Goal: Task Accomplishment & Management: Manage account settings

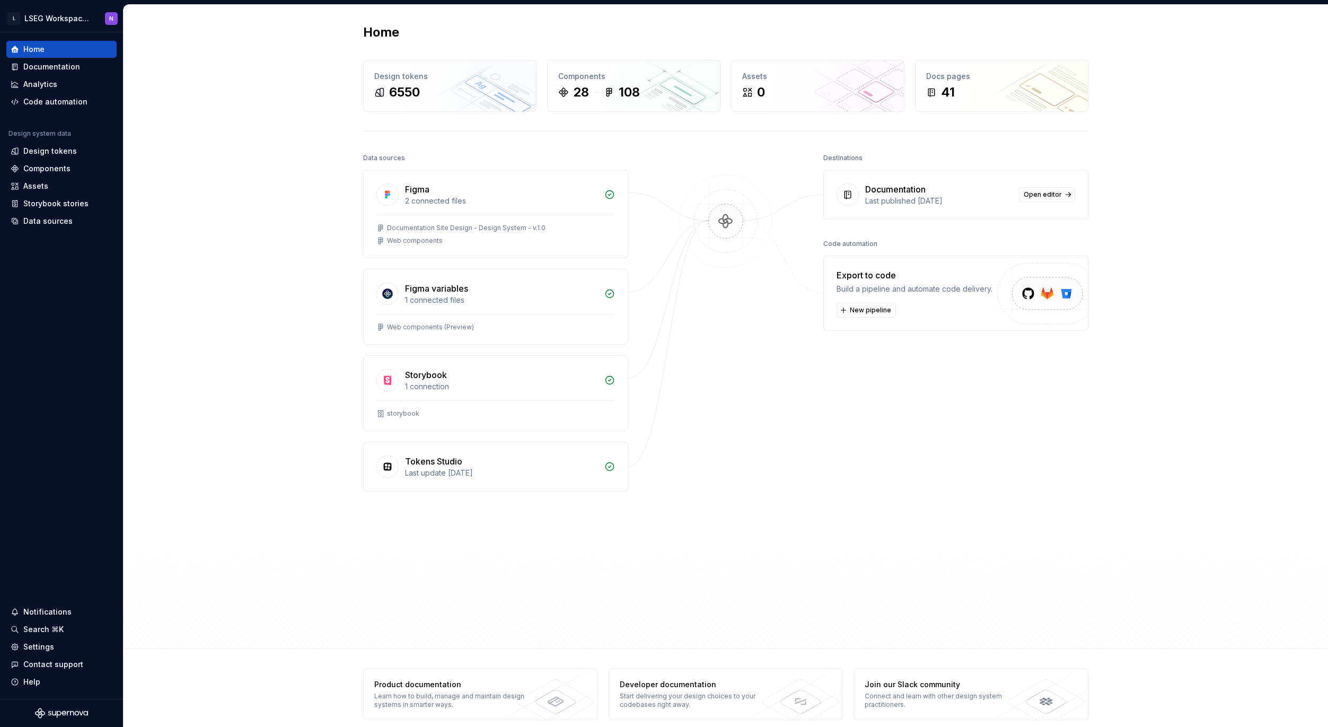
click at [259, 134] on div "Home Design tokens 6550 Components 28 108 Assets 0 Docs pages 41 Data sources F…" at bounding box center [726, 327] width 1204 height 644
click at [263, 223] on div "Home Design tokens 6550 Components 28 108 Assets 0 Docs pages 41 Data sources F…" at bounding box center [726, 327] width 1204 height 644
click at [44, 65] on div "Documentation" at bounding box center [51, 66] width 57 height 11
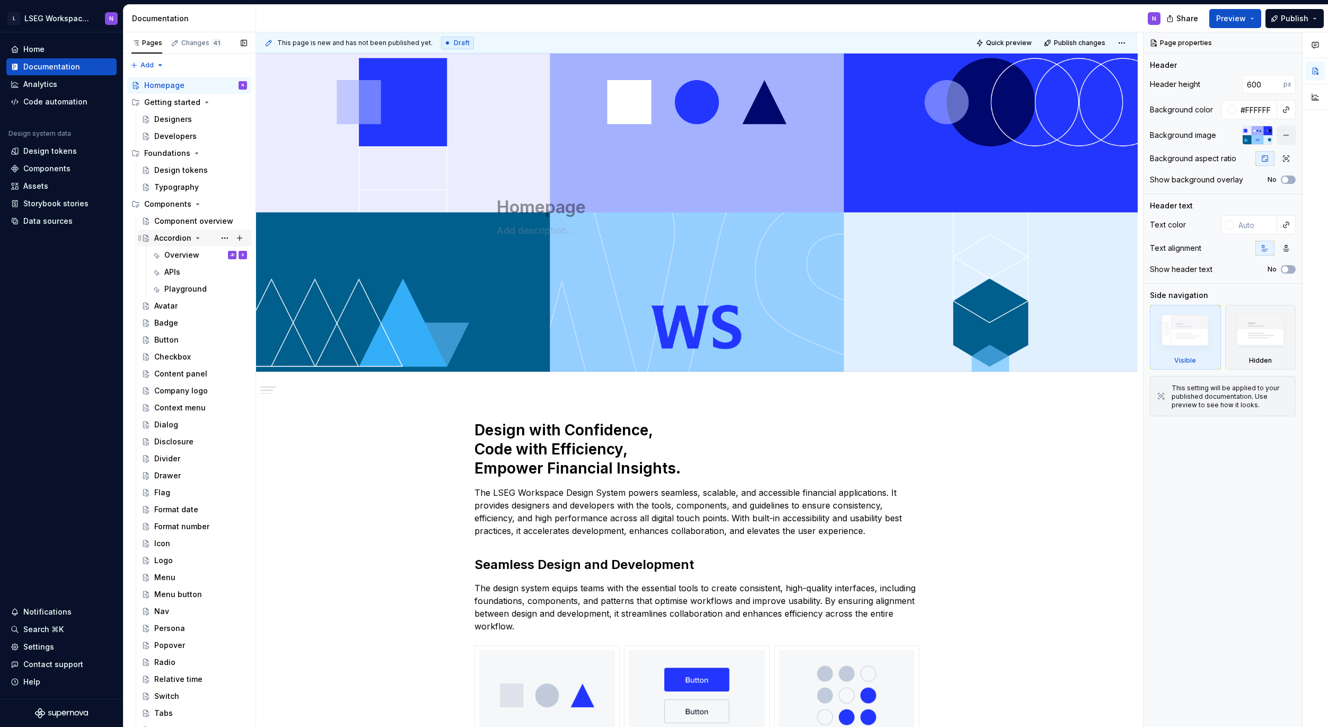
click at [173, 240] on div "Accordion" at bounding box center [172, 238] width 37 height 11
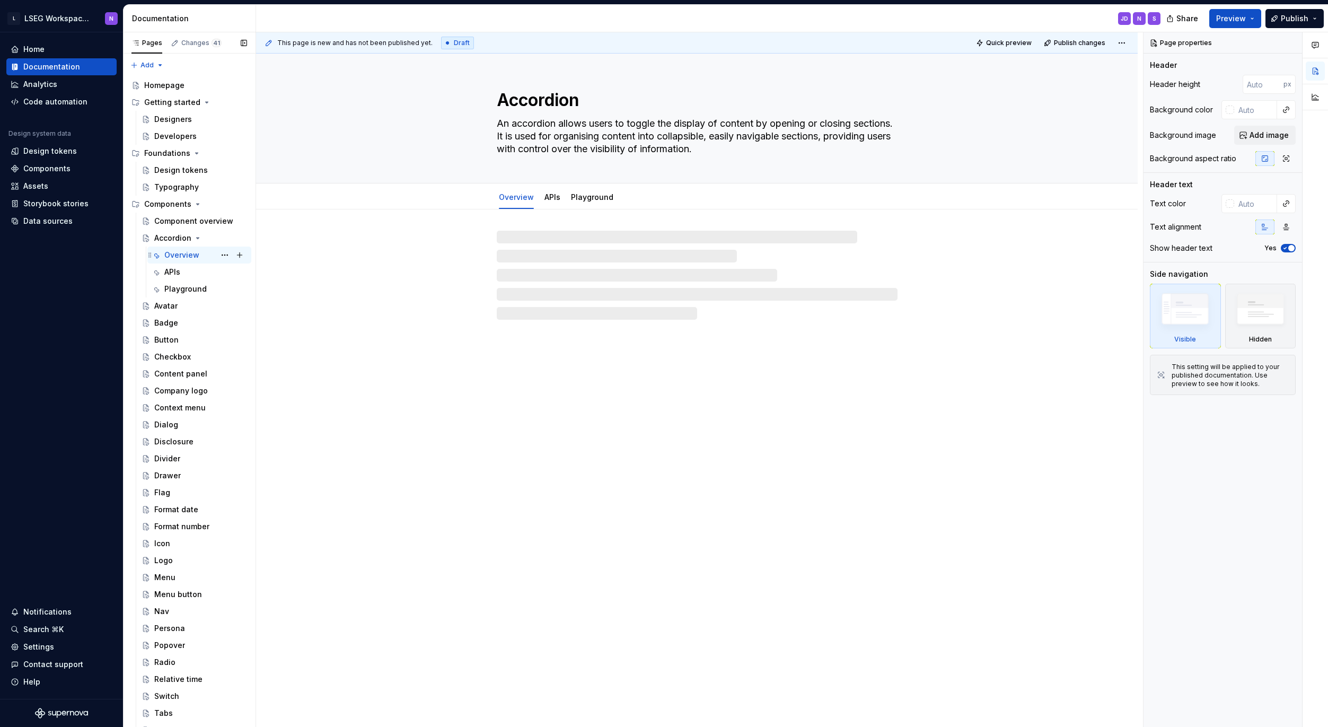
click at [173, 256] on div "Overview" at bounding box center [181, 255] width 35 height 11
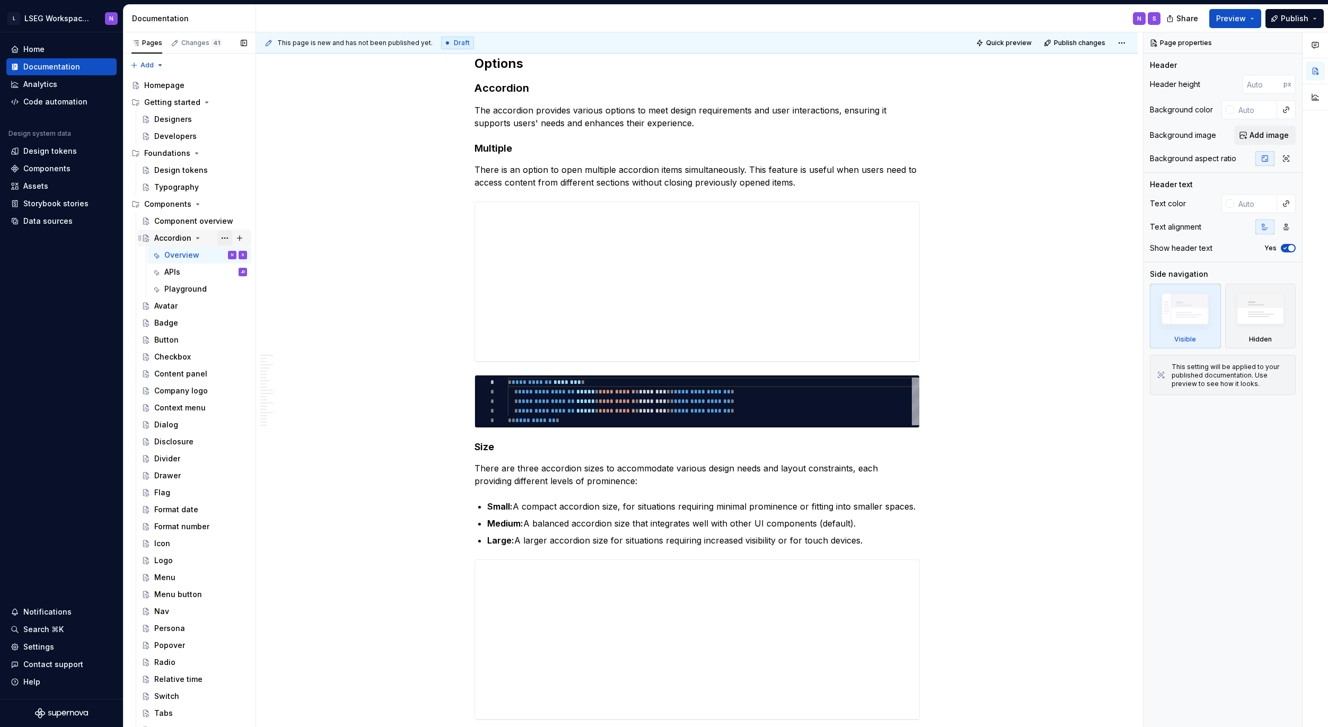
click at [217, 238] on button "Page tree" at bounding box center [224, 238] width 15 height 15
click at [391, 153] on html "L LSEG Workspace Design System N Home Documentation Analytics Code automation D…" at bounding box center [664, 363] width 1328 height 727
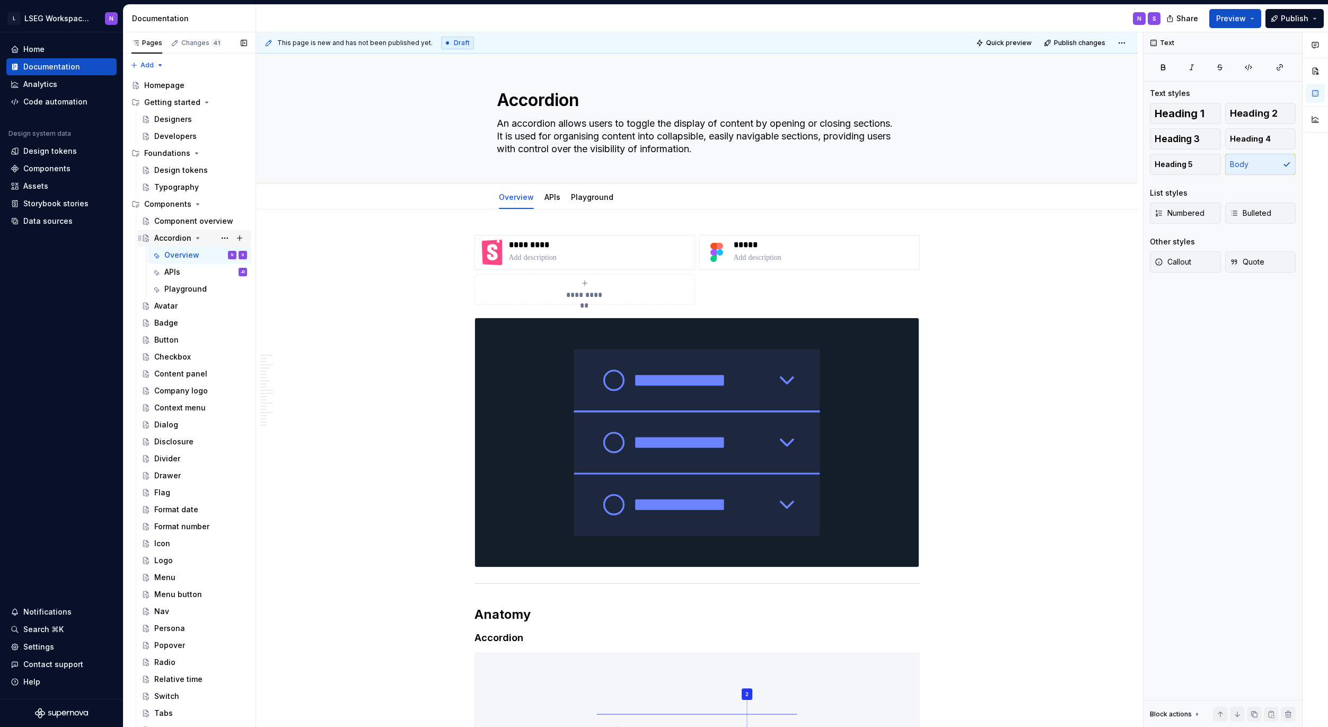
click at [160, 236] on div "Accordion" at bounding box center [172, 238] width 37 height 11
click at [30, 319] on div "Home Documentation Analytics Code automation Design system data Design tokens C…" at bounding box center [61, 365] width 123 height 666
click at [1311, 71] on button "button" at bounding box center [1315, 70] width 19 height 19
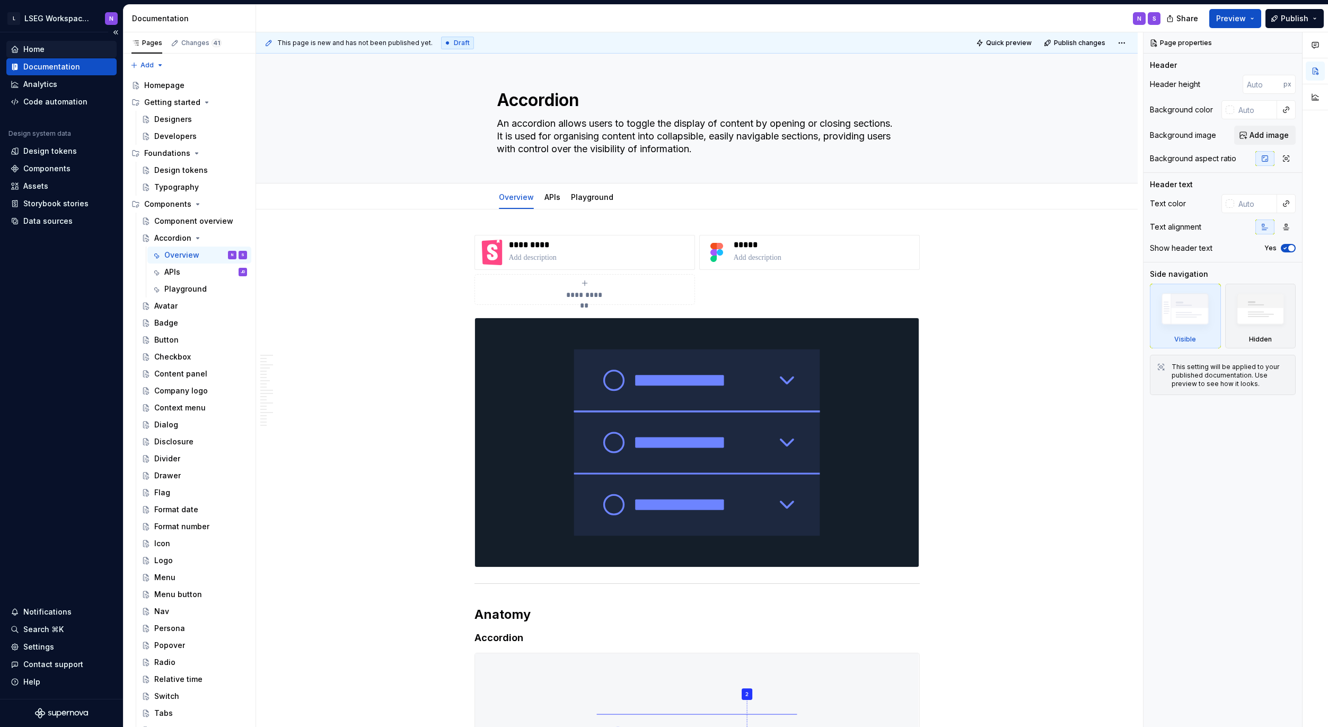
click at [21, 52] on div "Home" at bounding box center [62, 49] width 102 height 11
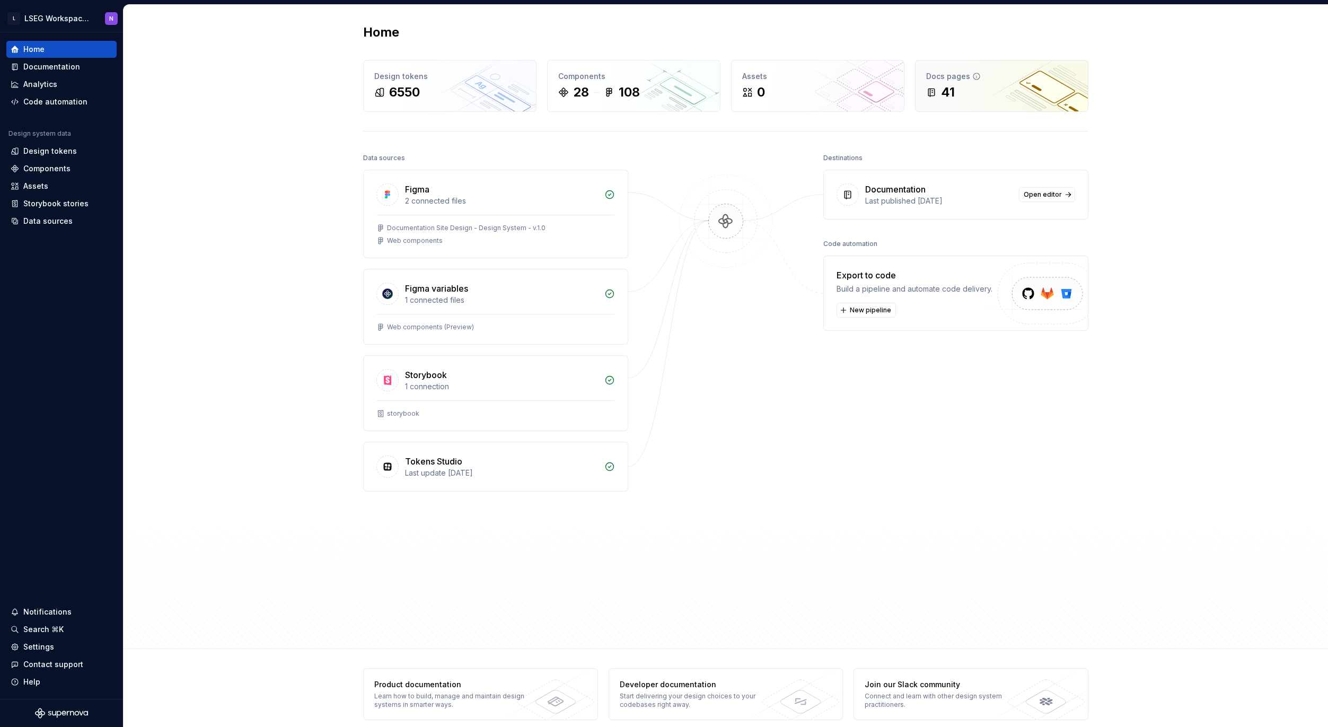
click at [991, 93] on div "41" at bounding box center [1001, 92] width 151 height 17
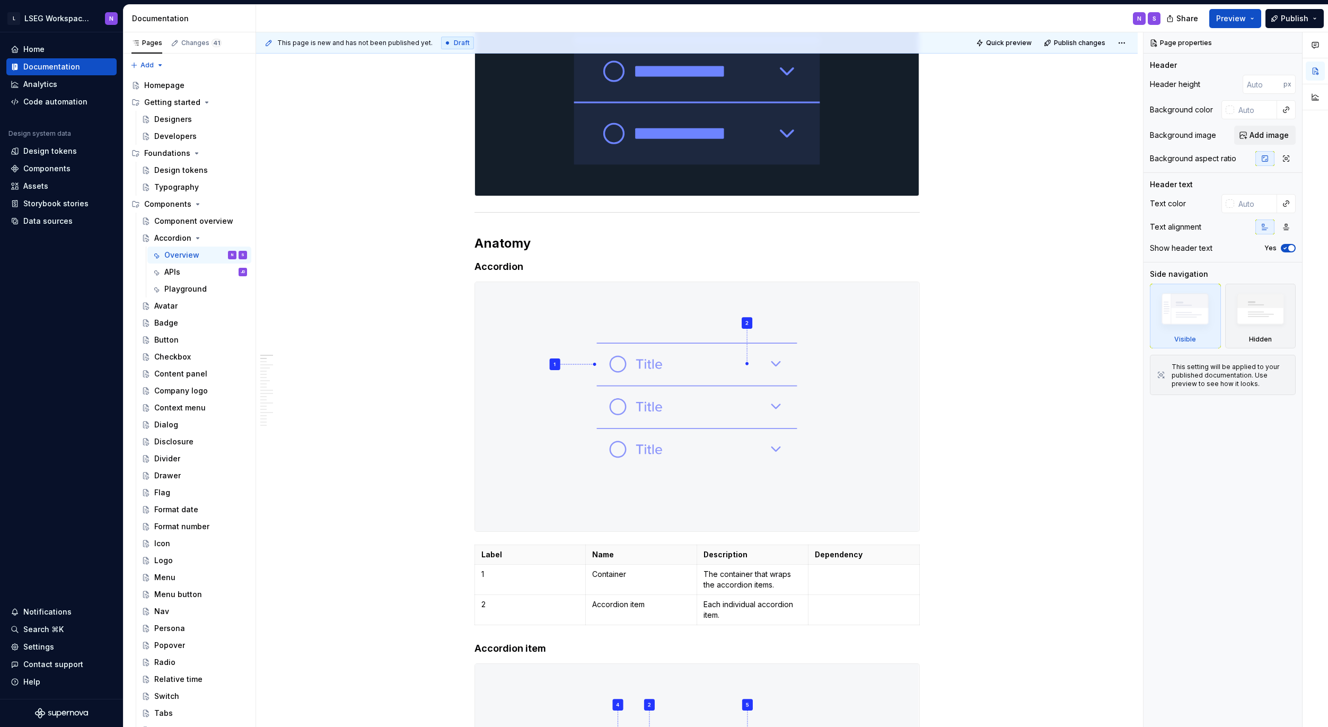
scroll to position [536, 0]
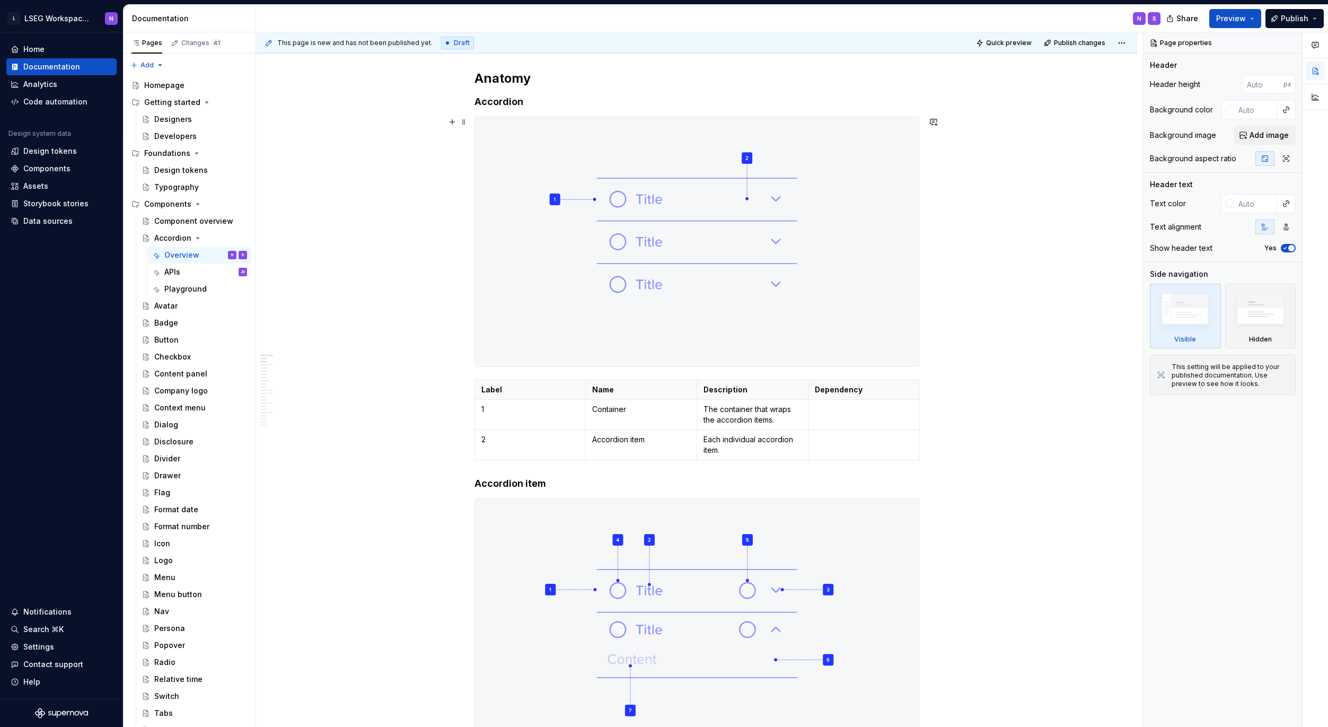
click at [536, 259] on img at bounding box center [697, 241] width 444 height 249
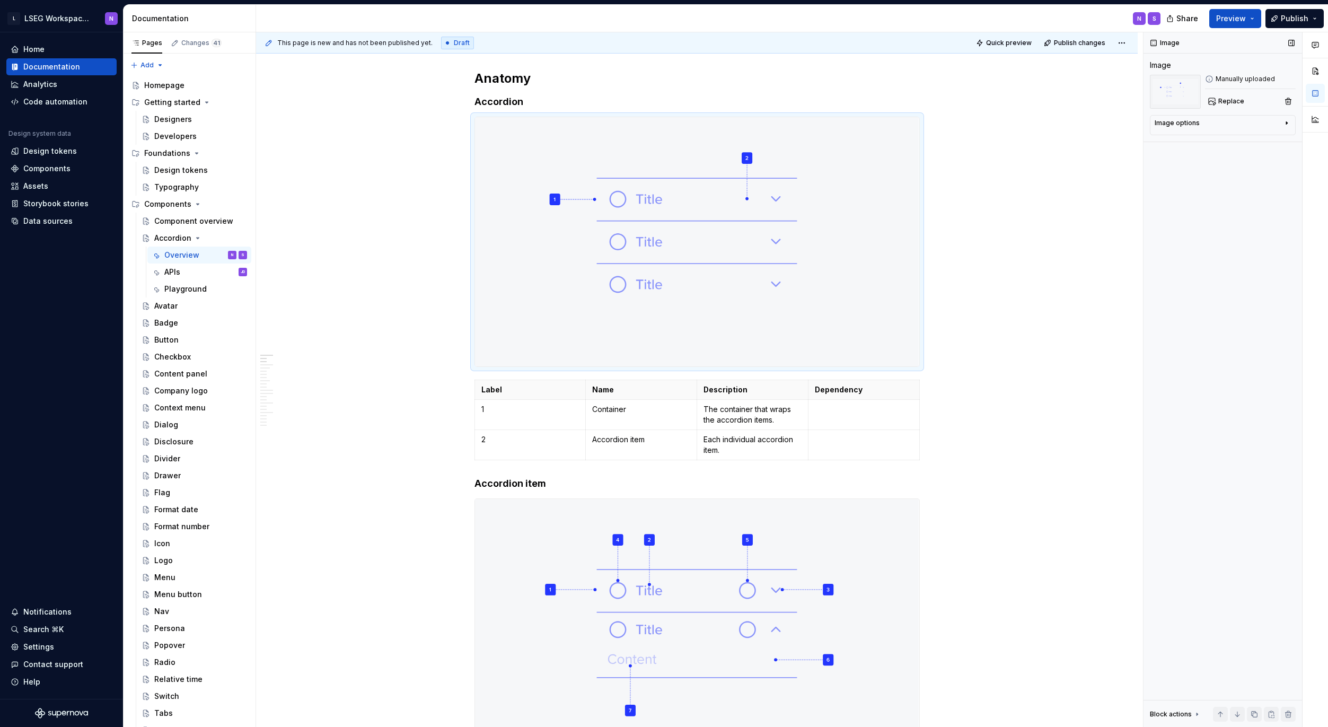
click at [1224, 123] on div "Image options" at bounding box center [1219, 125] width 128 height 13
type textarea "*"
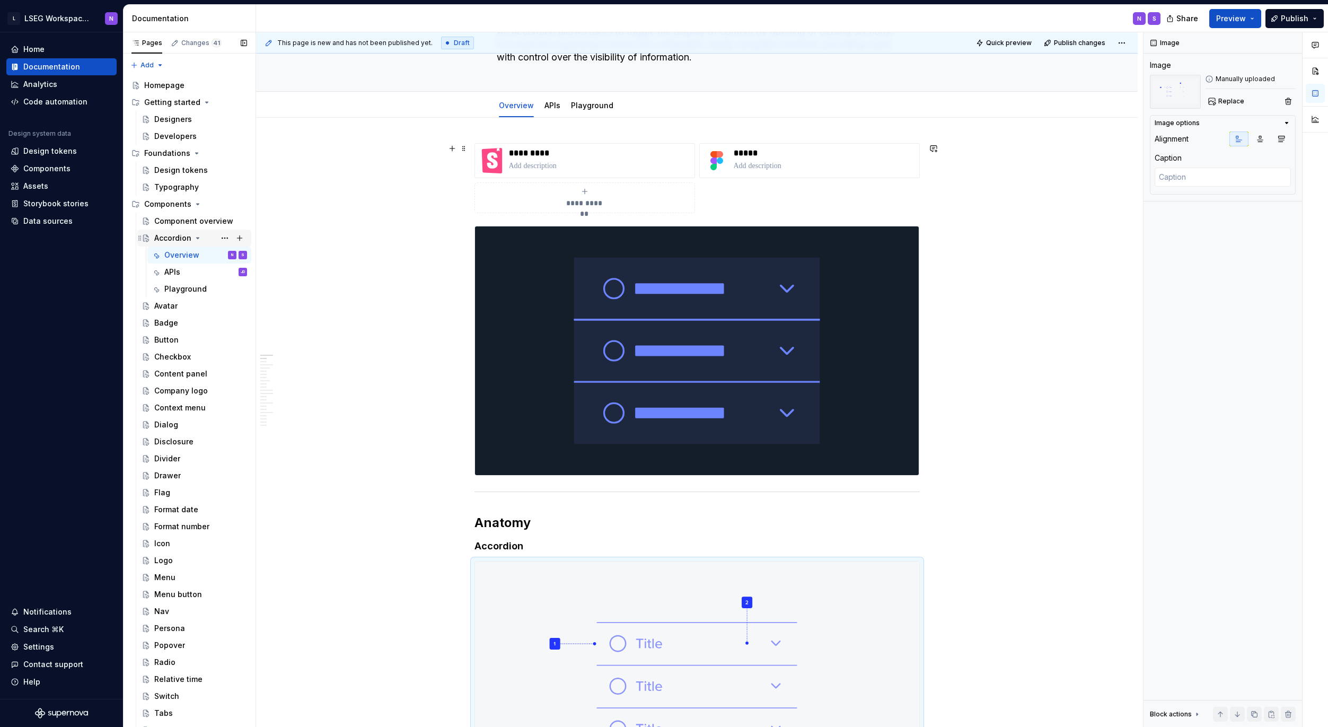
scroll to position [0, 0]
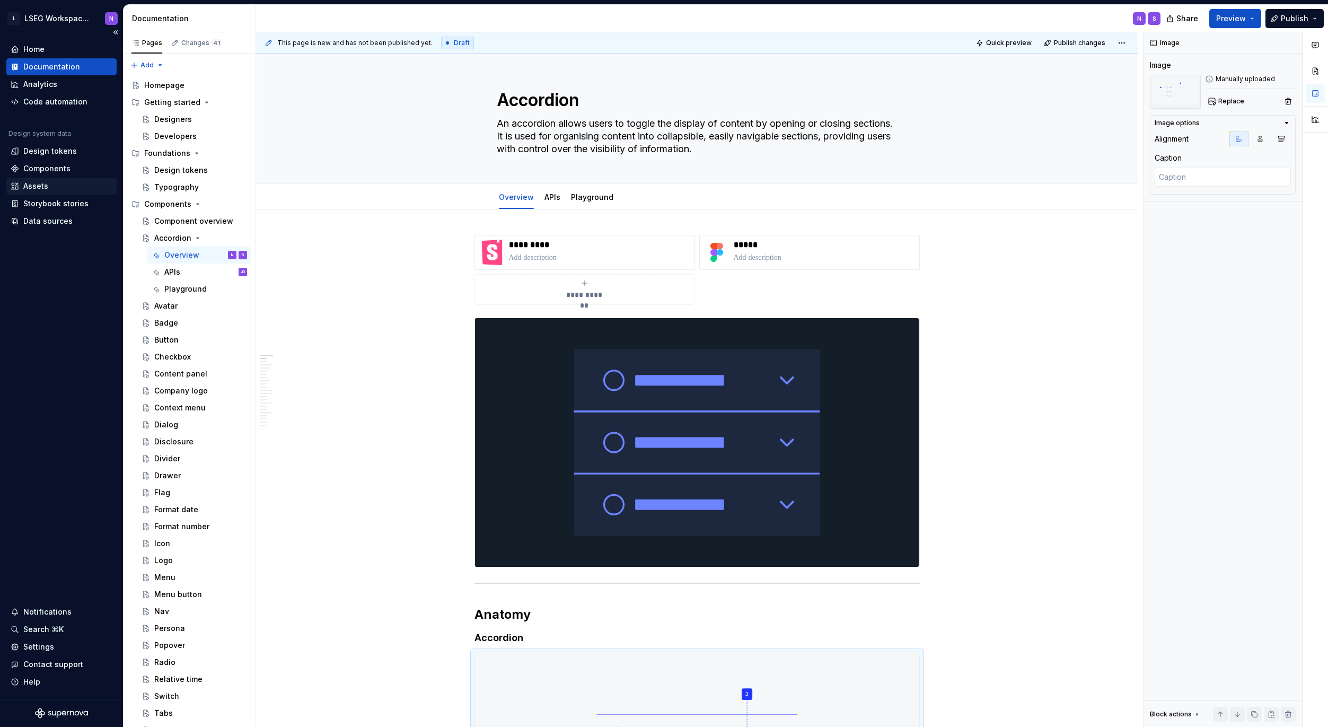
click at [39, 188] on div "Assets" at bounding box center [35, 186] width 25 height 11
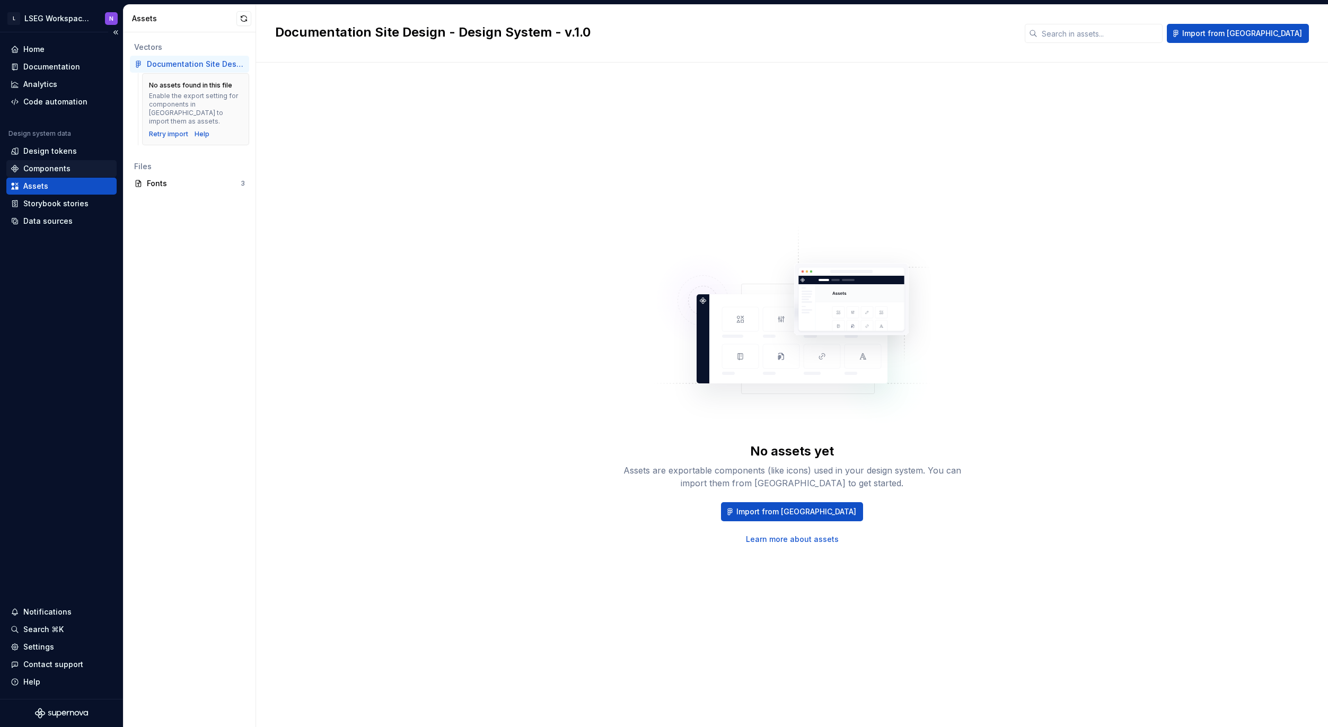
click at [39, 167] on div "Components" at bounding box center [46, 168] width 47 height 11
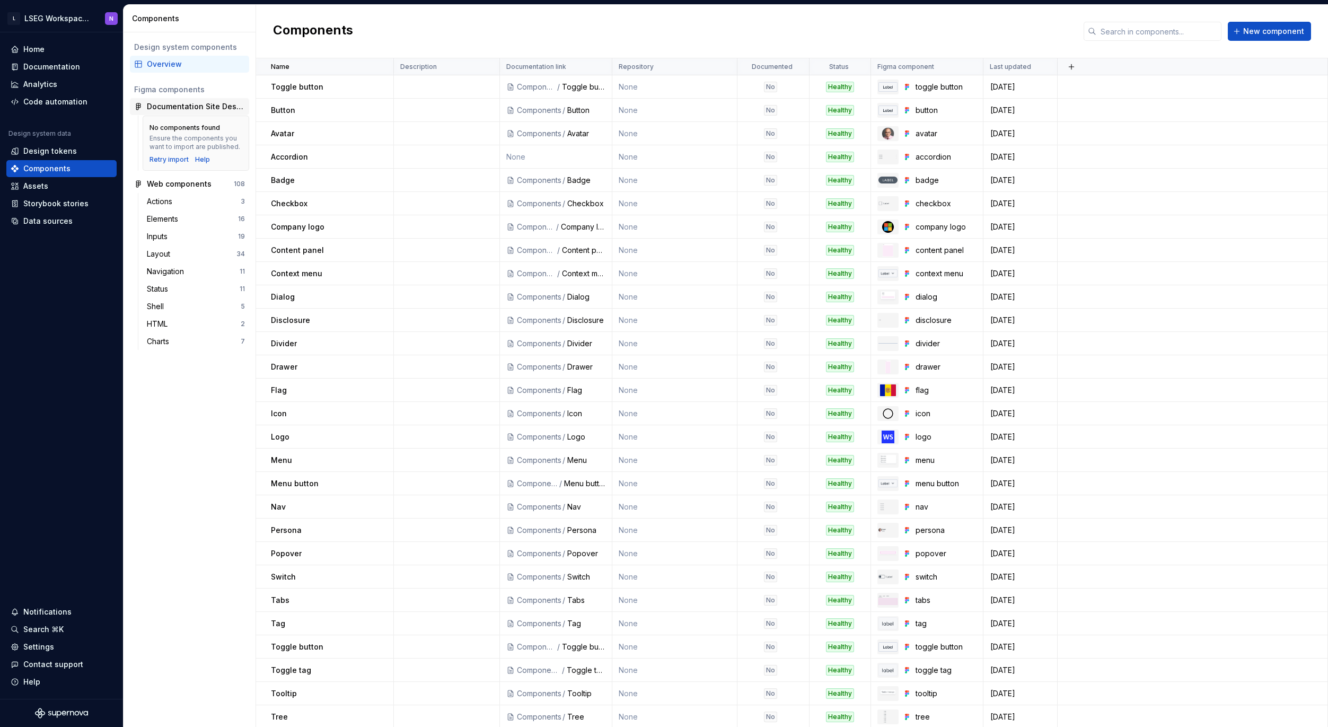
click at [182, 107] on div "Documentation Site Design - Design System - v.1.0" at bounding box center [196, 106] width 98 height 11
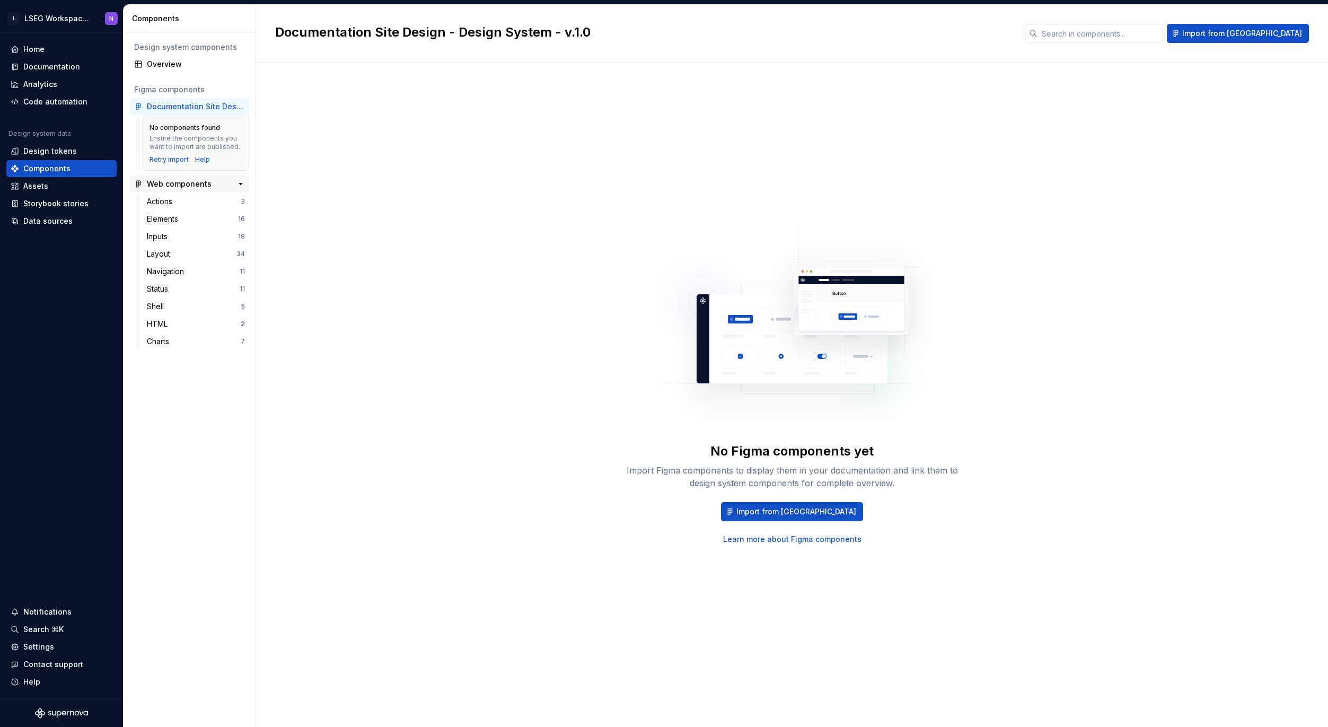
click at [193, 181] on div "Web components" at bounding box center [179, 184] width 65 height 11
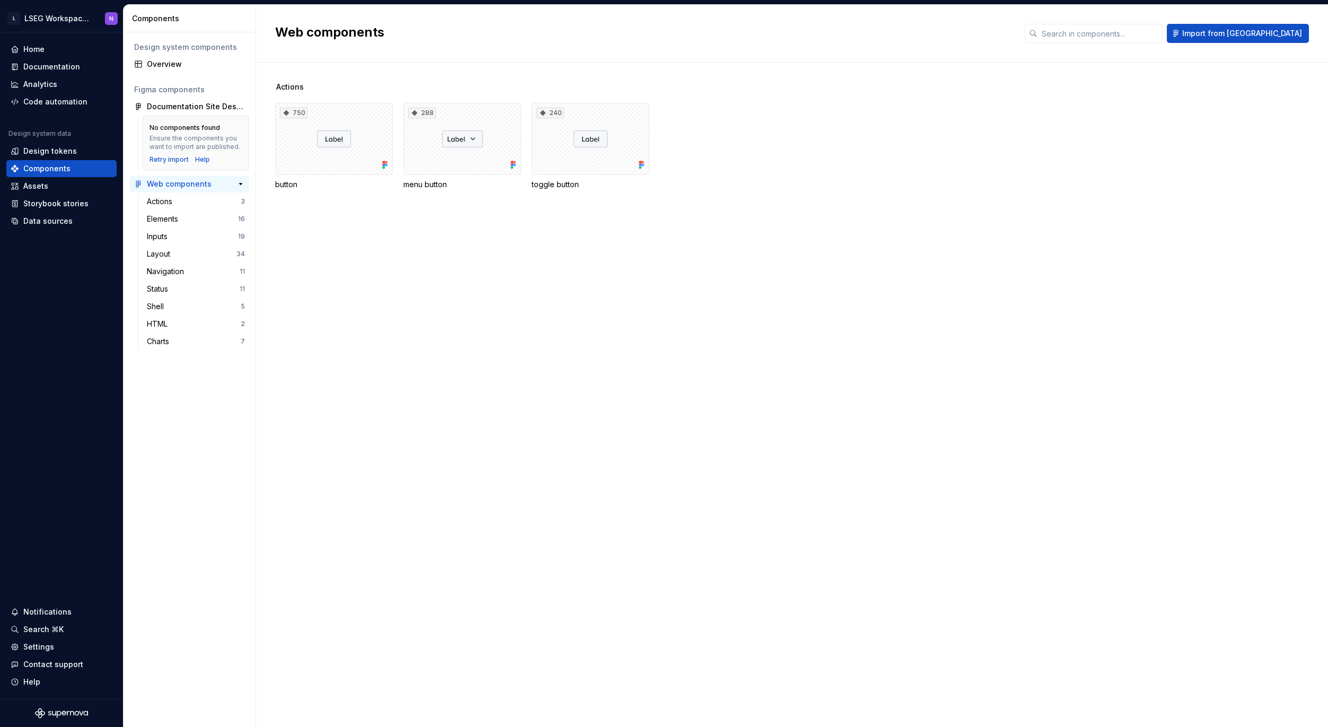
click at [192, 182] on div "Web components" at bounding box center [179, 184] width 65 height 11
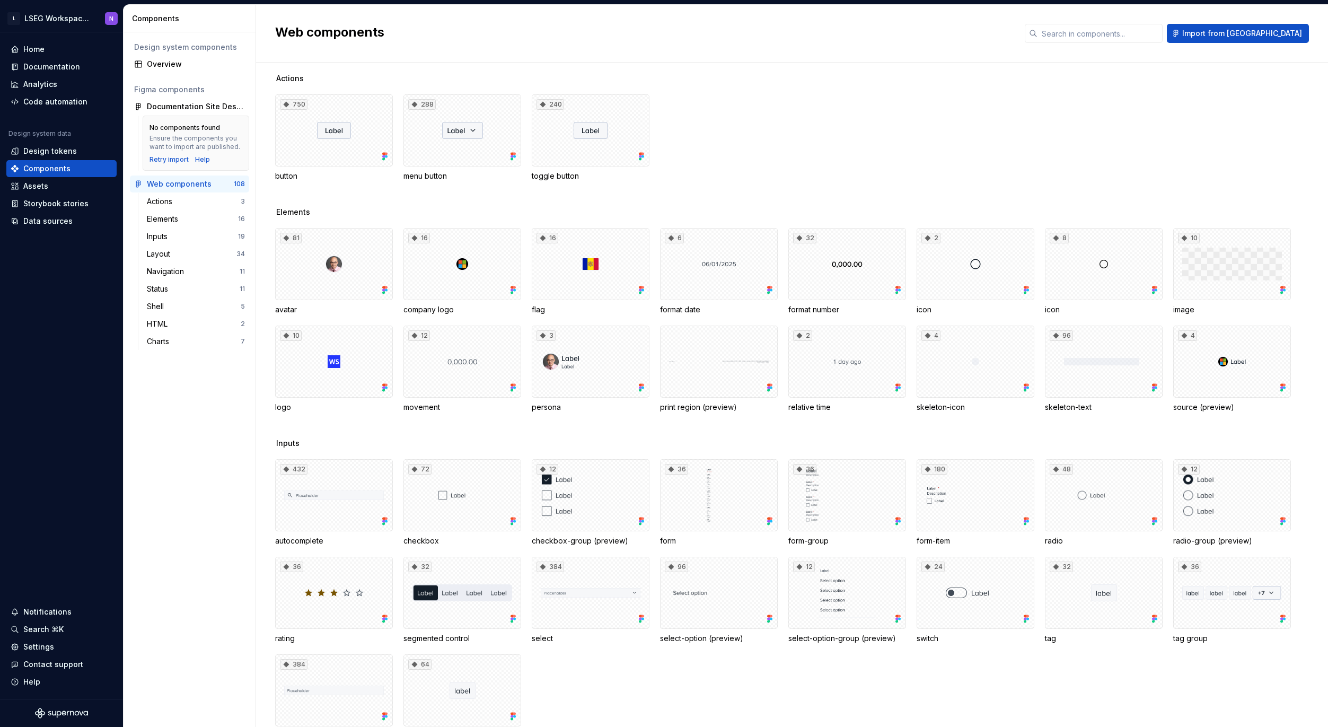
scroll to position [19, 0]
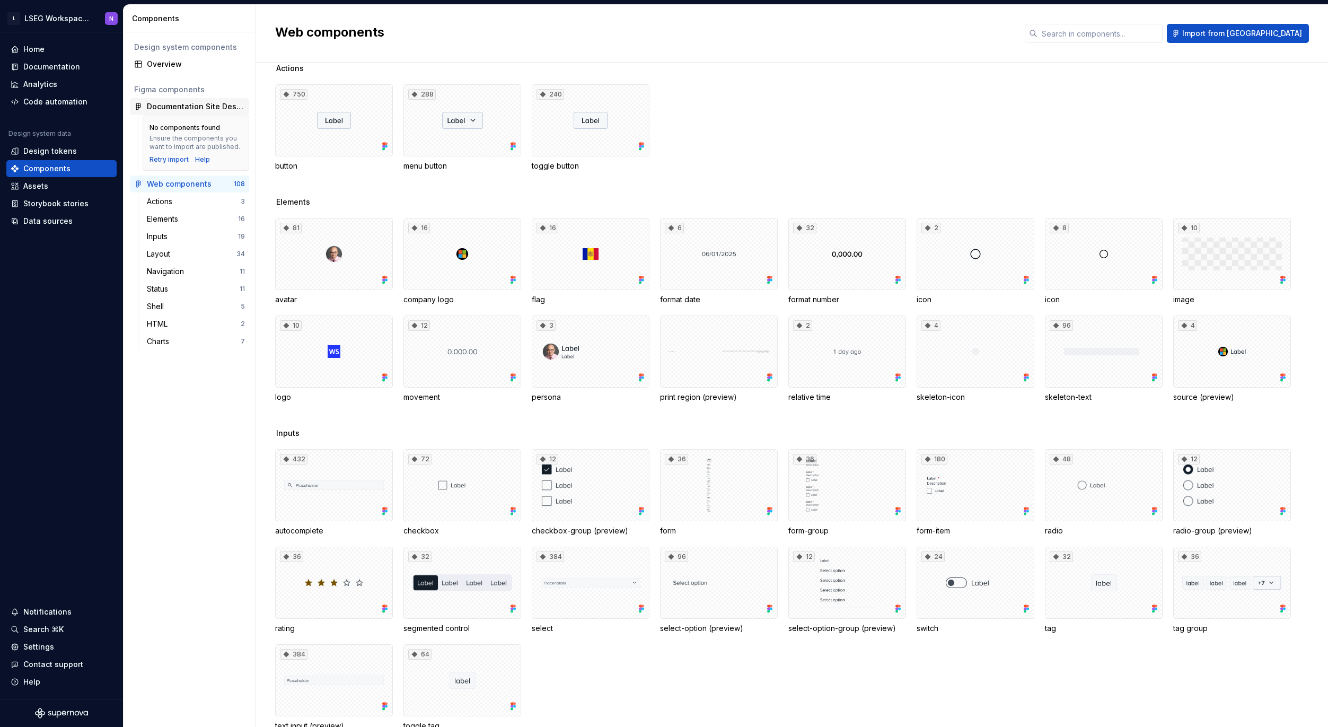
click at [178, 107] on div "Documentation Site Design - Design System - v.1.0" at bounding box center [196, 106] width 98 height 11
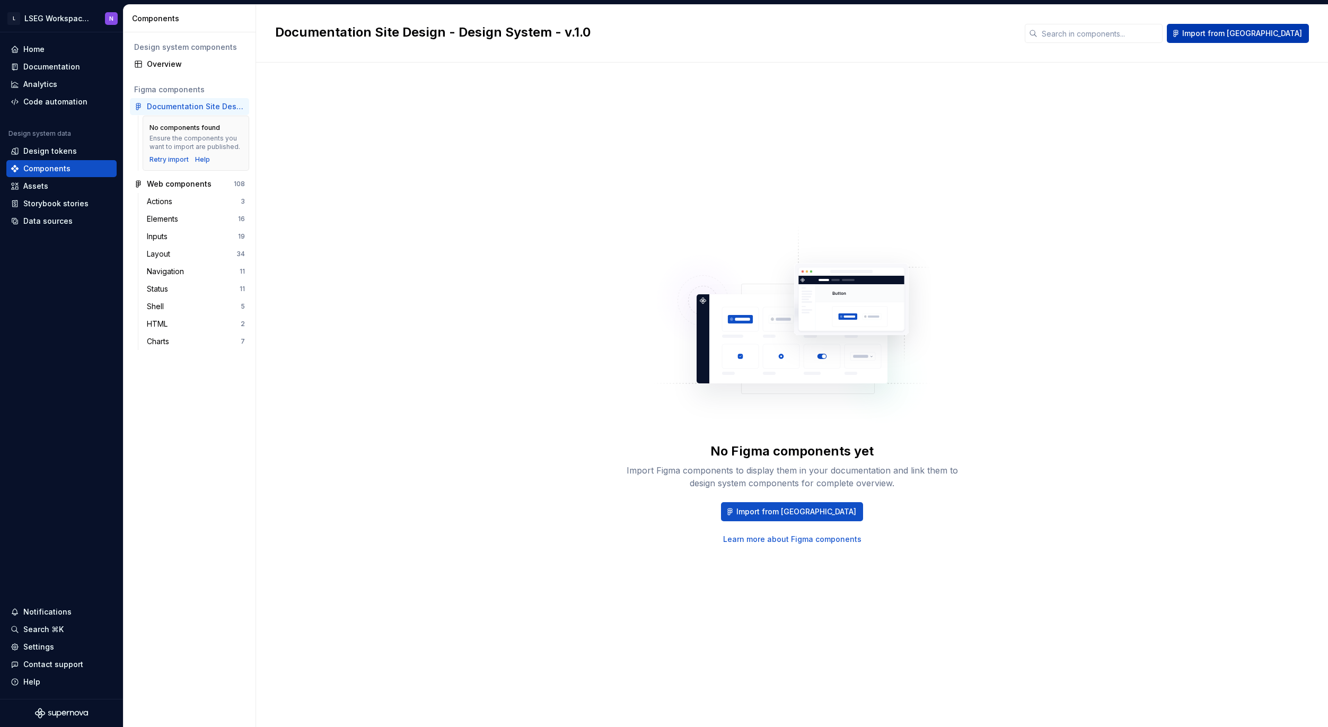
click at [1261, 31] on span "Import from [GEOGRAPHIC_DATA]" at bounding box center [1242, 33] width 120 height 11
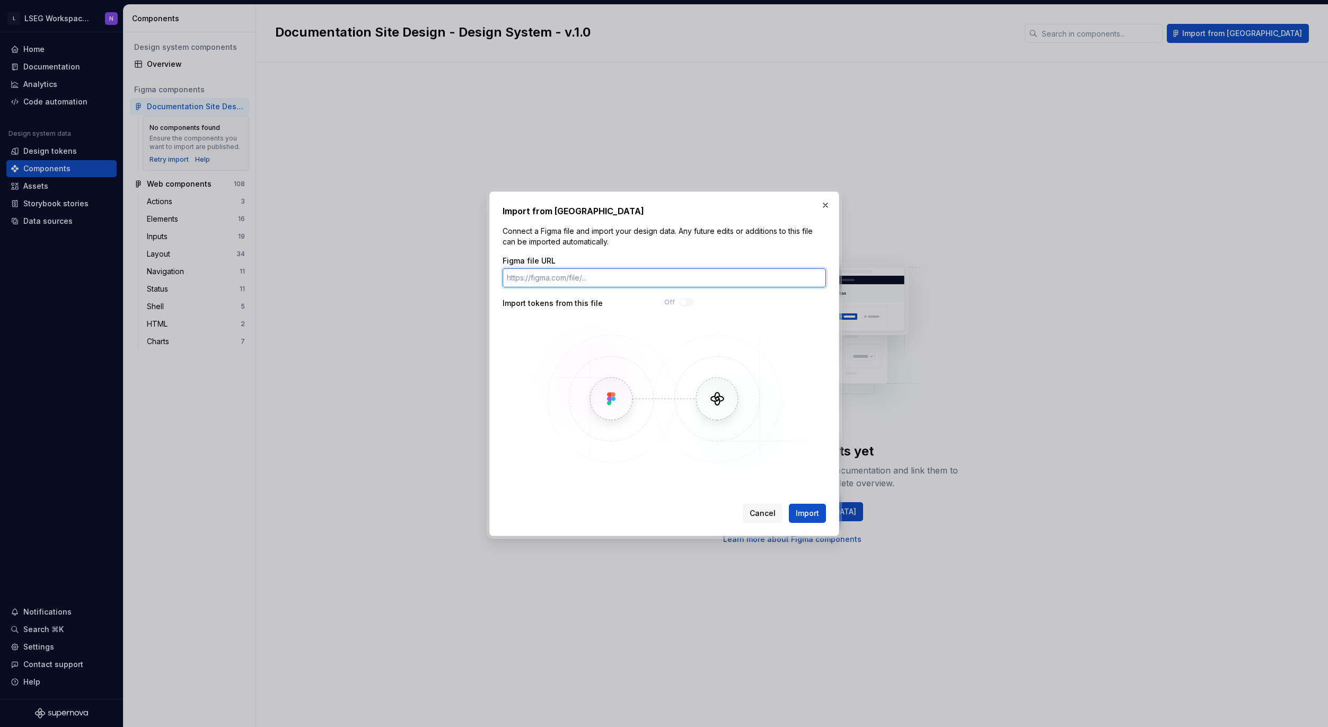
paste input "[URL][DOMAIN_NAME]"
type input "[URL][DOMAIN_NAME]"
click at [806, 513] on span "Import" at bounding box center [807, 513] width 23 height 11
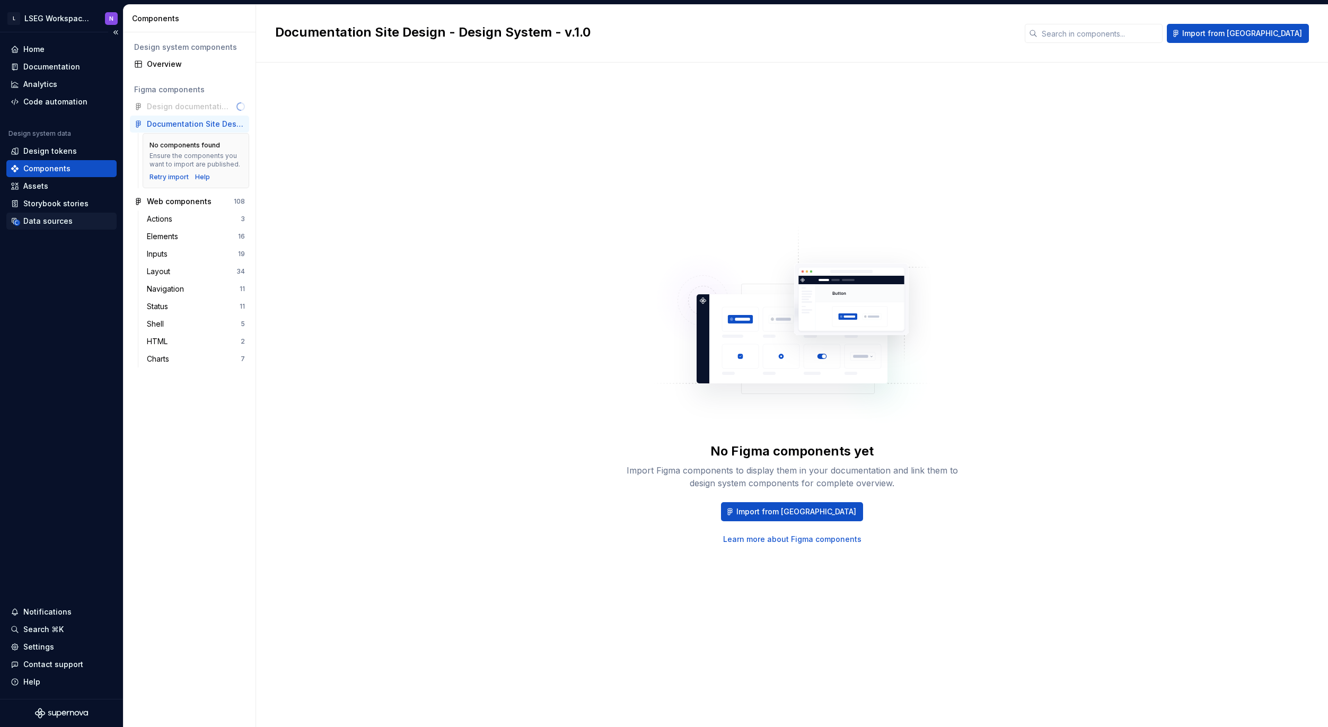
click at [53, 220] on div "Data sources" at bounding box center [47, 221] width 49 height 11
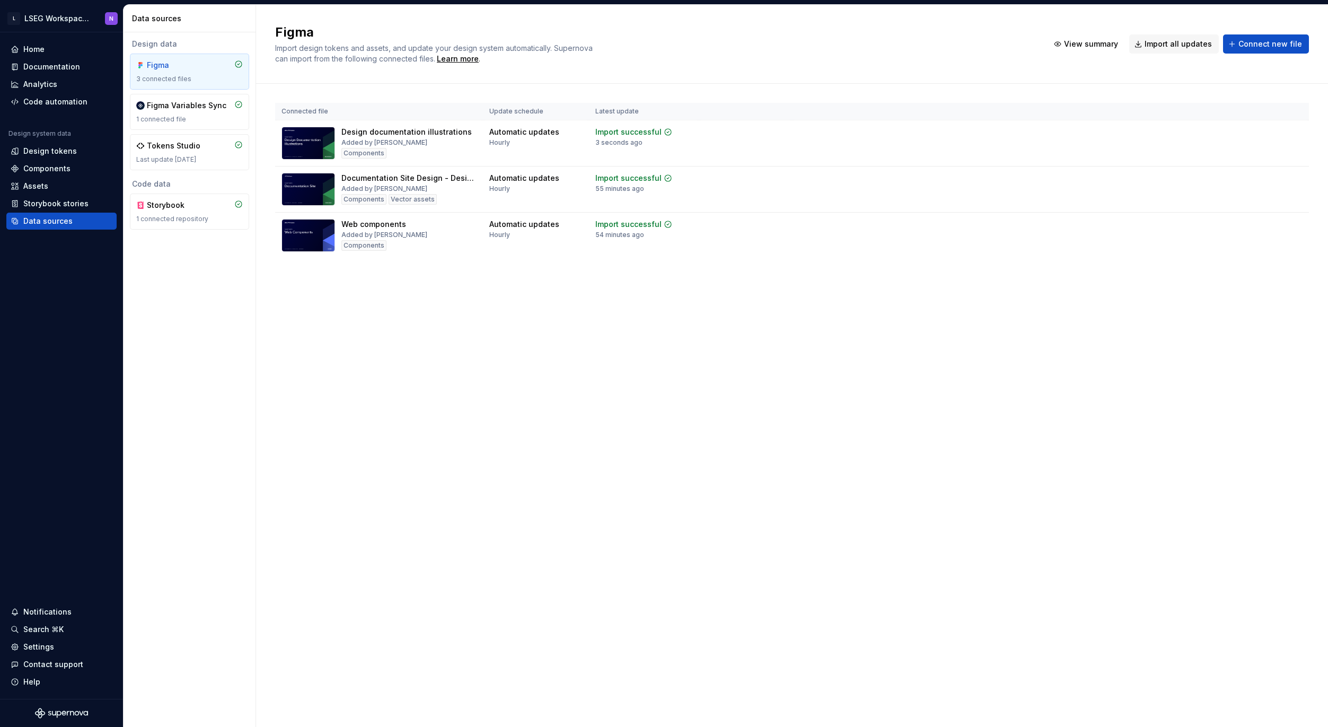
click at [529, 344] on div "Figma Import design tokens and assets, and update your design system automatica…" at bounding box center [792, 366] width 1072 height 722
click at [480, 375] on div "Figma Import design tokens and assets, and update your design system automatica…" at bounding box center [792, 366] width 1072 height 722
click at [44, 66] on div "Documentation" at bounding box center [51, 66] width 57 height 11
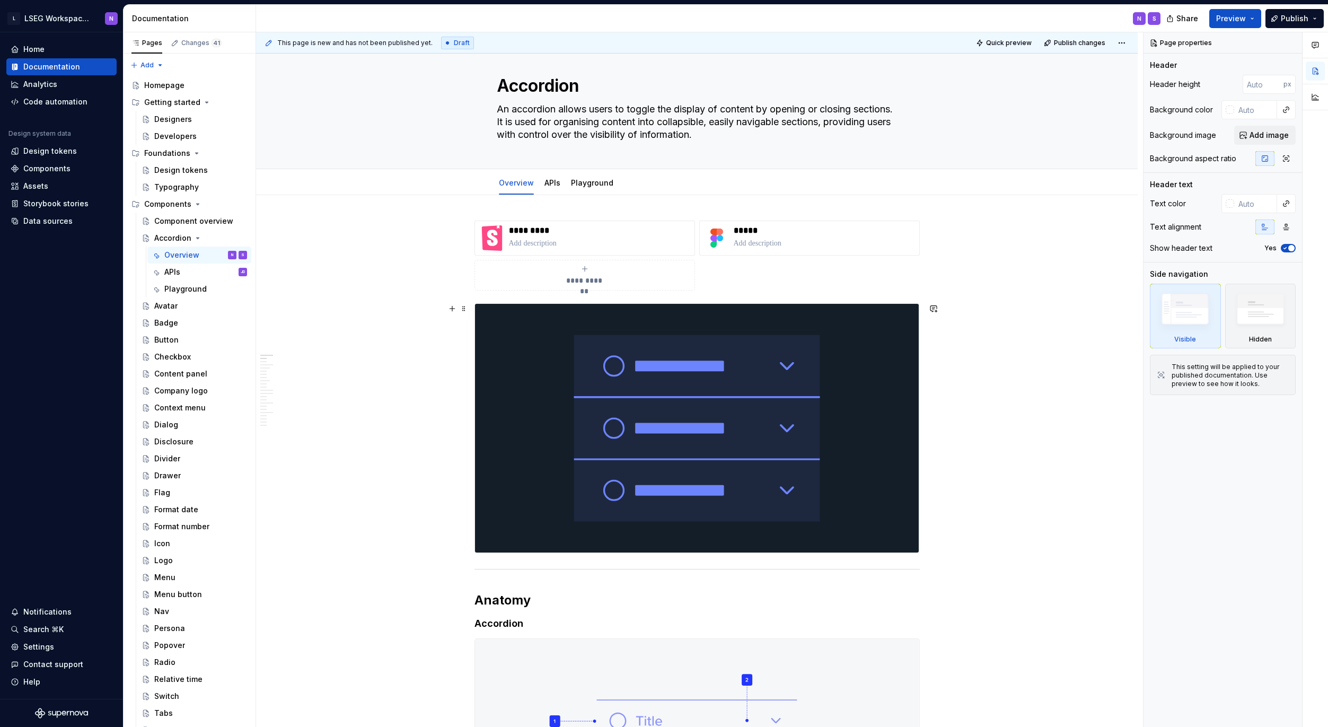
scroll to position [15, 0]
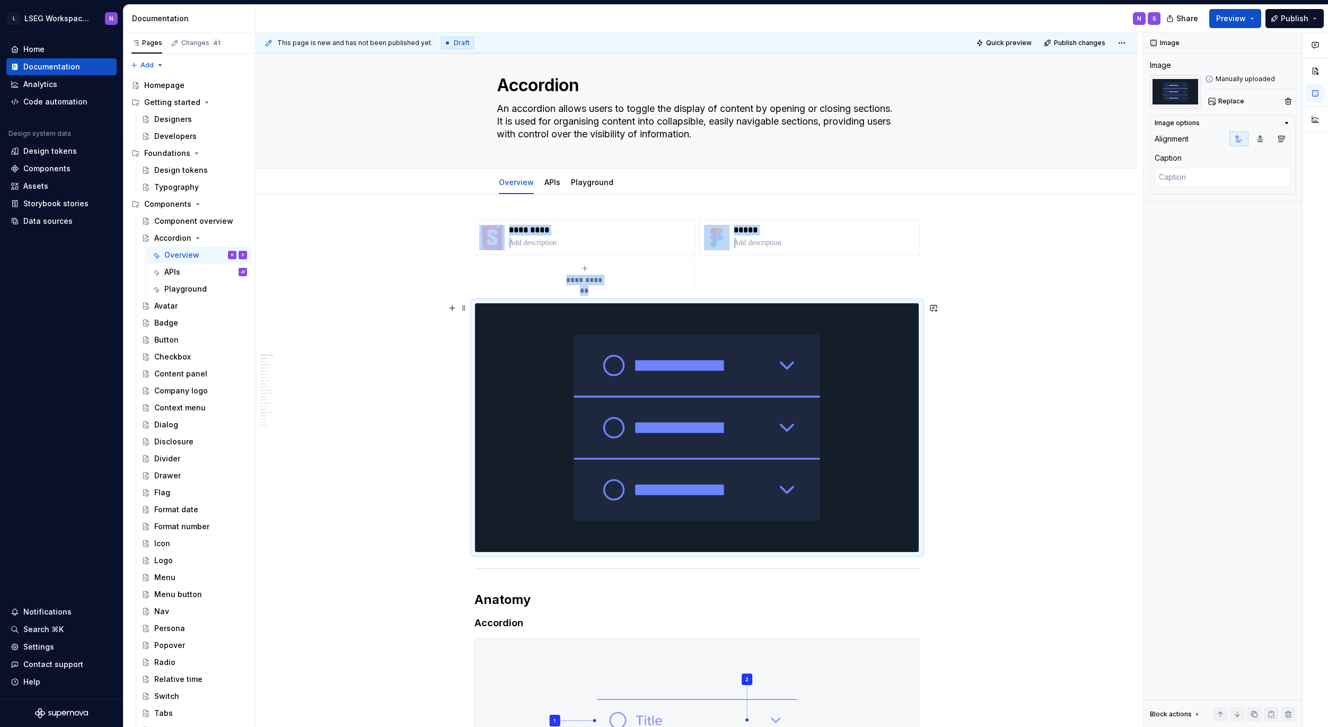
click at [547, 542] on img at bounding box center [697, 427] width 444 height 249
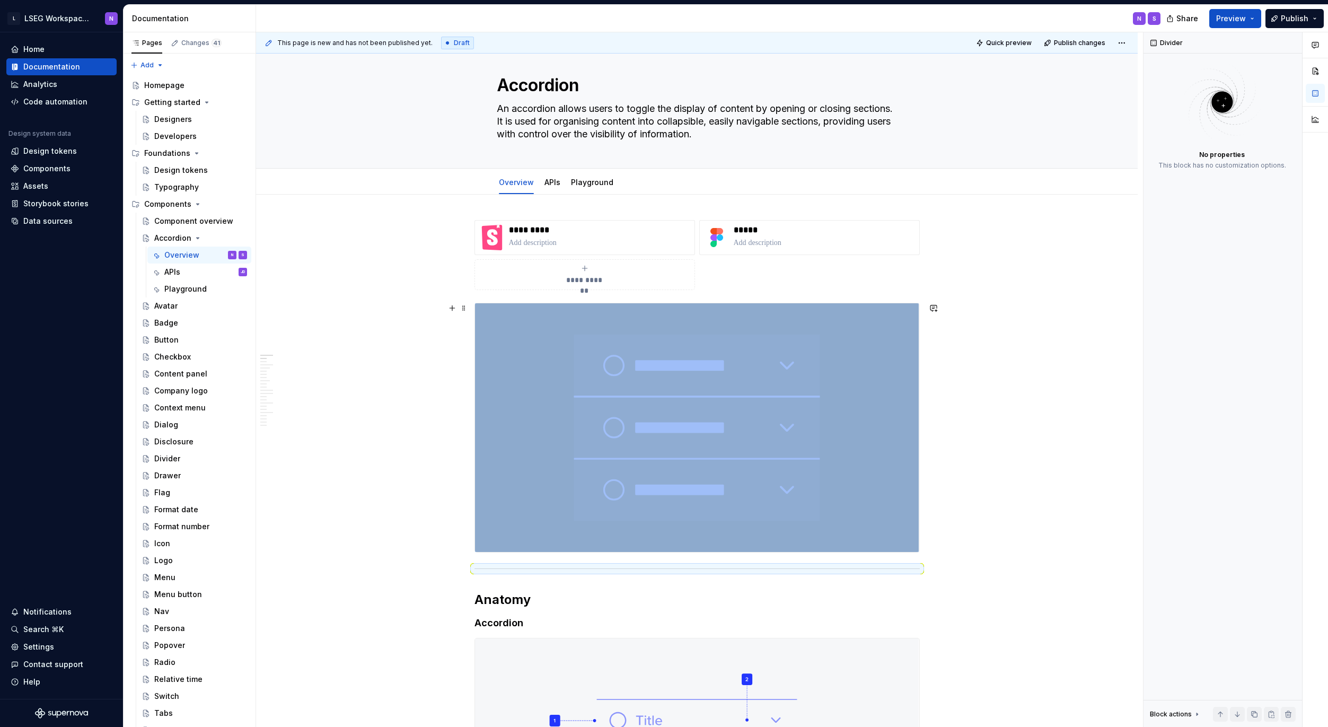
type textarea "*"
click at [452, 568] on button "button" at bounding box center [452, 570] width 15 height 15
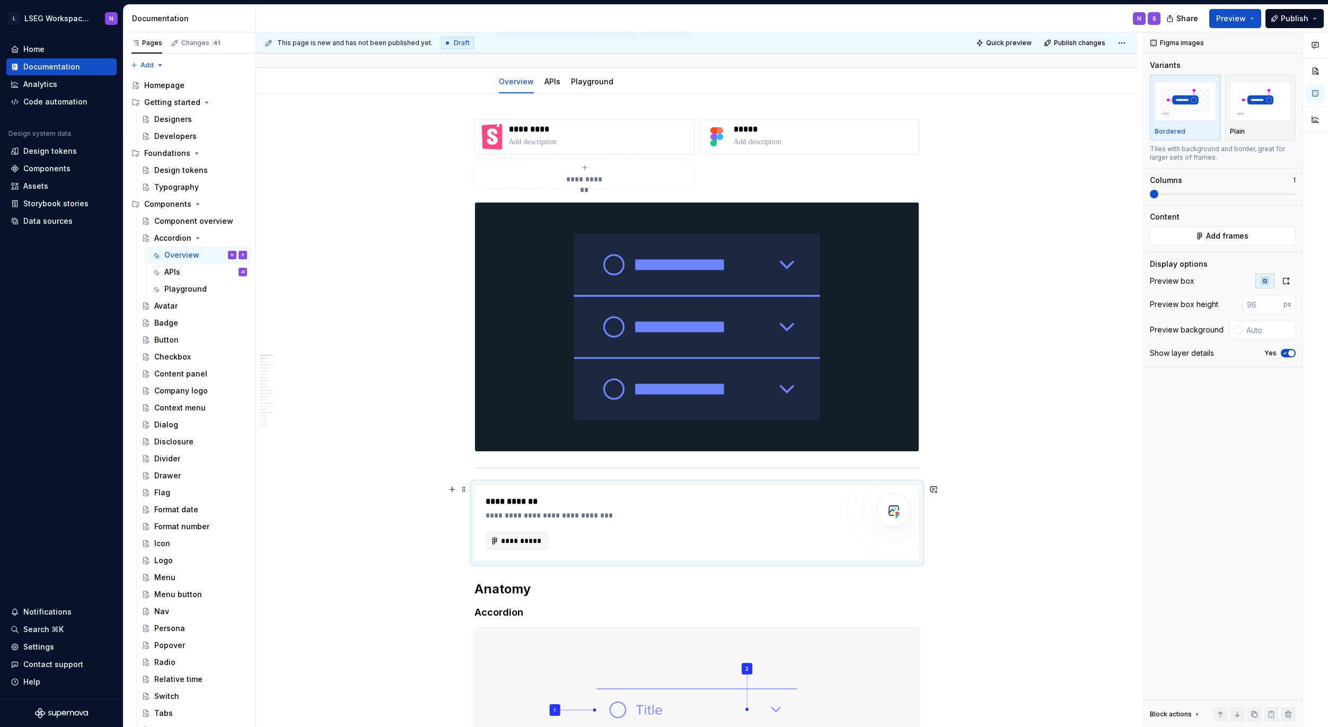
scroll to position [138, 0]
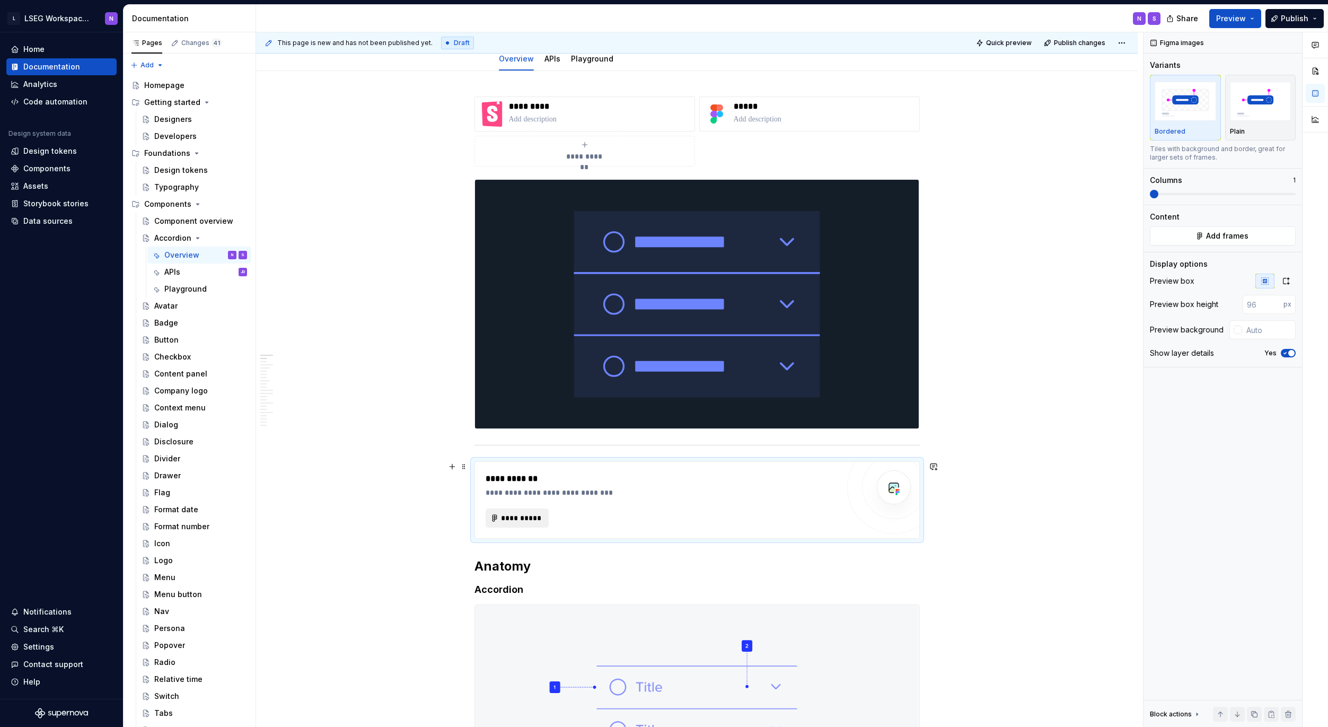
click at [520, 517] on span "**********" at bounding box center [521, 518] width 41 height 11
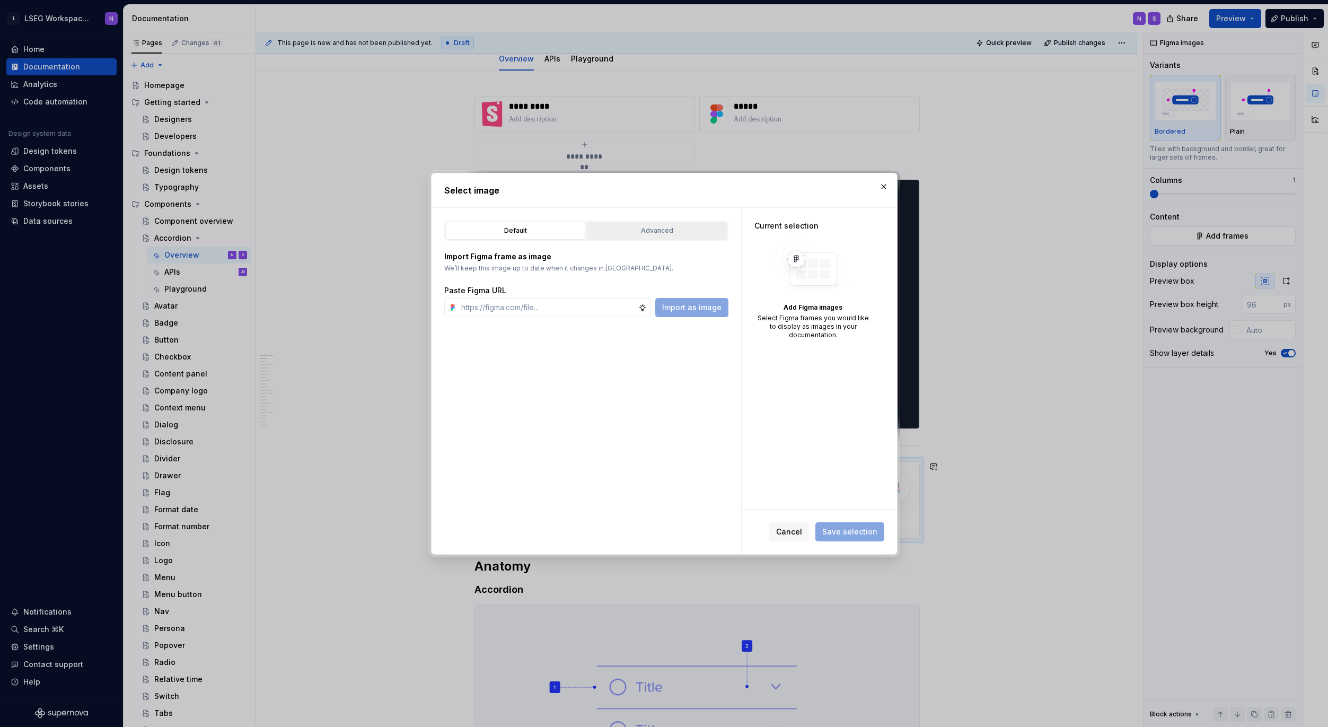
click at [640, 228] on div "Advanced" at bounding box center [657, 230] width 133 height 11
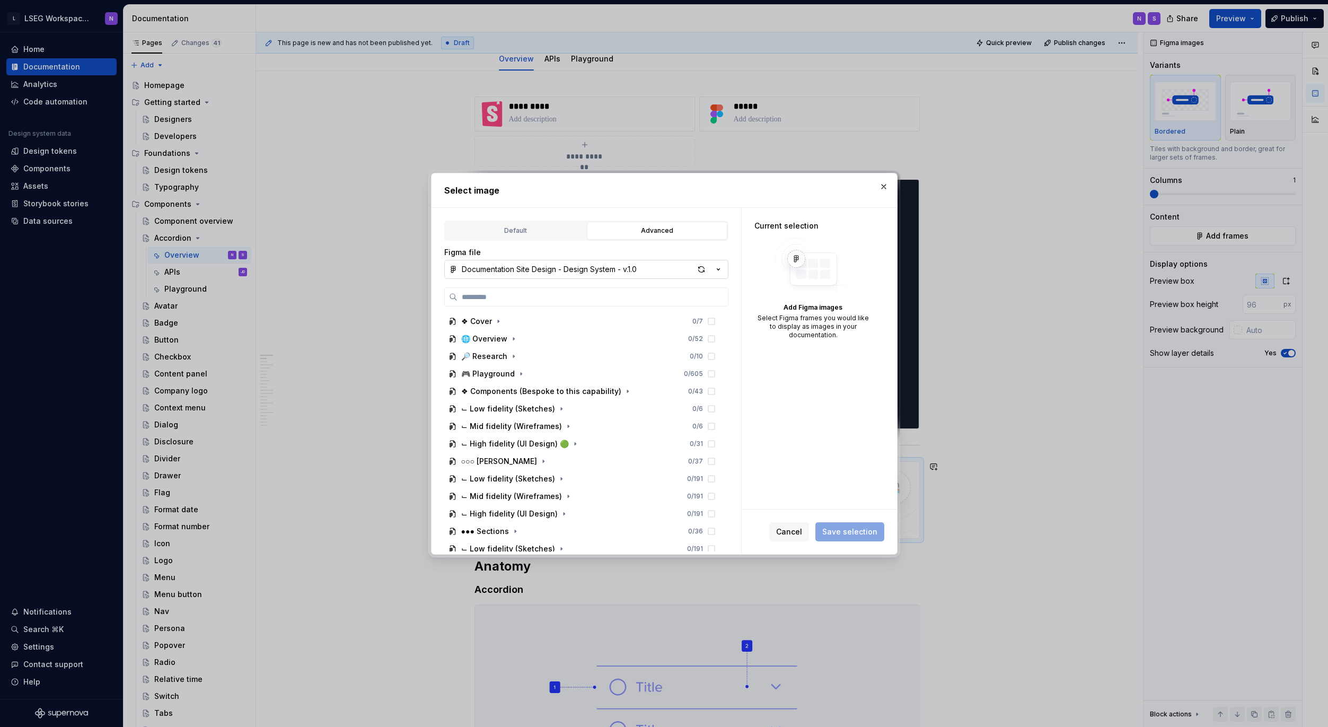
click at [553, 269] on div "Documentation Site Design - Design System - v.1.0" at bounding box center [549, 269] width 175 height 11
click at [530, 292] on div "Design documentation illustrations" at bounding box center [539, 292] width 130 height 11
type textarea "*"
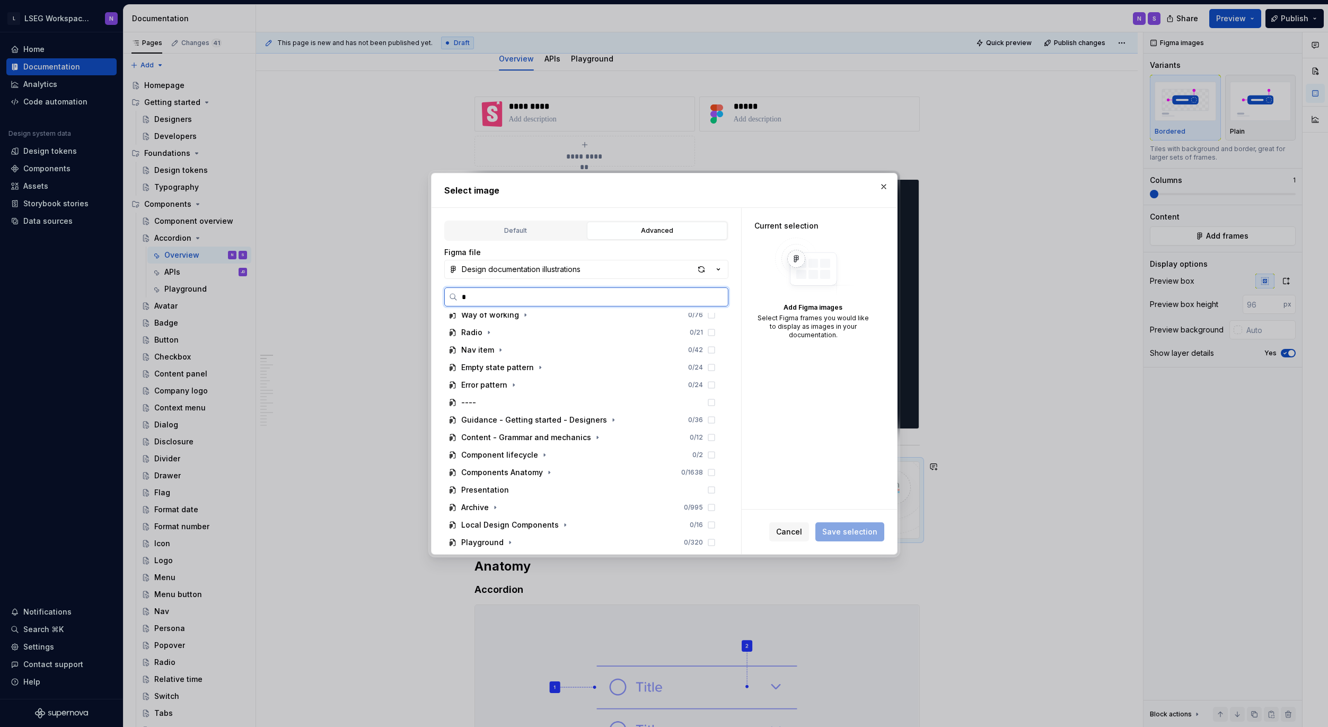
scroll to position [0, 0]
type input "*********"
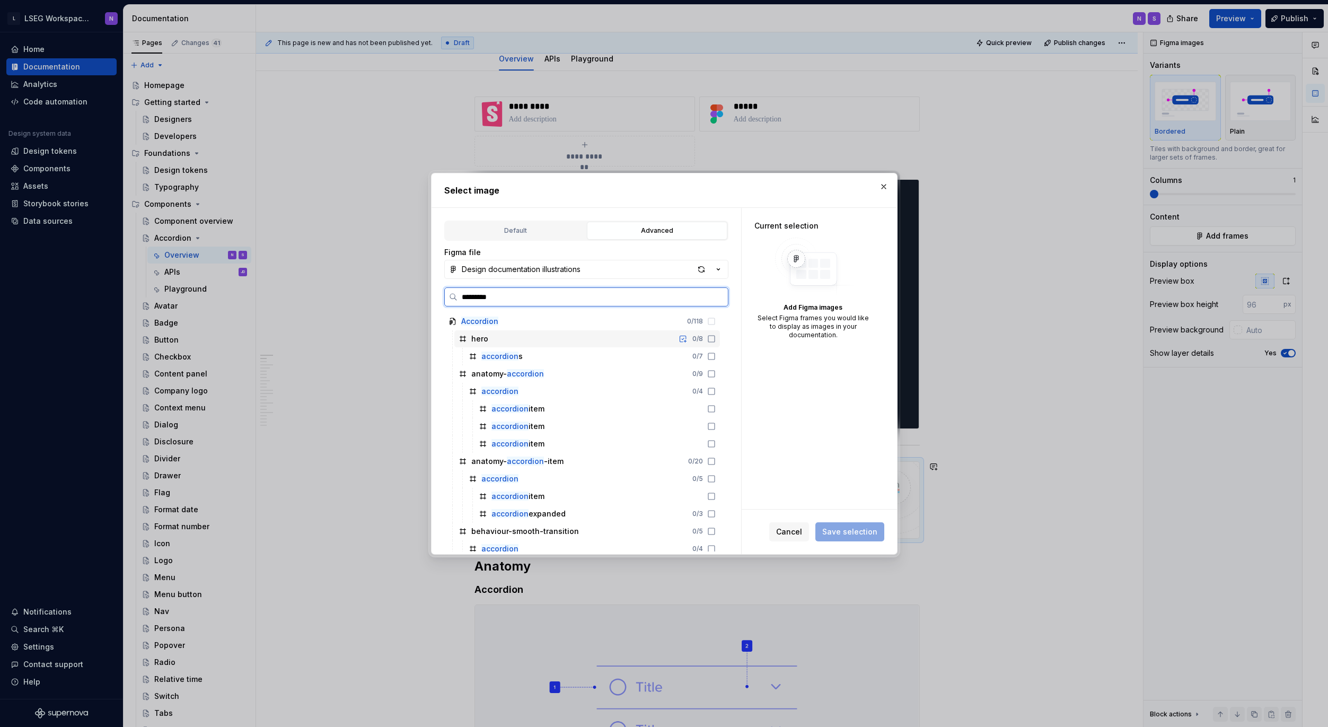
click at [710, 338] on icon at bounding box center [711, 339] width 8 height 8
click at [847, 532] on span "Save selection" at bounding box center [849, 531] width 55 height 11
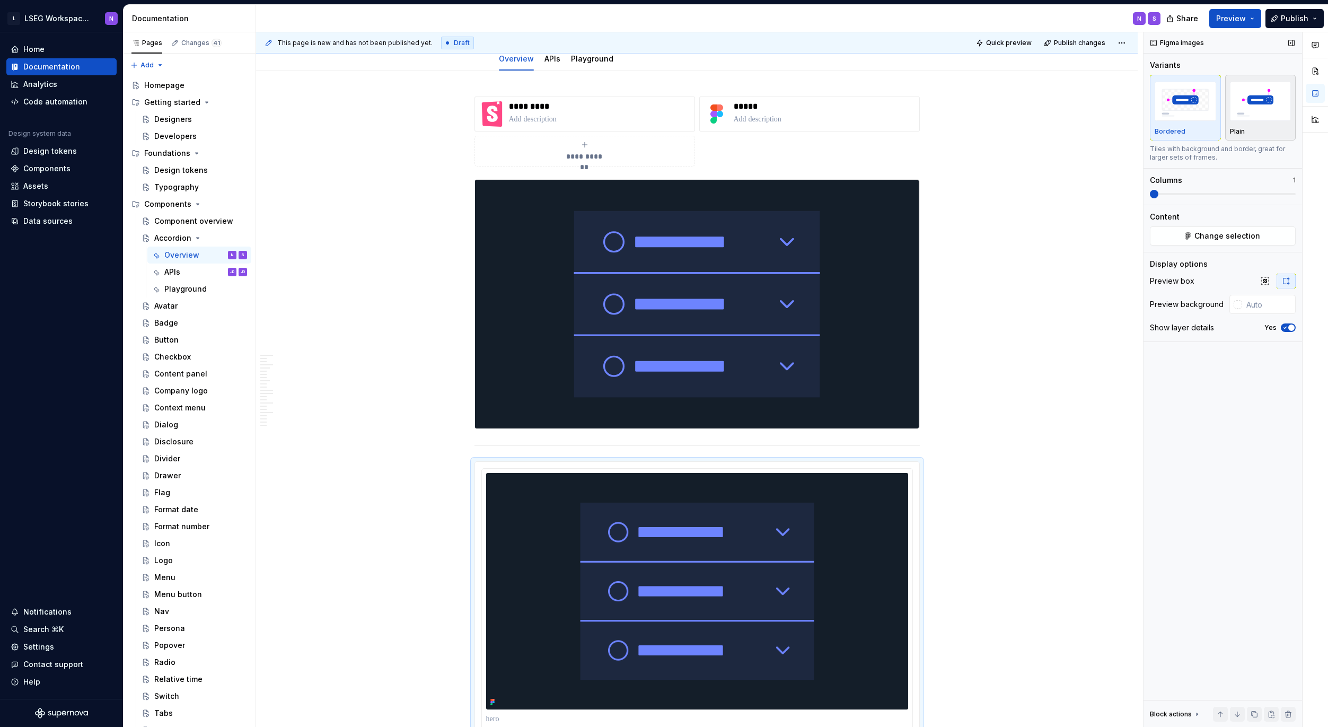
click at [1258, 112] on img "button" at bounding box center [1260, 101] width 61 height 39
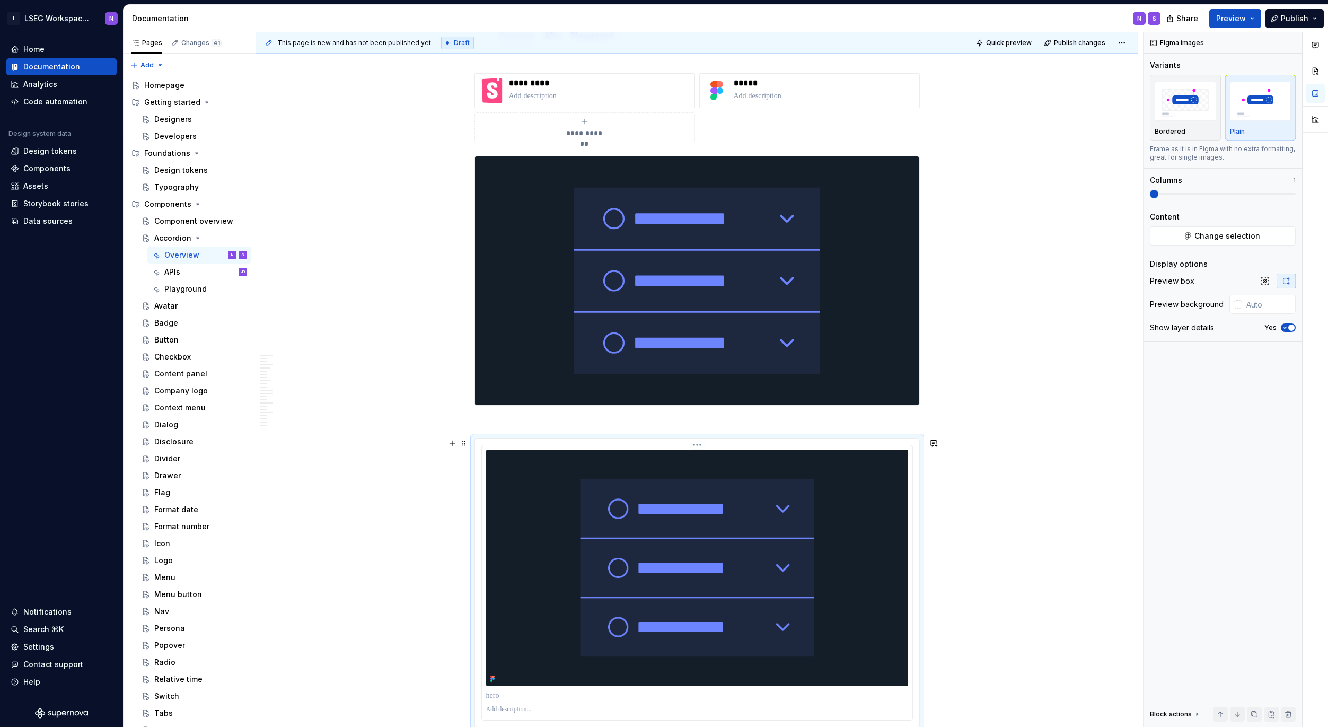
click at [684, 494] on img at bounding box center [697, 568] width 422 height 236
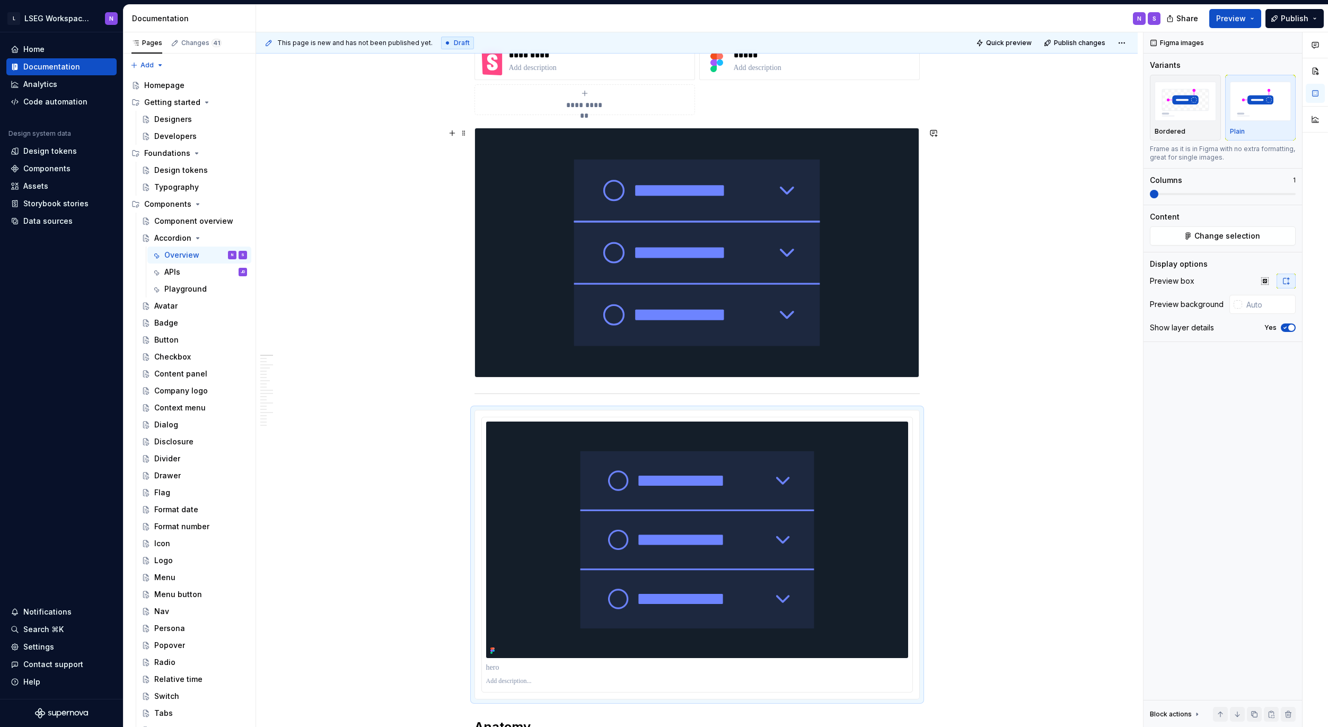
scroll to position [177, 0]
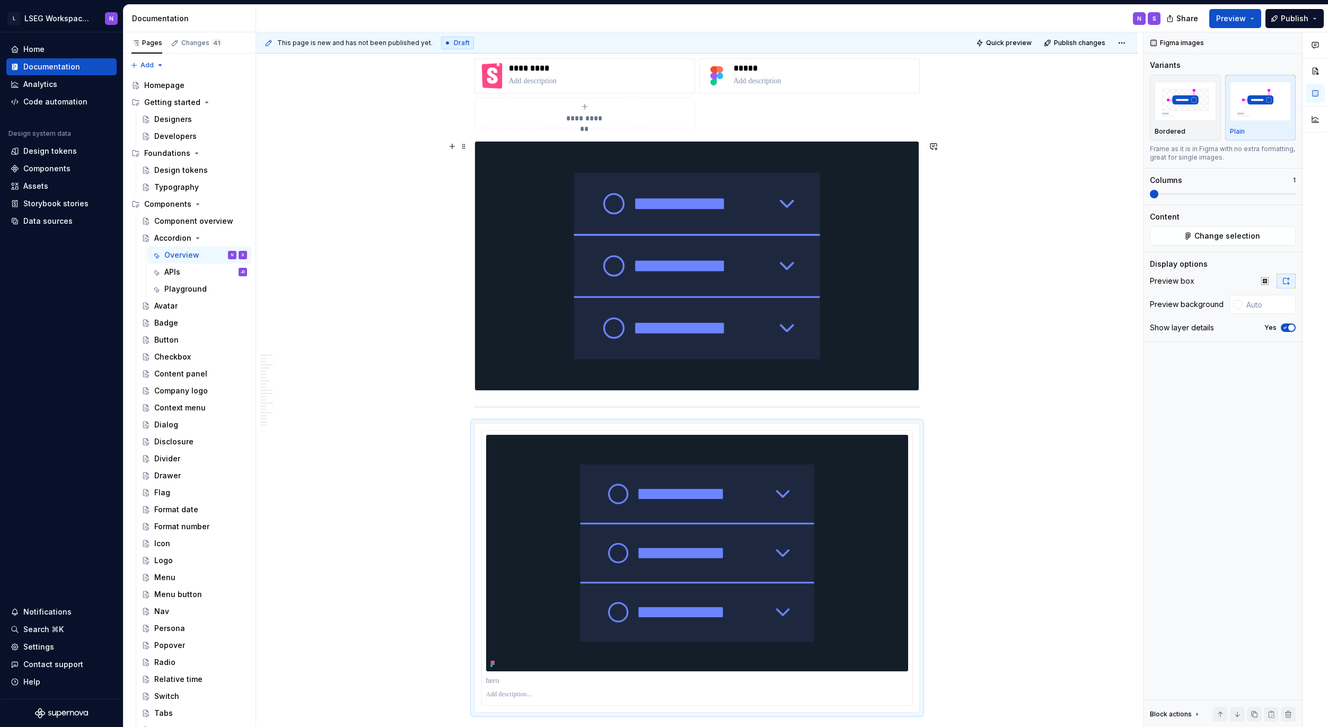
click at [657, 328] on img at bounding box center [697, 266] width 444 height 249
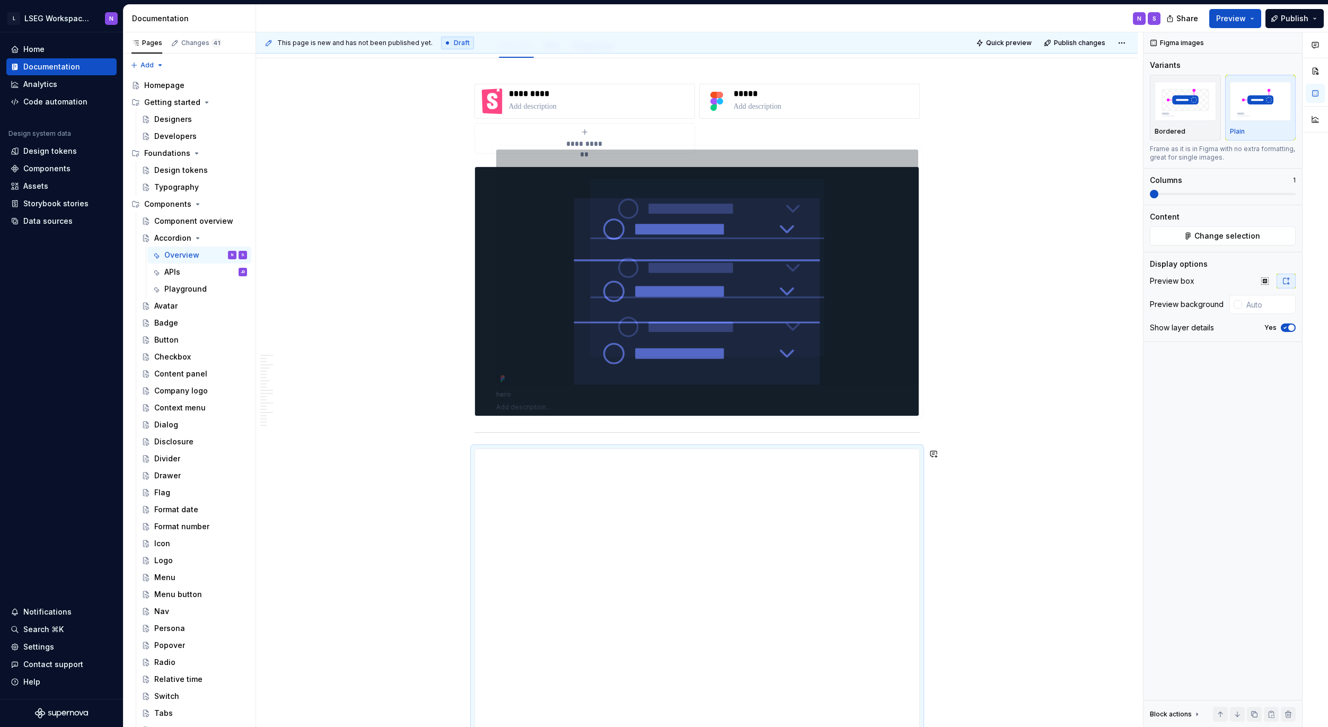
scroll to position [144, 0]
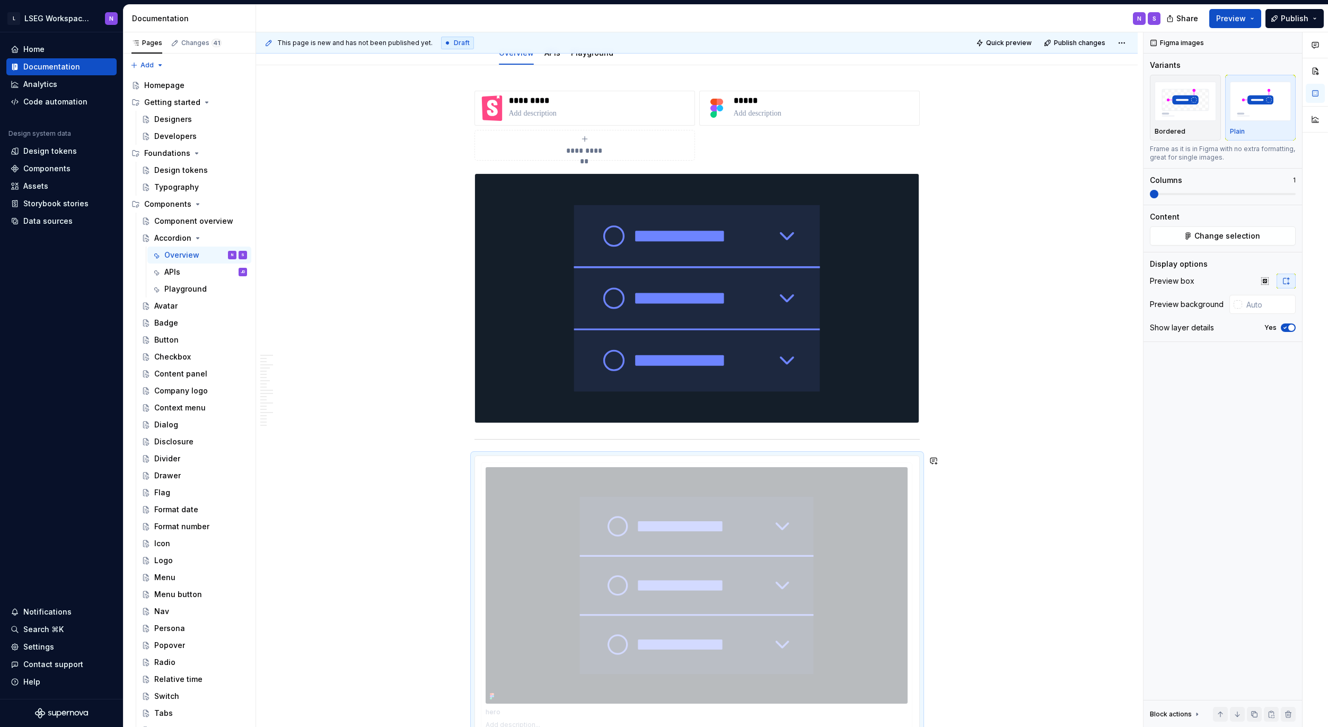
drag, startPoint x: 503, startPoint y: 469, endPoint x: 518, endPoint y: 476, distance: 16.8
click at [527, 511] on body "L LSEG Workspace Design System N Home Documentation Analytics Code automation D…" at bounding box center [664, 363] width 1328 height 727
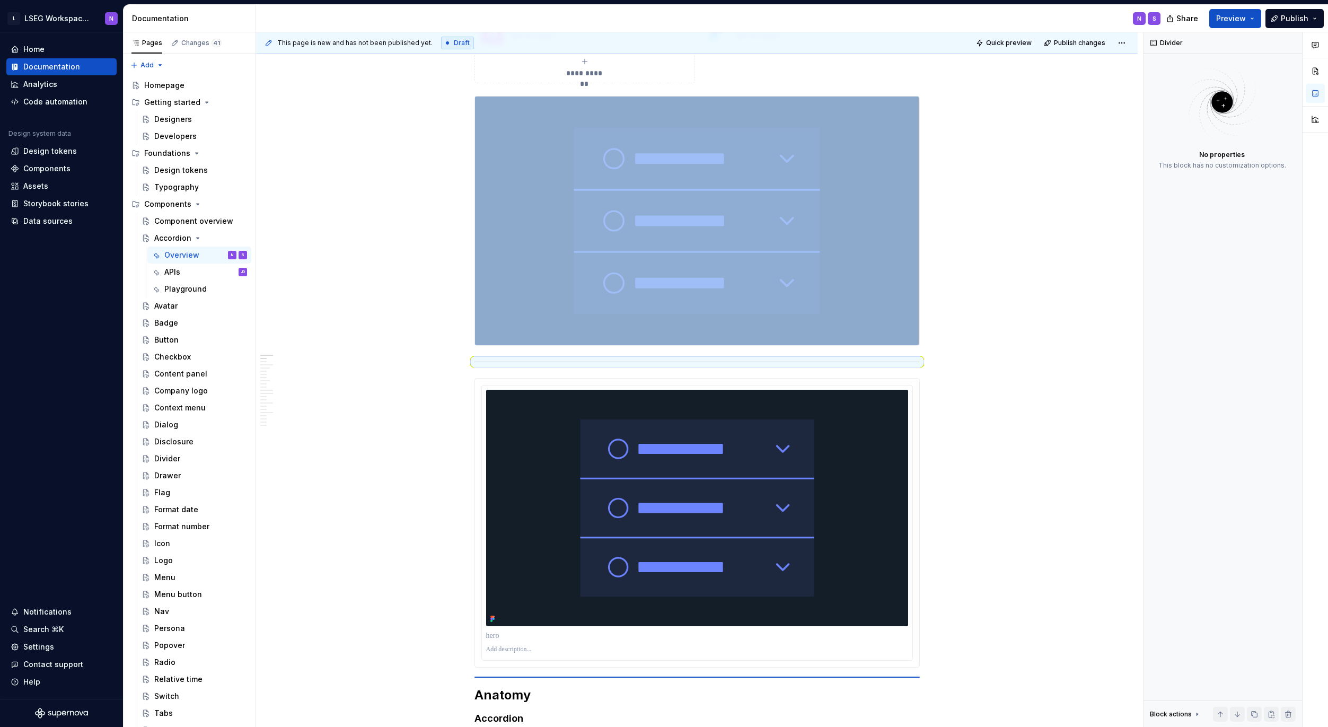
scroll to position [225, 0]
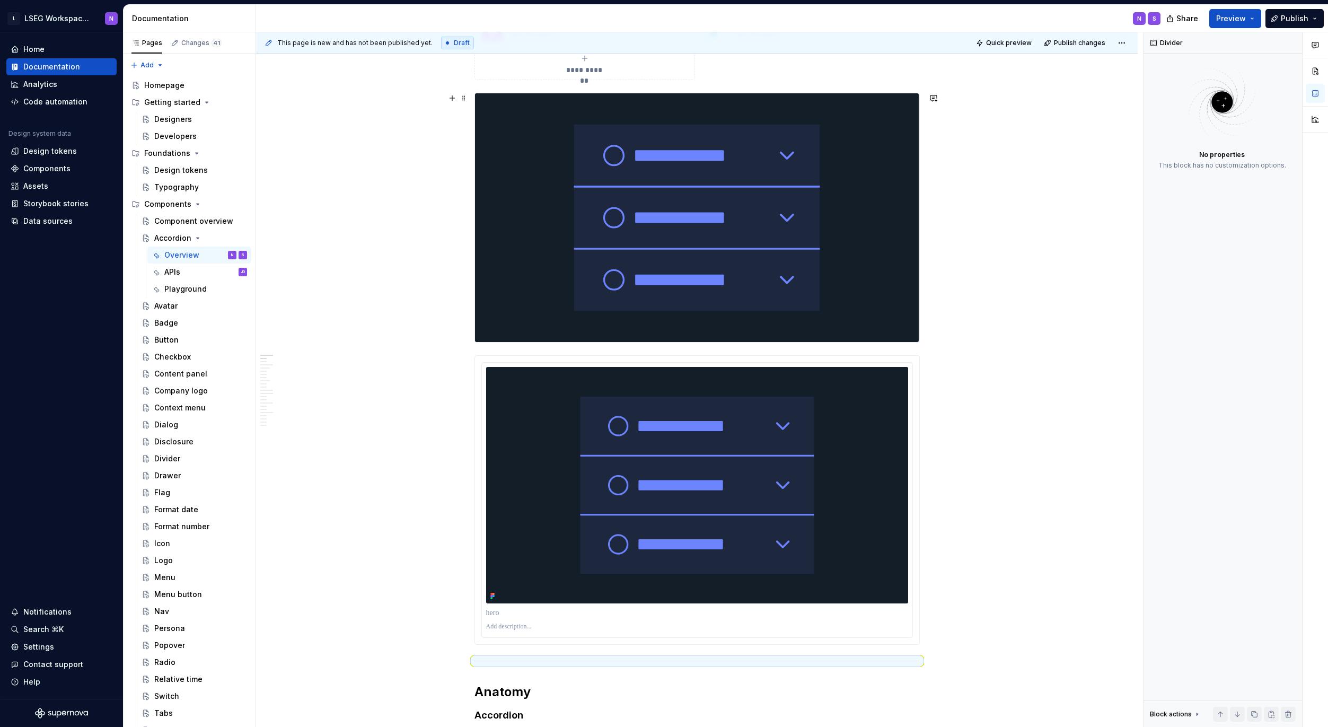
click at [546, 253] on img at bounding box center [697, 217] width 444 height 249
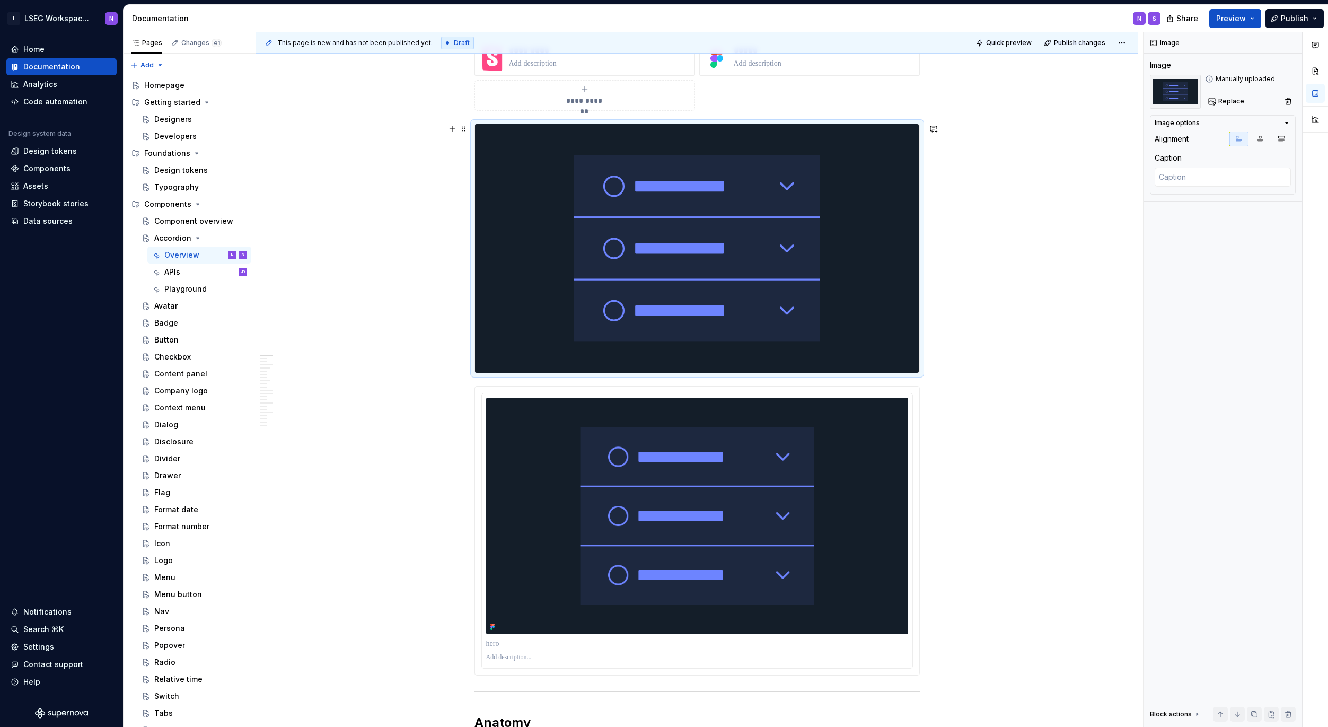
scroll to position [190, 0]
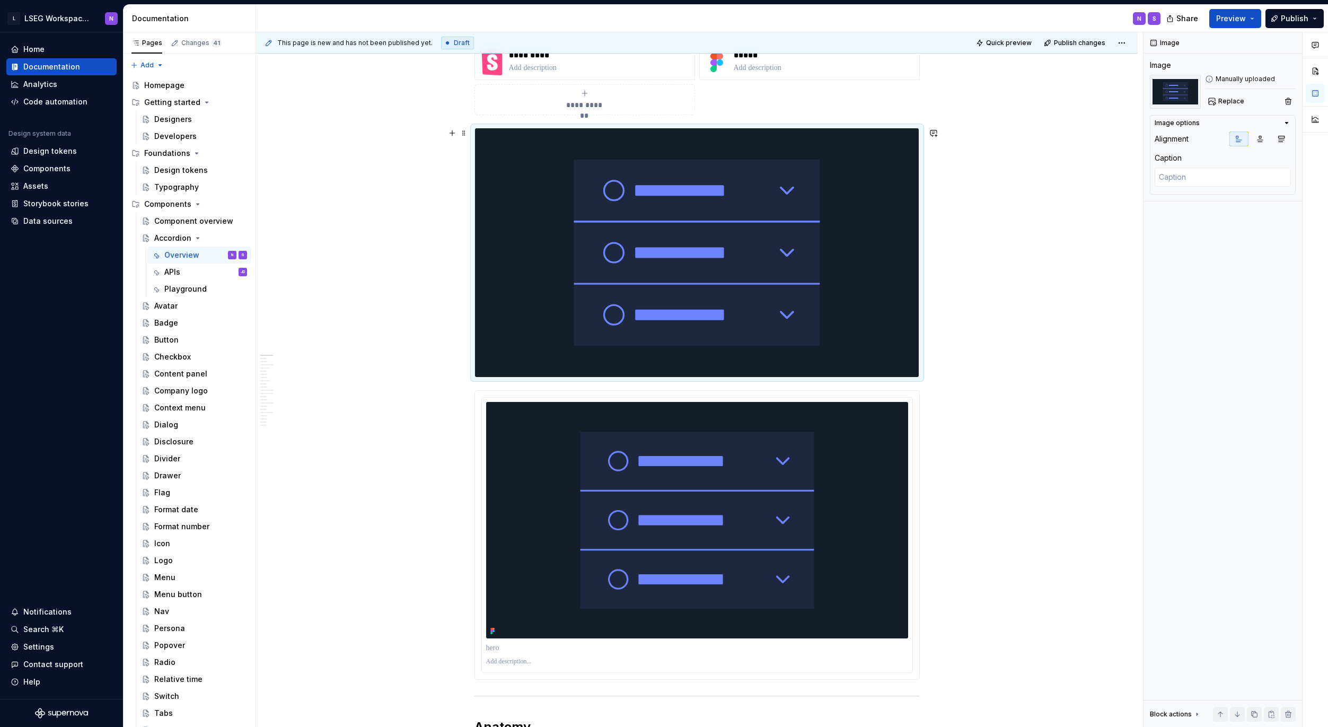
click at [586, 353] on img at bounding box center [697, 252] width 444 height 249
click at [558, 358] on img at bounding box center [697, 252] width 444 height 249
click at [551, 357] on img at bounding box center [697, 252] width 444 height 249
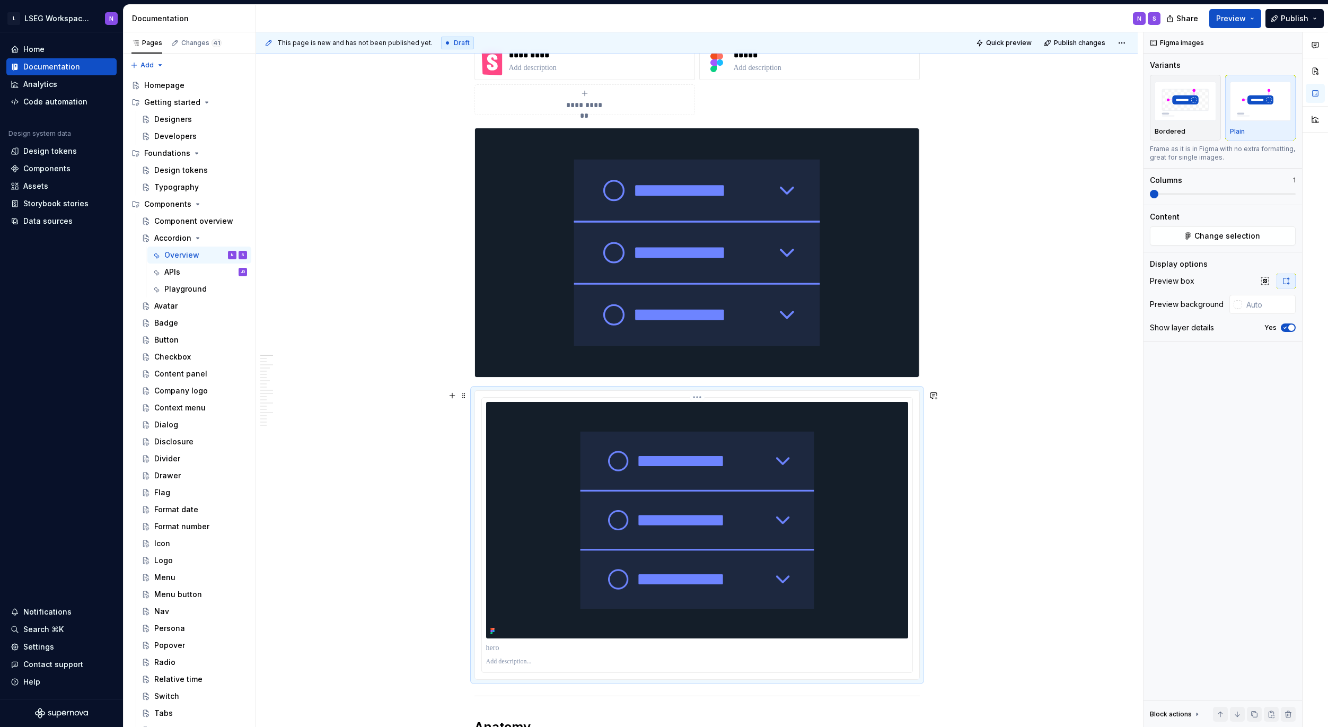
click at [538, 447] on img at bounding box center [697, 520] width 422 height 236
click at [1286, 325] on icon "button" at bounding box center [1285, 327] width 8 height 6
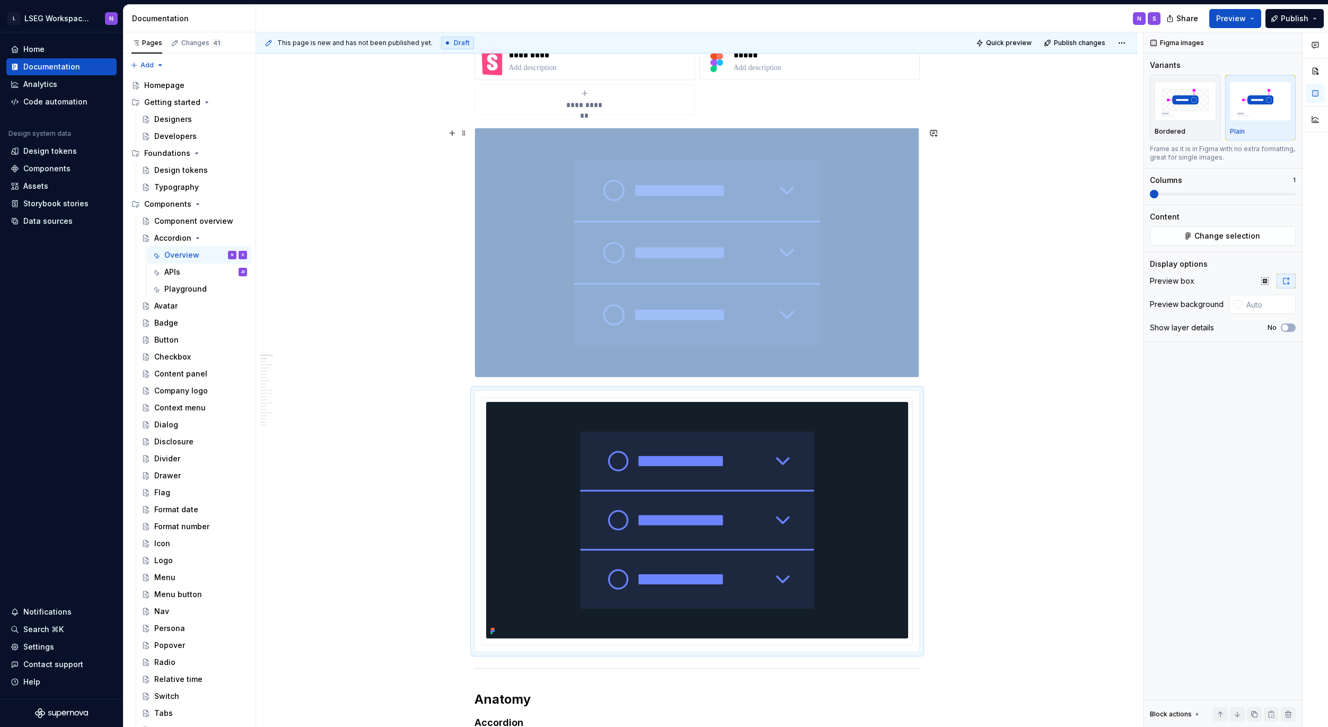
click at [649, 313] on img at bounding box center [697, 252] width 444 height 249
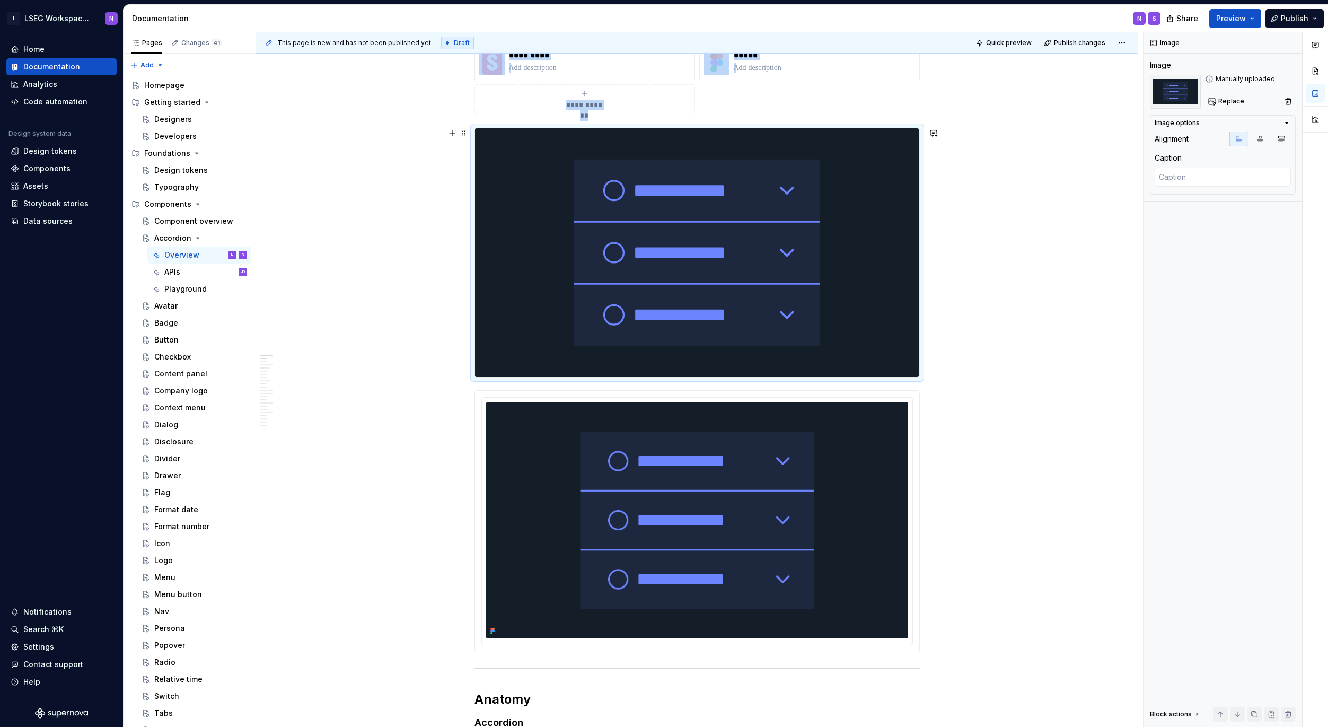
click at [575, 337] on img at bounding box center [697, 252] width 444 height 249
click at [545, 331] on img at bounding box center [697, 252] width 444 height 249
click at [550, 333] on img at bounding box center [697, 252] width 444 height 249
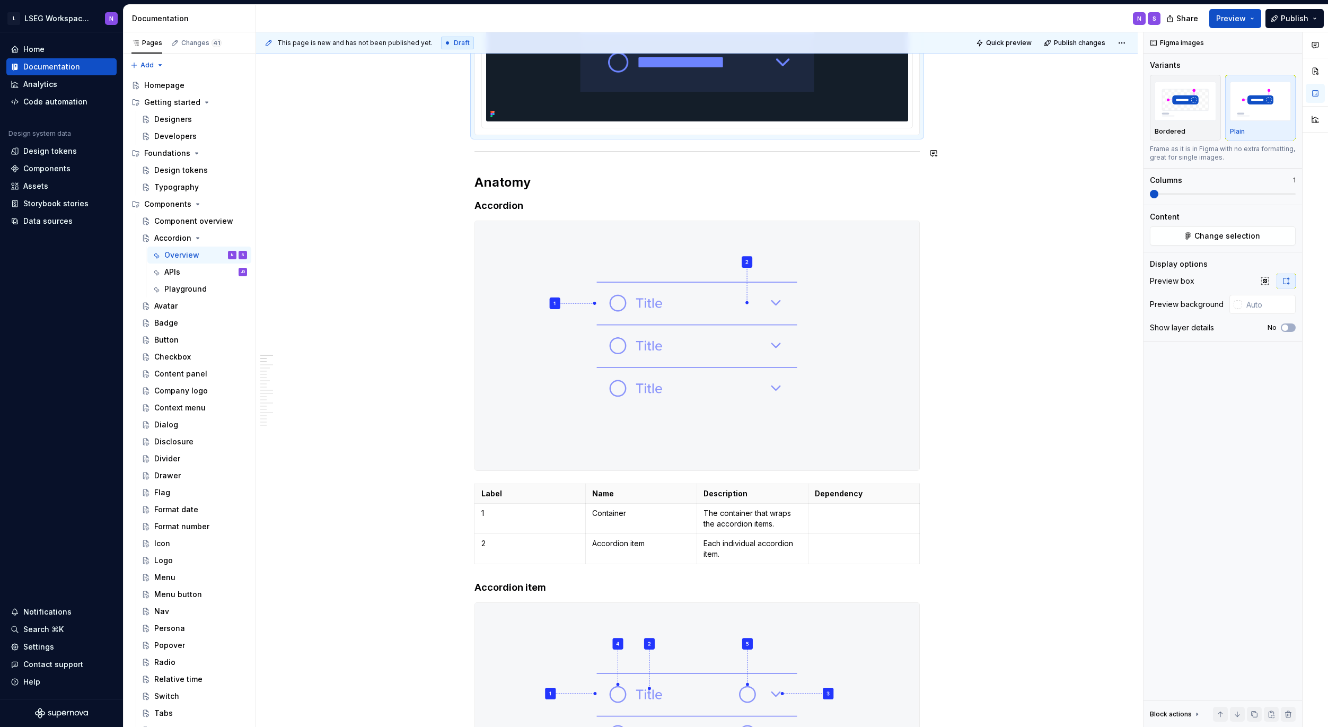
scroll to position [236, 0]
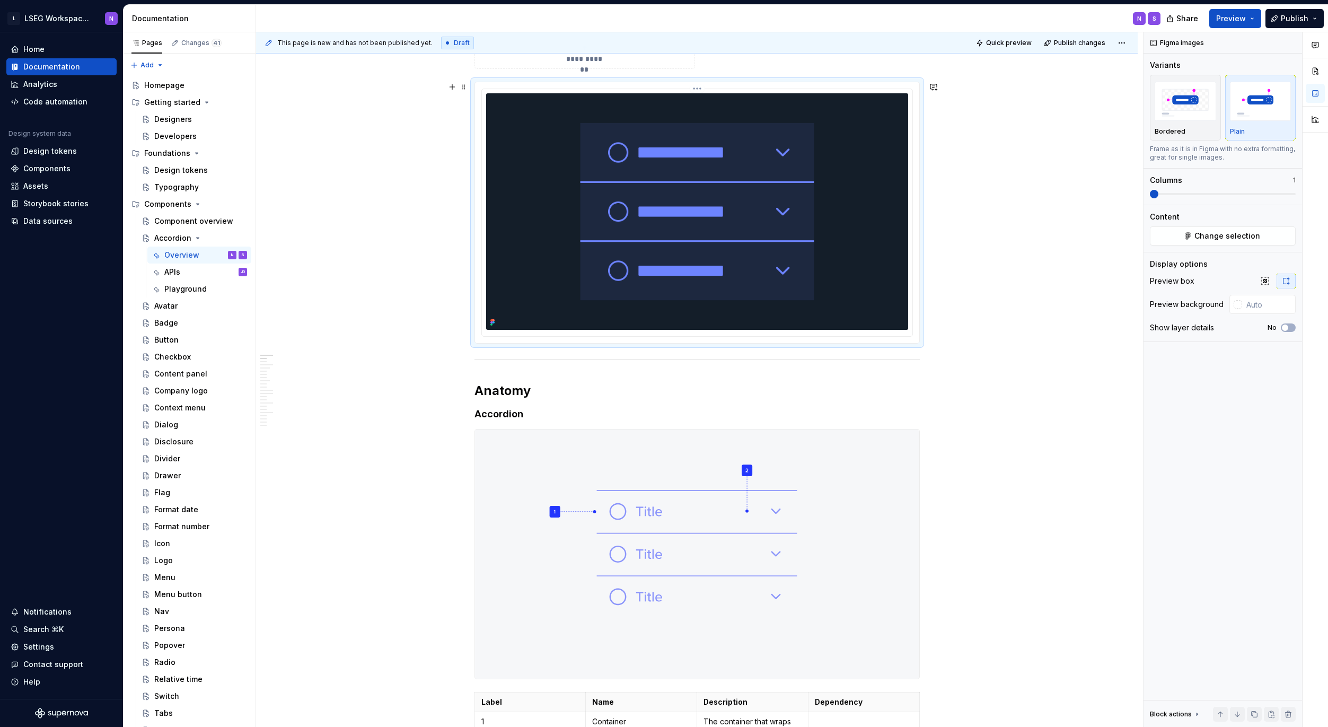
click at [697, 270] on img at bounding box center [697, 211] width 422 height 236
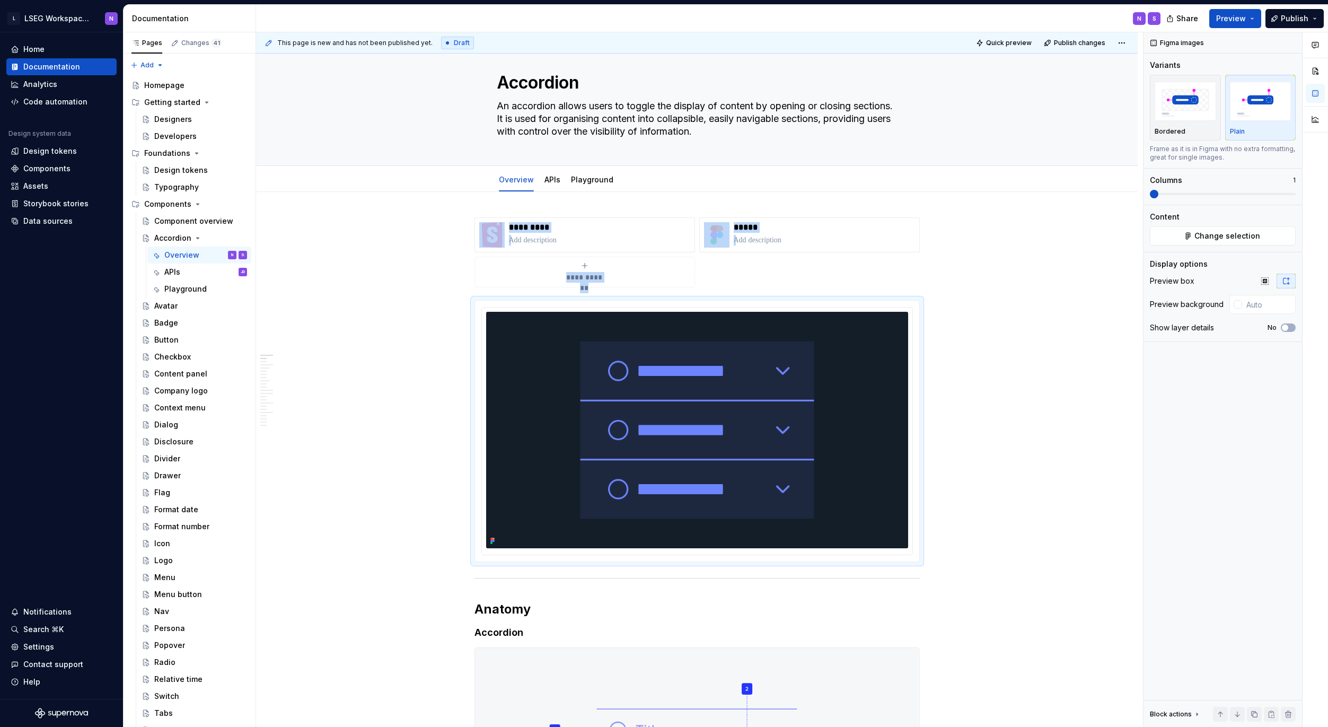
scroll to position [0, 0]
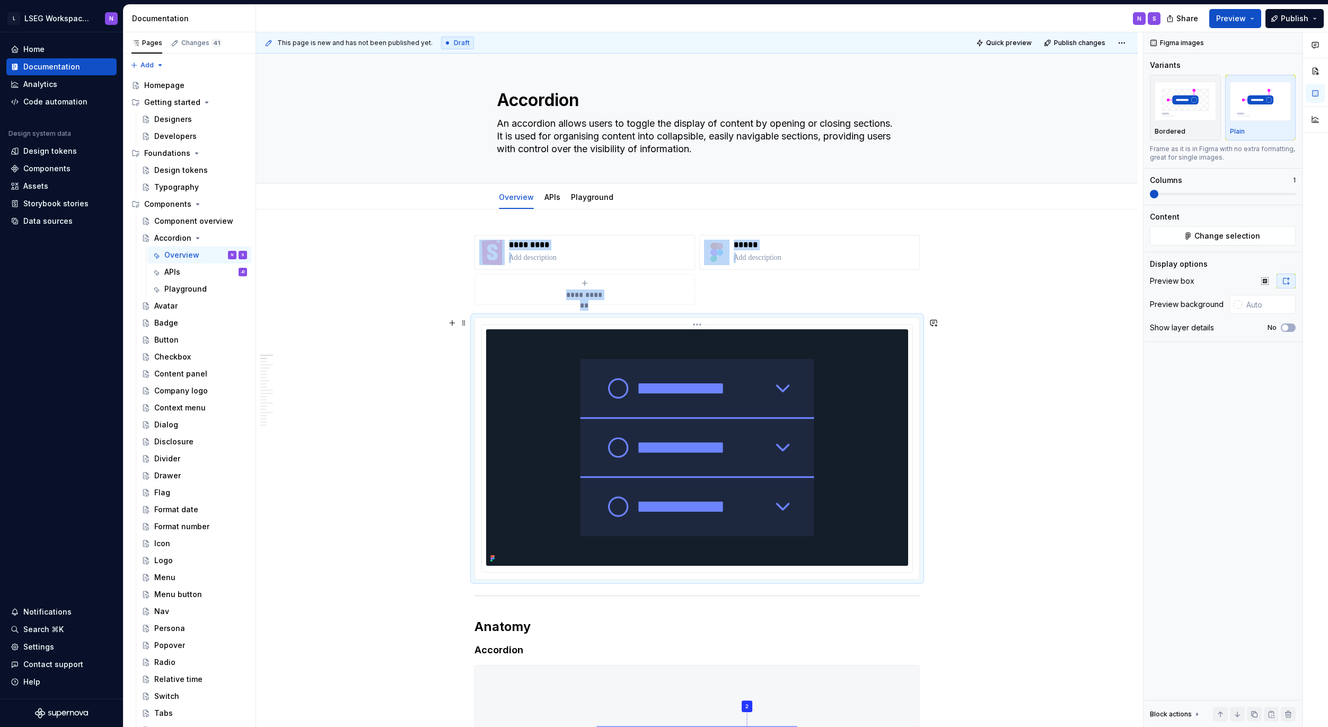
click at [527, 480] on img at bounding box center [697, 447] width 422 height 236
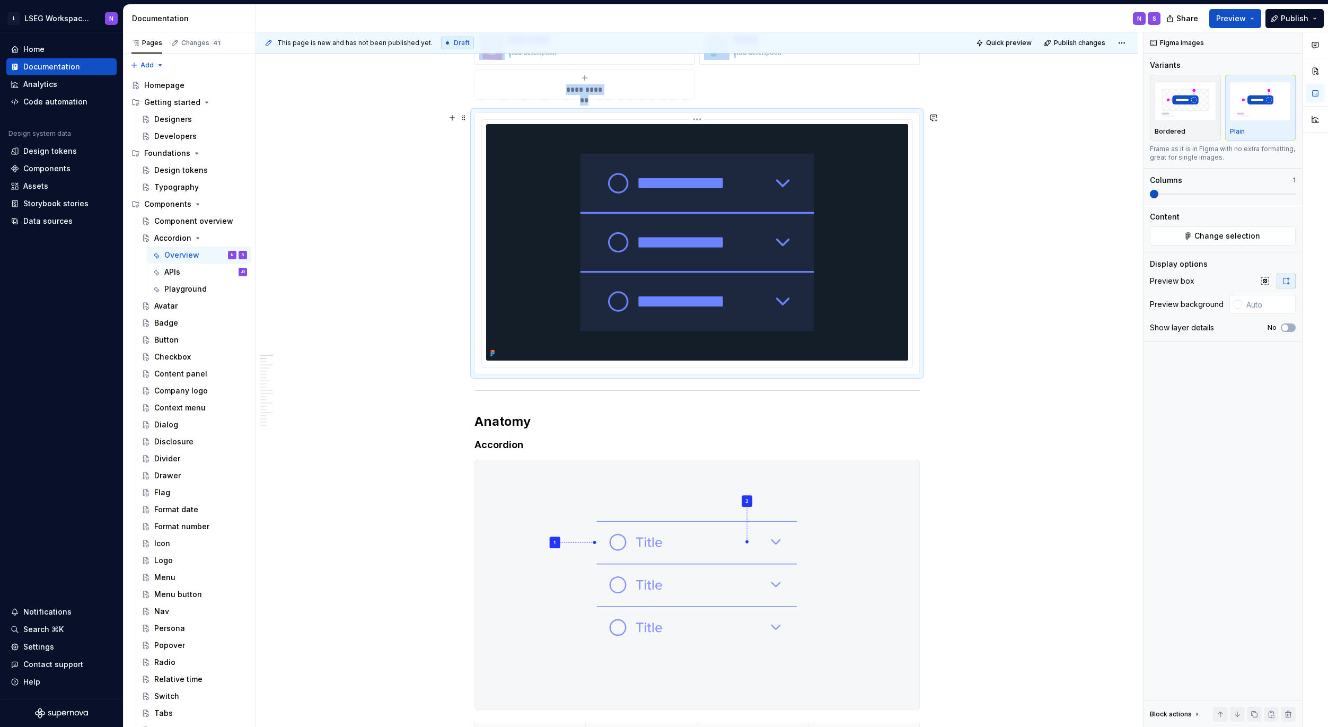
scroll to position [337, 0]
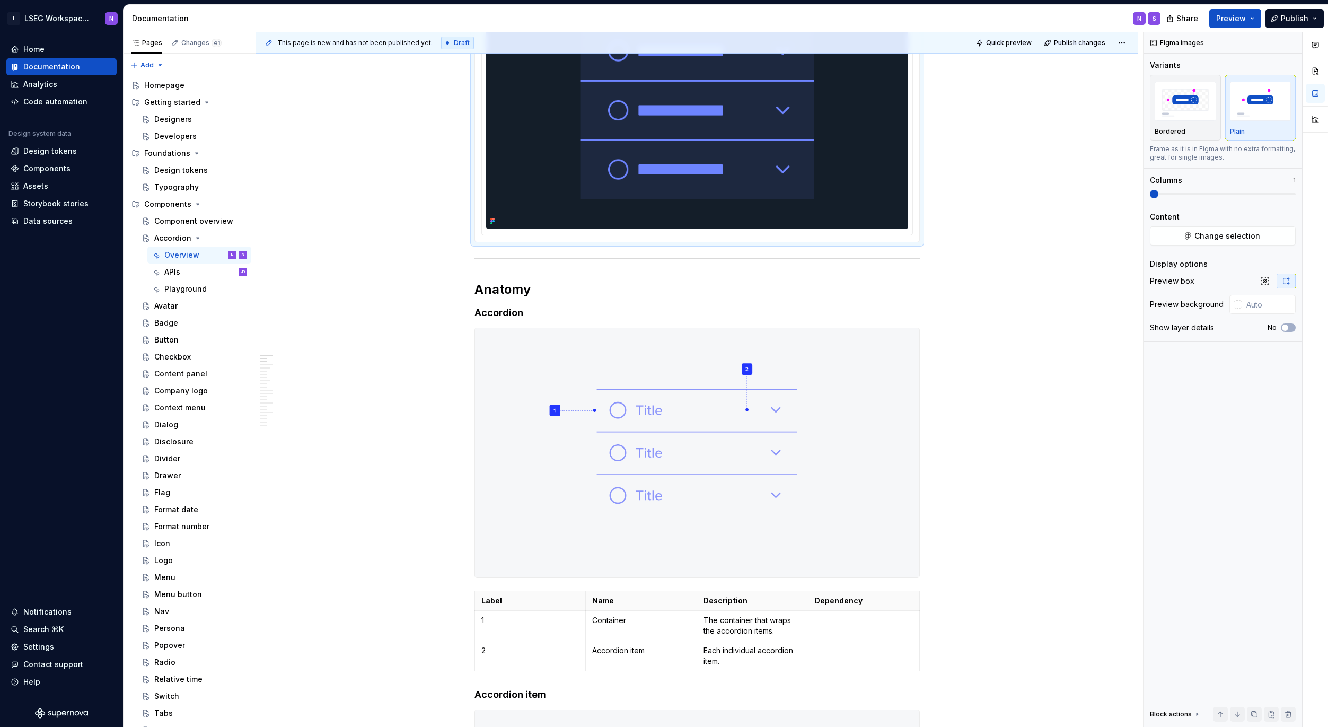
click at [615, 166] on img at bounding box center [697, 110] width 422 height 236
click at [516, 428] on img at bounding box center [697, 452] width 444 height 249
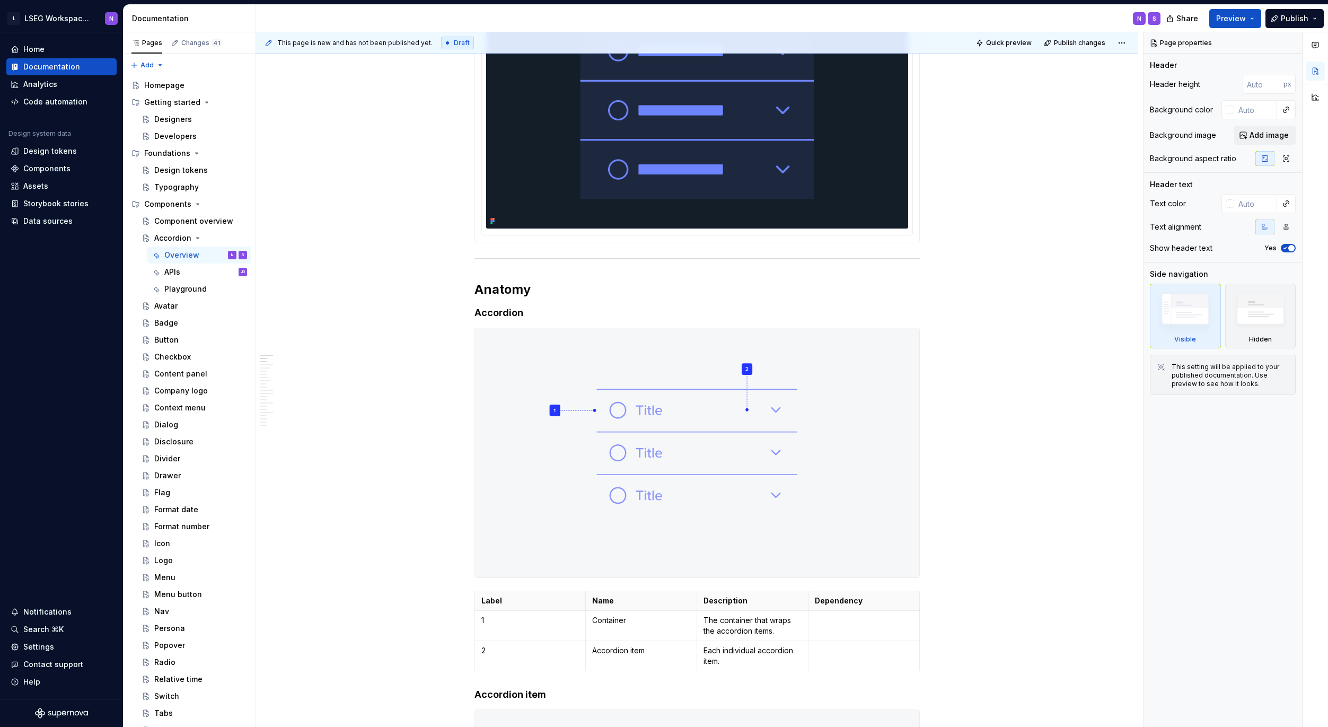
click at [550, 194] on img at bounding box center [697, 110] width 422 height 236
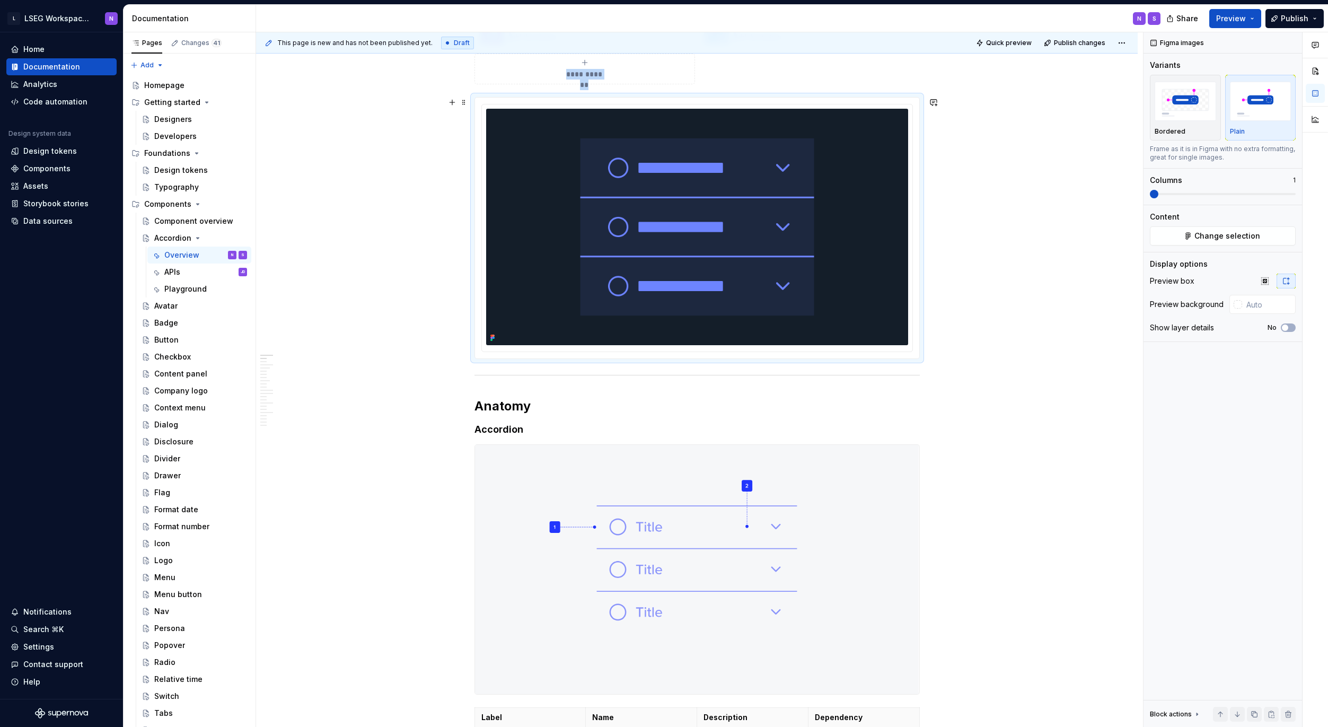
scroll to position [127, 0]
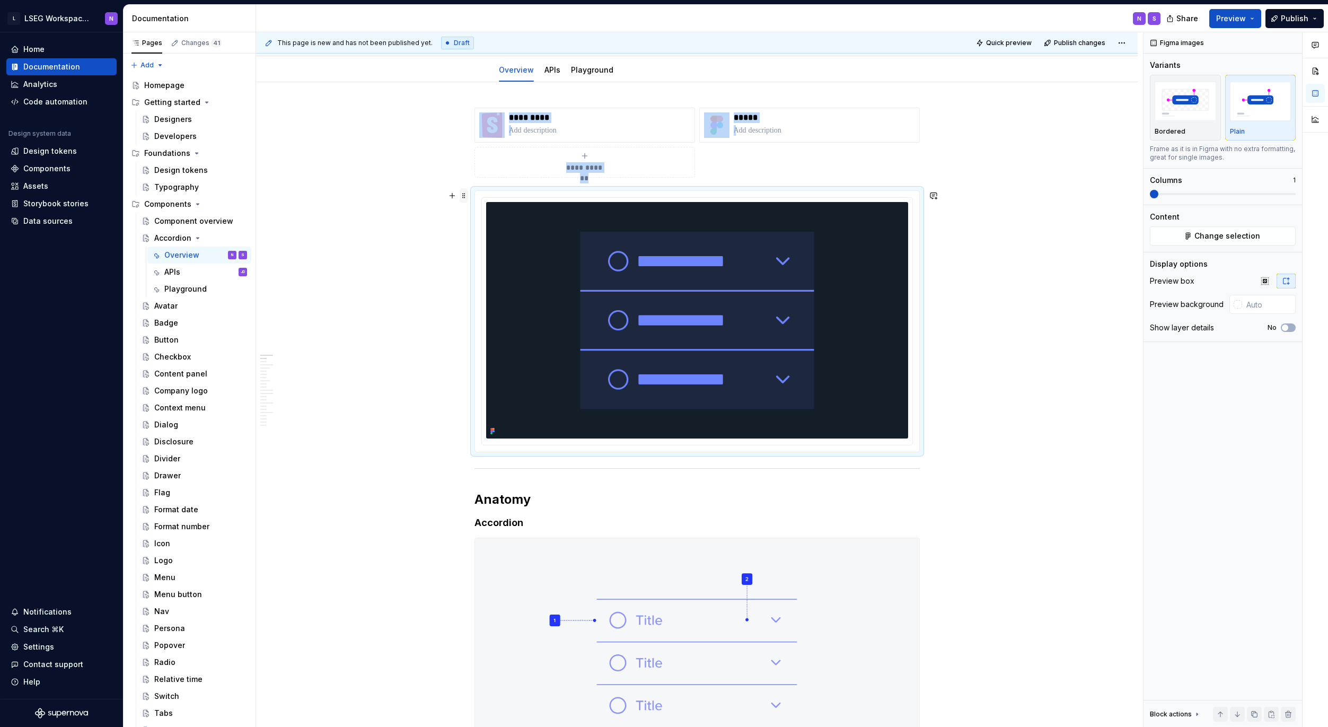
click at [461, 195] on span at bounding box center [464, 195] width 8 height 15
click at [470, 213] on icon at bounding box center [470, 212] width 8 height 8
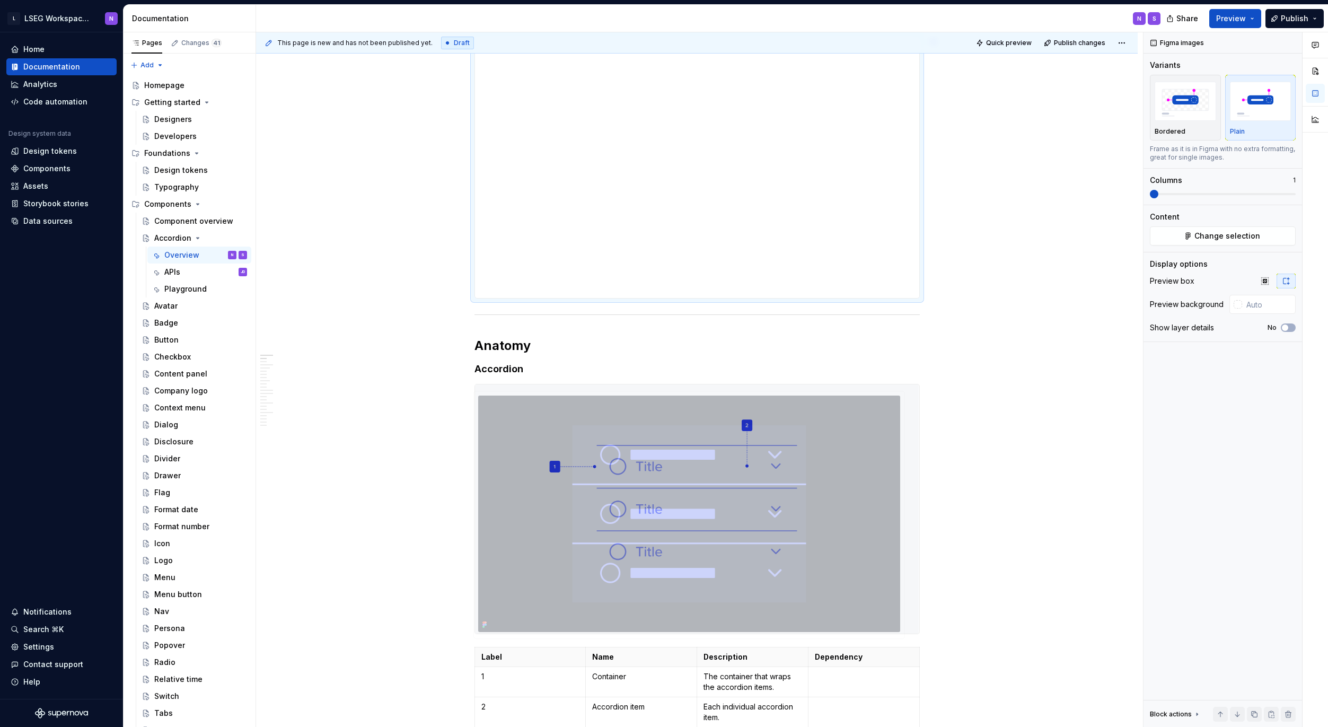
scroll to position [559, 0]
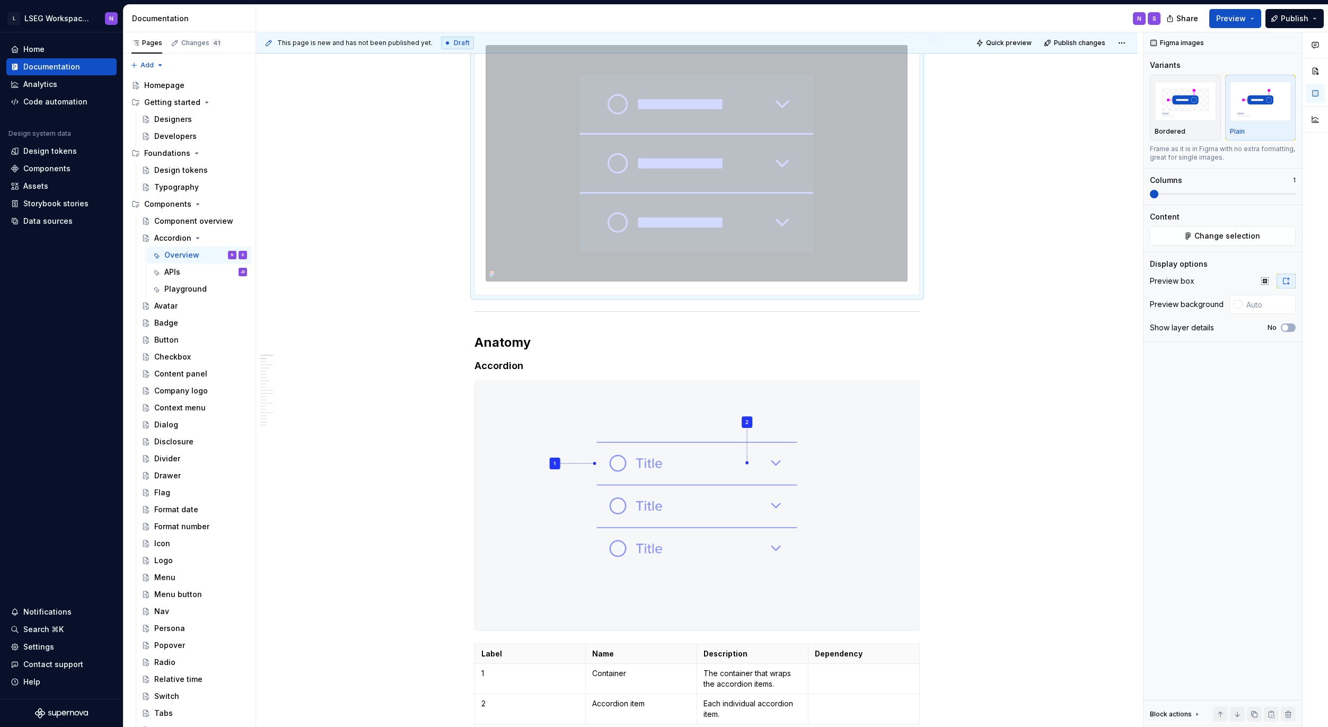
drag, startPoint x: 509, startPoint y: 300, endPoint x: 517, endPoint y: 455, distance: 155.6
click at [520, 458] on body "L LSEG Workspace Design System N Home Documentation Analytics Code automation D…" at bounding box center [664, 363] width 1328 height 727
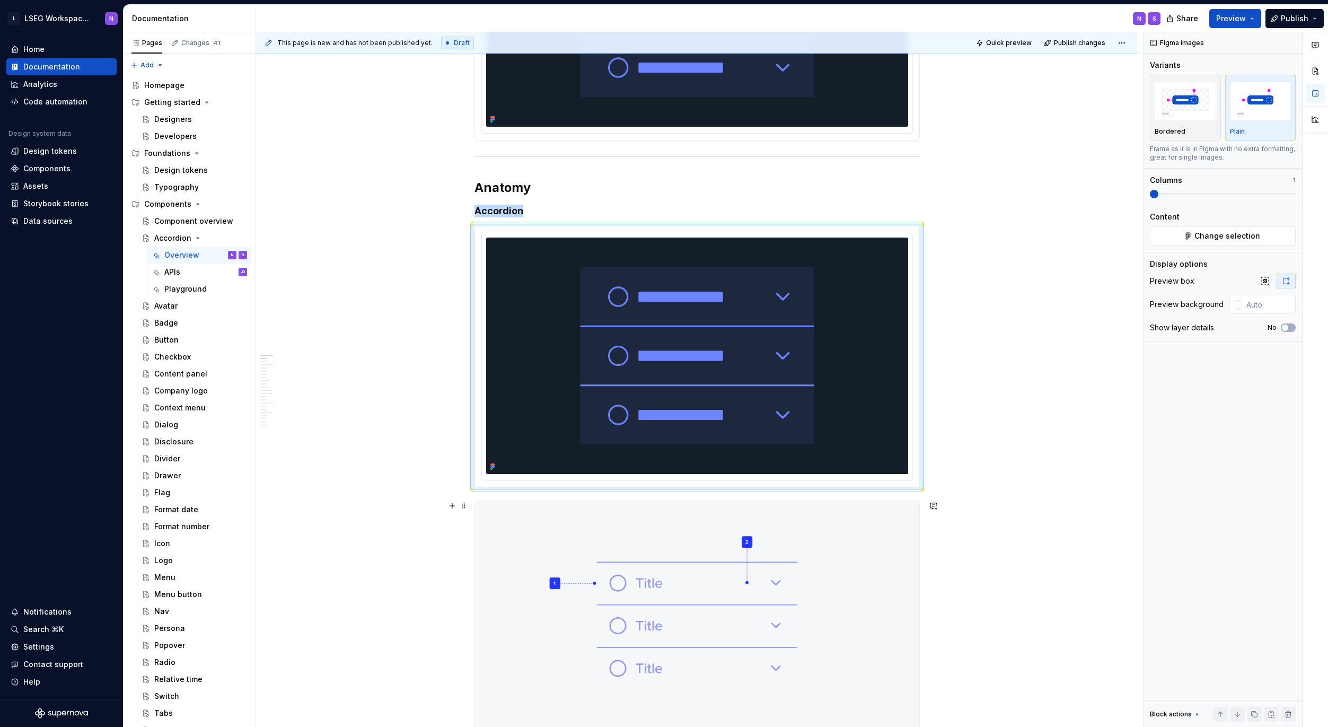
scroll to position [523, 0]
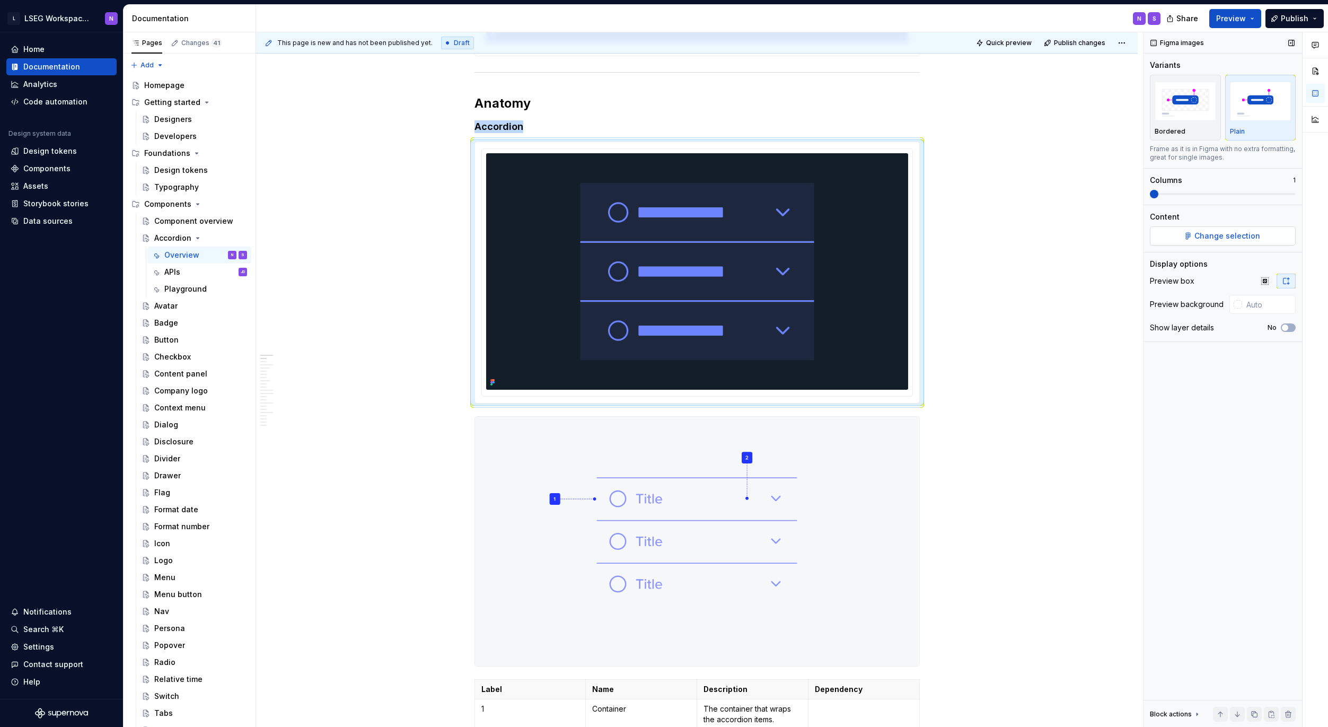
click at [1235, 238] on span "Change selection" at bounding box center [1227, 236] width 66 height 11
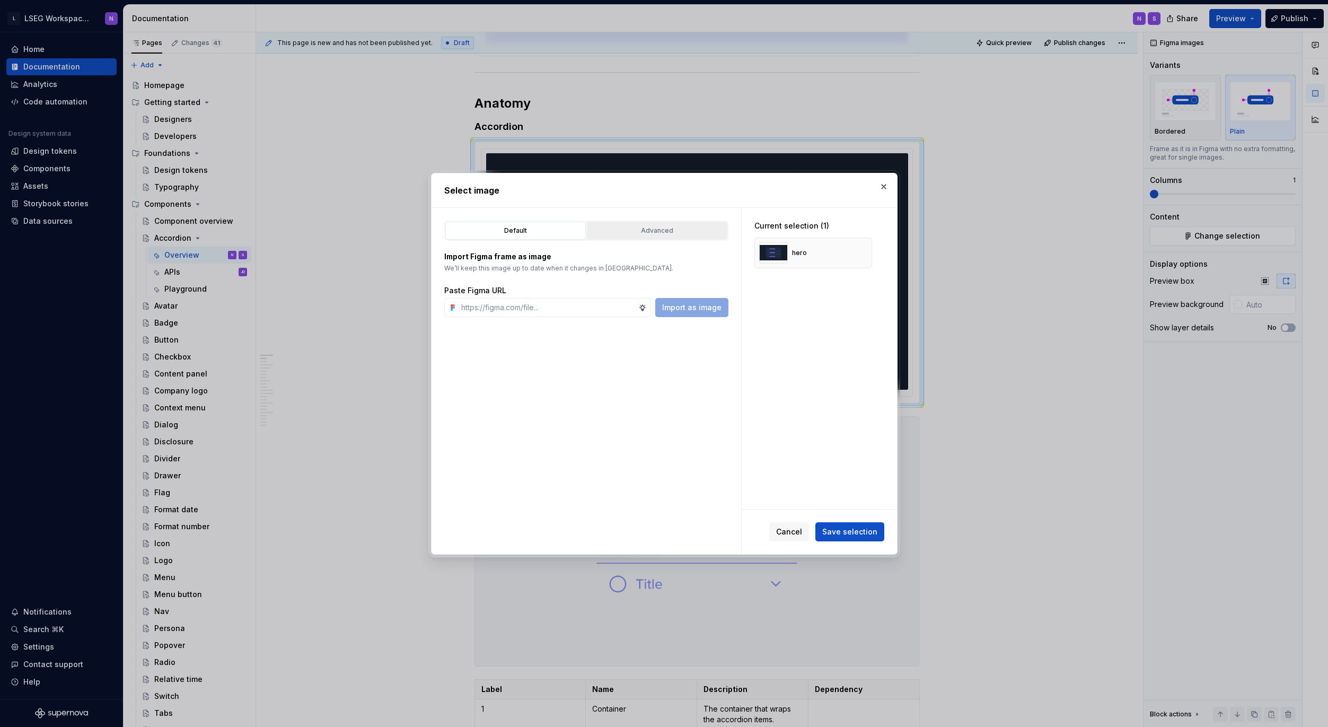
type textarea "*"
click at [639, 231] on div "Advanced" at bounding box center [657, 230] width 133 height 11
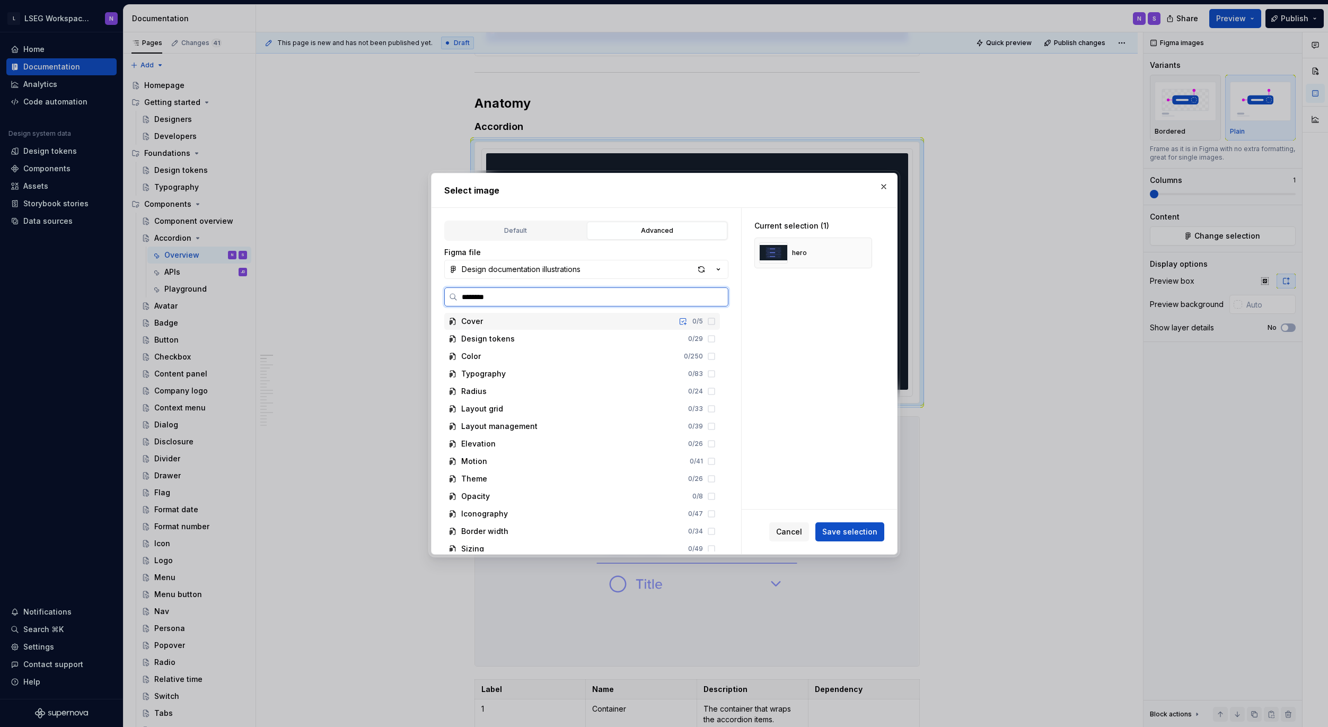
type input "*********"
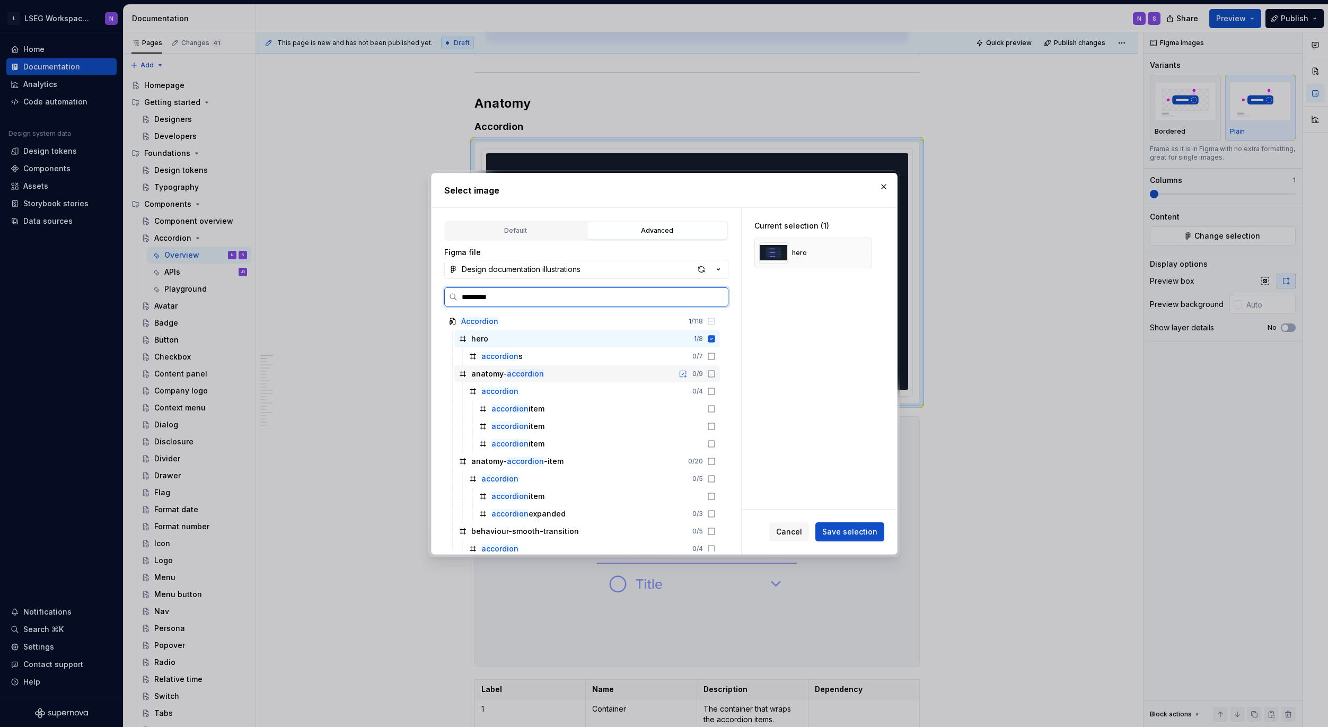
click at [706, 373] on div "0 / 9" at bounding box center [695, 374] width 40 height 8
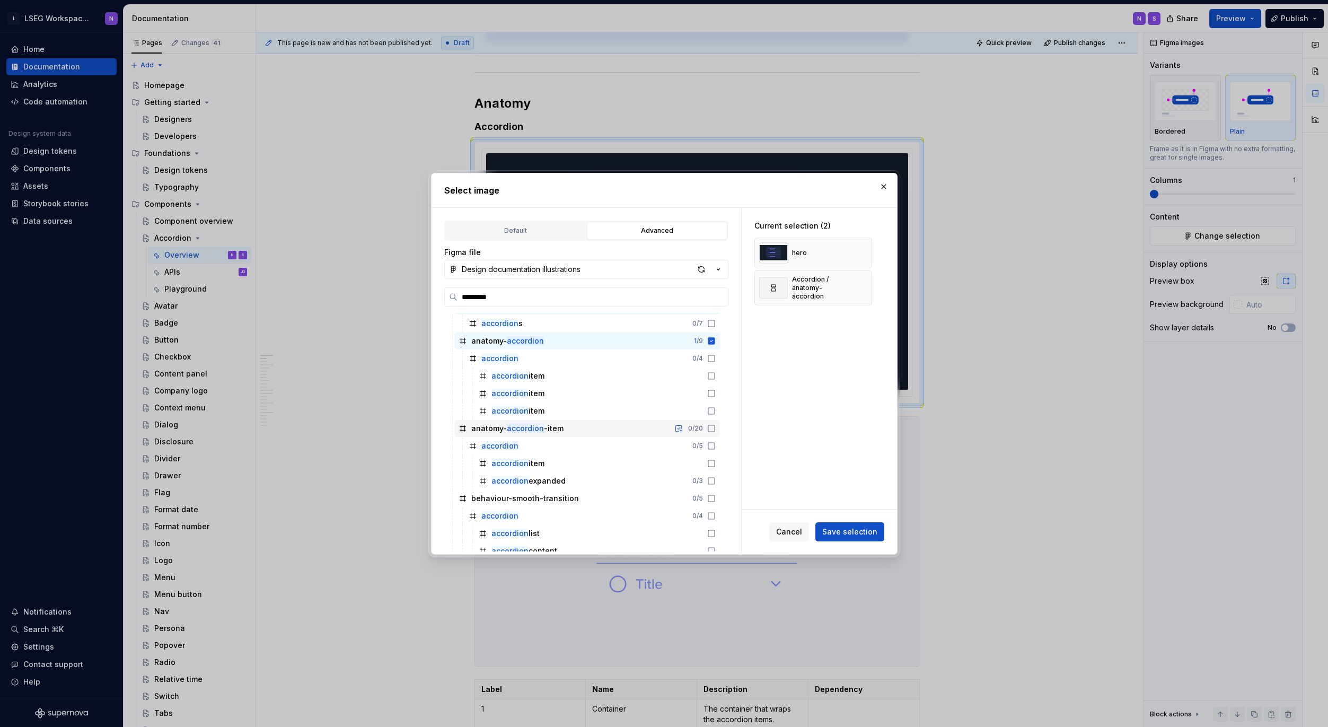
scroll to position [35, 0]
click at [711, 425] on icon at bounding box center [711, 426] width 8 height 8
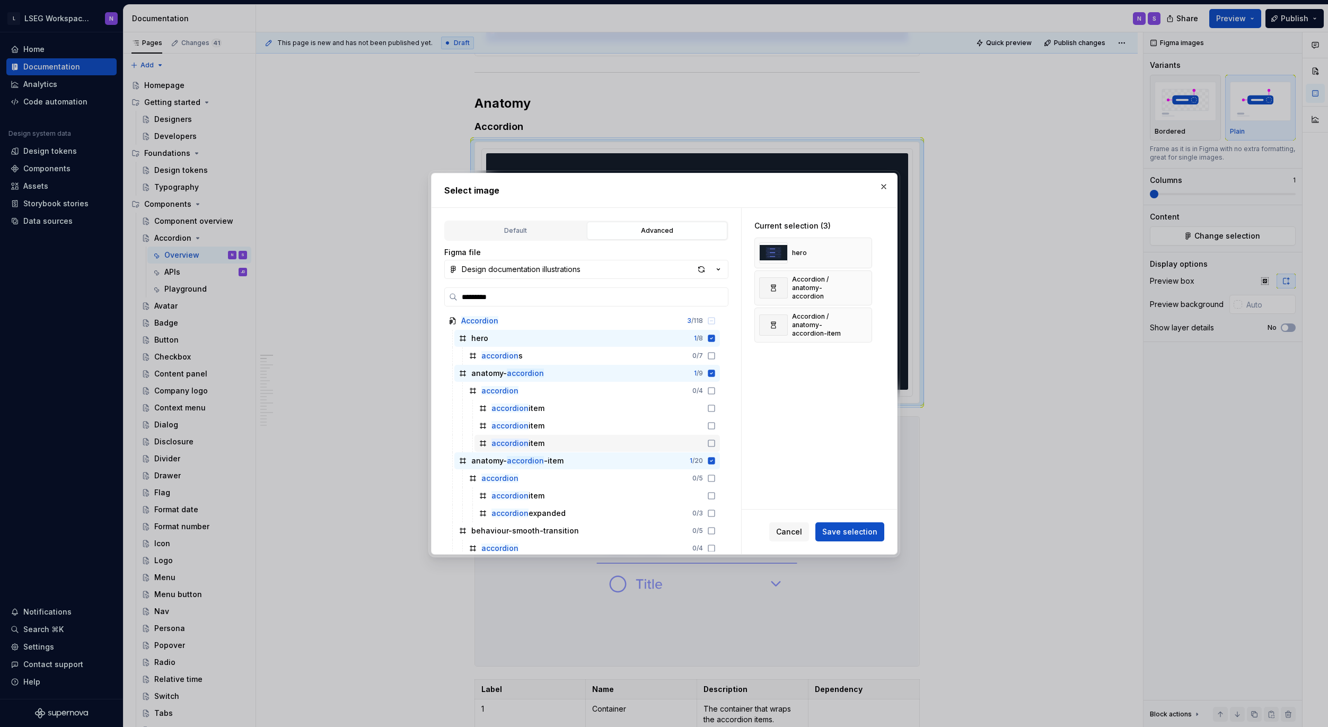
scroll to position [0, 0]
click at [708, 371] on icon at bounding box center [711, 373] width 7 height 7
click at [710, 461] on icon at bounding box center [711, 461] width 8 height 8
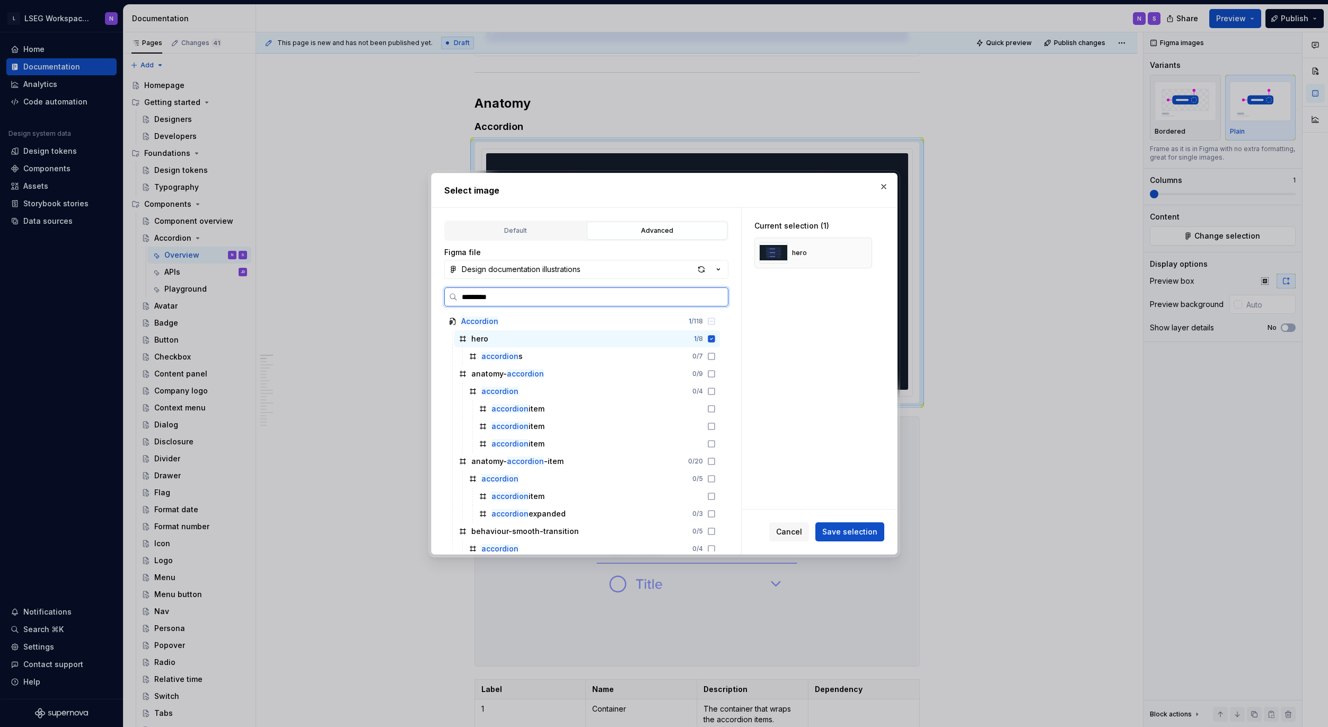
click at [714, 336] on icon at bounding box center [711, 339] width 8 height 8
click at [709, 320] on icon at bounding box center [711, 321] width 8 height 8
click at [710, 322] on icon at bounding box center [711, 321] width 8 height 8
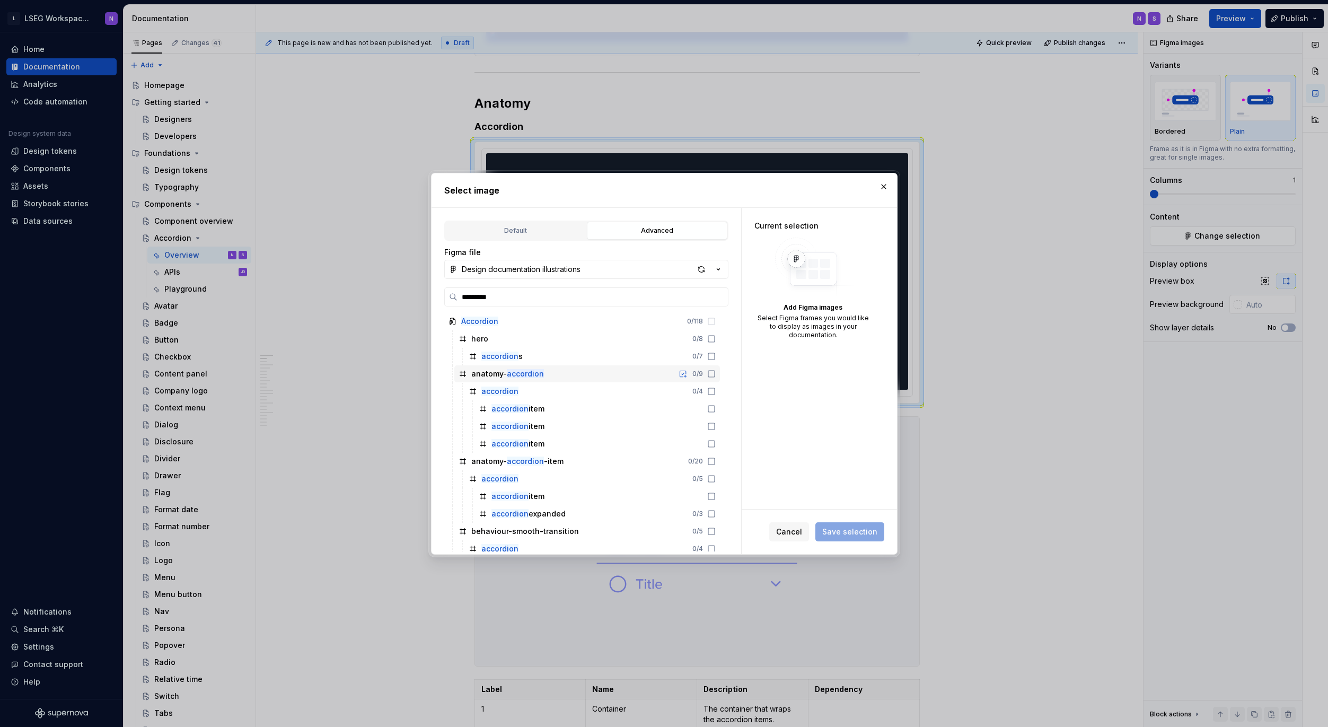
drag, startPoint x: 702, startPoint y: 430, endPoint x: 781, endPoint y: 520, distance: 119.8
click at [783, 531] on span "Cancel" at bounding box center [789, 531] width 26 height 11
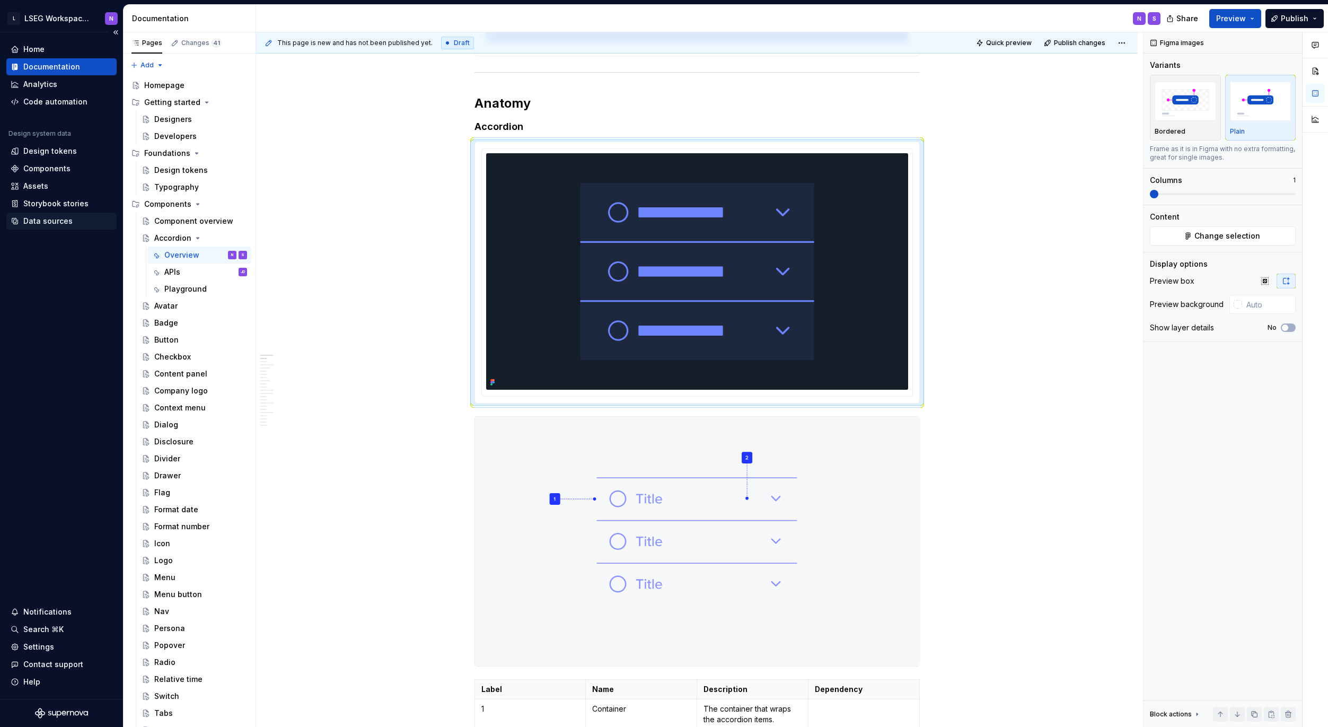
click at [33, 224] on div "Data sources" at bounding box center [47, 221] width 49 height 11
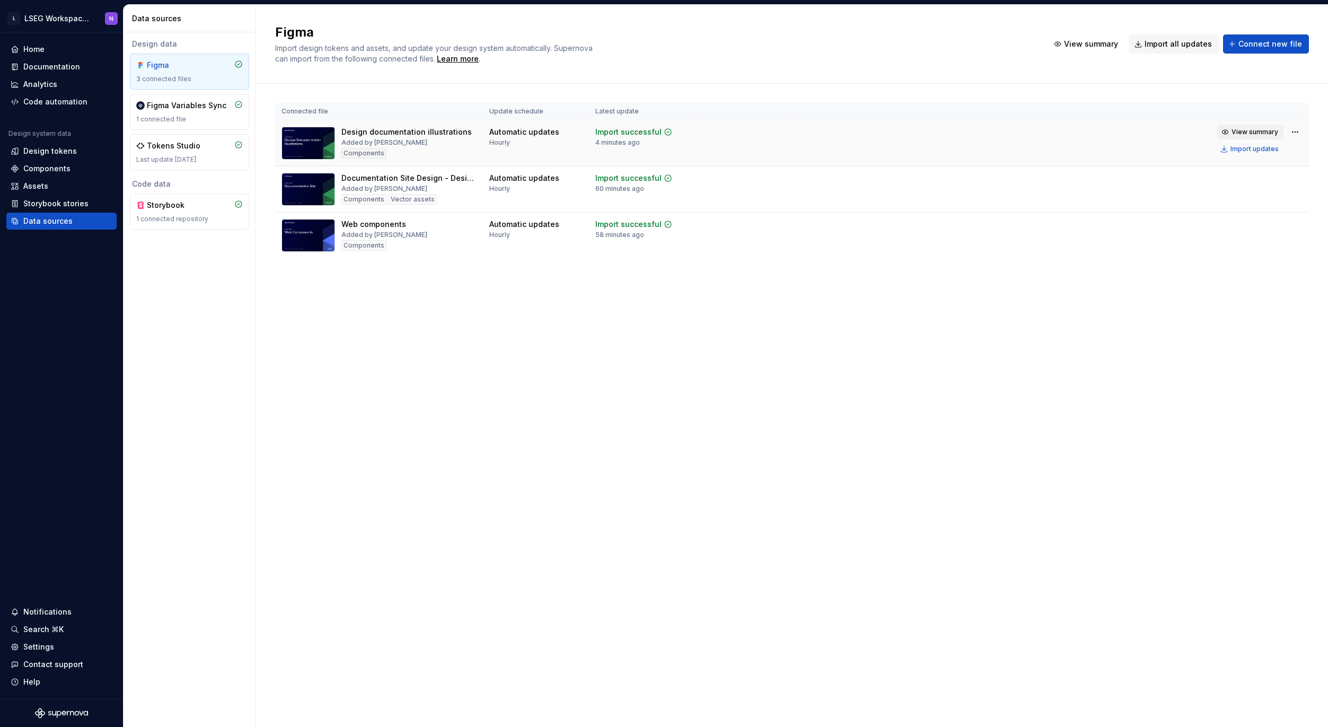
click at [1246, 129] on span "View summary" at bounding box center [1255, 132] width 47 height 8
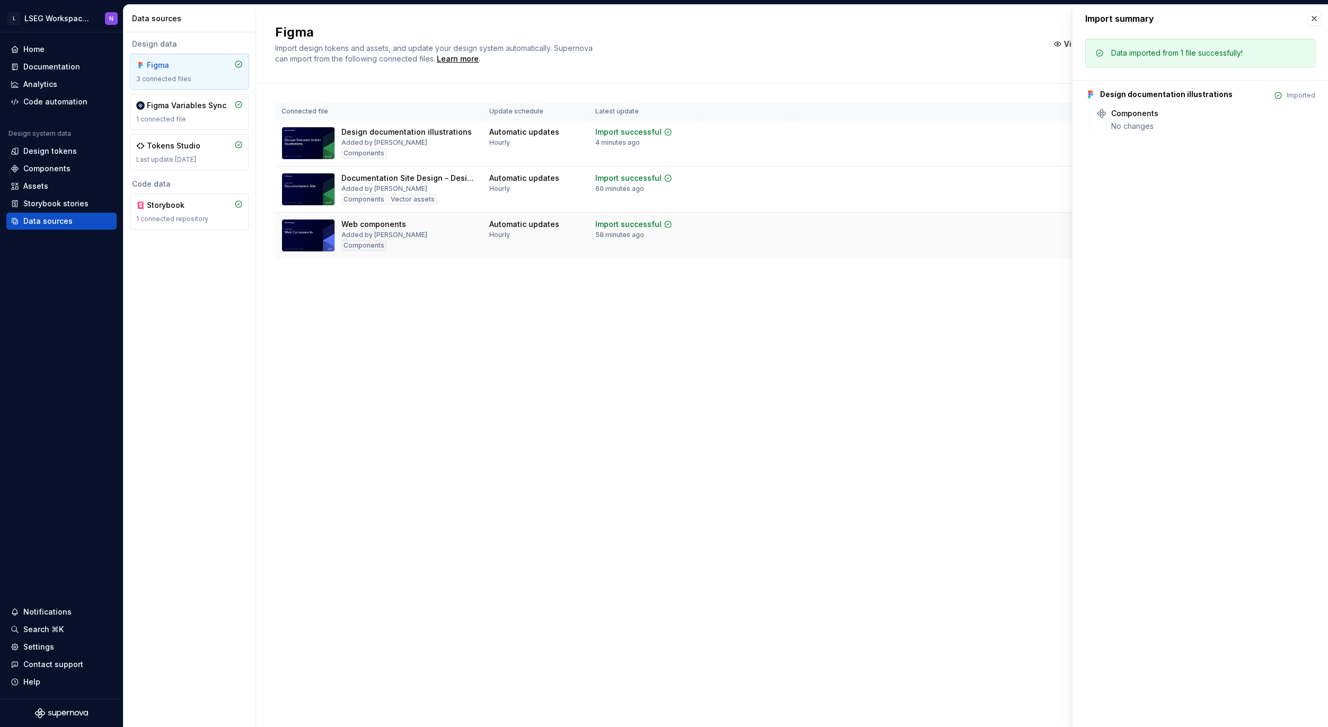
click at [981, 239] on td "View summary Import updates" at bounding box center [1051, 233] width 516 height 40
click at [1316, 19] on button "button" at bounding box center [1314, 18] width 15 height 15
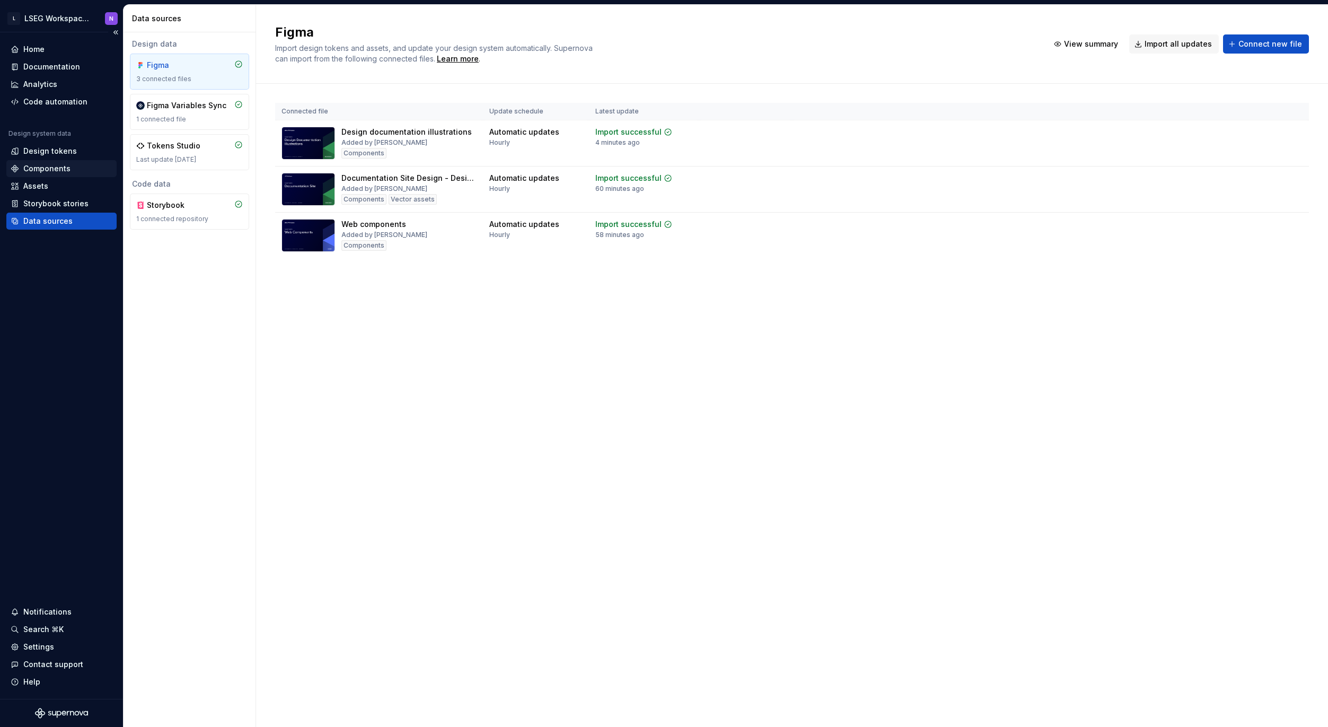
click at [33, 169] on div "Components" at bounding box center [46, 168] width 47 height 11
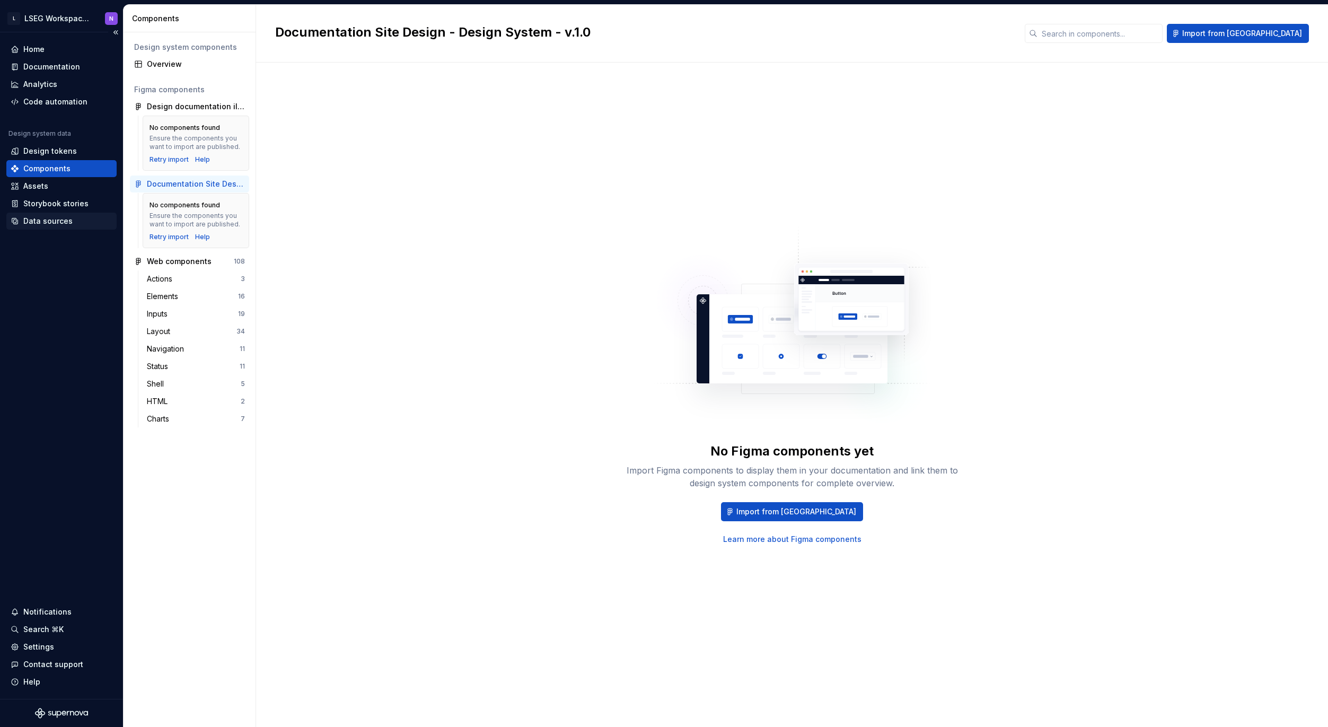
click at [30, 222] on div "Data sources" at bounding box center [47, 221] width 49 height 11
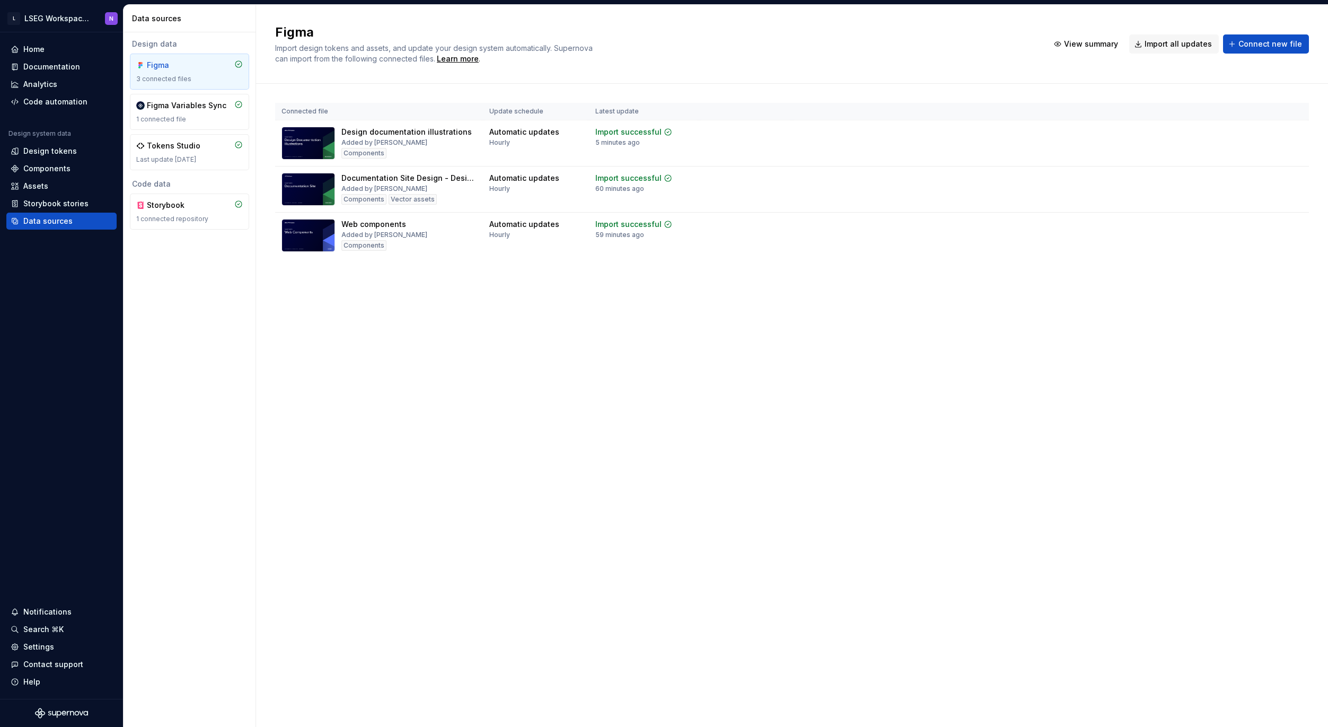
drag, startPoint x: 323, startPoint y: 295, endPoint x: 289, endPoint y: 278, distance: 38.2
click at [323, 295] on div "Connected file Update schedule Latest update Design documentation illustrations…" at bounding box center [792, 191] width 1034 height 215
click at [41, 65] on div "Documentation" at bounding box center [51, 66] width 57 height 11
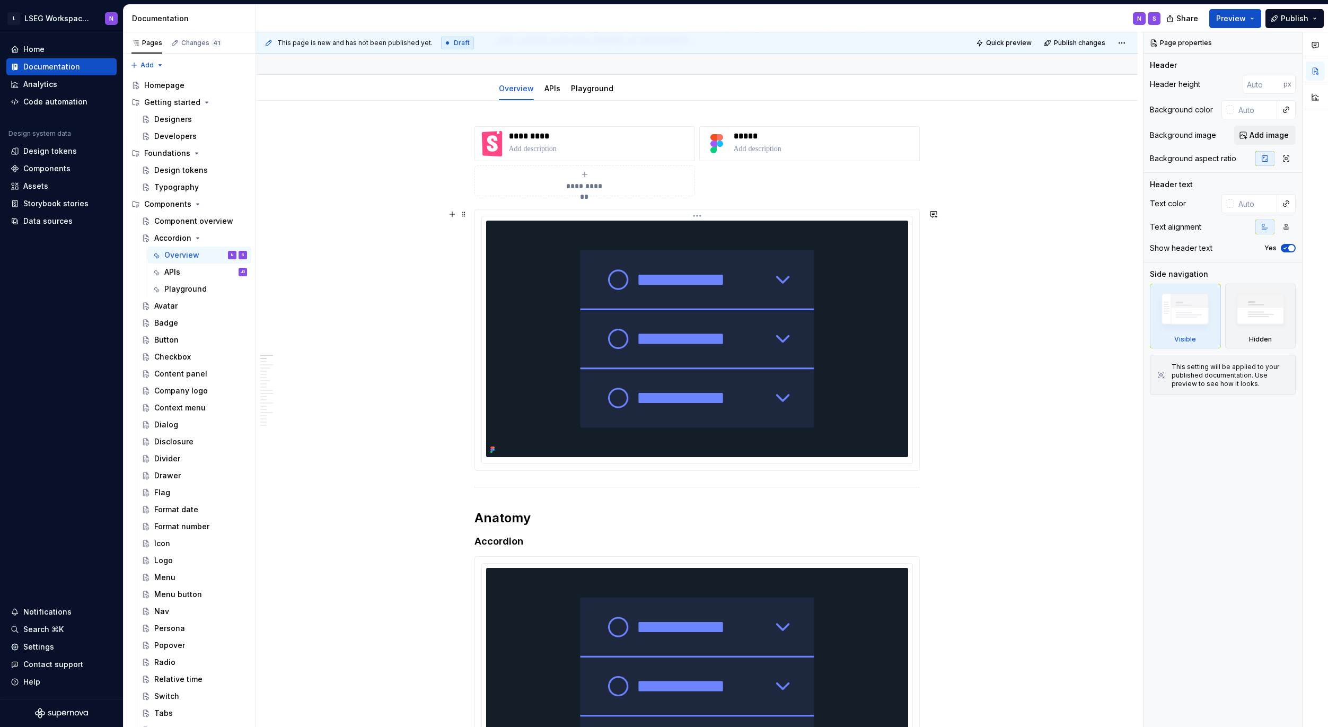
type textarea "*"
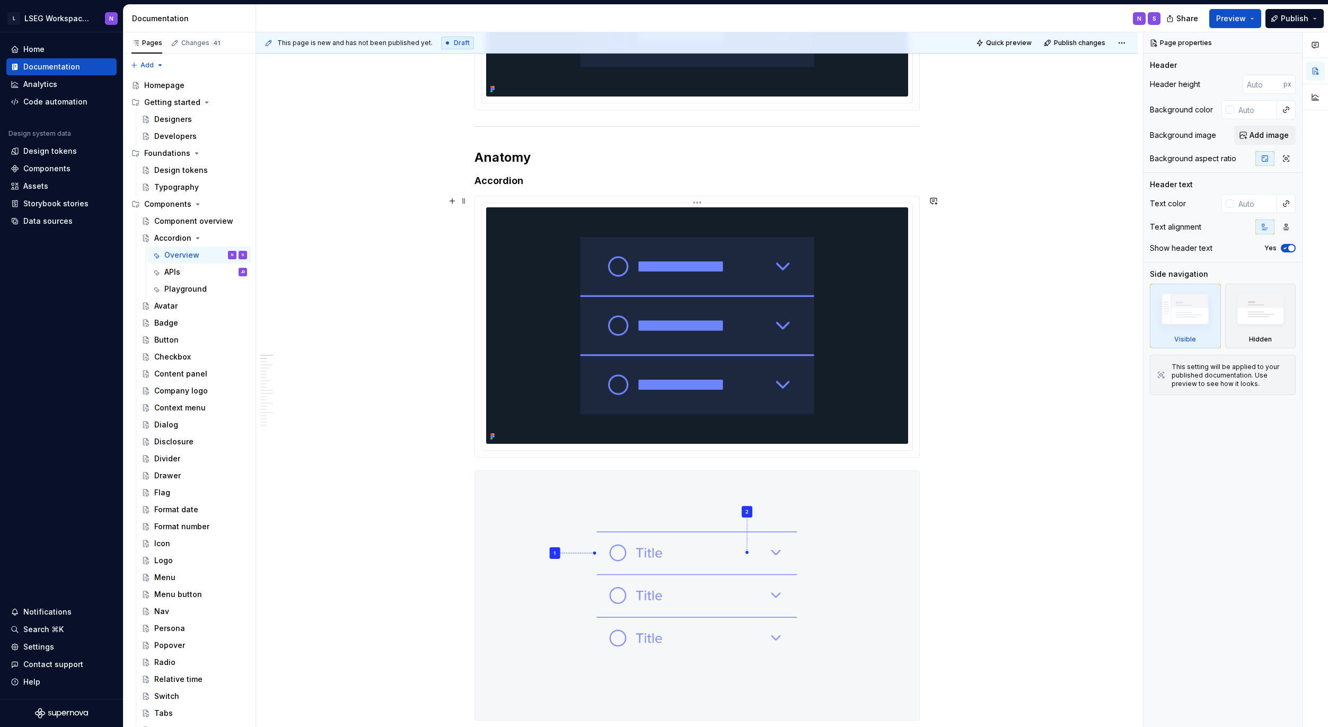
scroll to position [487, 0]
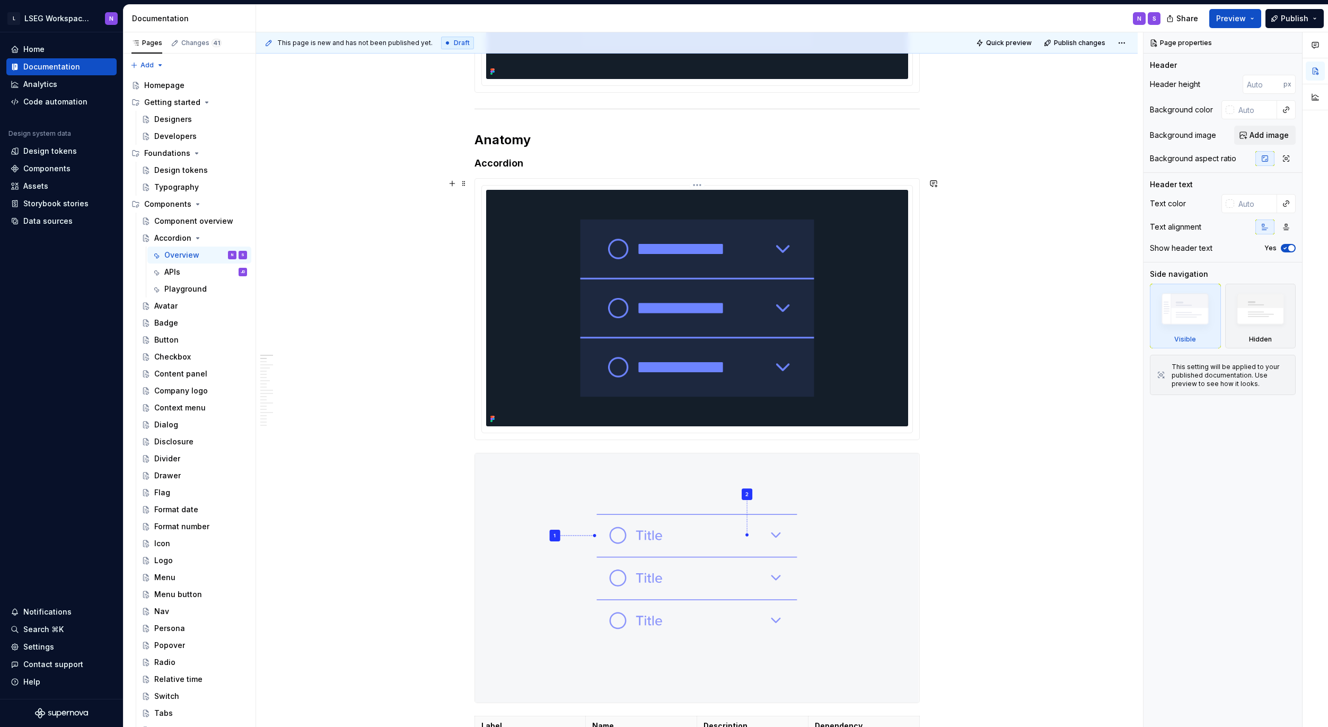
click at [569, 324] on img at bounding box center [697, 308] width 422 height 236
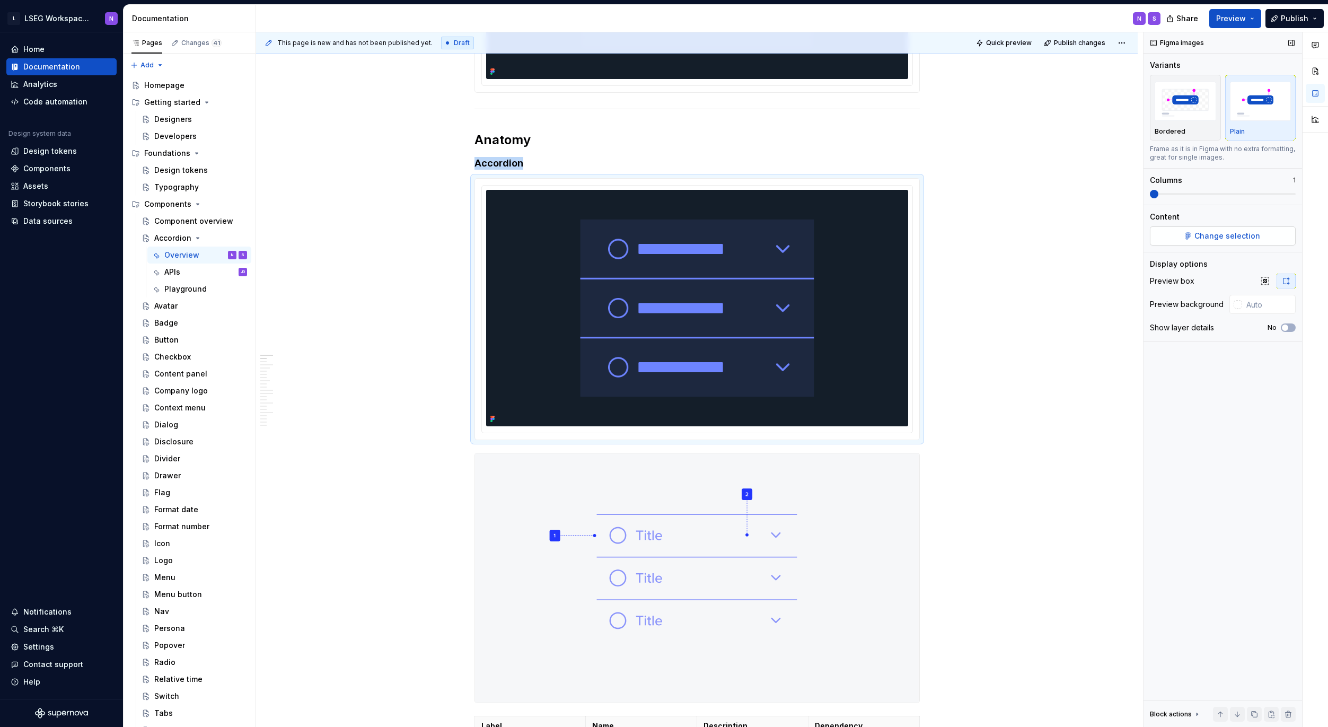
click at [1226, 236] on span "Change selection" at bounding box center [1227, 236] width 66 height 11
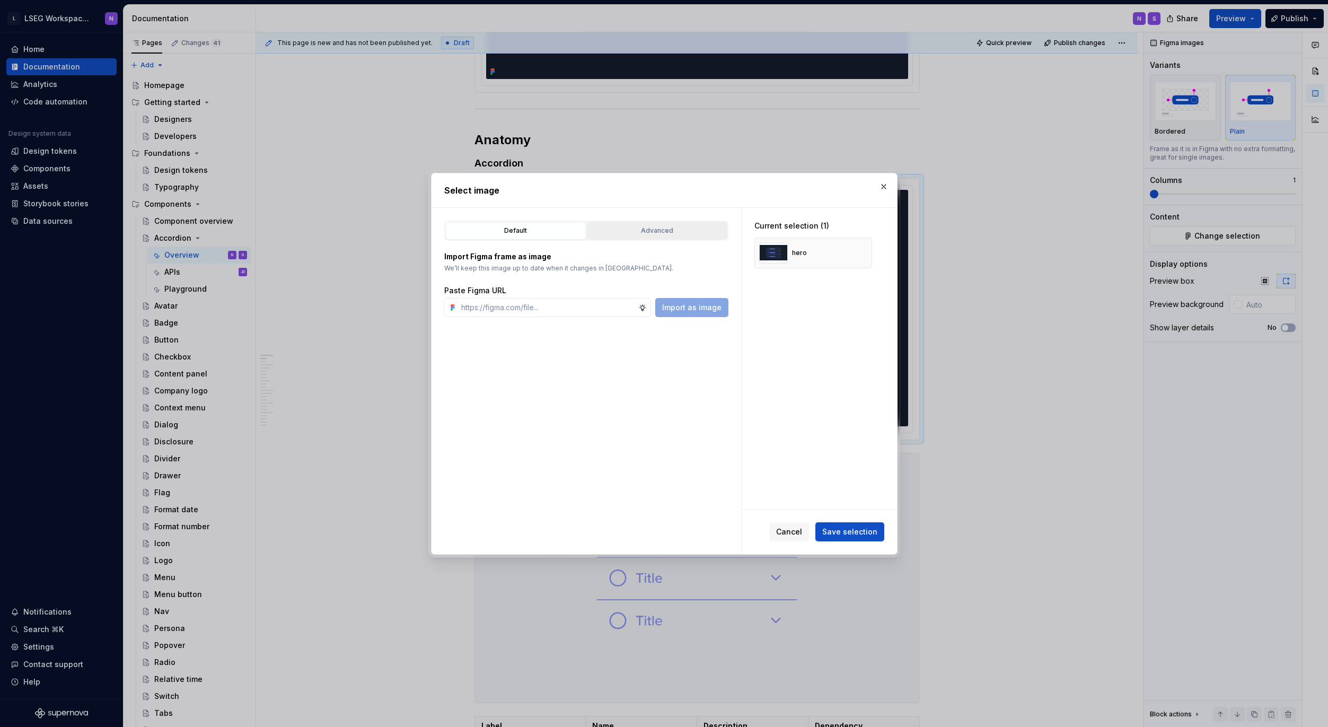
click at [630, 237] on button "Advanced" at bounding box center [657, 231] width 140 height 18
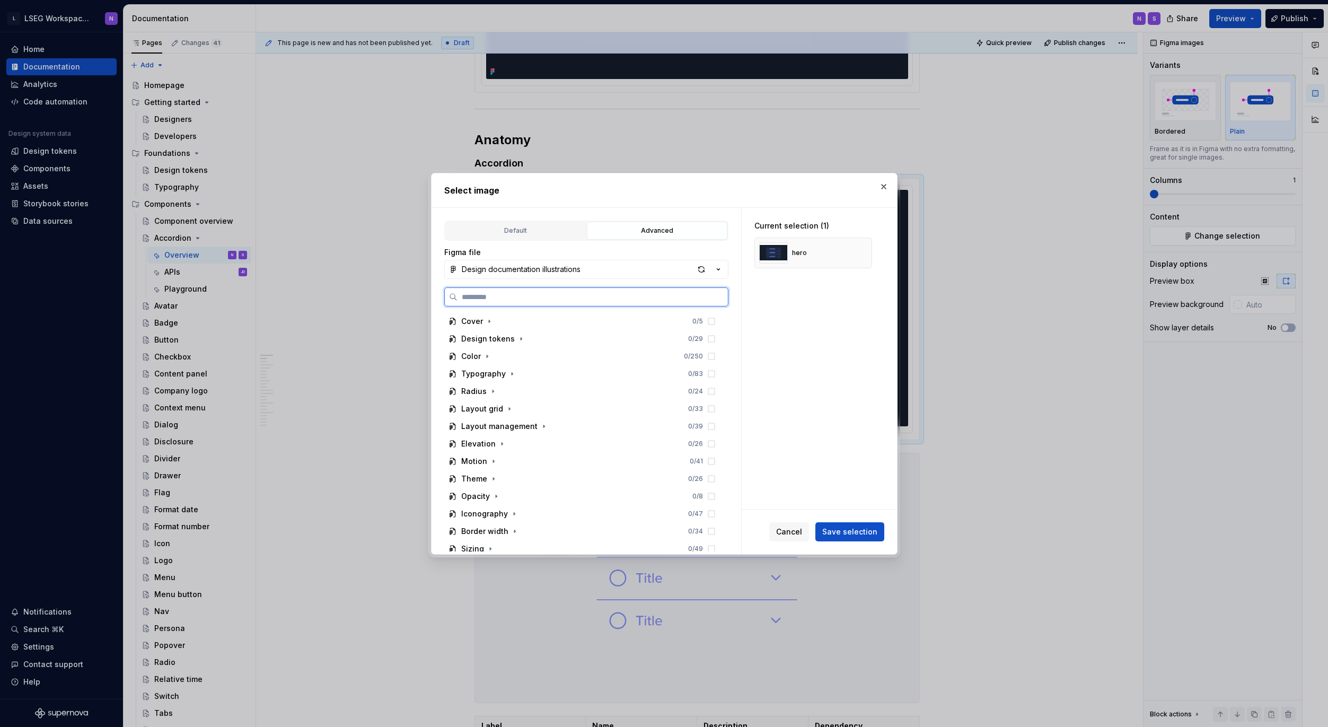
click at [521, 293] on input "search" at bounding box center [593, 297] width 270 height 11
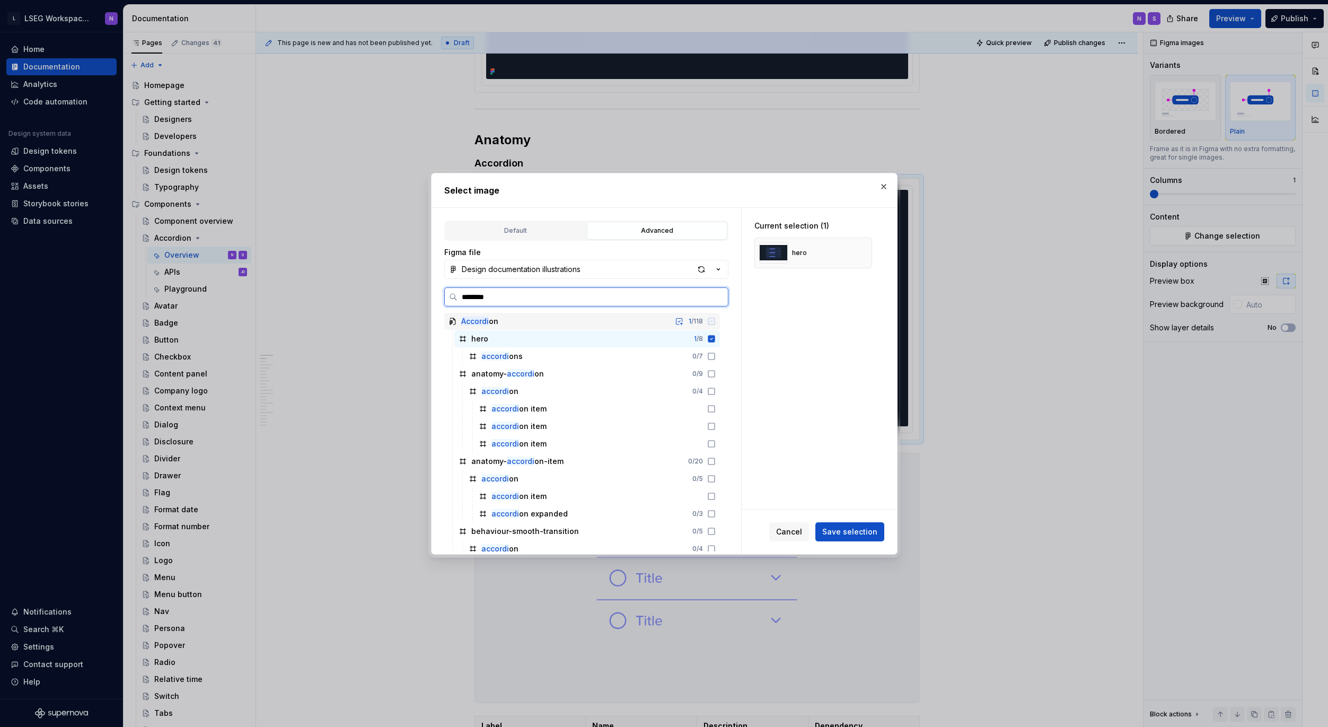
type input "*********"
click at [711, 372] on icon at bounding box center [711, 371] width 8 height 8
click at [709, 459] on icon at bounding box center [711, 459] width 8 height 8
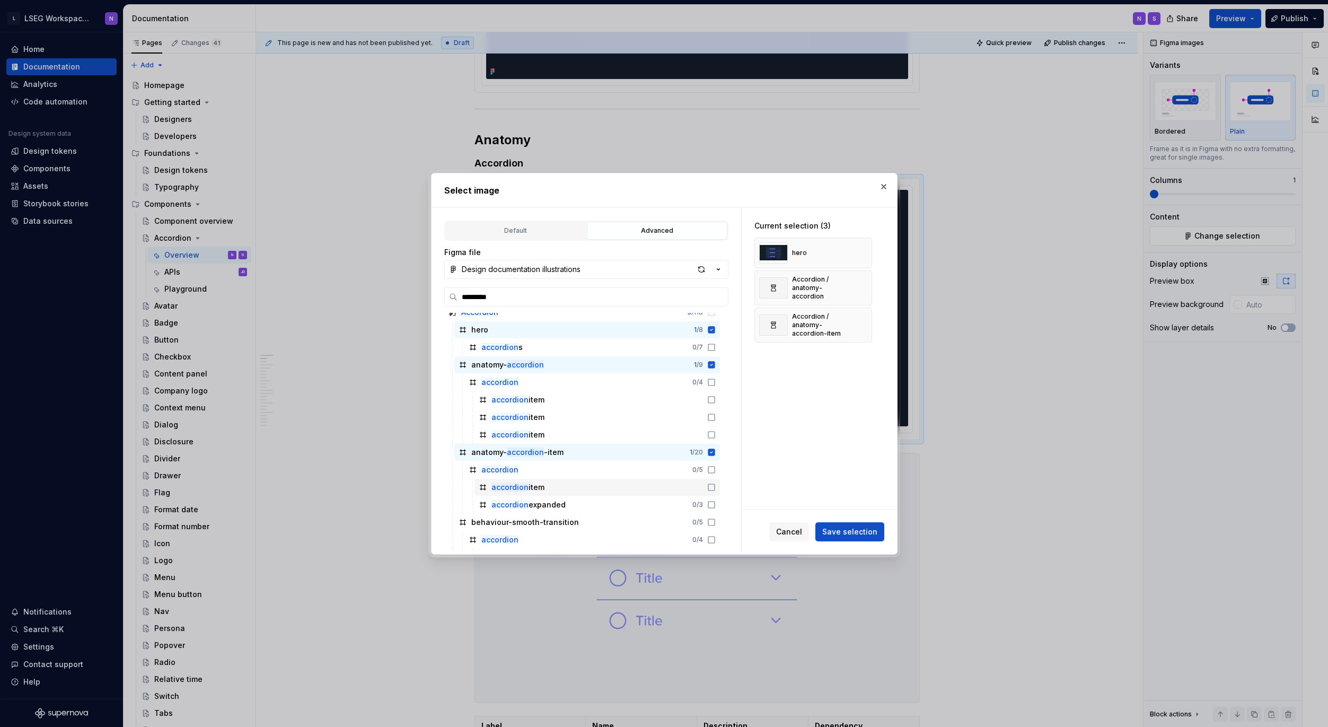
scroll to position [20, 0]
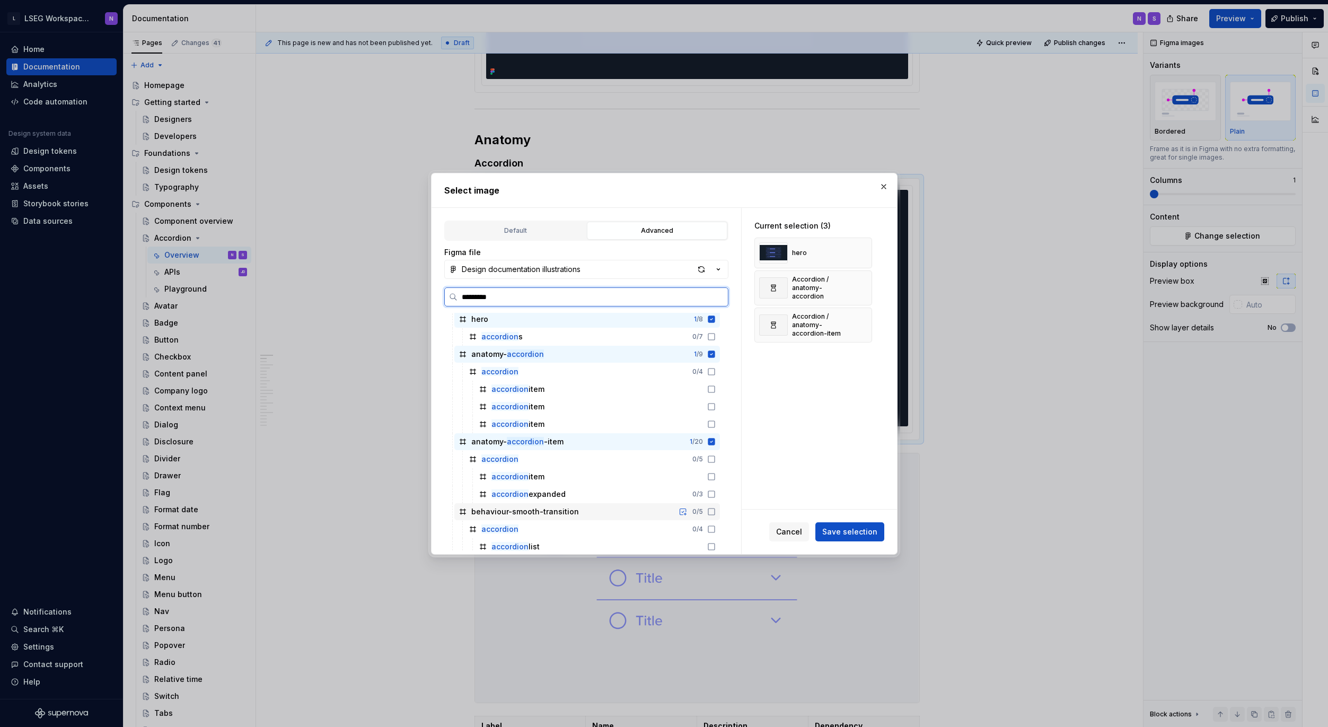
click at [710, 511] on icon at bounding box center [711, 511] width 8 height 8
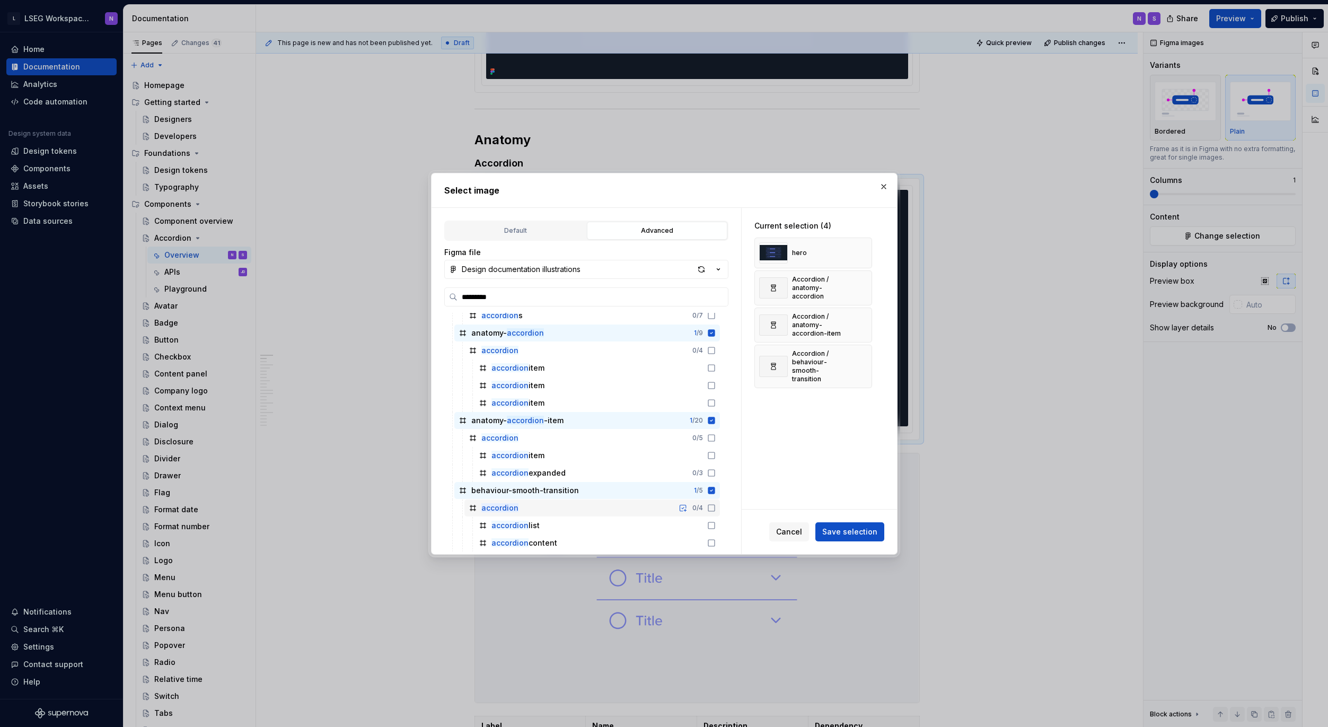
scroll to position [41, 0]
click at [817, 256] on div "hero" at bounding box center [813, 253] width 118 height 31
click at [819, 298] on div "Accordion / anatomy-accordion" at bounding box center [820, 287] width 56 height 25
click at [860, 253] on button "button" at bounding box center [859, 252] width 15 height 15
click at [864, 290] on button "button" at bounding box center [859, 292] width 15 height 15
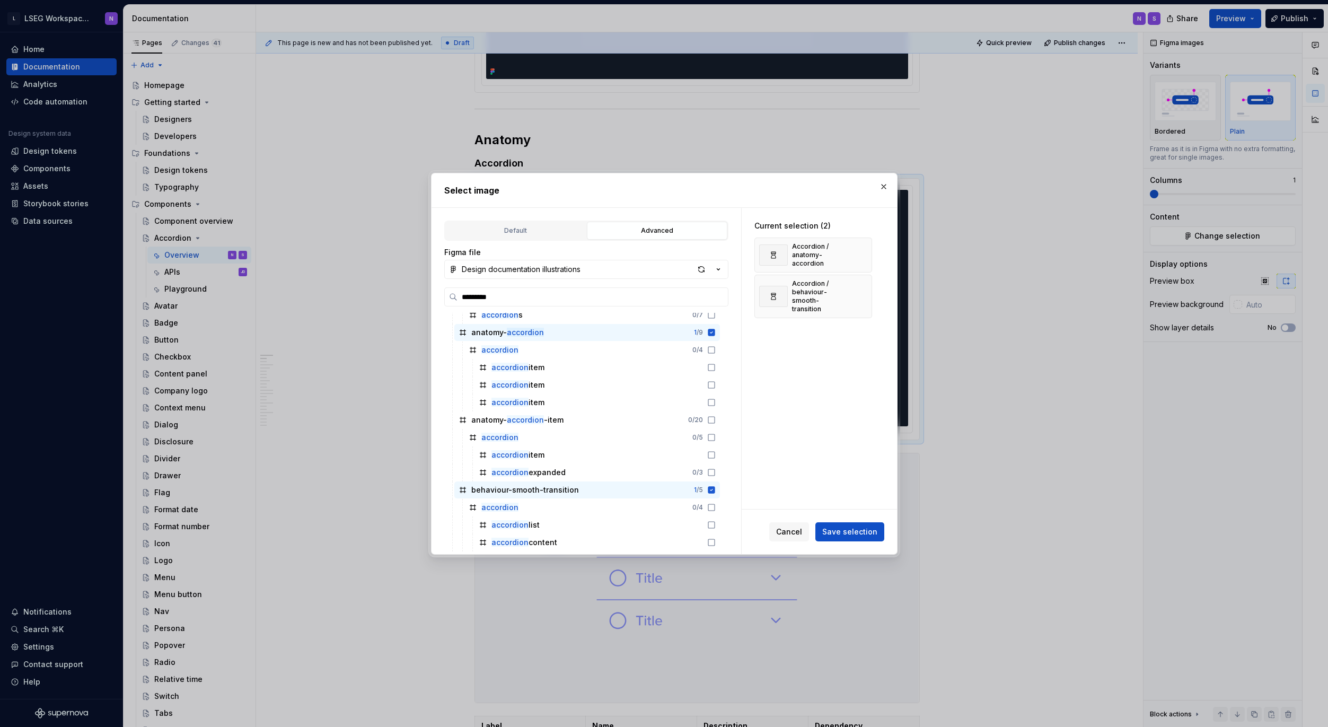
drag, startPoint x: 859, startPoint y: 291, endPoint x: 859, endPoint y: 298, distance: 6.9
click at [859, 291] on button "button" at bounding box center [859, 296] width 15 height 15
click at [842, 535] on span "Save selection" at bounding box center [849, 531] width 55 height 11
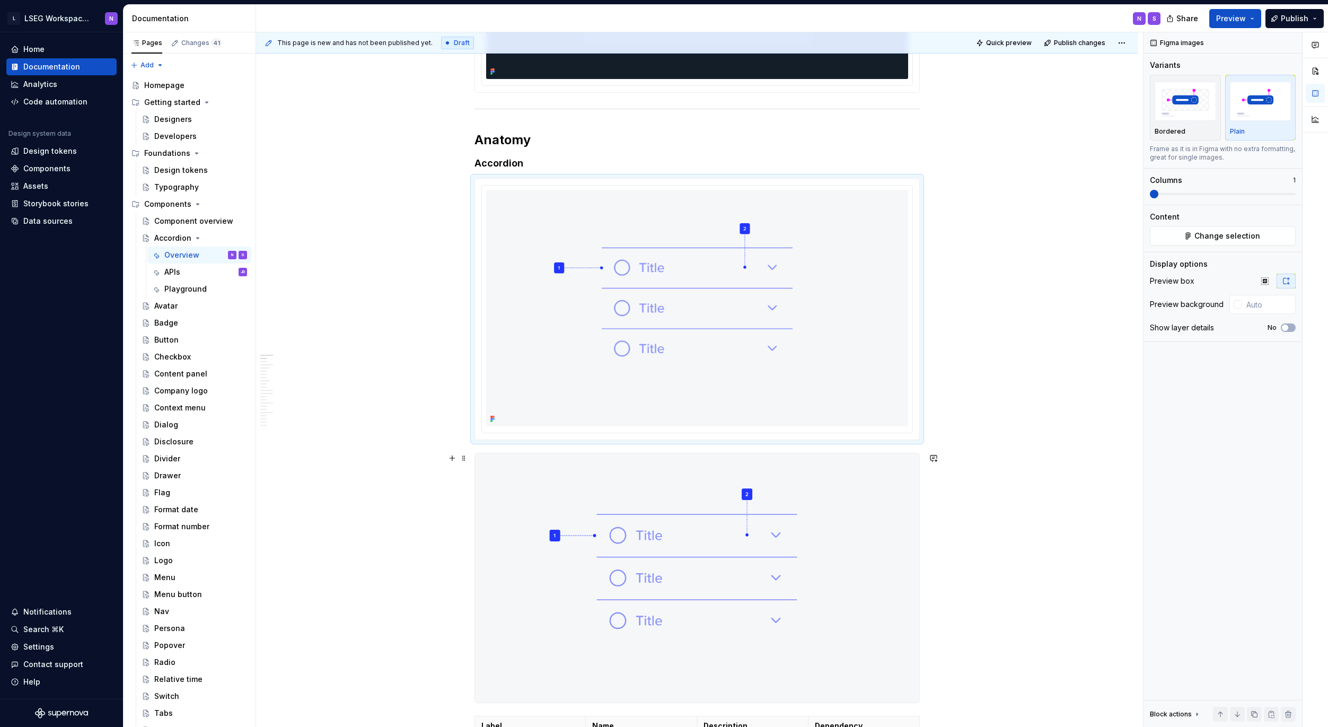
type textarea "*"
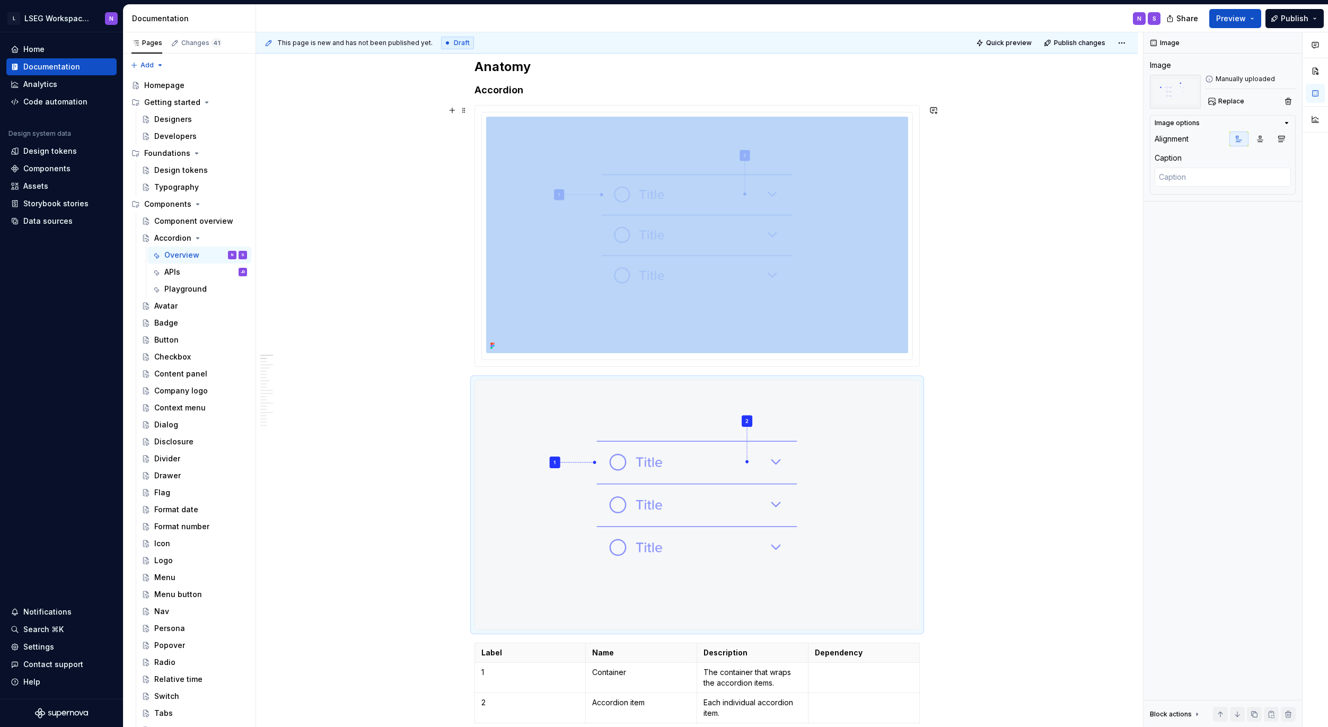
scroll to position [656, 0]
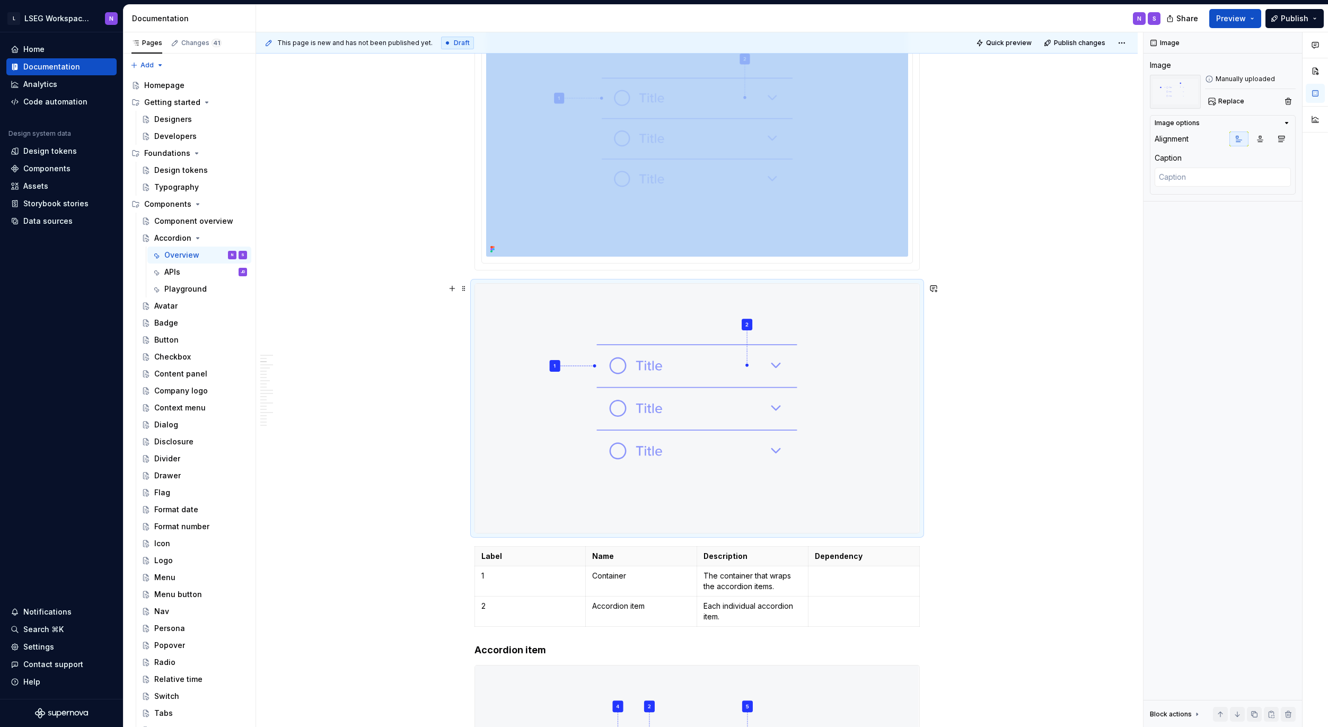
click at [544, 469] on img at bounding box center [697, 408] width 444 height 249
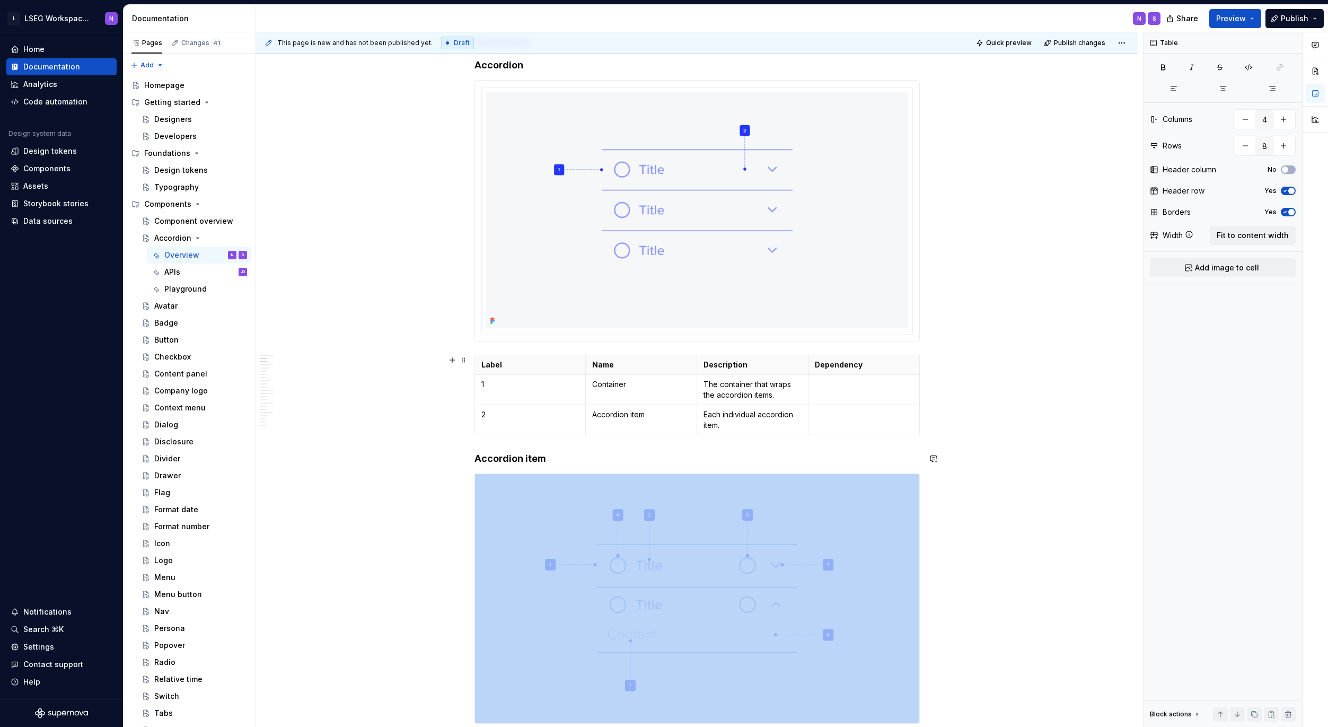
scroll to position [514, 0]
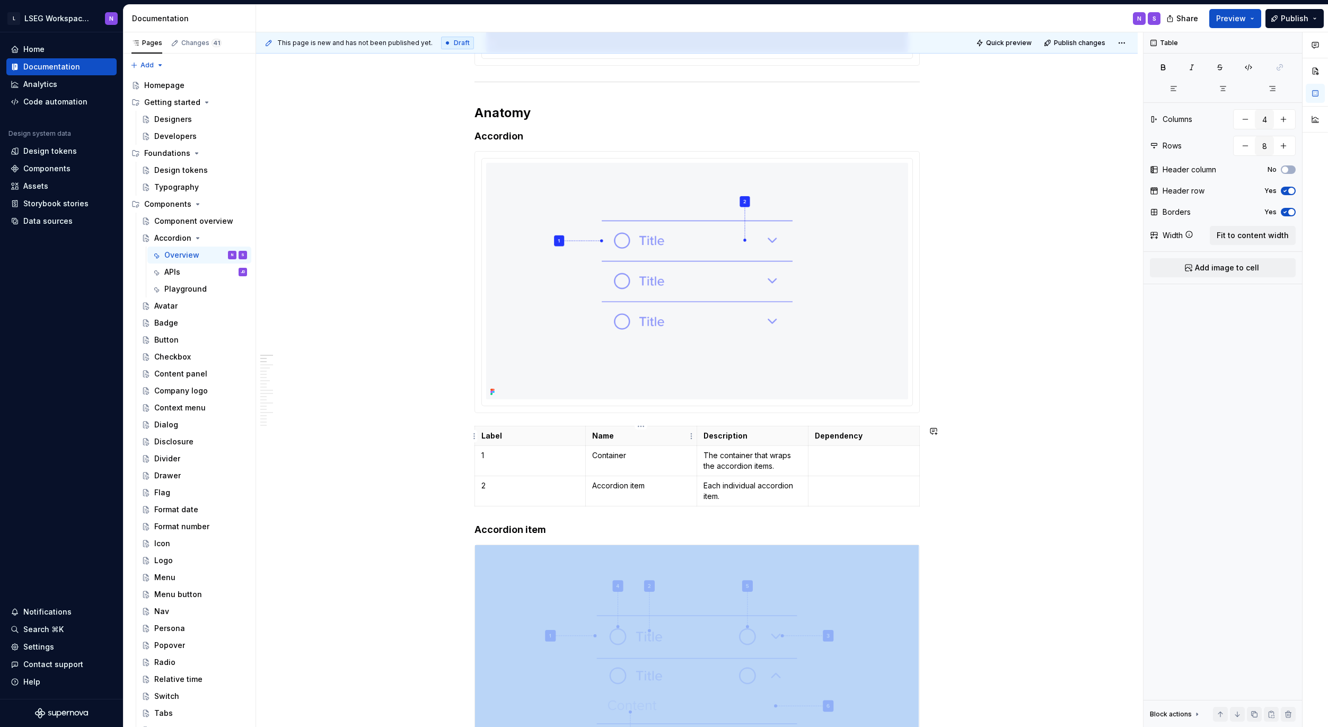
click at [640, 424] on html "L LSEG Workspace Design System N Home Documentation Analytics Code automation D…" at bounding box center [664, 363] width 1328 height 727
type input "3"
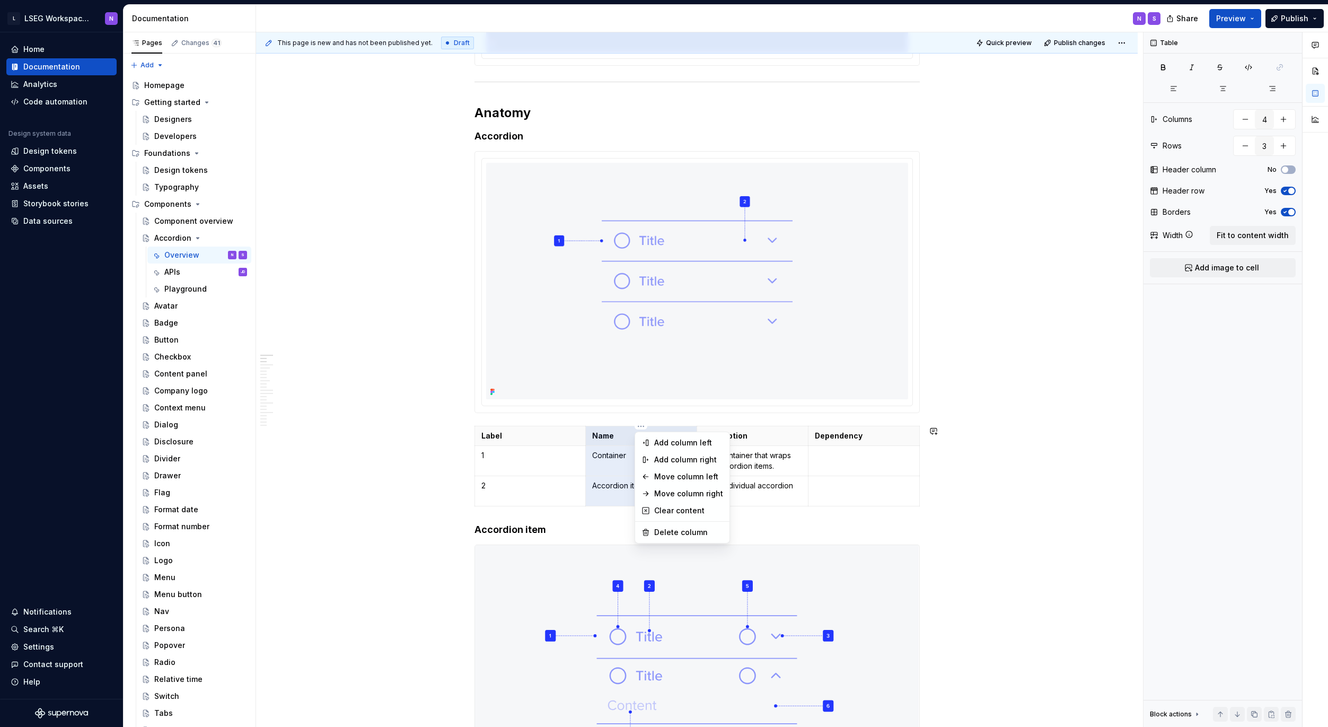
click at [383, 438] on html "L LSEG Workspace Design System N Home Documentation Analytics Code automation D…" at bounding box center [664, 363] width 1328 height 727
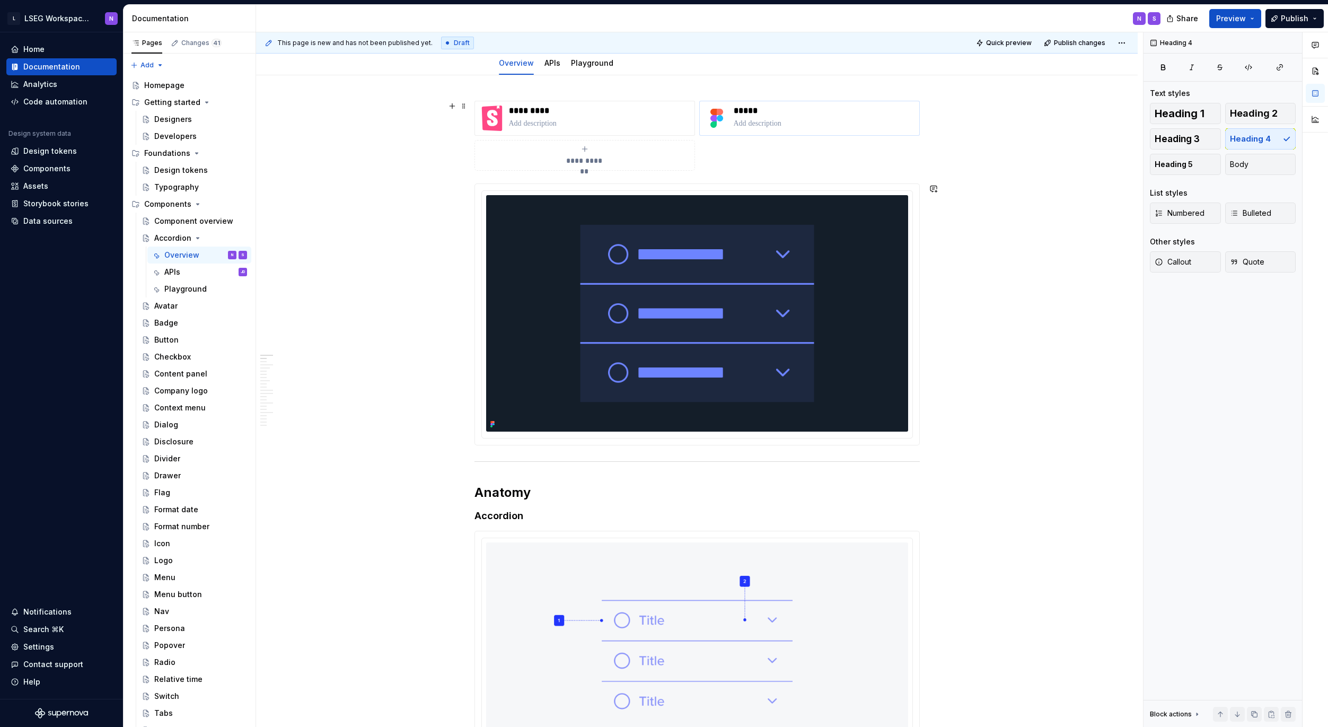
scroll to position [0, 0]
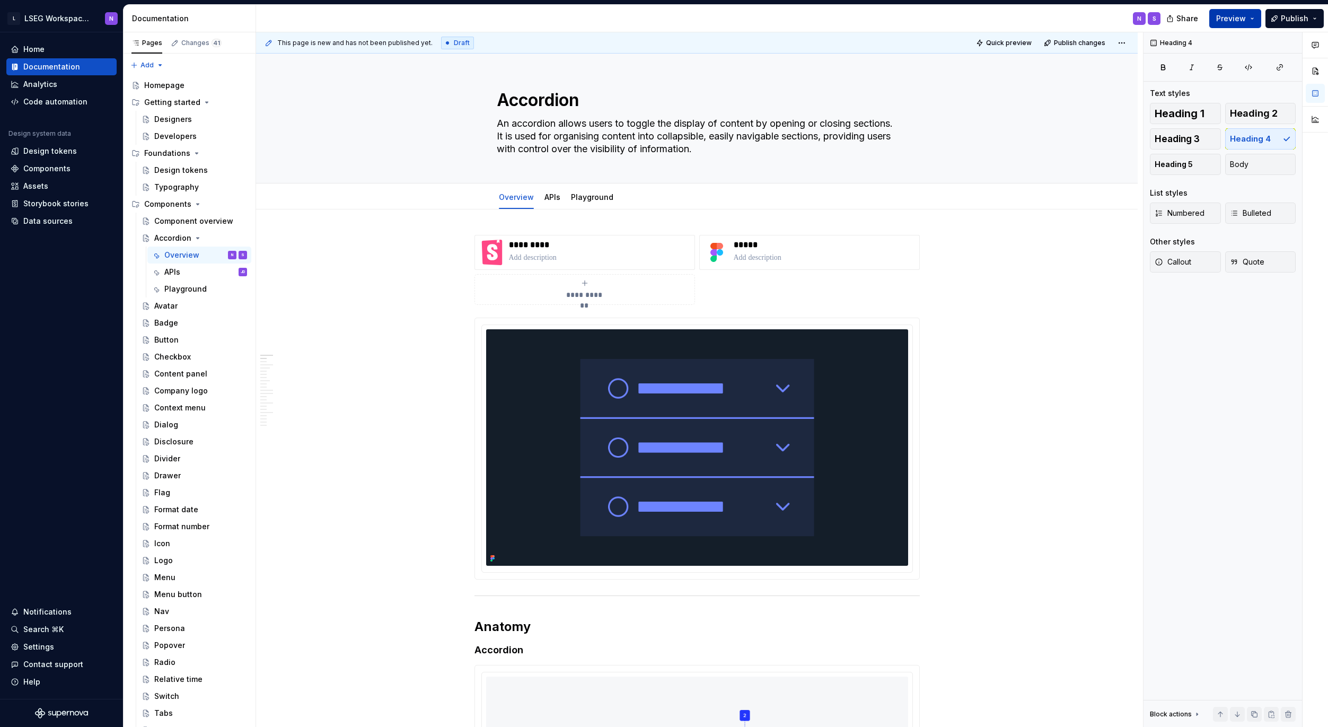
click at [1225, 17] on span "Preview" at bounding box center [1231, 18] width 30 height 11
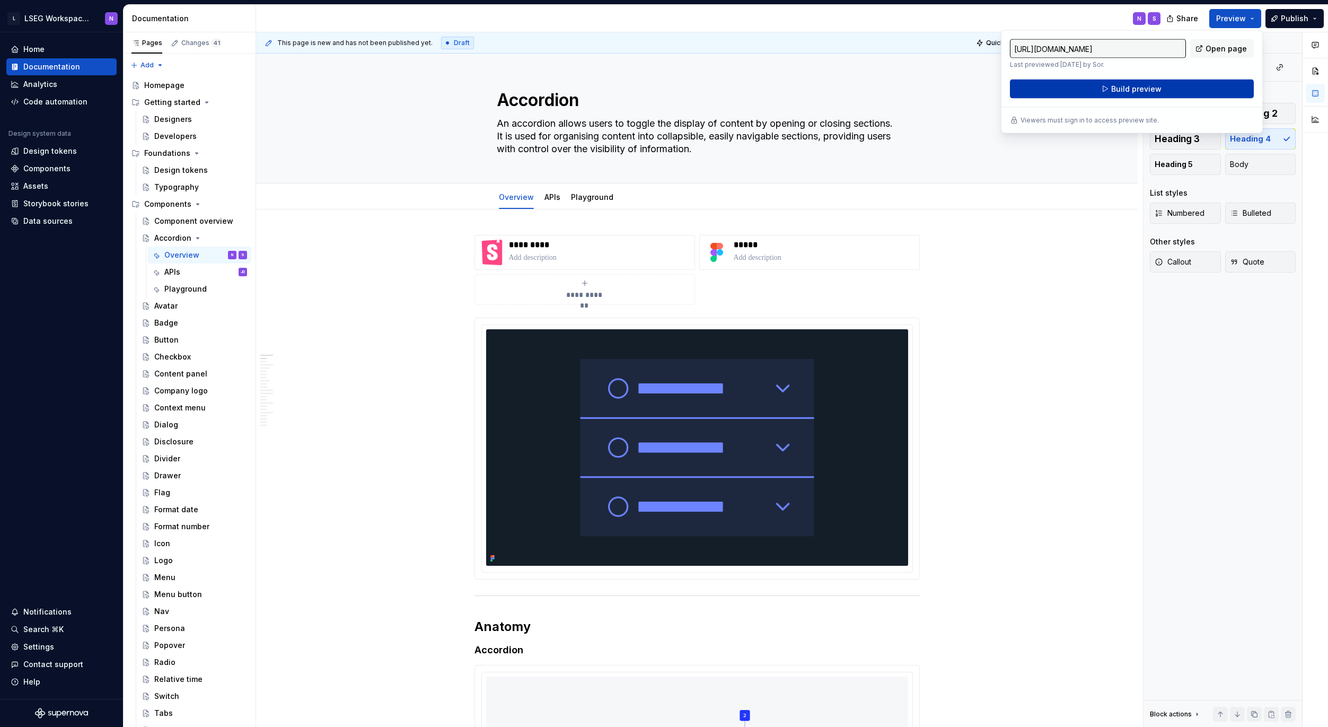
click at [1114, 90] on span "Build preview" at bounding box center [1136, 89] width 50 height 11
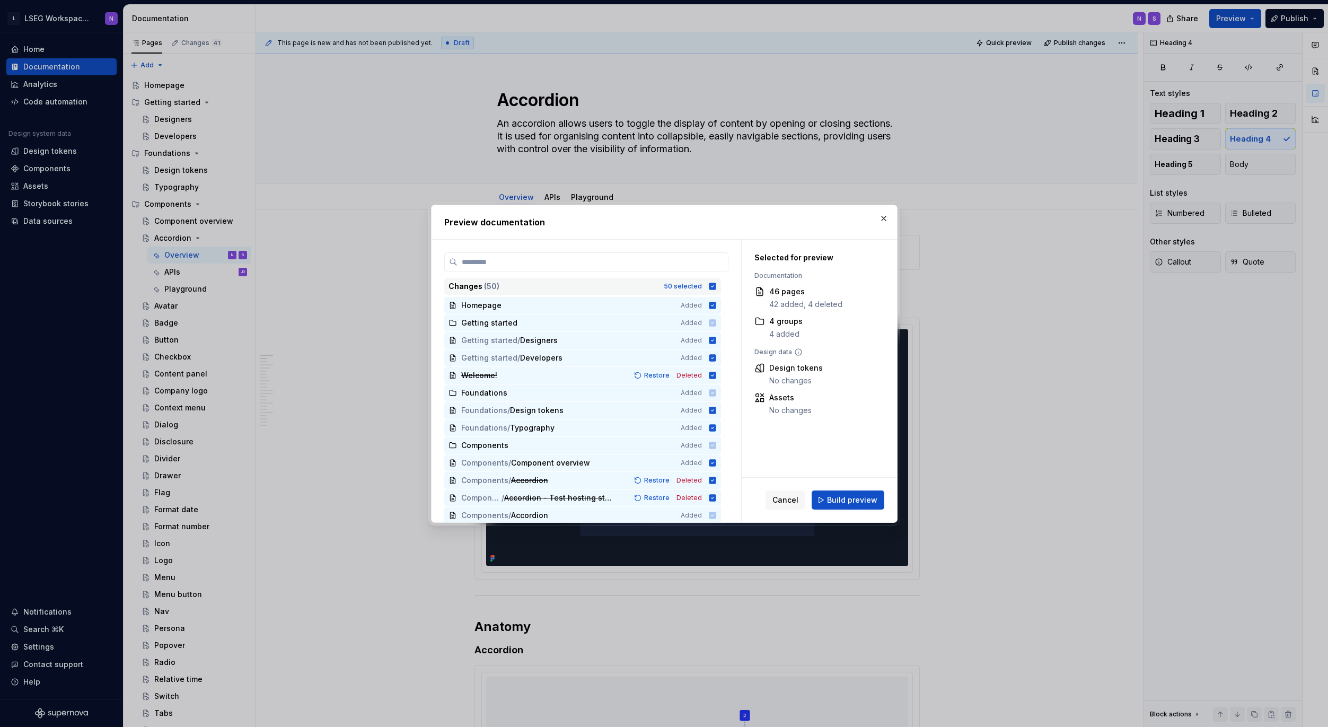
click at [715, 284] on icon at bounding box center [712, 286] width 8 height 8
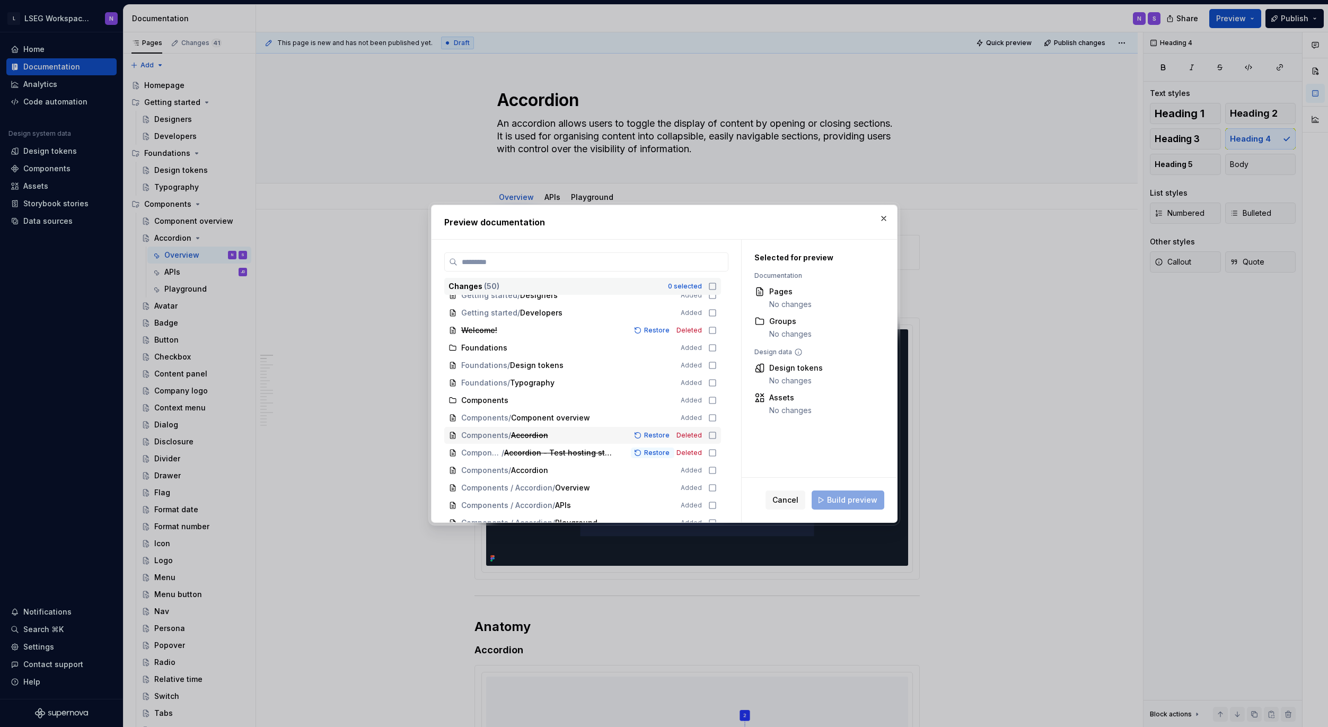
scroll to position [51, 0]
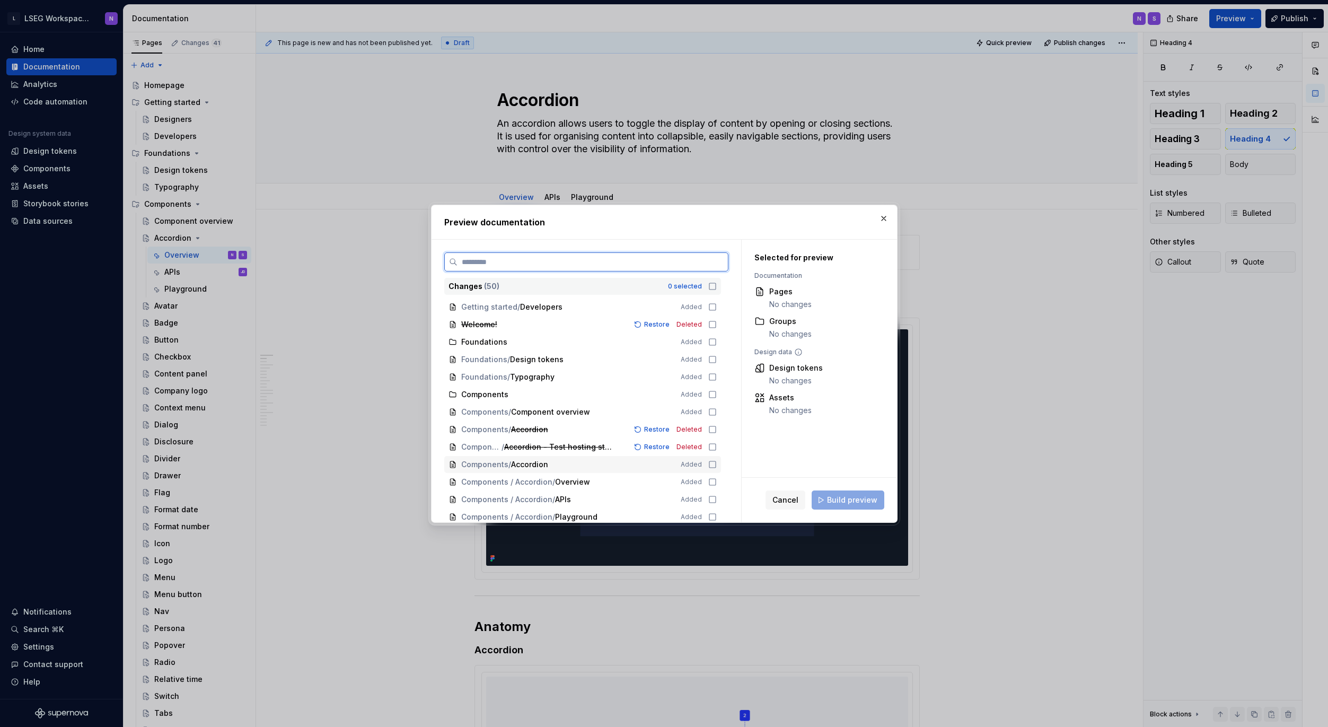
click at [710, 465] on icon at bounding box center [712, 464] width 8 height 8
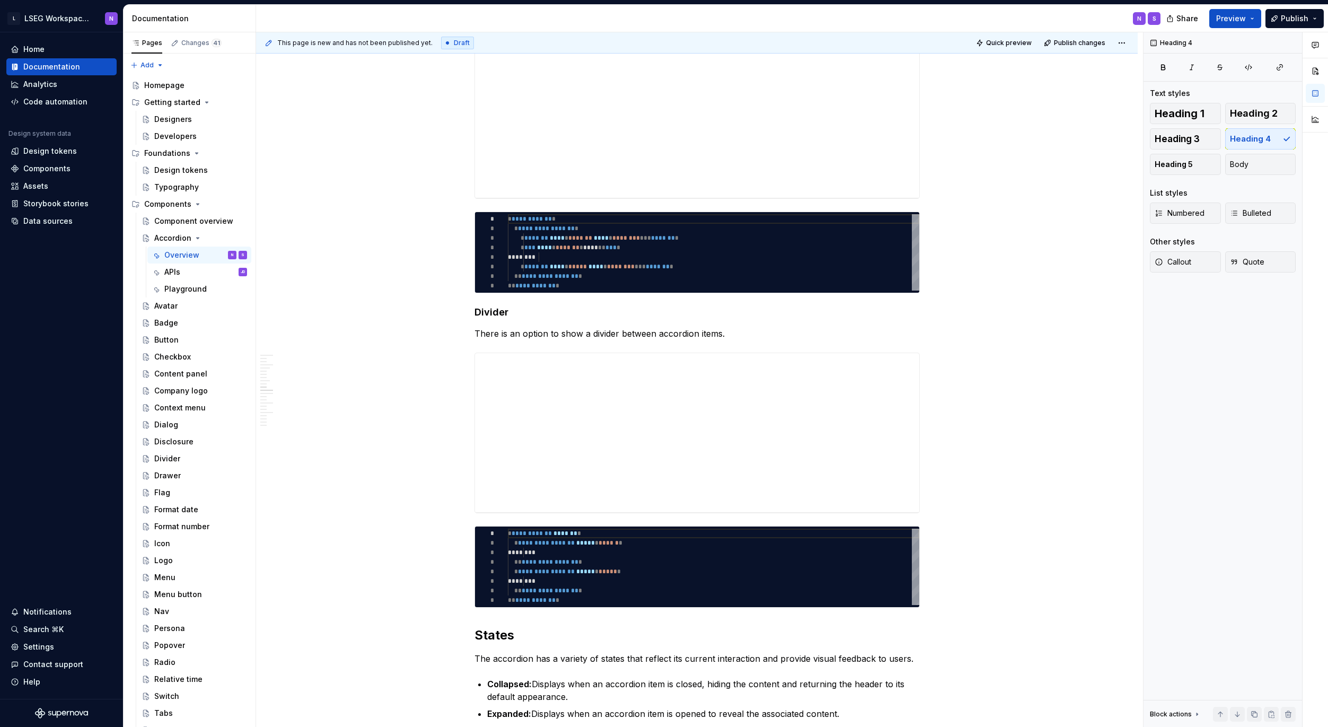
scroll to position [2581, 0]
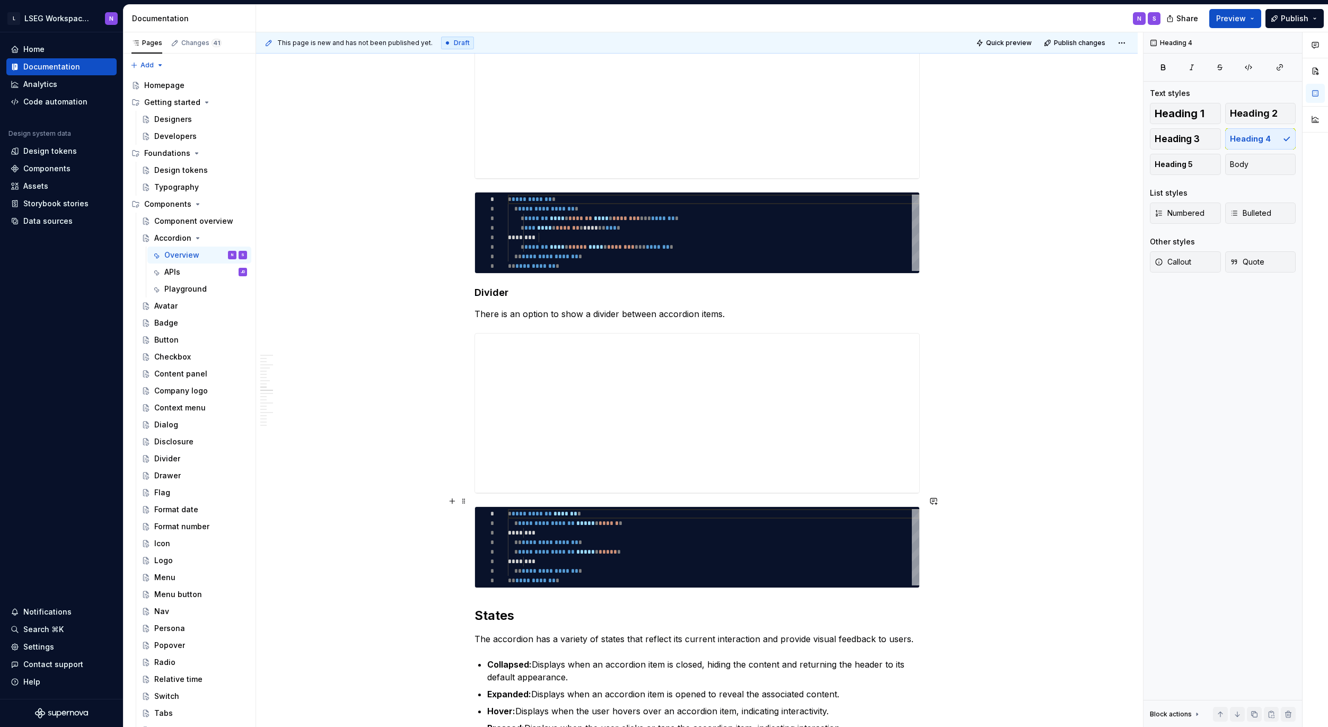
click at [534, 522] on div "**********" at bounding box center [713, 547] width 411 height 76
type textarea "*"
type textarea "**********"
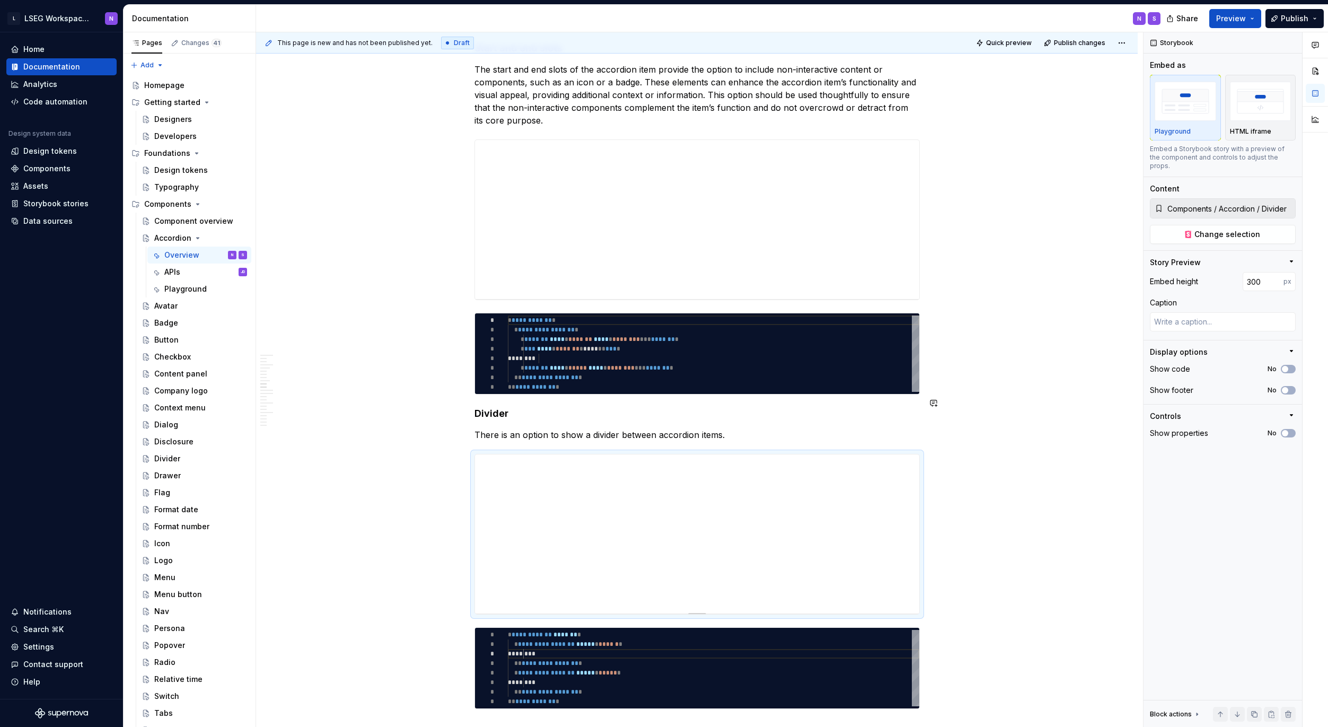
scroll to position [2382, 0]
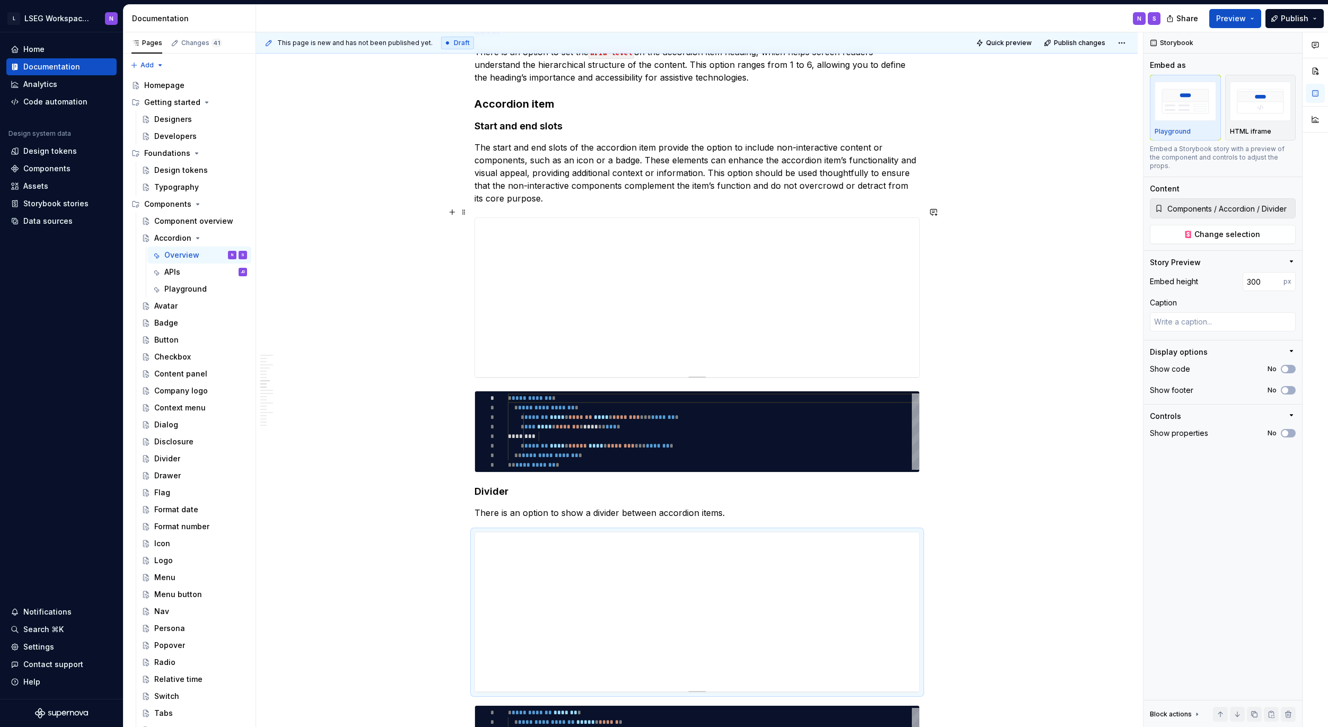
type textarea "*"
type input "Components / Accordion / Slot"
click at [1288, 366] on icon "button" at bounding box center [1285, 369] width 8 height 6
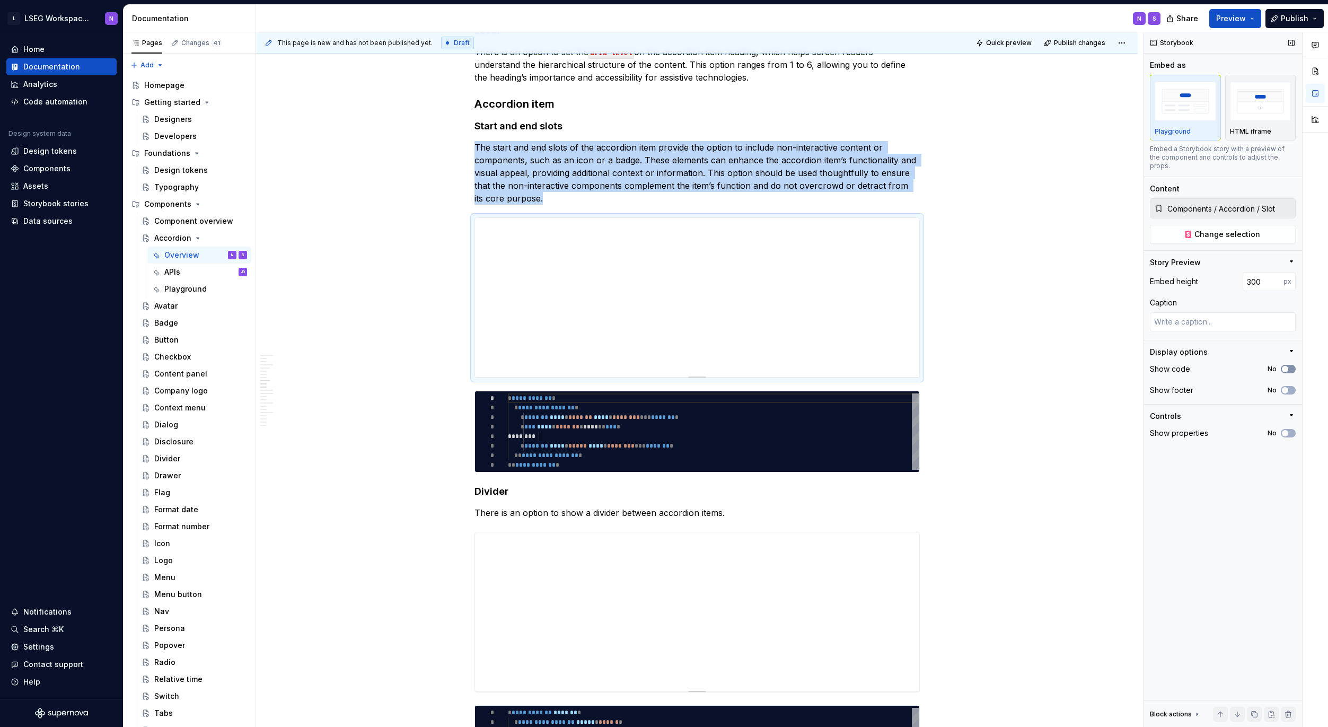
scroll to position [2519, 0]
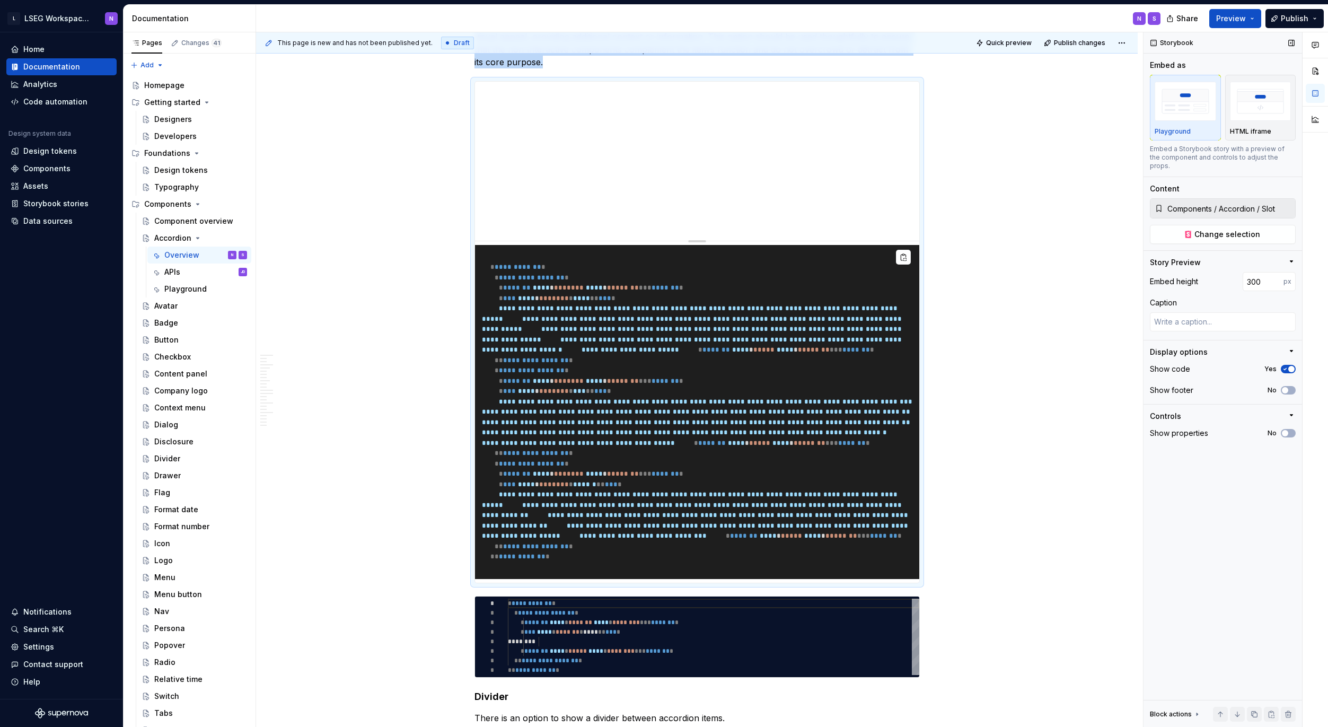
click at [1288, 366] on span "button" at bounding box center [1291, 369] width 6 height 6
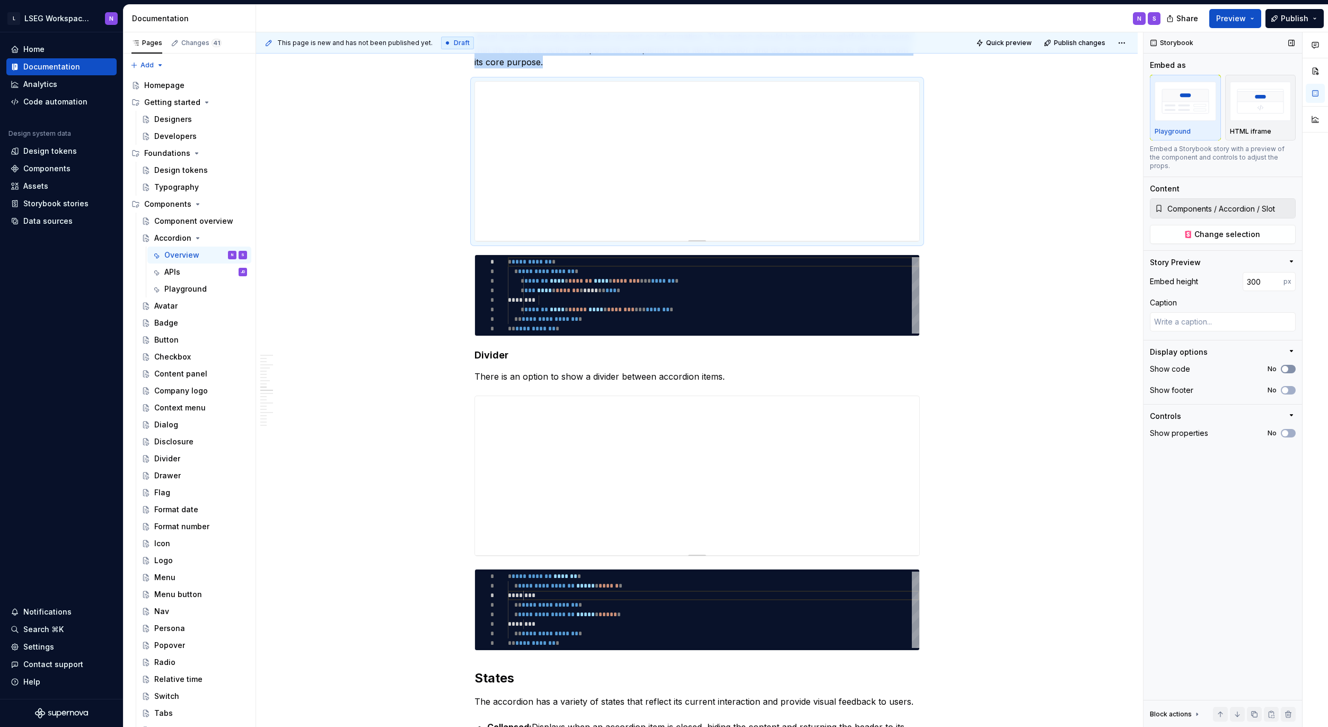
click at [1288, 366] on icon "button" at bounding box center [1285, 369] width 8 height 6
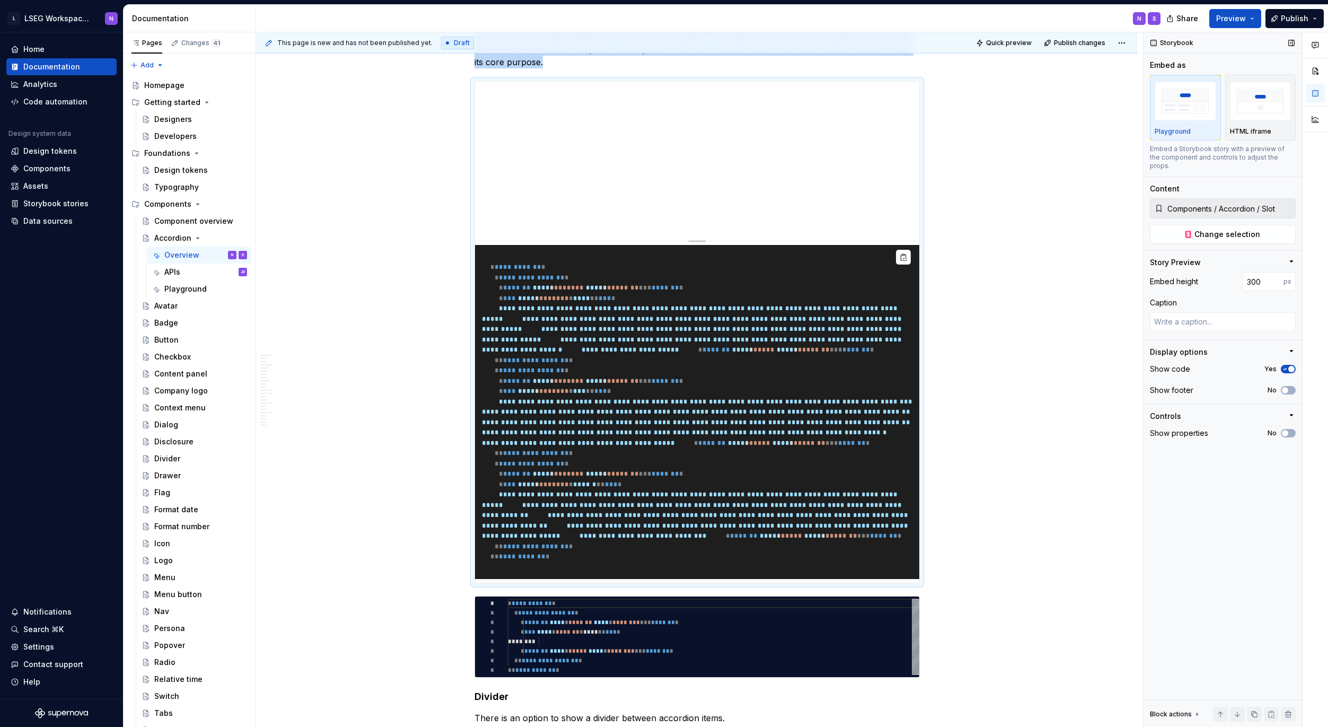
click at [1288, 366] on span "button" at bounding box center [1291, 369] width 6 height 6
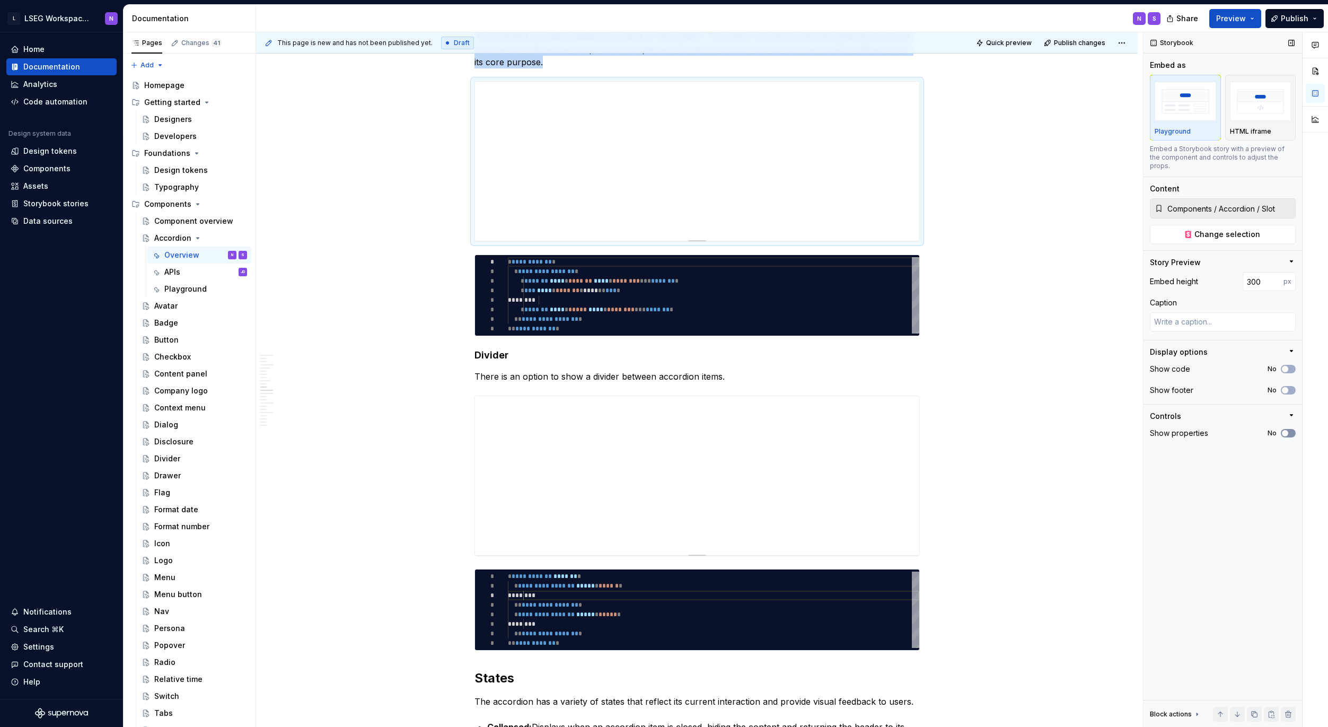
click at [1285, 430] on span "button" at bounding box center [1285, 433] width 6 height 6
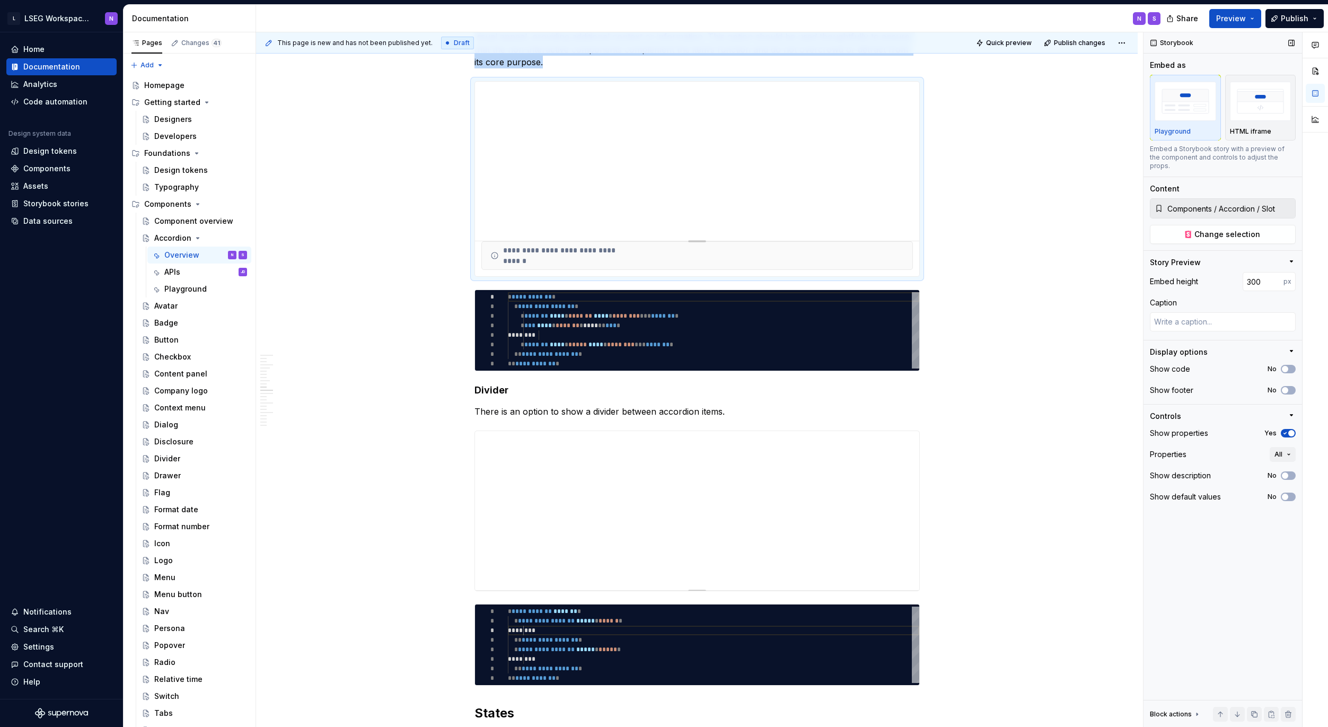
click at [1285, 430] on icon "button" at bounding box center [1285, 433] width 8 height 6
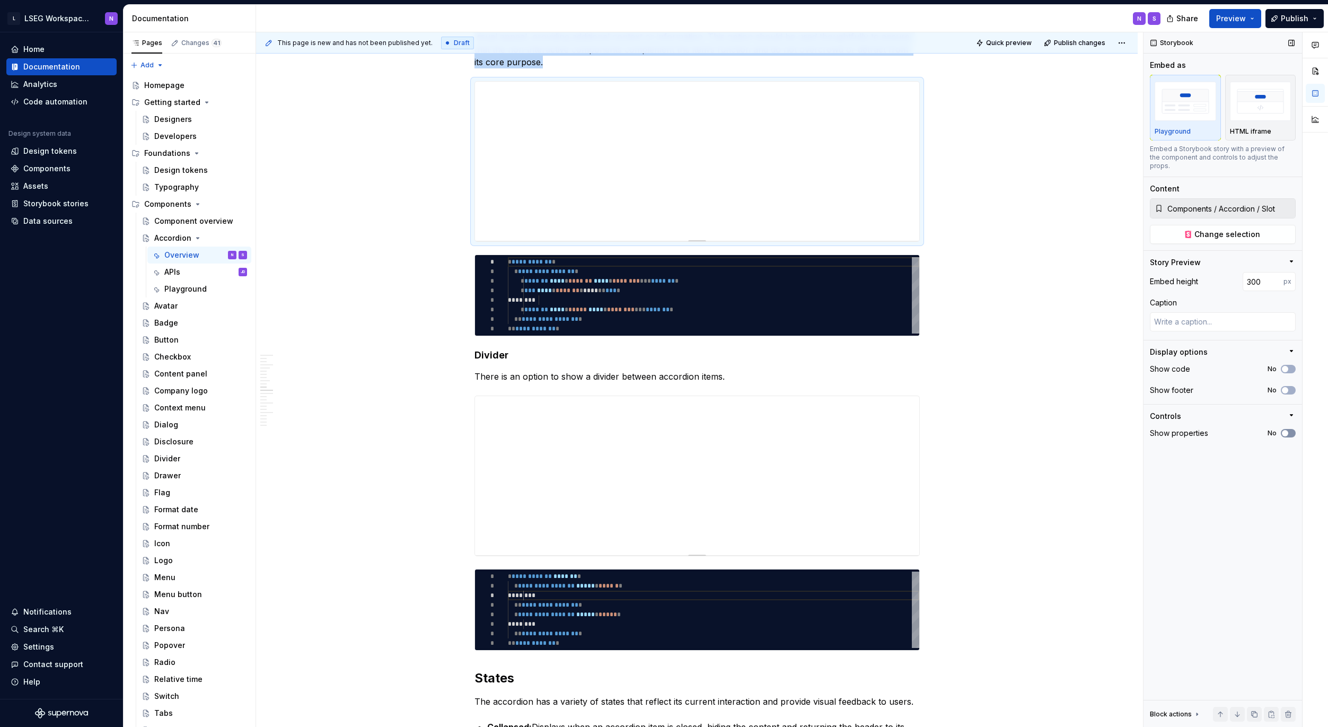
click at [1285, 430] on span "button" at bounding box center [1285, 433] width 6 height 6
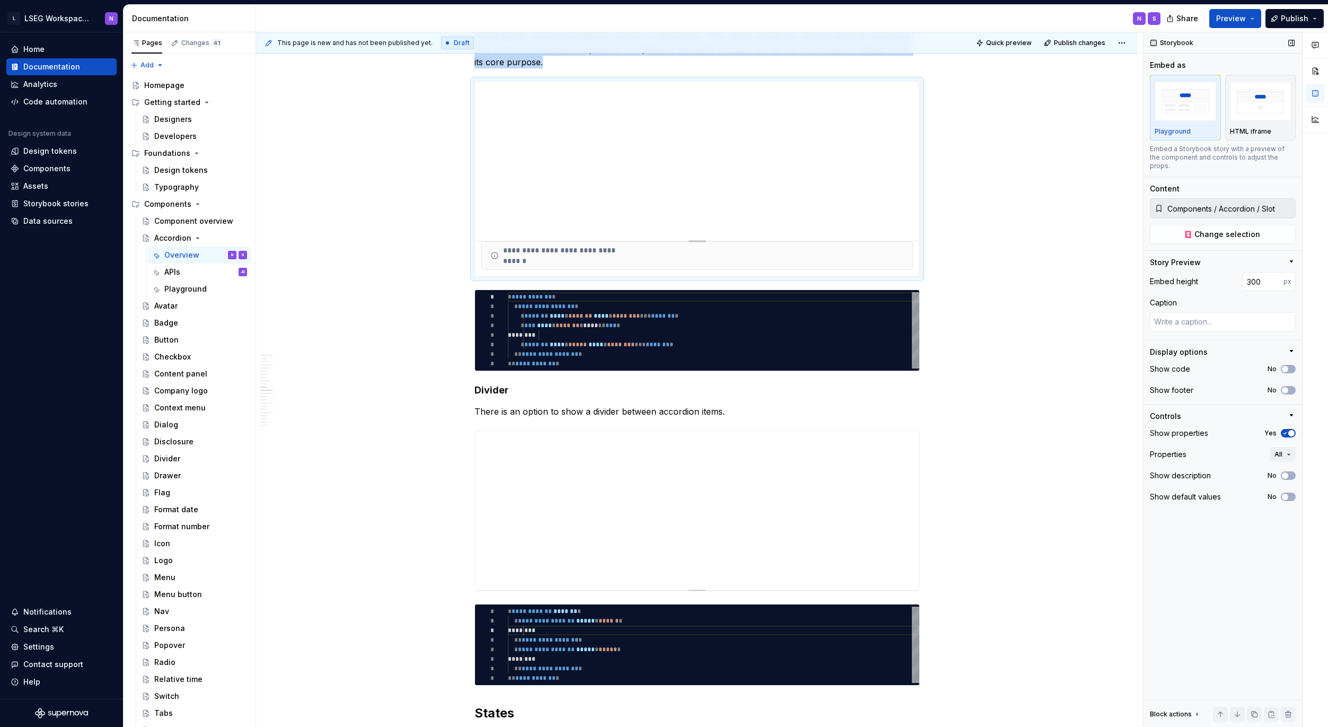
click at [1285, 430] on icon "button" at bounding box center [1285, 433] width 8 height 6
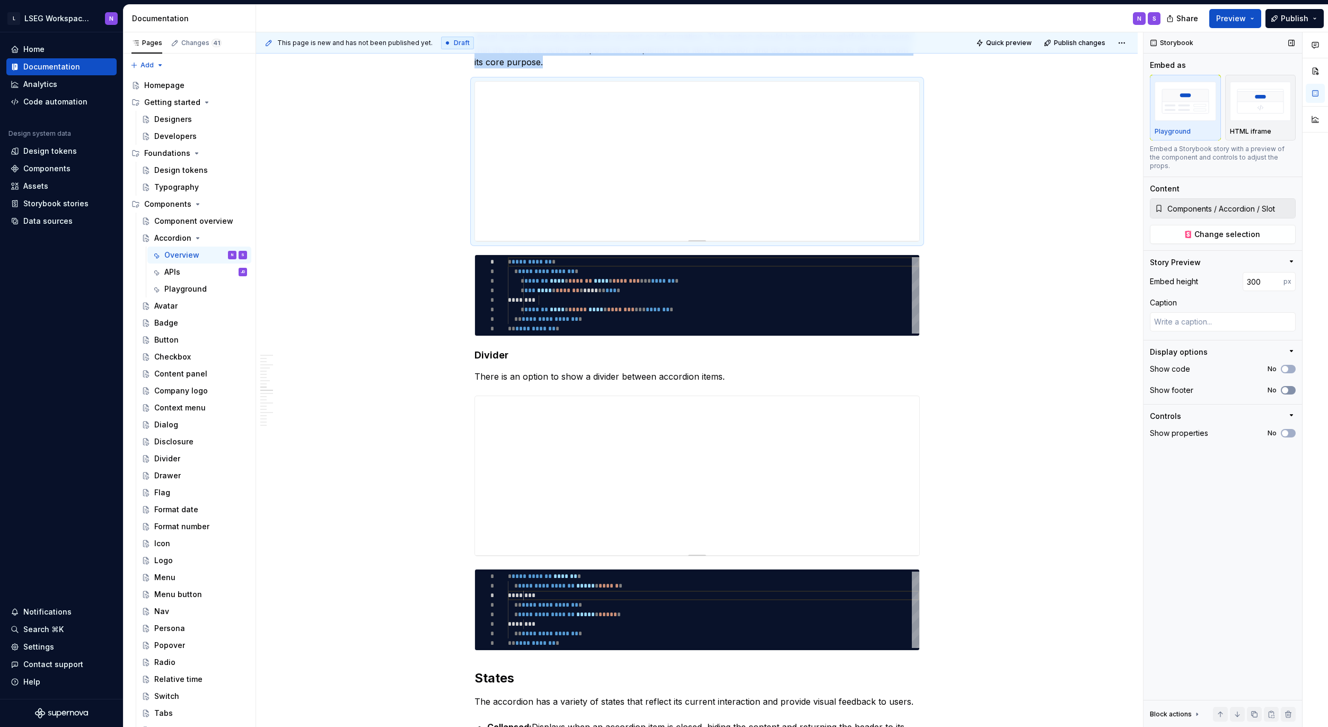
click at [1291, 386] on button "No" at bounding box center [1288, 390] width 15 height 8
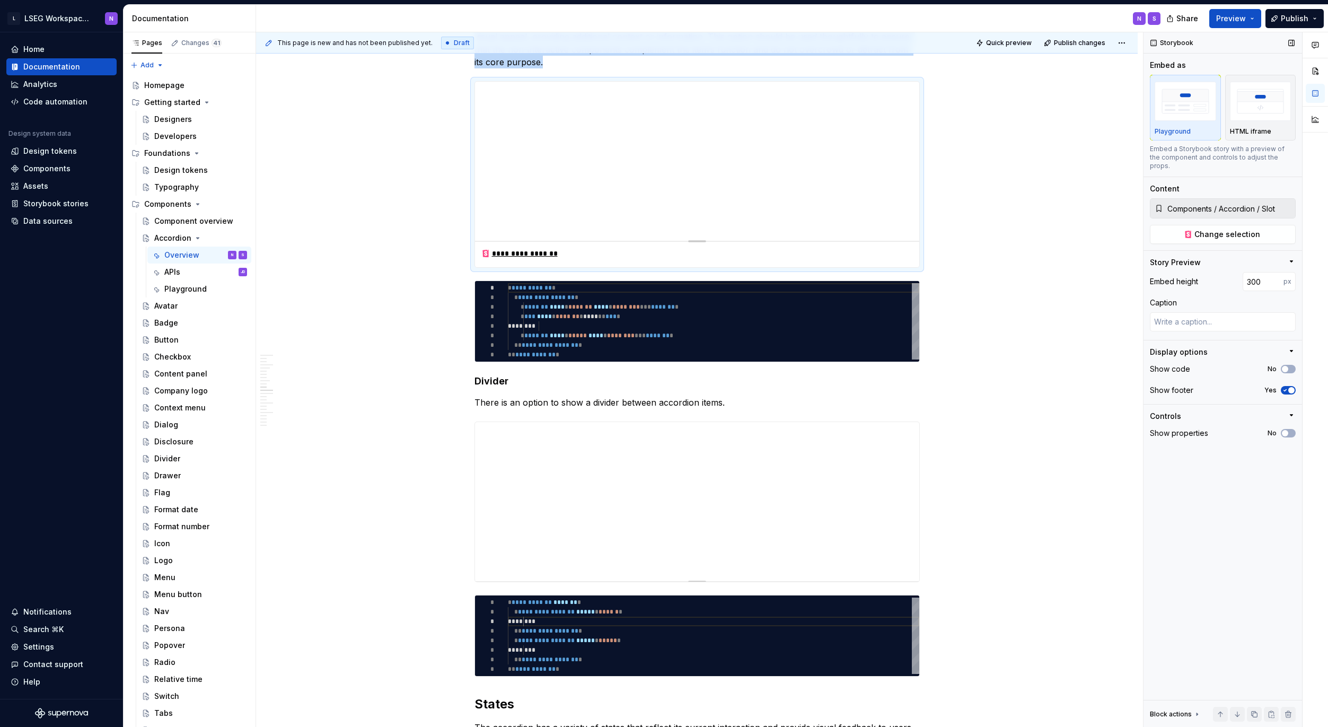
click at [1291, 387] on span "button" at bounding box center [1291, 390] width 6 height 6
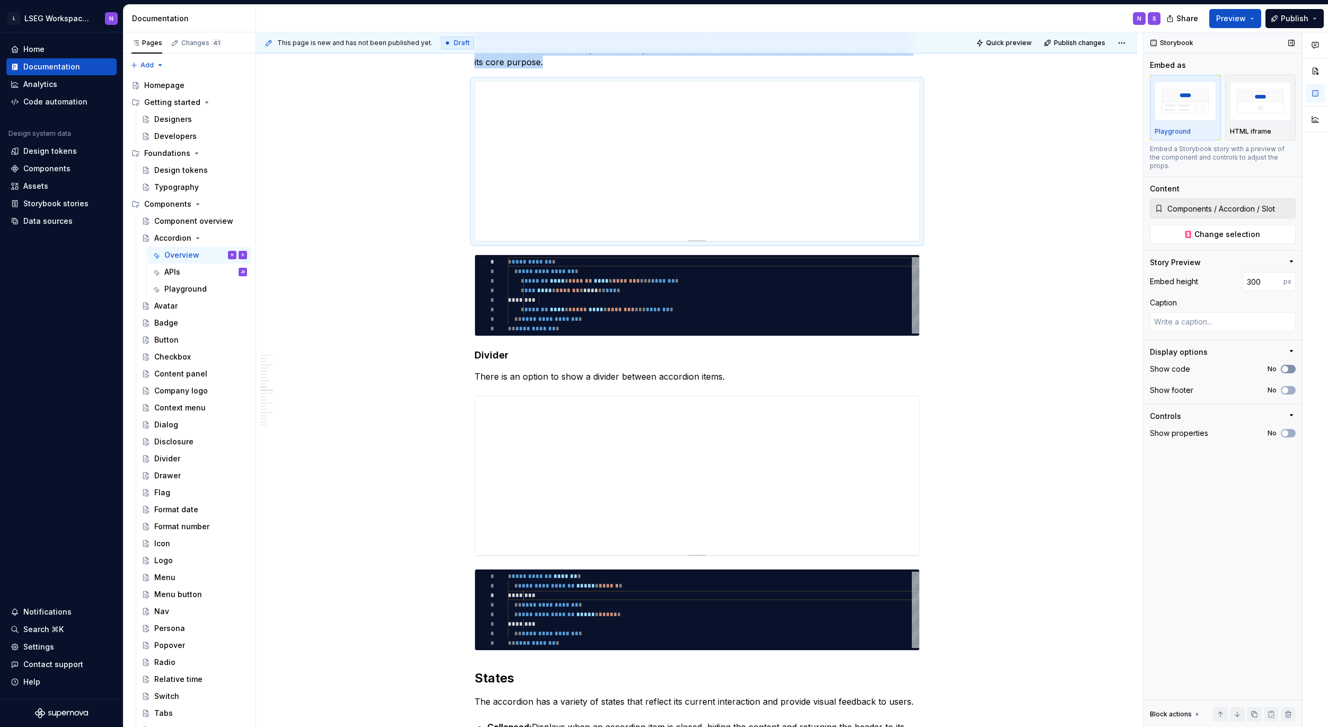
click at [1287, 366] on span "button" at bounding box center [1285, 369] width 6 height 6
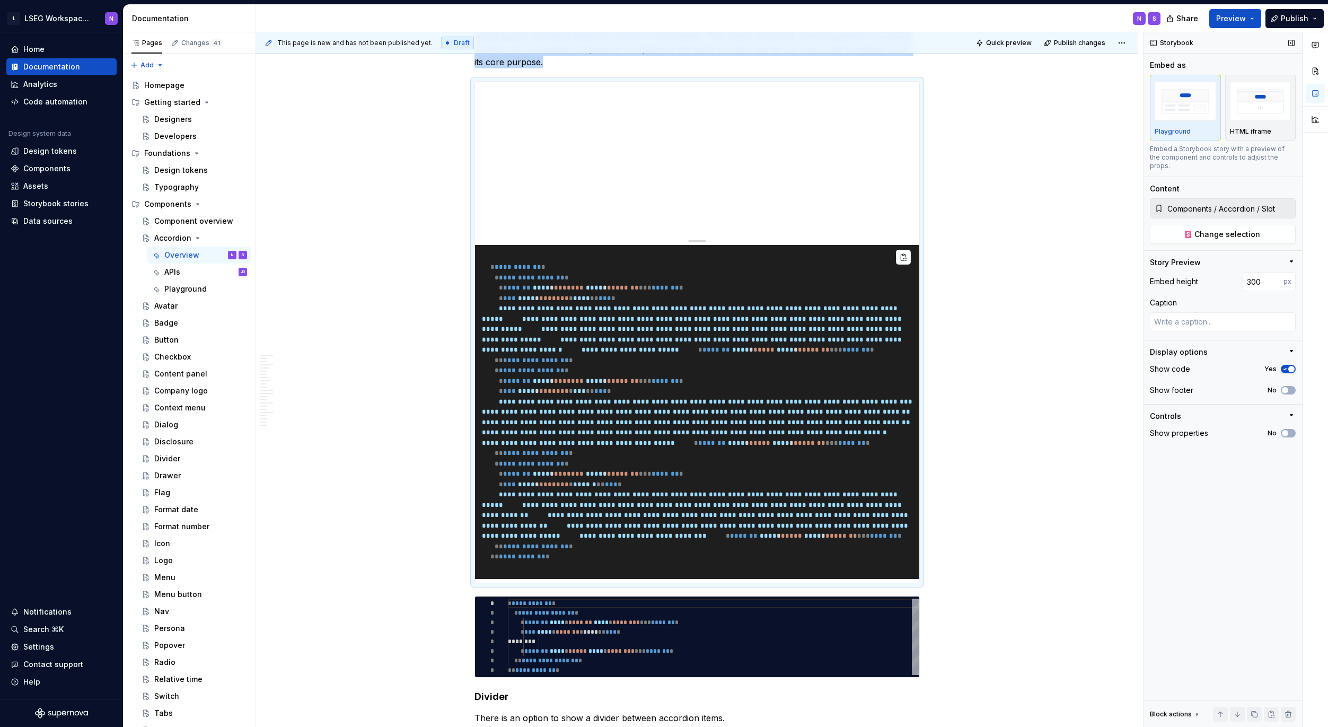
click at [1287, 366] on icon "button" at bounding box center [1285, 369] width 8 height 6
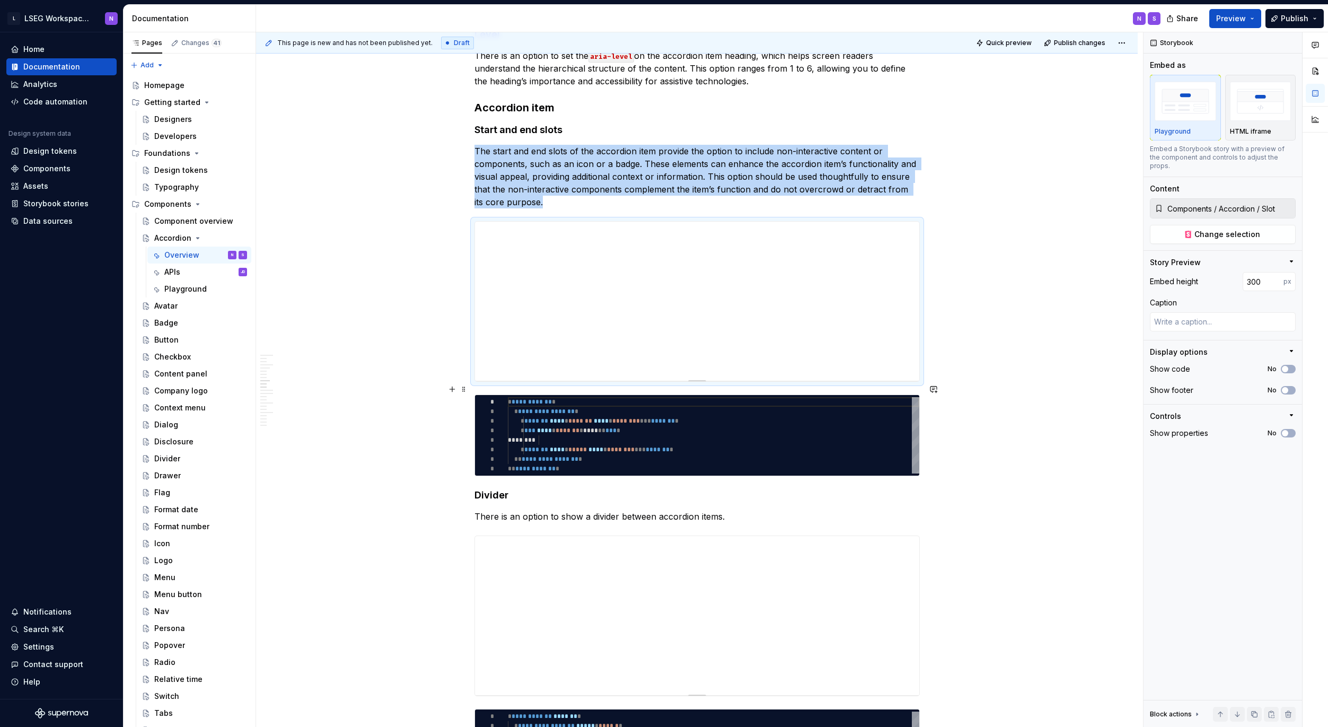
scroll to position [2378, 0]
click at [1245, 120] on img "button" at bounding box center [1260, 101] width 61 height 39
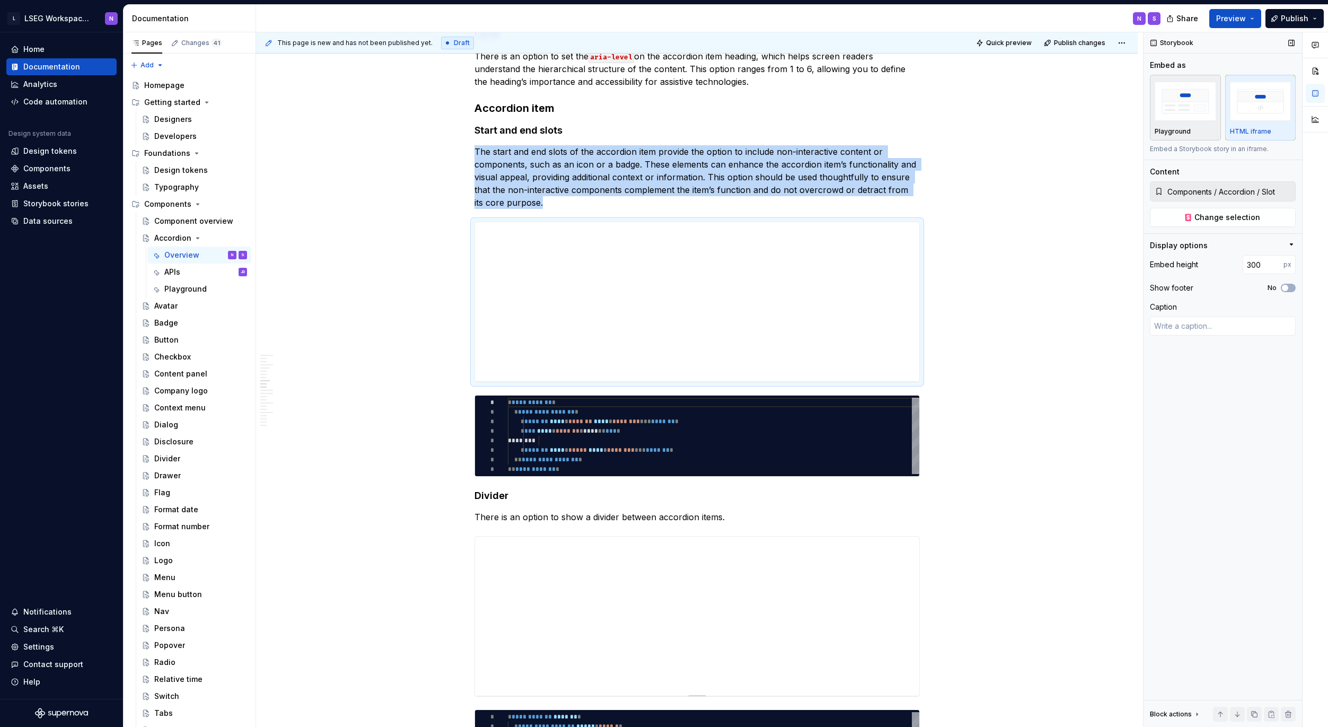
click at [1197, 96] on img "button" at bounding box center [1185, 101] width 61 height 39
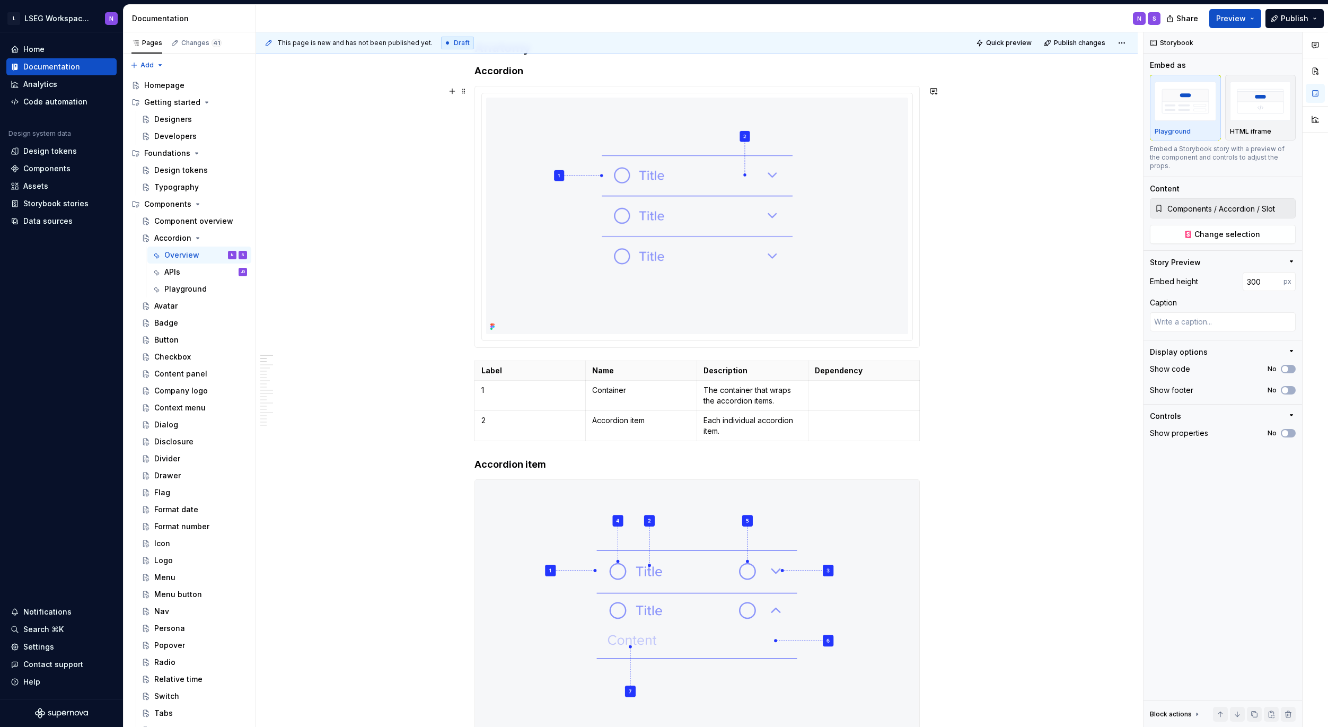
scroll to position [587, 0]
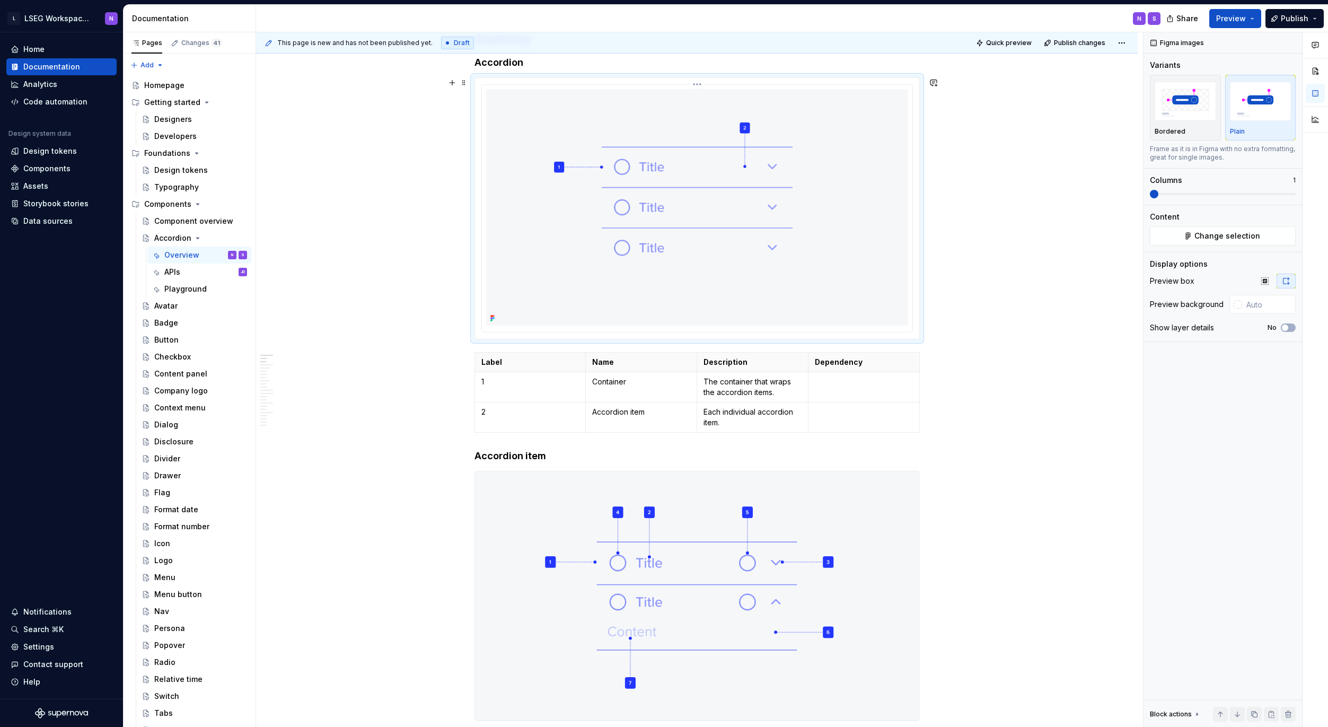
click at [571, 291] on img at bounding box center [697, 207] width 422 height 237
copy h4 "Accordion"
click at [529, 569] on img at bounding box center [697, 595] width 444 height 249
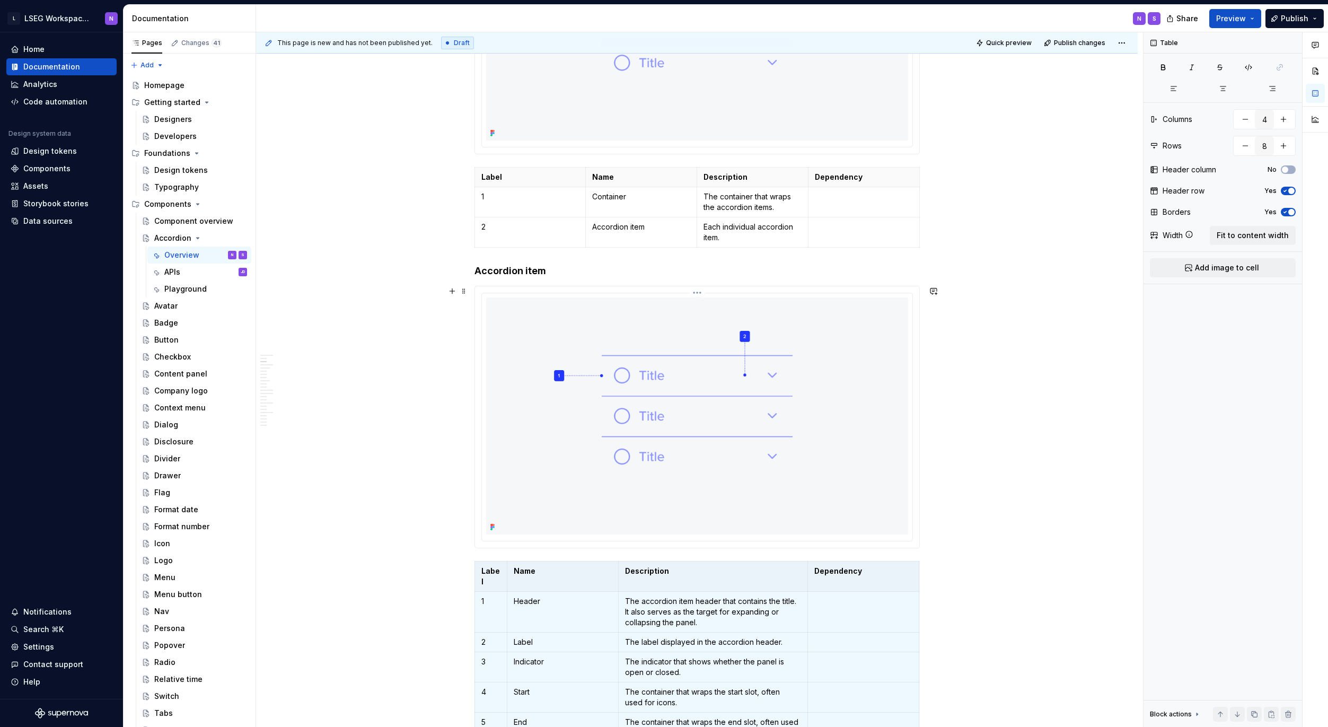
click at [598, 369] on img at bounding box center [697, 415] width 422 height 237
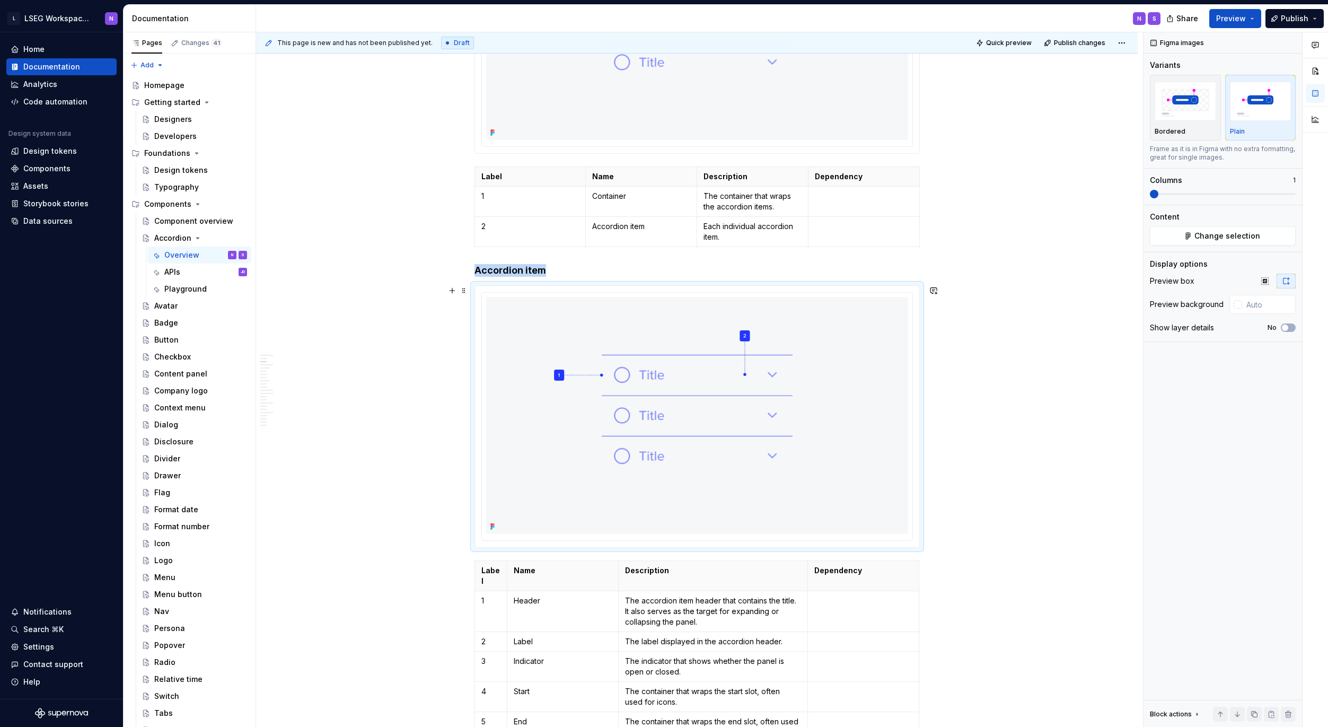
scroll to position [772, 0]
click at [1207, 233] on span "Change selection" at bounding box center [1227, 236] width 66 height 11
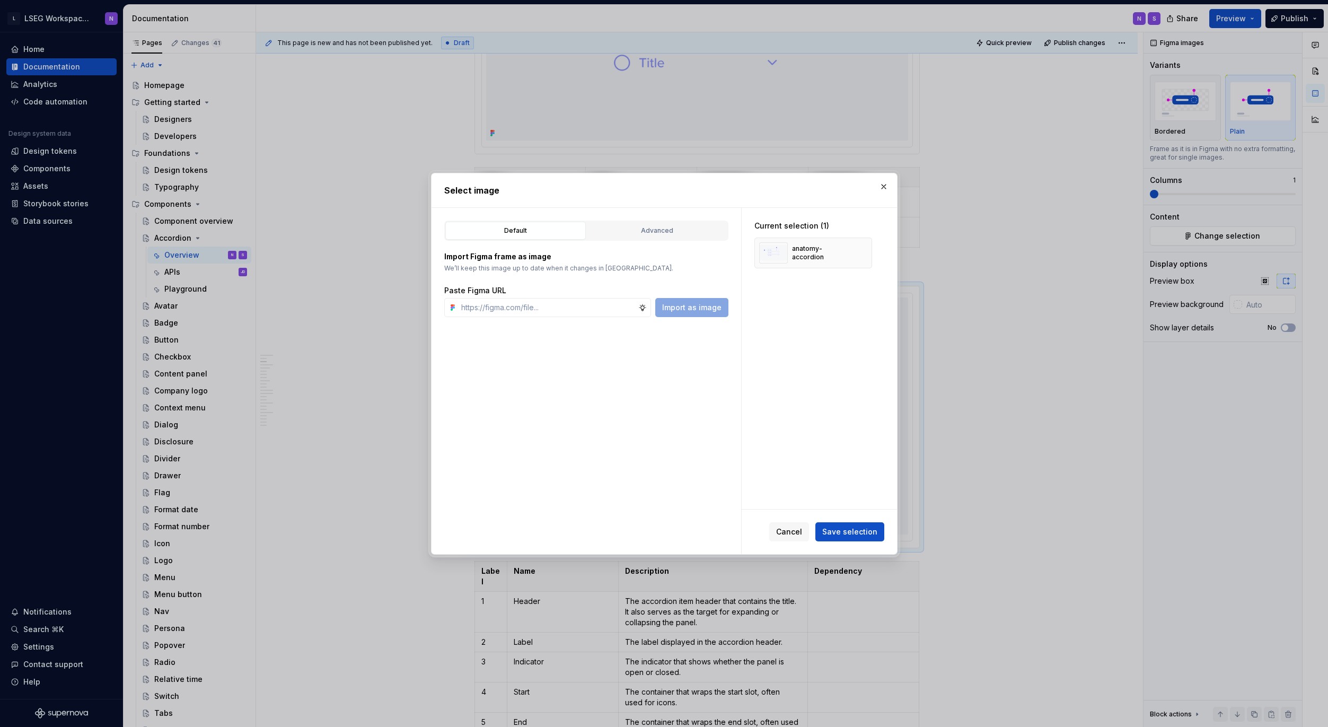
type textarea "*"
drag, startPoint x: 619, startPoint y: 230, endPoint x: 611, endPoint y: 235, distance: 9.4
click at [619, 230] on div "Advanced" at bounding box center [657, 230] width 133 height 11
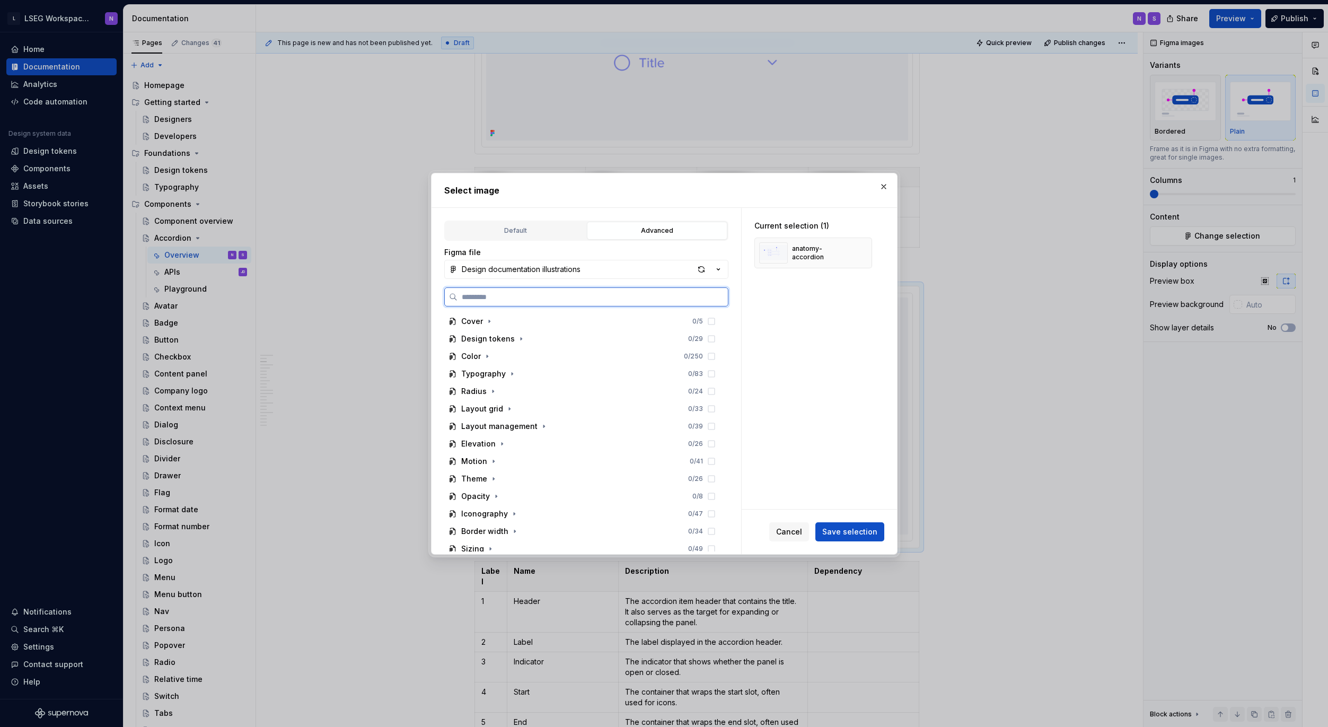
click at [505, 295] on input "search" at bounding box center [593, 297] width 270 height 11
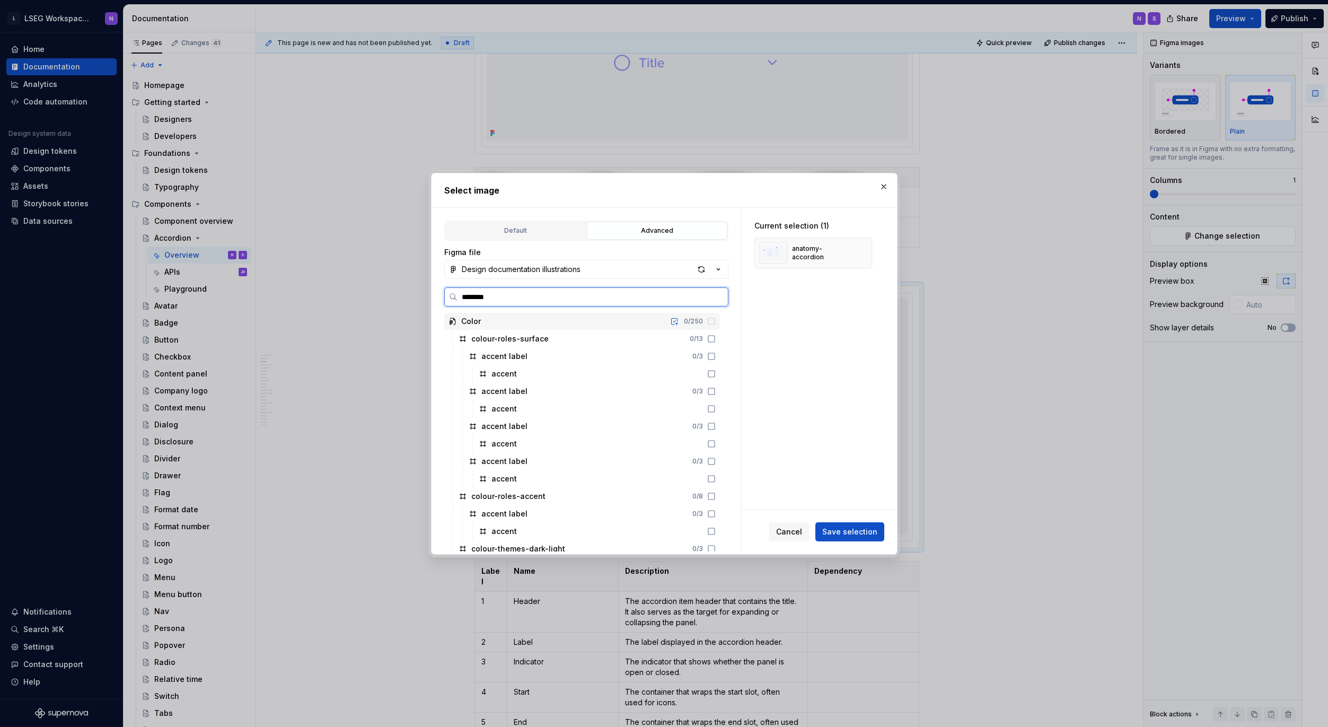
type input "*********"
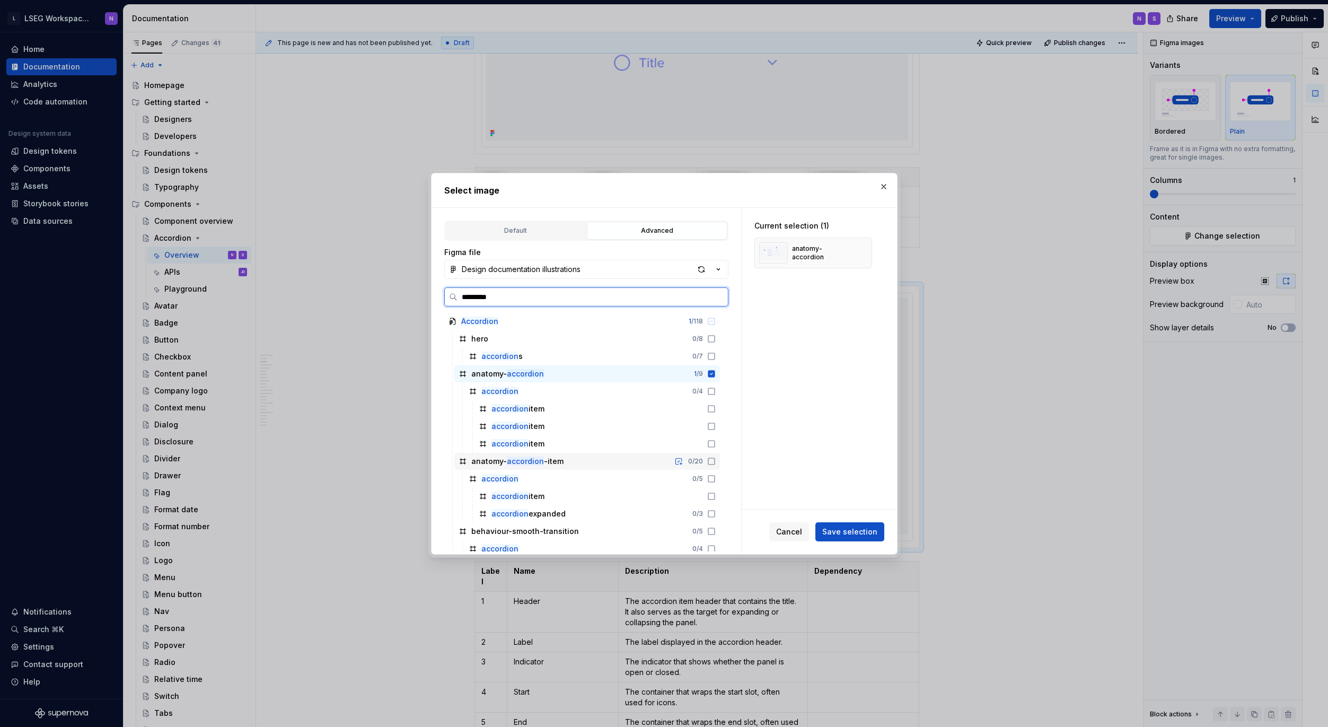
click at [640, 464] on div "anatomy- accordion -item 0 / 20" at bounding box center [587, 461] width 266 height 17
click at [646, 372] on div "anatomy- accordion 1 / 9" at bounding box center [587, 373] width 266 height 17
click at [838, 532] on span "Save selection" at bounding box center [849, 531] width 55 height 11
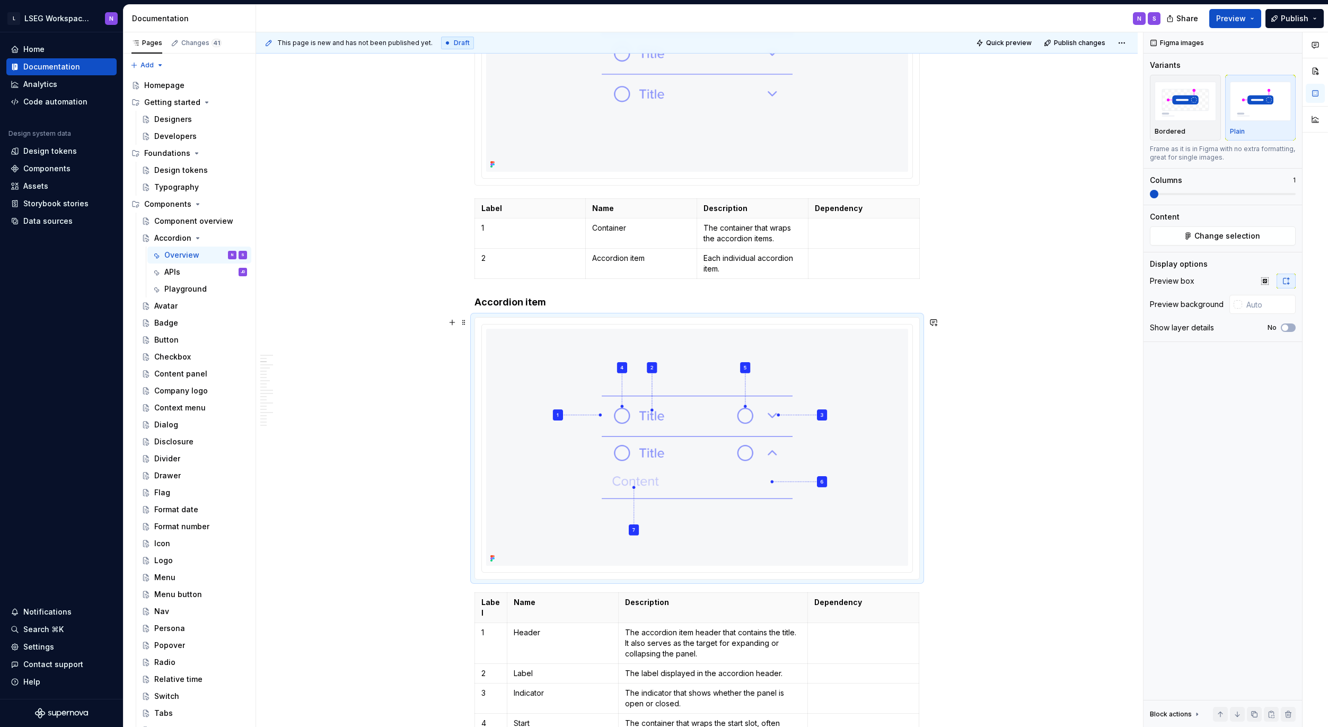
scroll to position [702, 0]
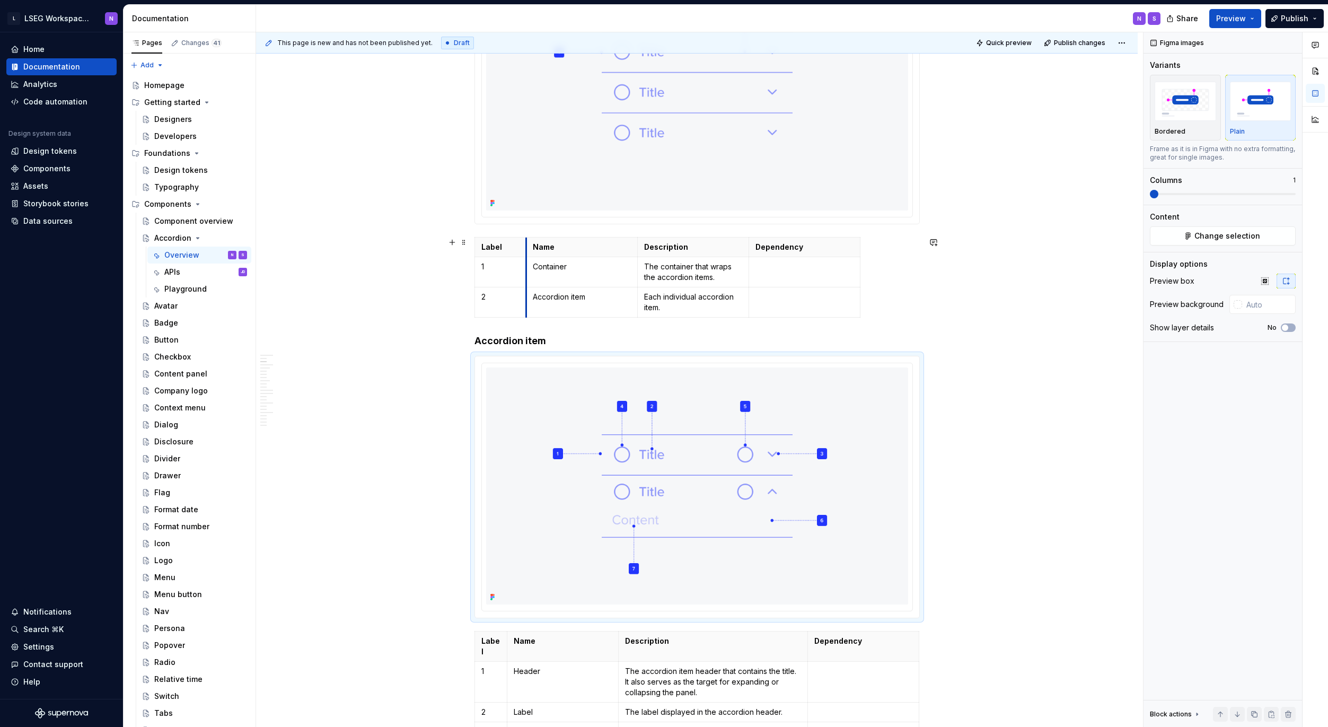
drag, startPoint x: 581, startPoint y: 245, endPoint x: 529, endPoint y: 240, distance: 52.7
click at [527, 244] on th "Label" at bounding box center [501, 248] width 54 height 20
click at [528, 245] on th "Name" at bounding box center [583, 248] width 111 height 20
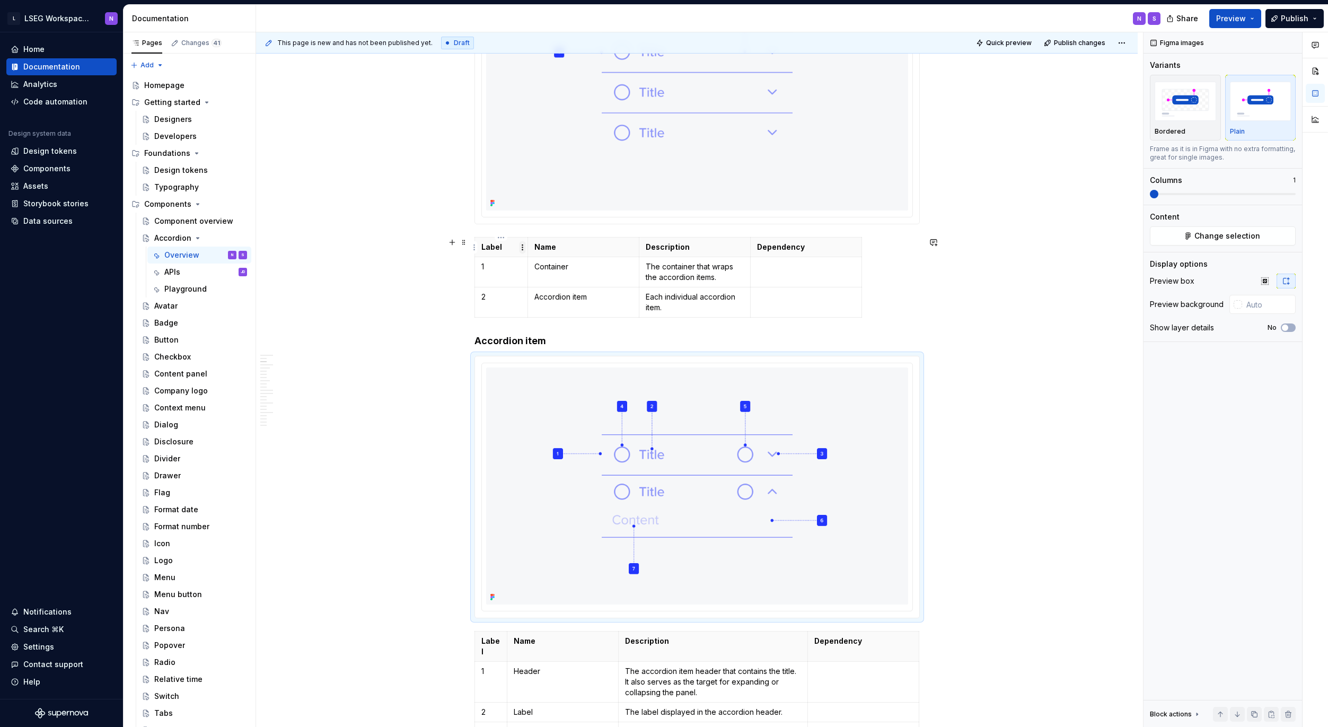
click at [522, 249] on html "L LSEG Workspace Design System N Home Documentation Analytics Code automation D…" at bounding box center [664, 363] width 1328 height 727
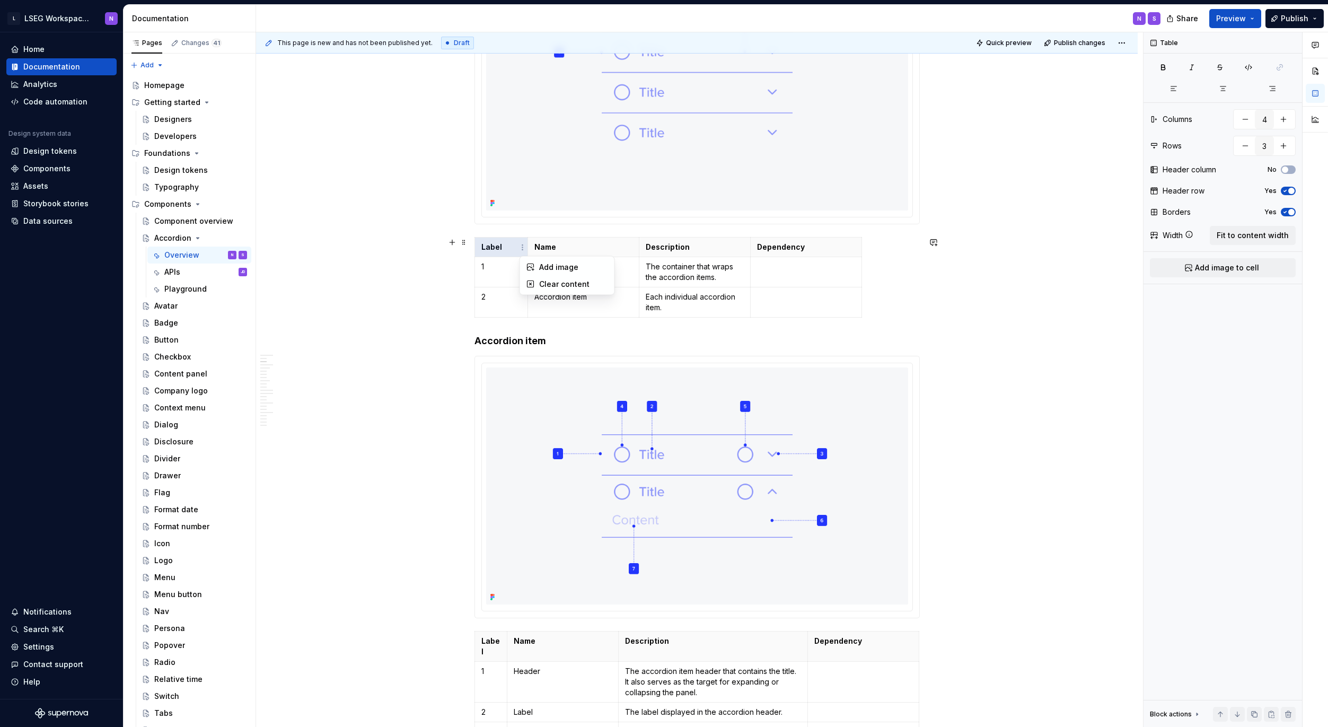
click at [495, 230] on html "L LSEG Workspace Design System N Home Documentation Analytics Code automation D…" at bounding box center [664, 363] width 1328 height 727
drag, startPoint x: 862, startPoint y: 257, endPoint x: 908, endPoint y: 256, distance: 46.1
click at [912, 257] on div "Label Name Description Dependency 1 Container The container that wraps the acco…" at bounding box center [696, 279] width 445 height 85
click at [463, 242] on span at bounding box center [464, 242] width 8 height 15
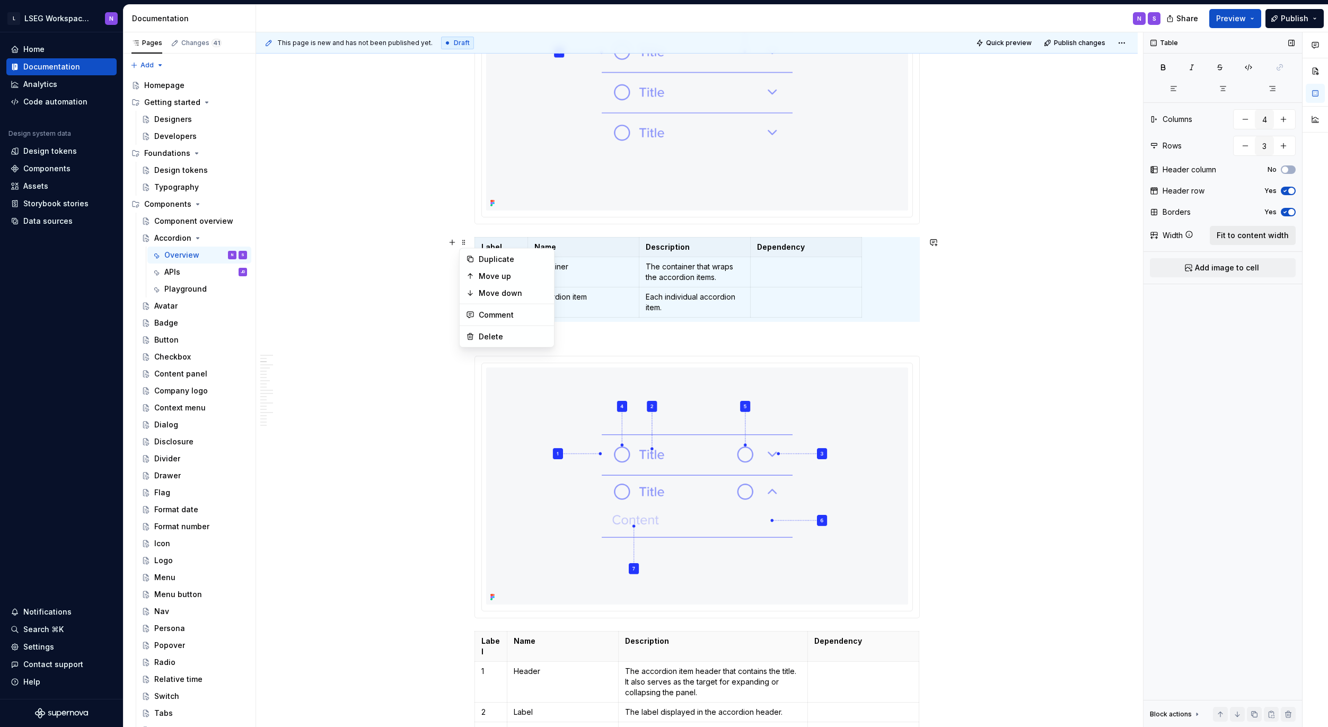
click at [1241, 232] on span "Fit to content width" at bounding box center [1253, 235] width 72 height 11
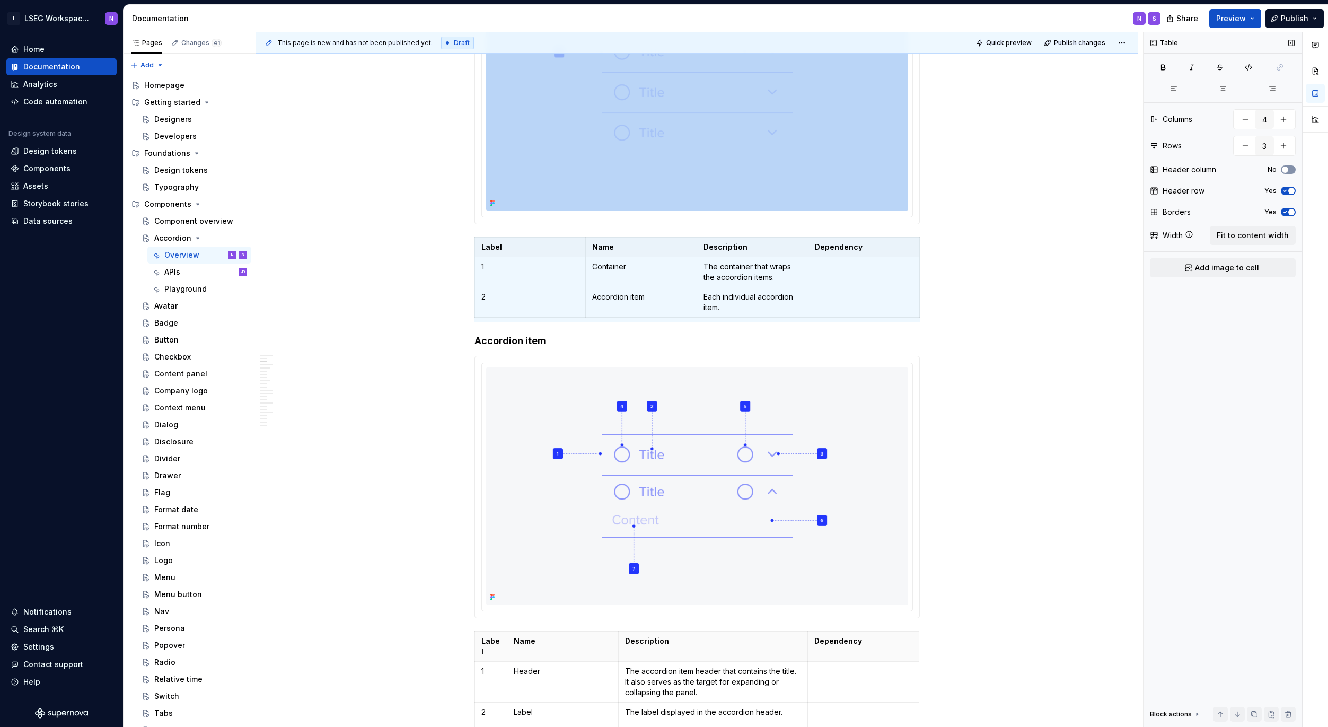
click at [1287, 171] on span "button" at bounding box center [1285, 169] width 6 height 6
click at [1287, 171] on icon "button" at bounding box center [1285, 169] width 8 height 6
click at [1287, 171] on span "button" at bounding box center [1285, 169] width 6 height 6
click at [1285, 171] on icon "button" at bounding box center [1285, 169] width 8 height 6
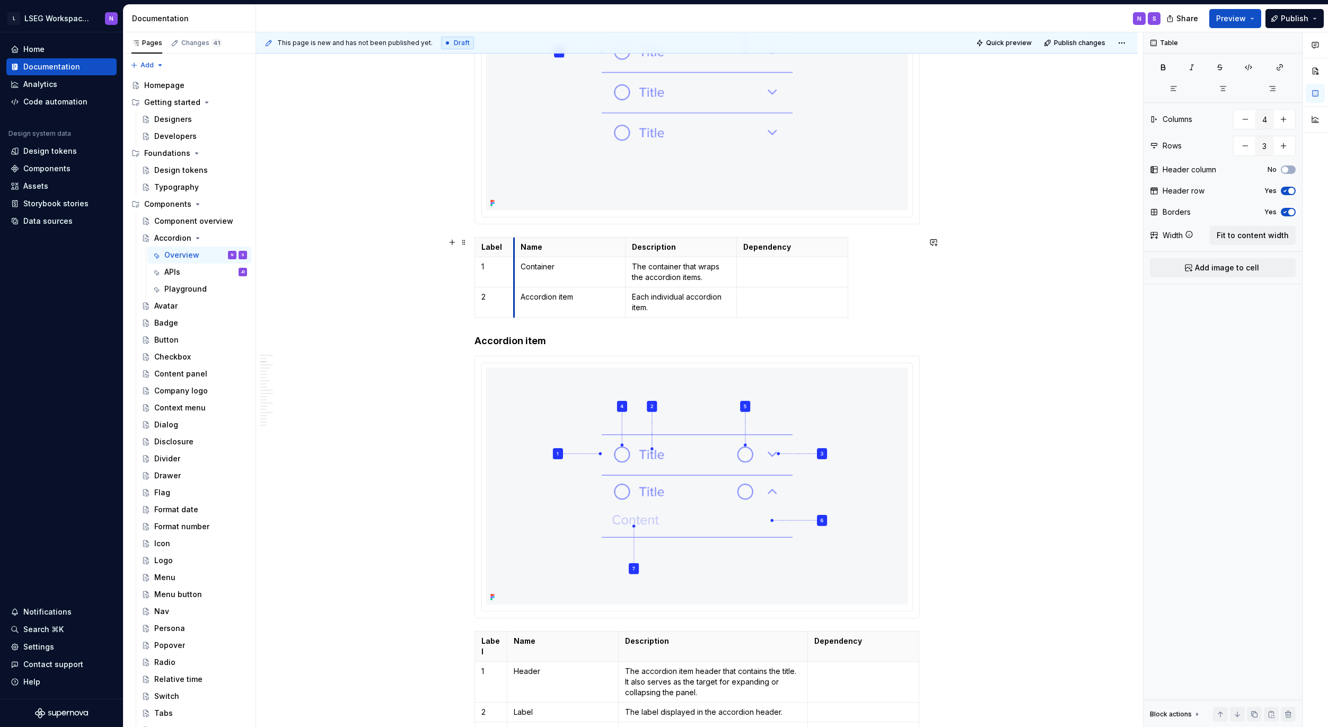
drag, startPoint x: 586, startPoint y: 243, endPoint x: 521, endPoint y: 241, distance: 65.2
click at [515, 242] on th "Name" at bounding box center [569, 248] width 111 height 20
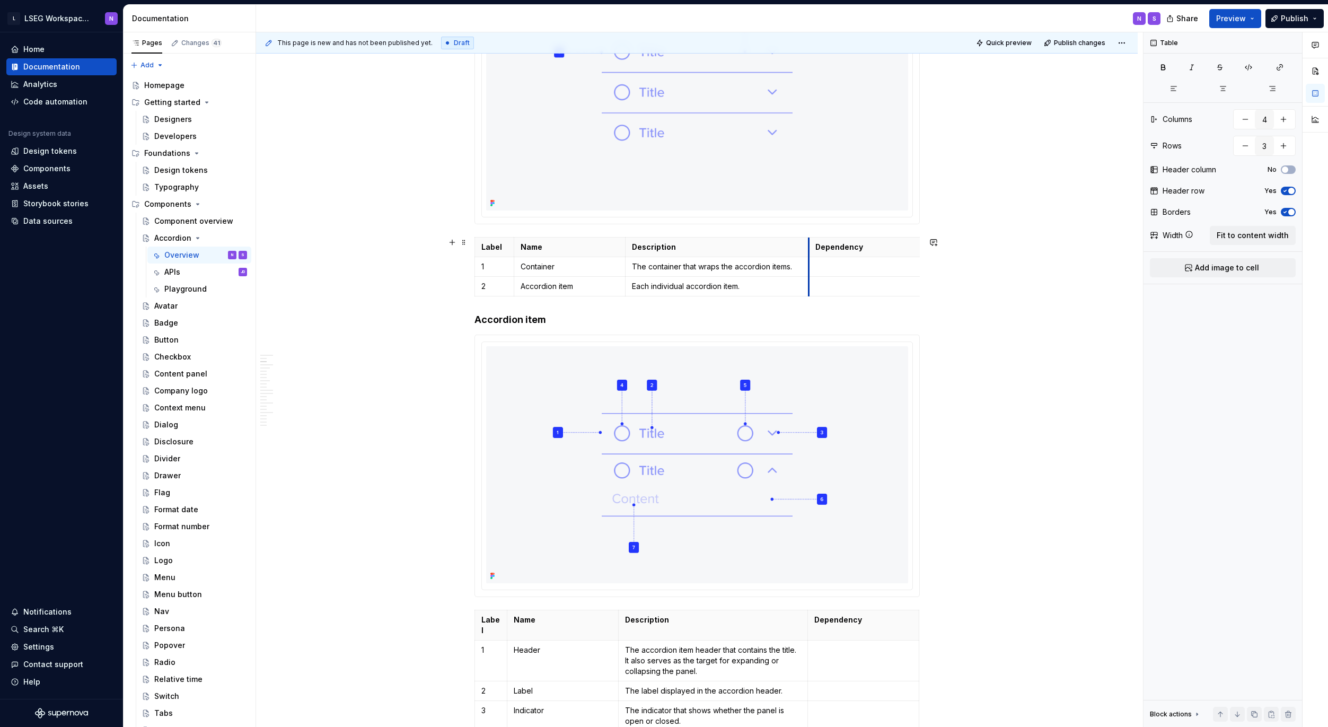
drag, startPoint x: 738, startPoint y: 248, endPoint x: 811, endPoint y: 252, distance: 73.3
click at [810, 252] on th "Dependency" at bounding box center [863, 248] width 111 height 20
click at [983, 292] on div "**********" at bounding box center [699, 379] width 887 height 695
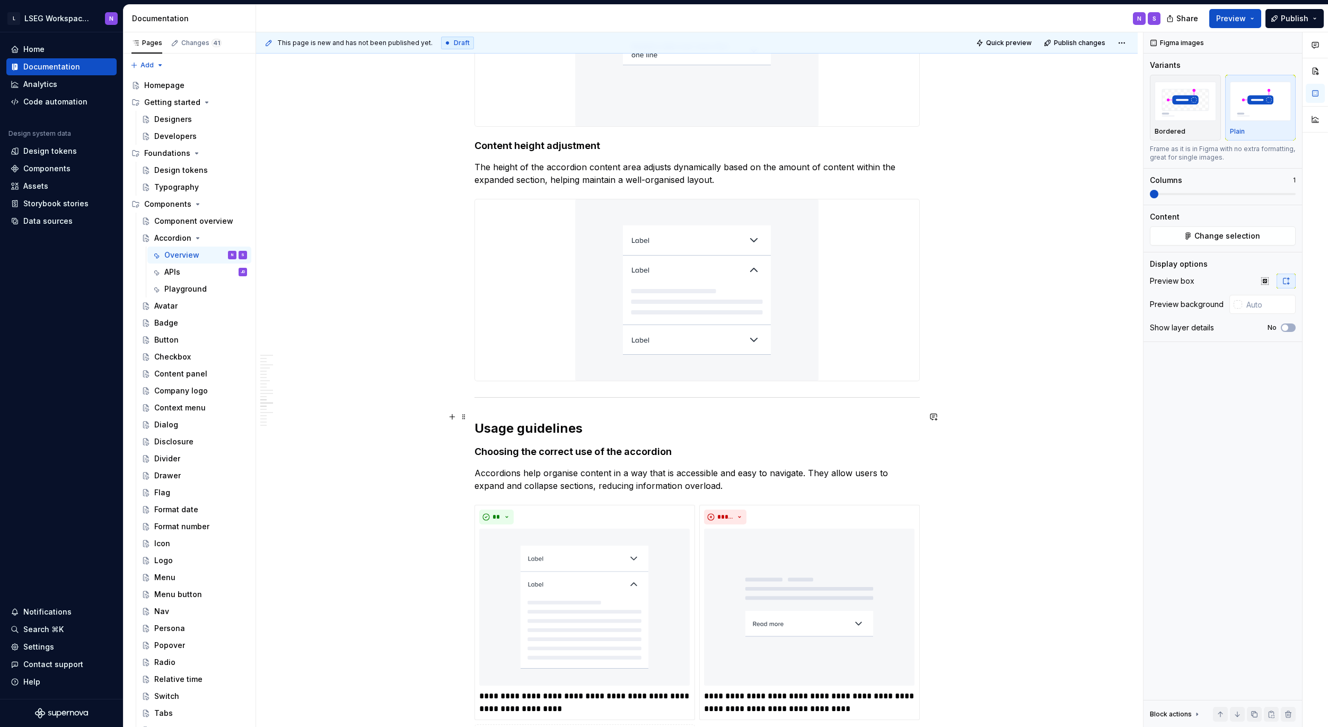
scroll to position [3731, 0]
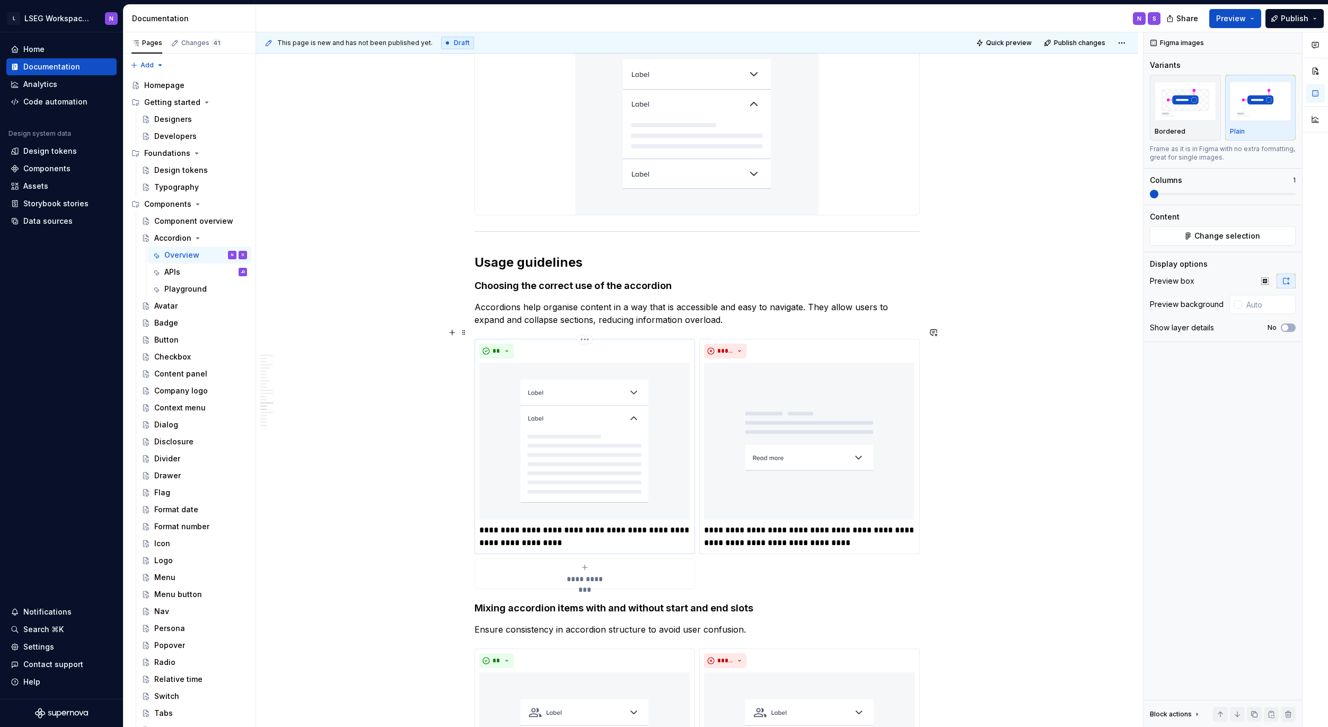
click at [587, 429] on img at bounding box center [584, 441] width 211 height 157
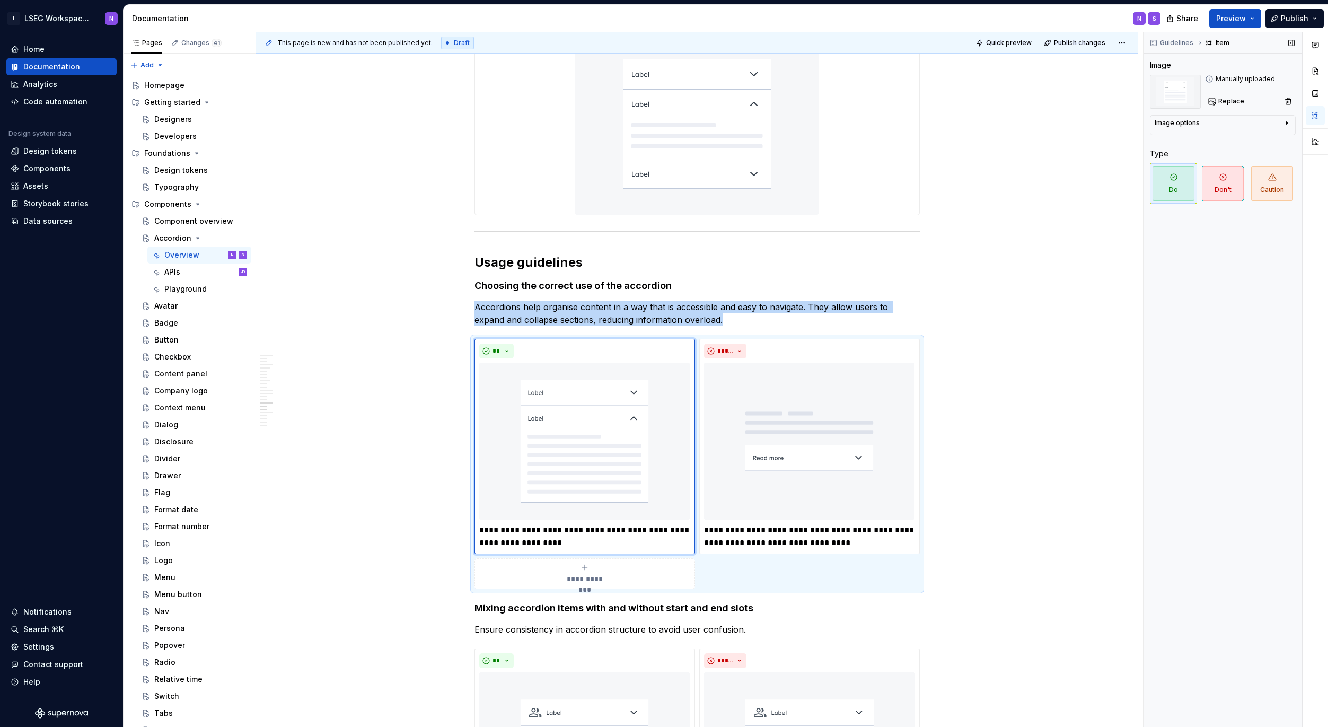
click at [1228, 122] on div "Image options" at bounding box center [1219, 125] width 128 height 13
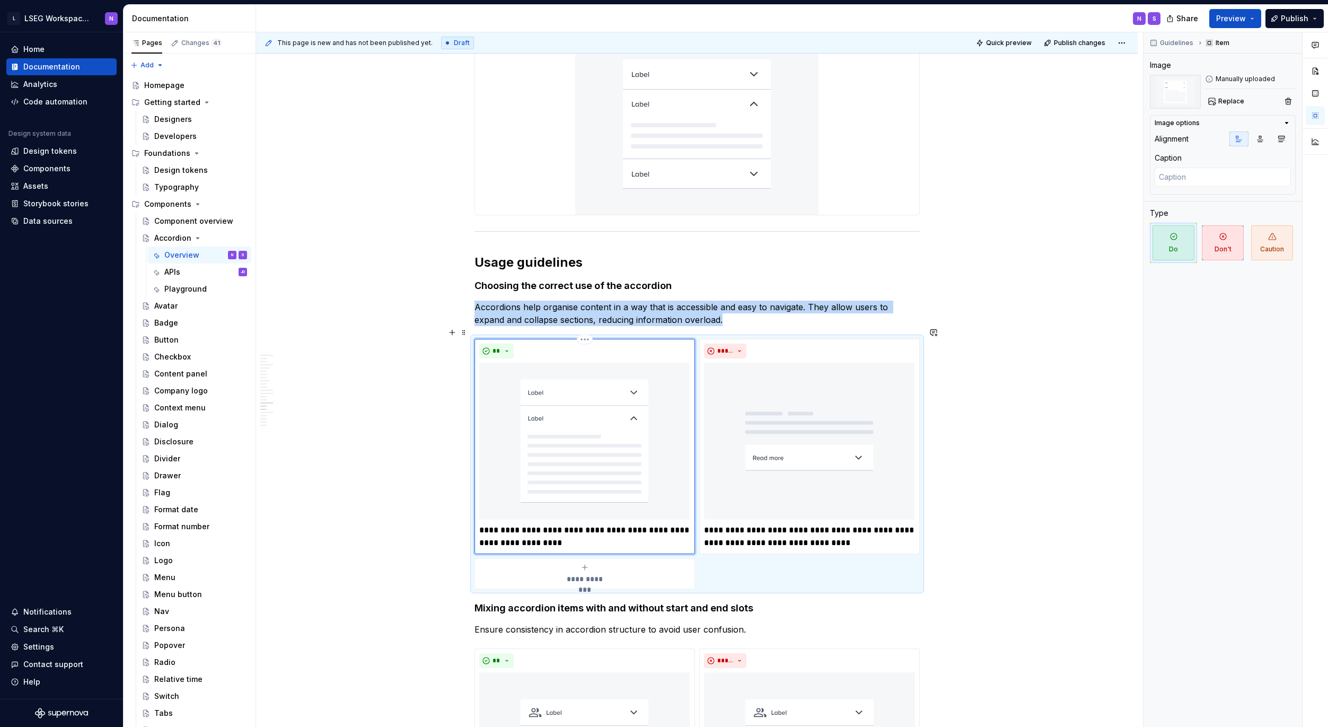
click at [574, 424] on img at bounding box center [584, 441] width 211 height 157
click at [769, 386] on img at bounding box center [809, 441] width 211 height 157
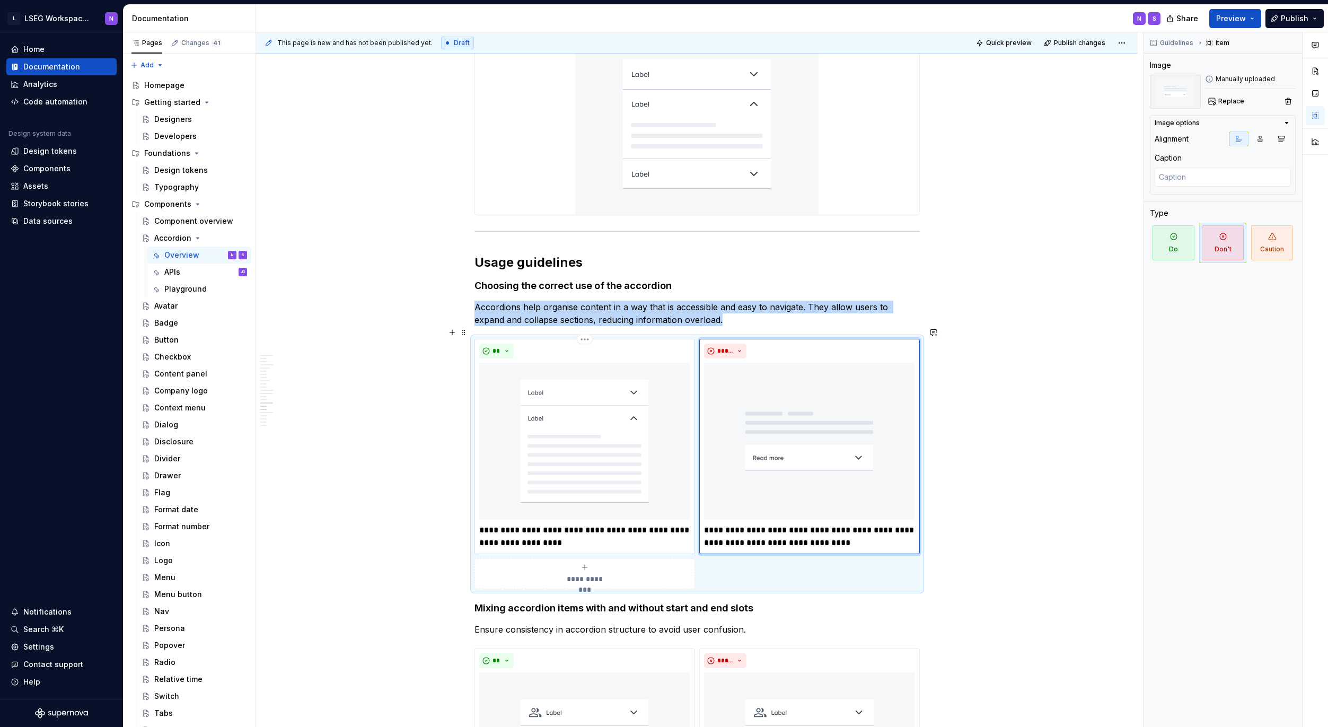
click at [623, 406] on img at bounding box center [584, 441] width 211 height 157
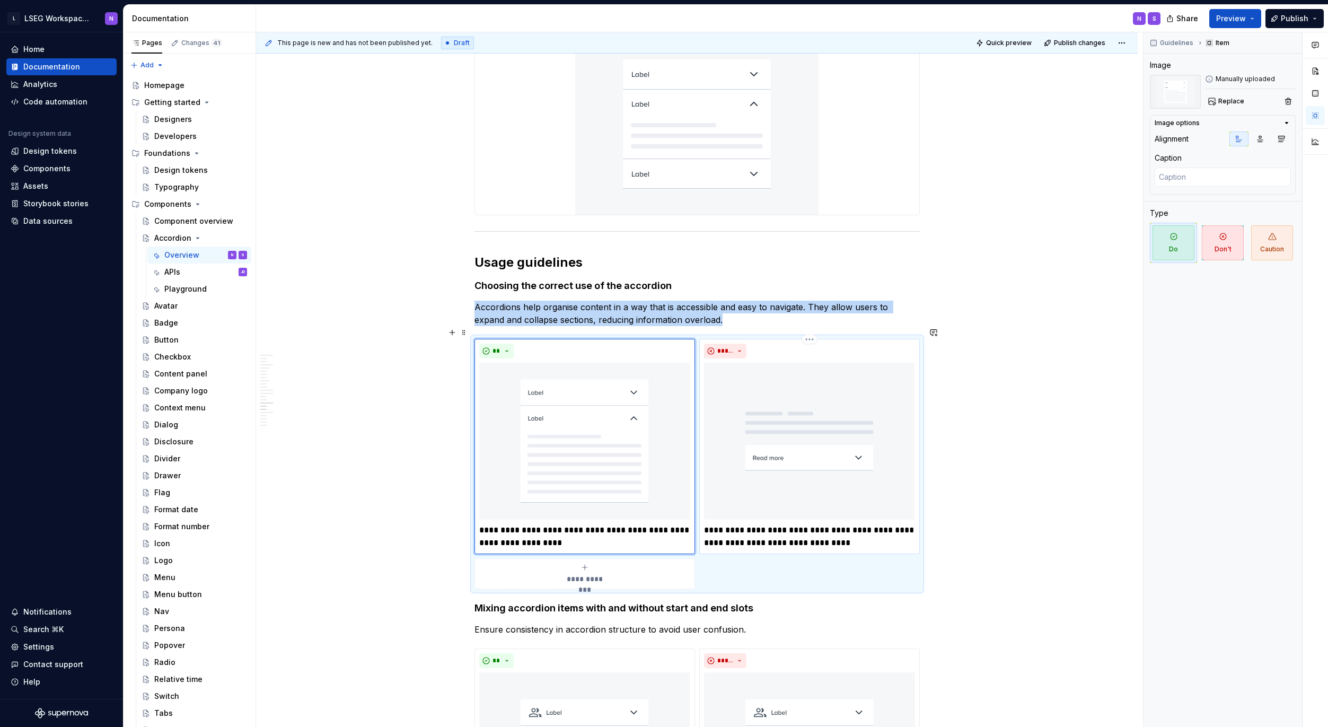
click at [771, 409] on img at bounding box center [809, 441] width 211 height 157
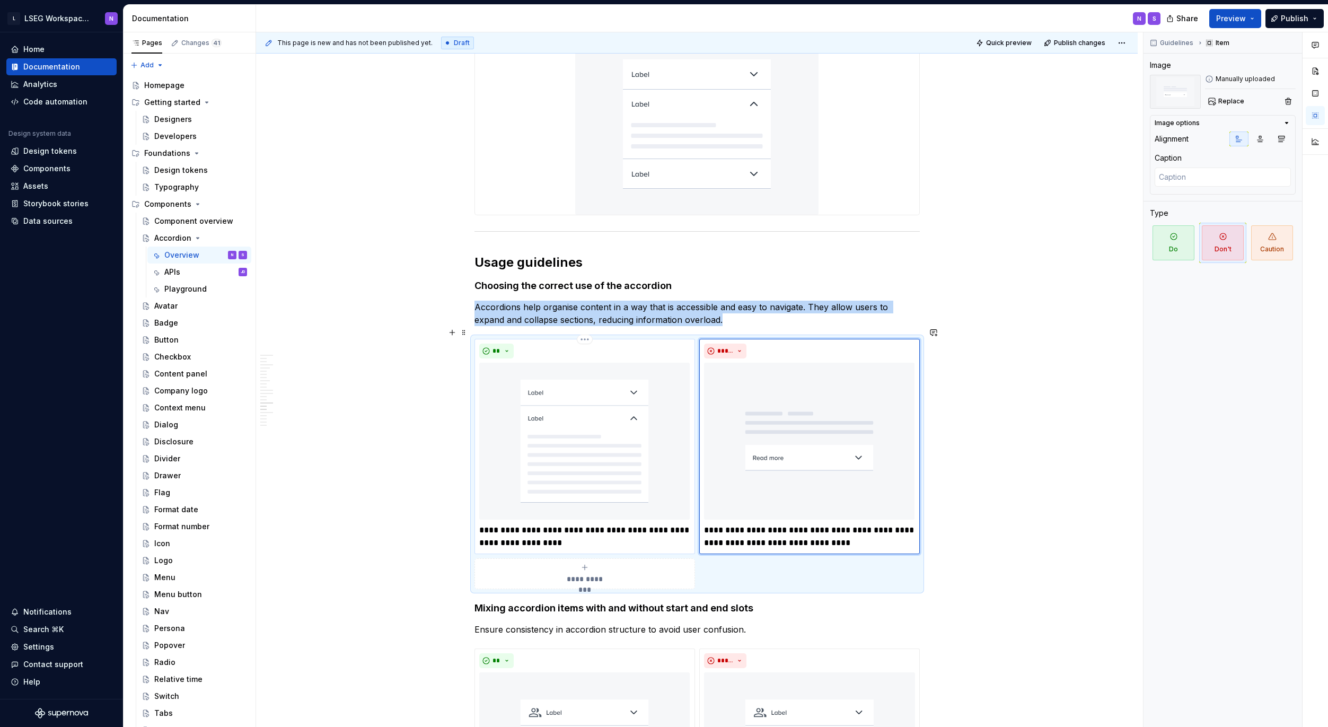
click at [629, 412] on img at bounding box center [584, 441] width 211 height 157
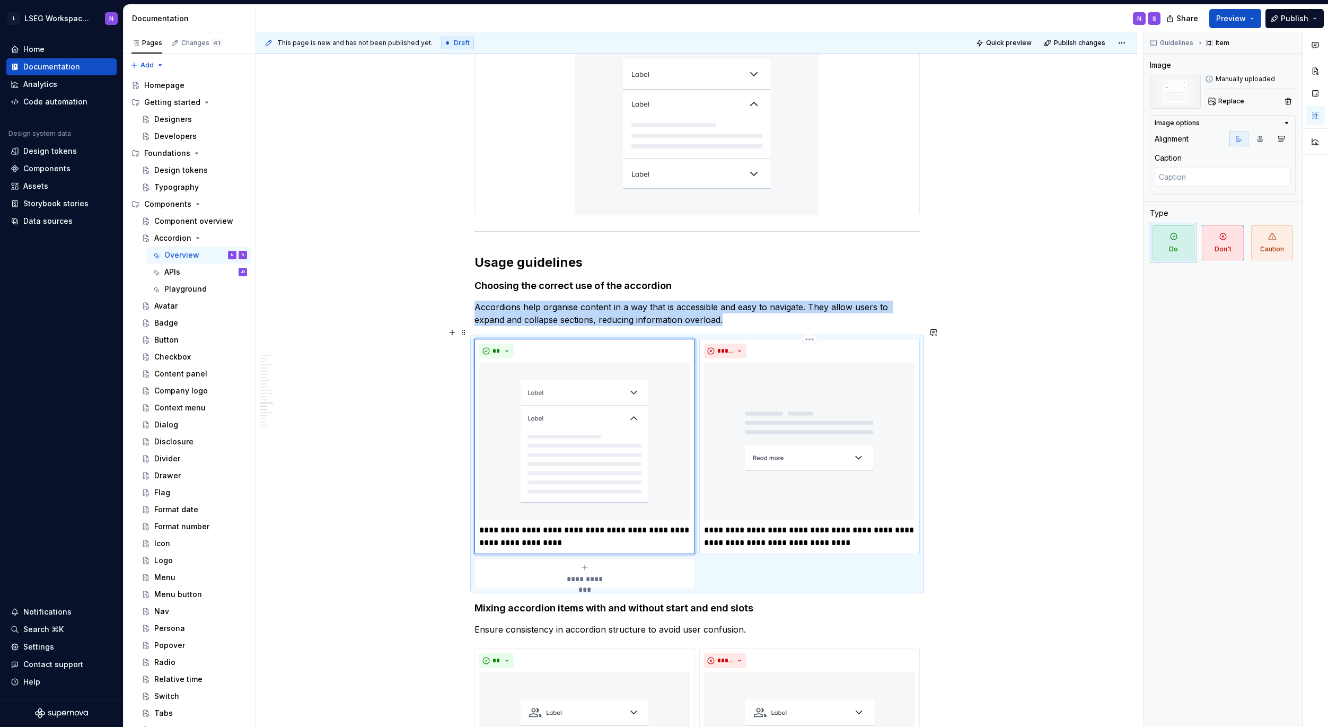
click at [813, 418] on img at bounding box center [809, 441] width 211 height 157
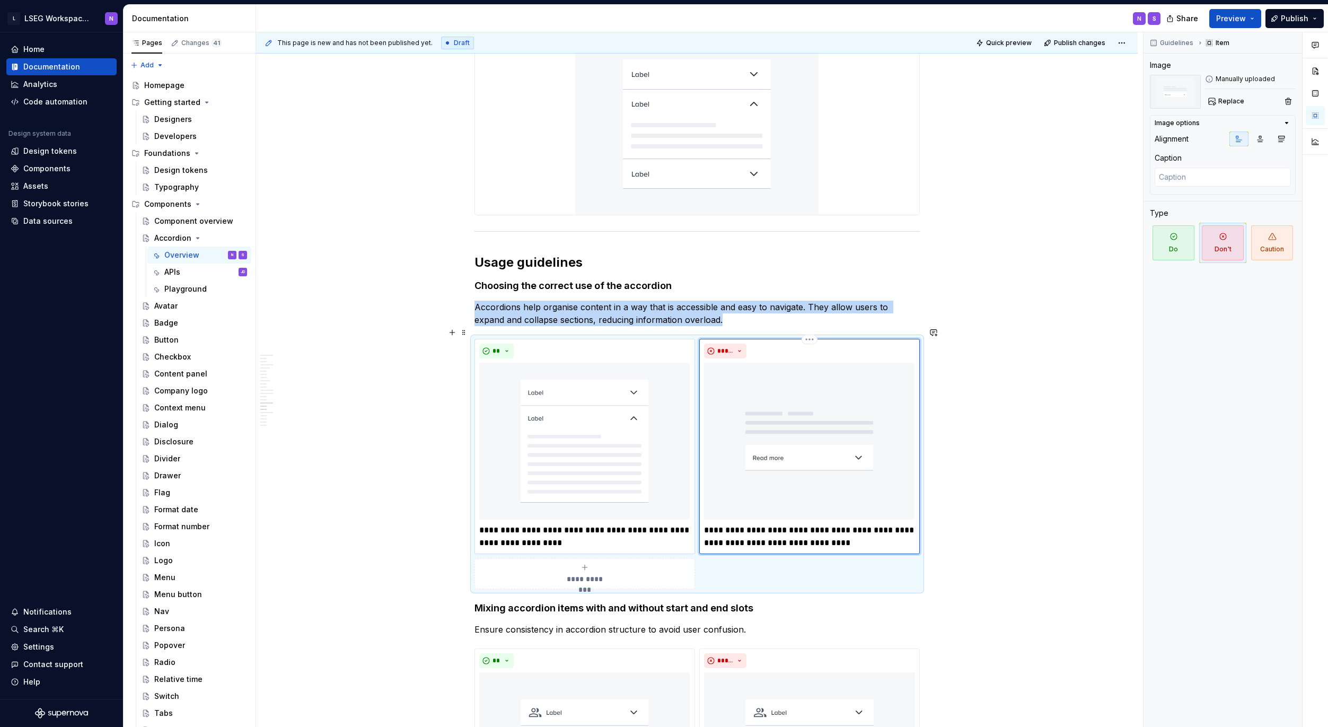
click at [627, 420] on img at bounding box center [584, 441] width 211 height 157
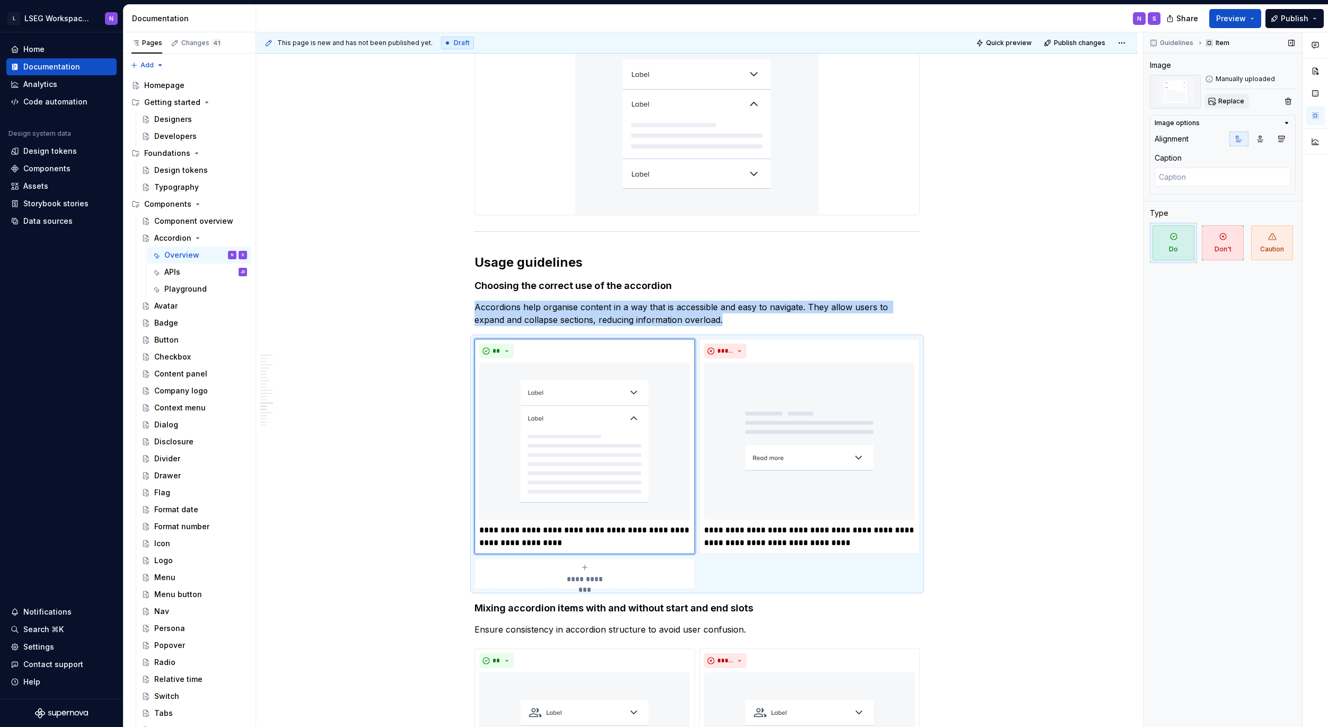
click at [1230, 100] on span "Replace" at bounding box center [1231, 101] width 26 height 8
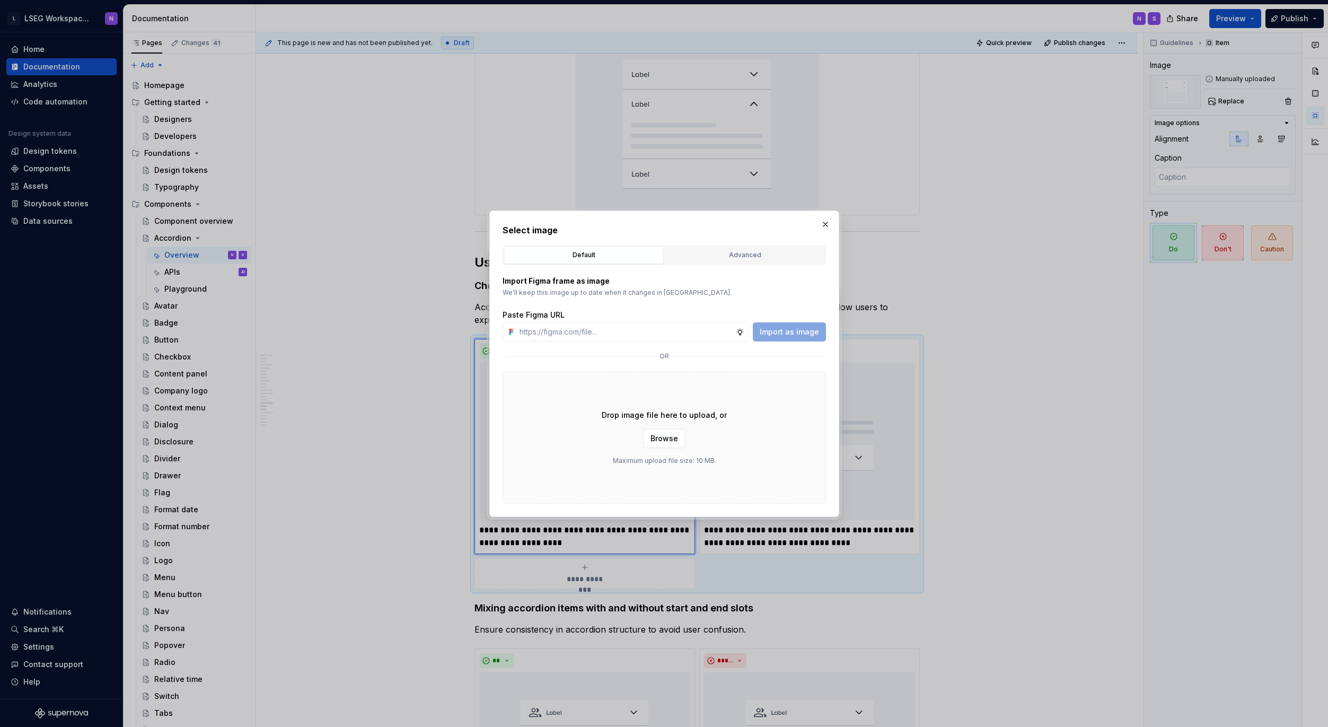
type textarea "*"
click at [737, 253] on div "Advanced" at bounding box center [745, 255] width 153 height 11
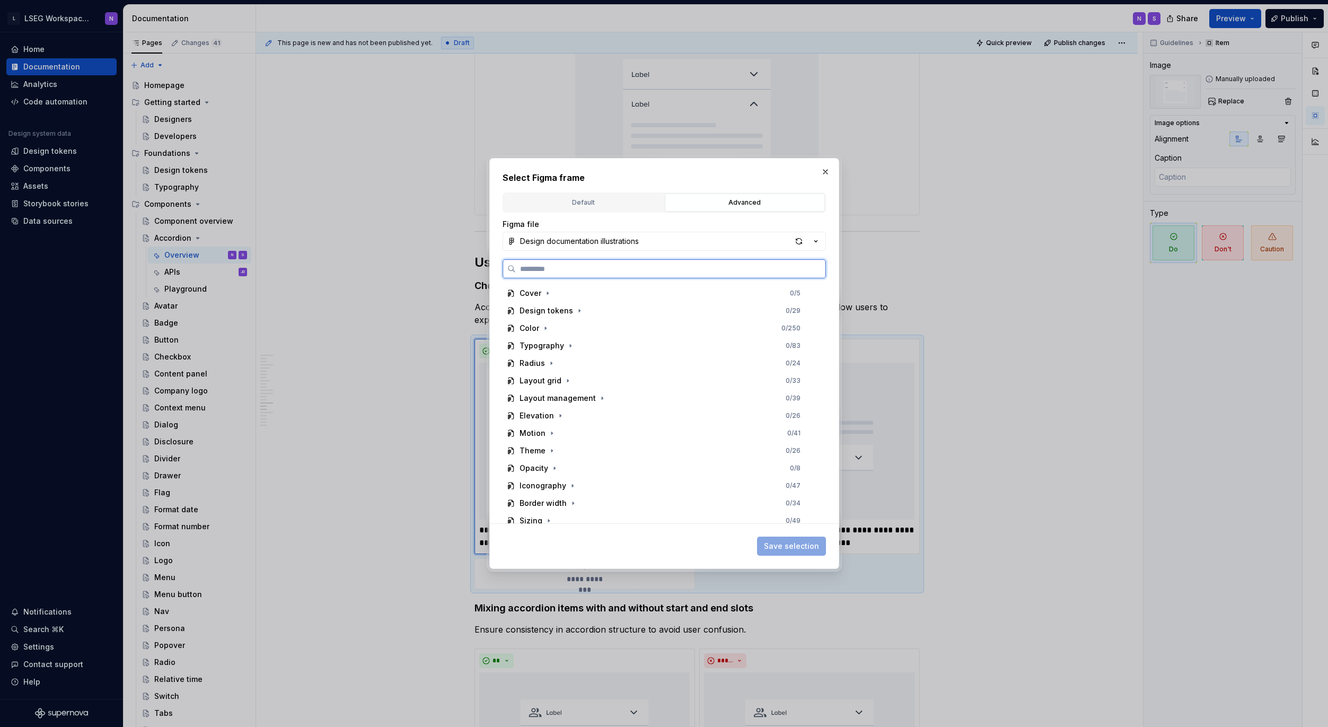
click at [555, 271] on input "search" at bounding box center [671, 268] width 310 height 11
type input "*********"
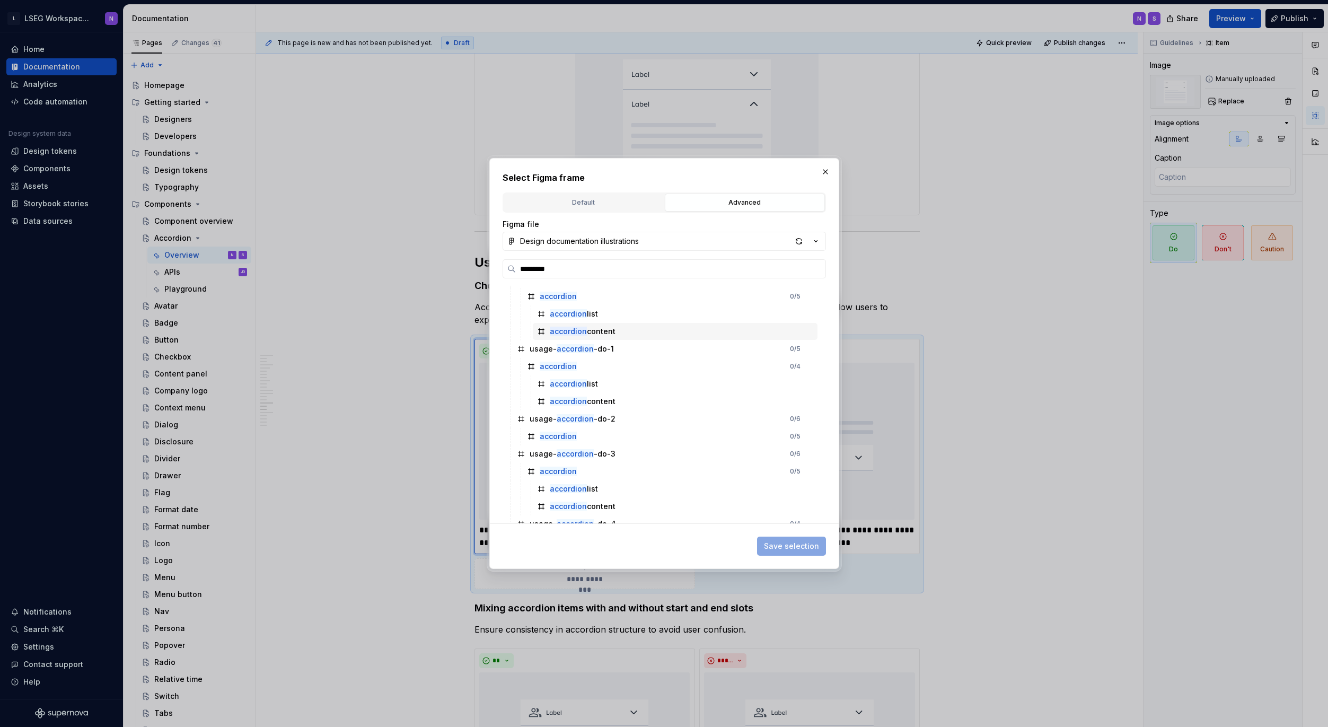
scroll to position [329, 0]
click at [828, 168] on button "button" at bounding box center [825, 171] width 15 height 15
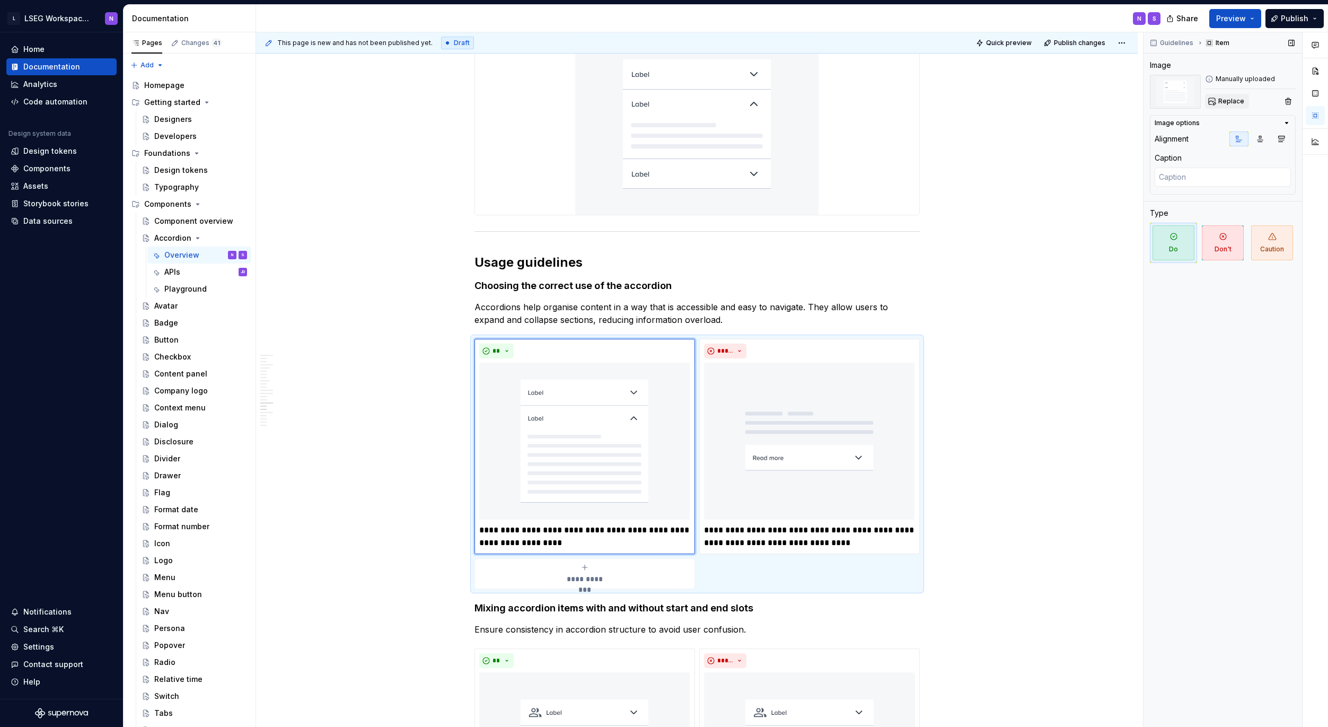
click at [1229, 102] on span "Replace" at bounding box center [1231, 101] width 26 height 8
type textarea "*"
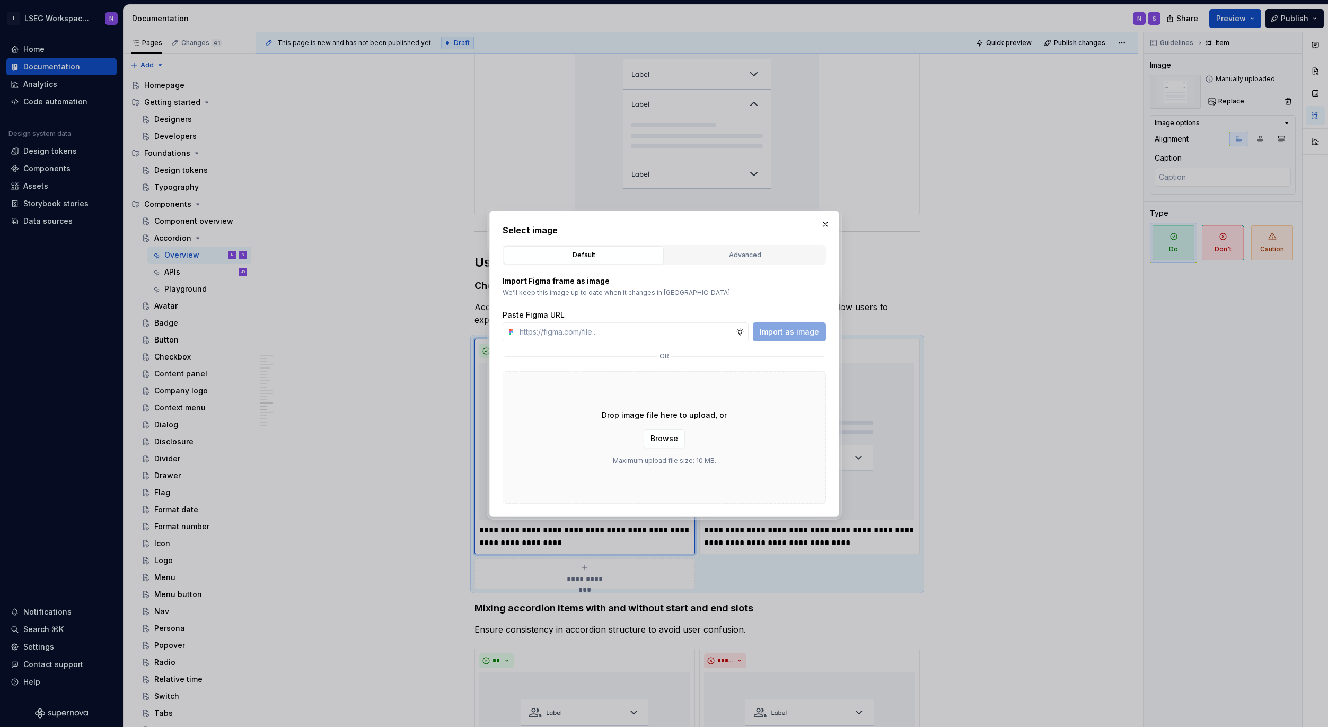
click at [708, 253] on div "Advanced" at bounding box center [745, 255] width 153 height 11
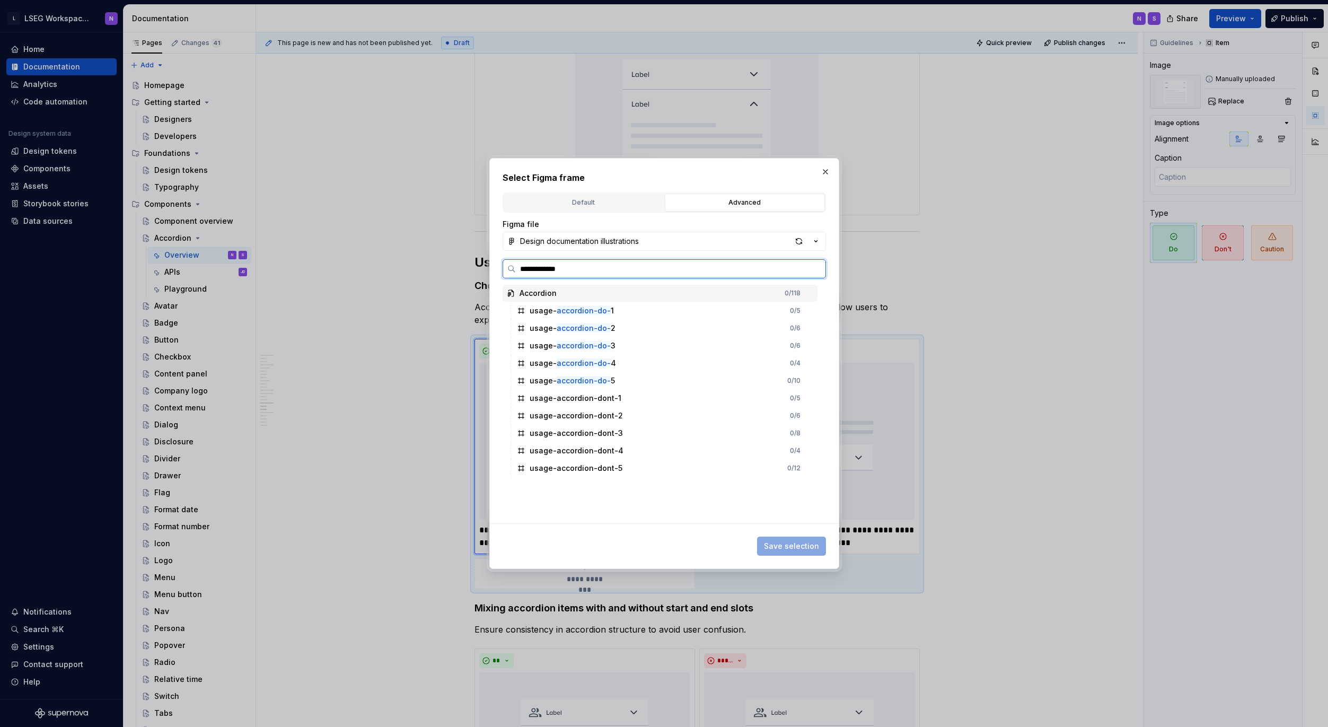
type input "**********"
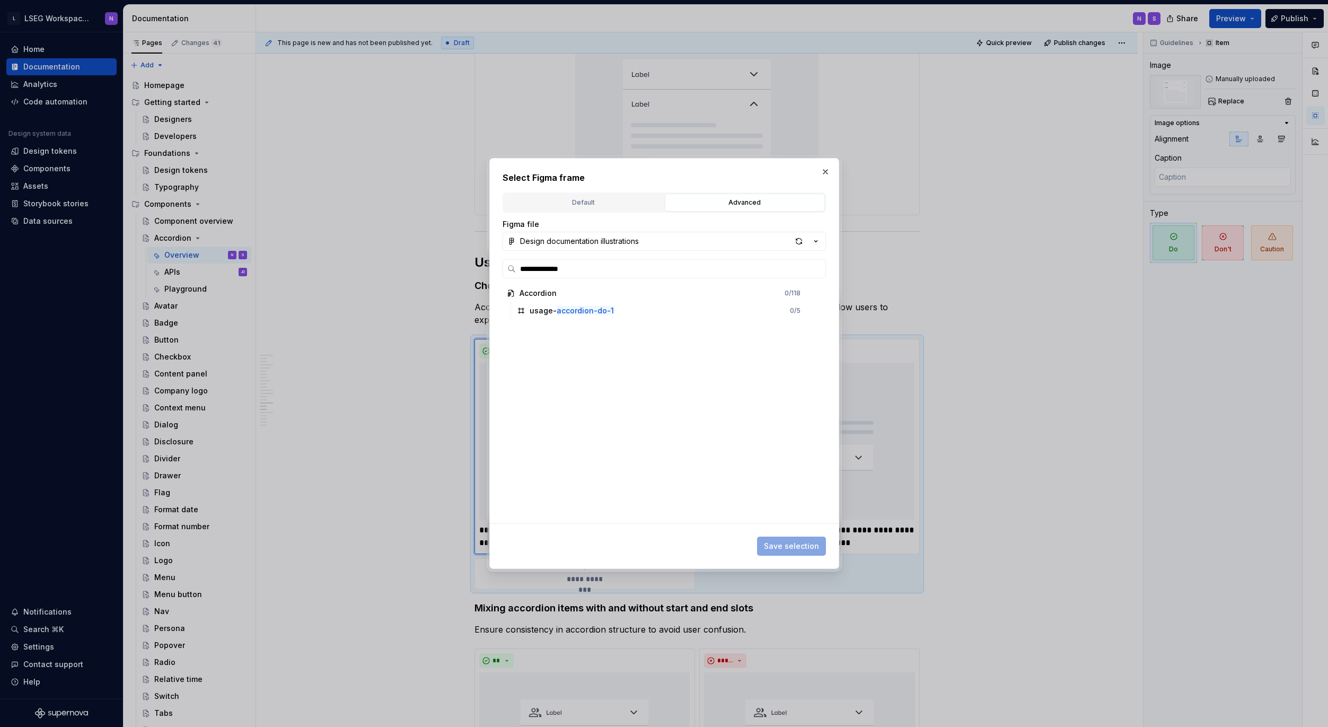
drag, startPoint x: 490, startPoint y: 263, endPoint x: 472, endPoint y: 274, distance: 20.9
click at [453, 263] on div "**********" at bounding box center [664, 363] width 1328 height 727
click at [649, 313] on div "usage- accordion-do-1 0 / 5" at bounding box center [665, 310] width 305 height 17
click at [791, 545] on span "Save selection" at bounding box center [791, 546] width 55 height 11
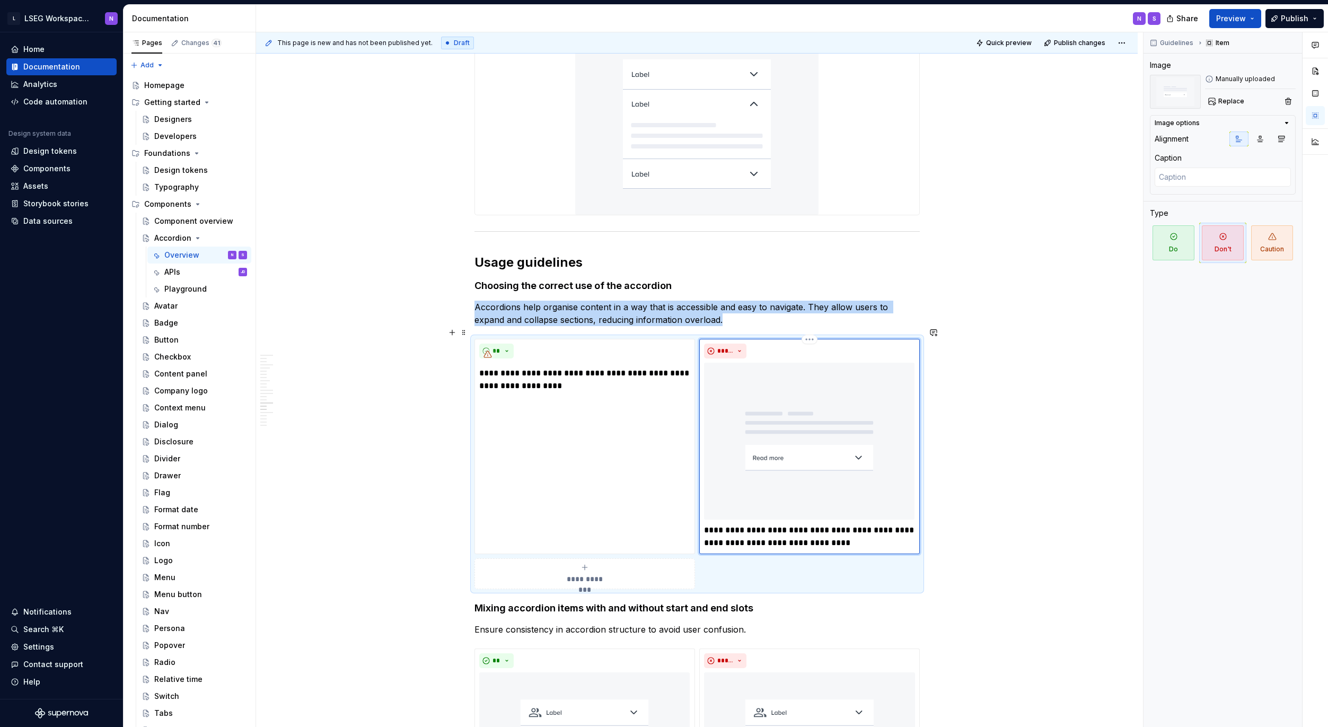
click at [777, 464] on img at bounding box center [809, 441] width 211 height 157
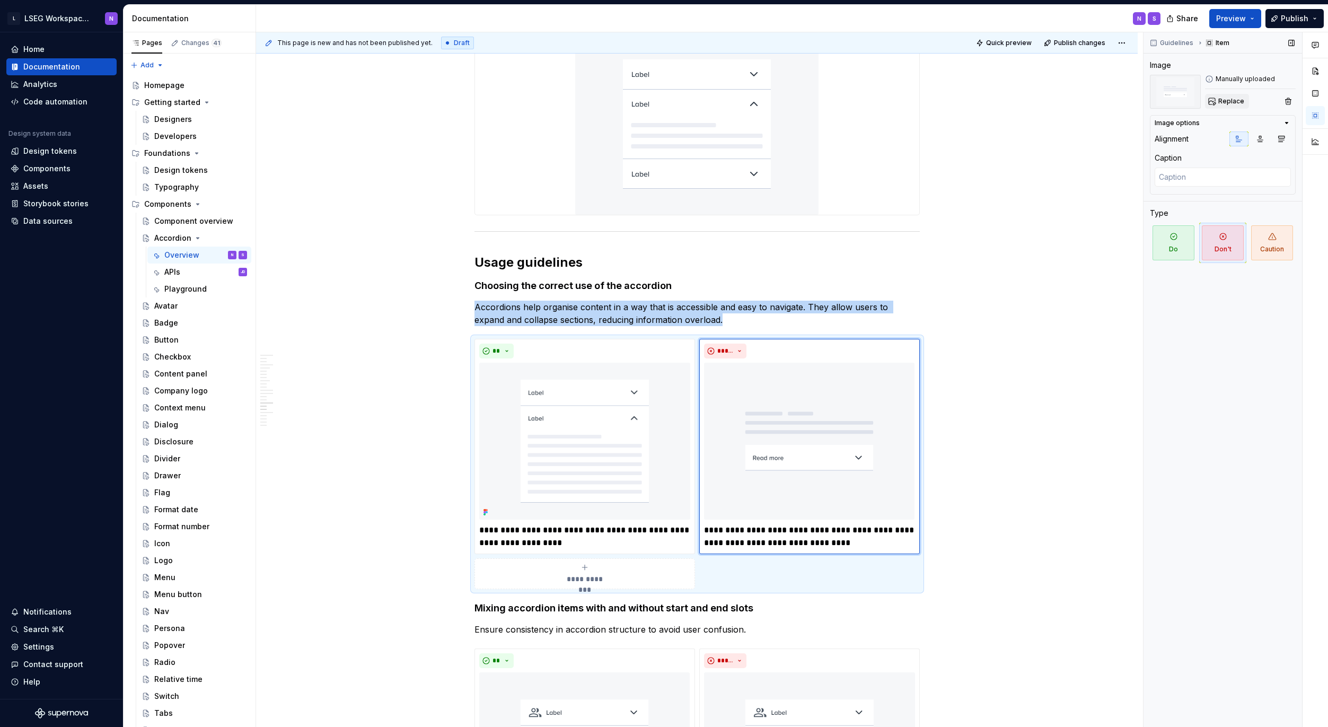
click at [1228, 100] on span "Replace" at bounding box center [1231, 101] width 26 height 8
type textarea "*"
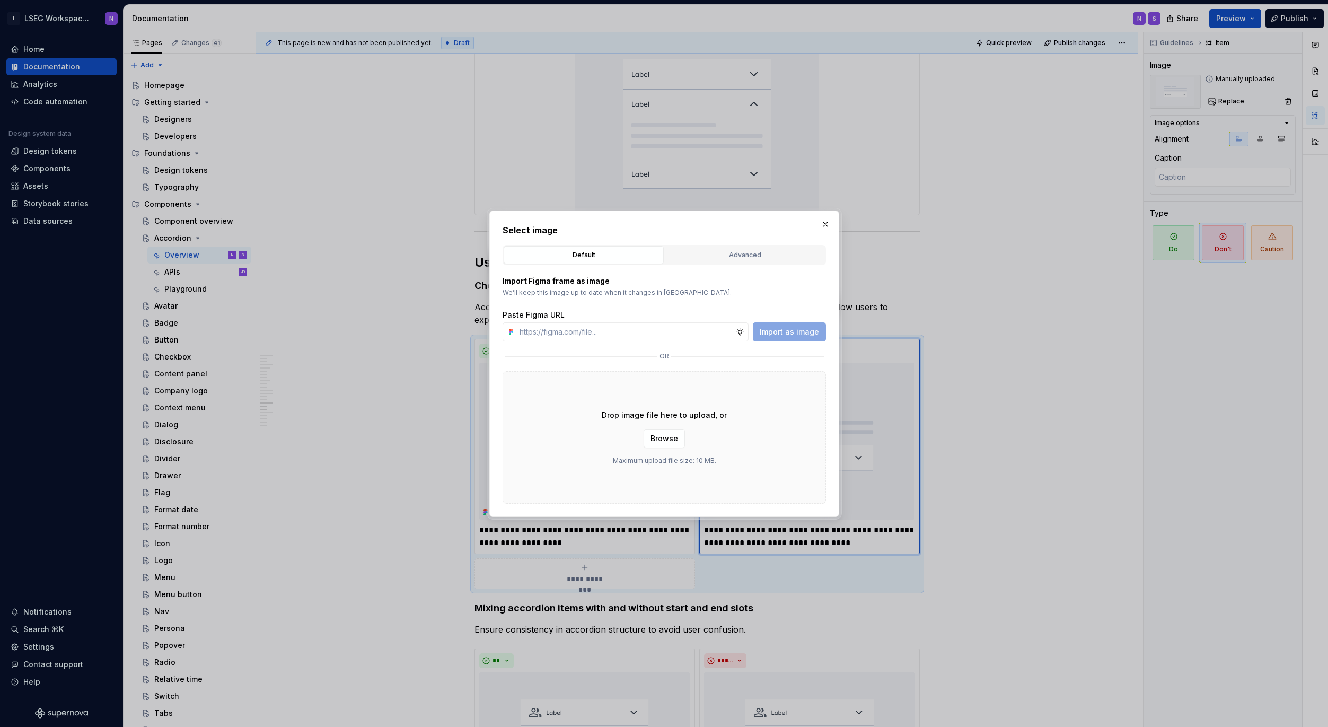
click at [725, 258] on div "Advanced" at bounding box center [745, 255] width 153 height 11
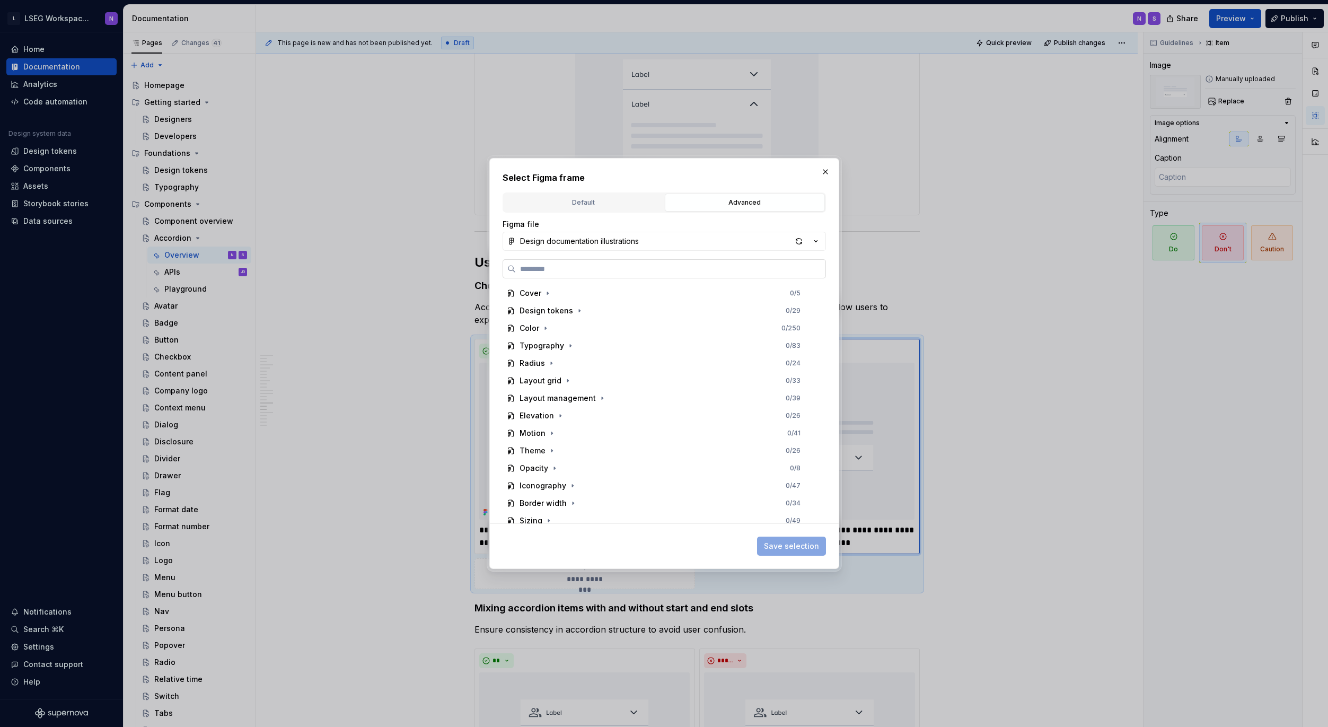
paste input "**********"
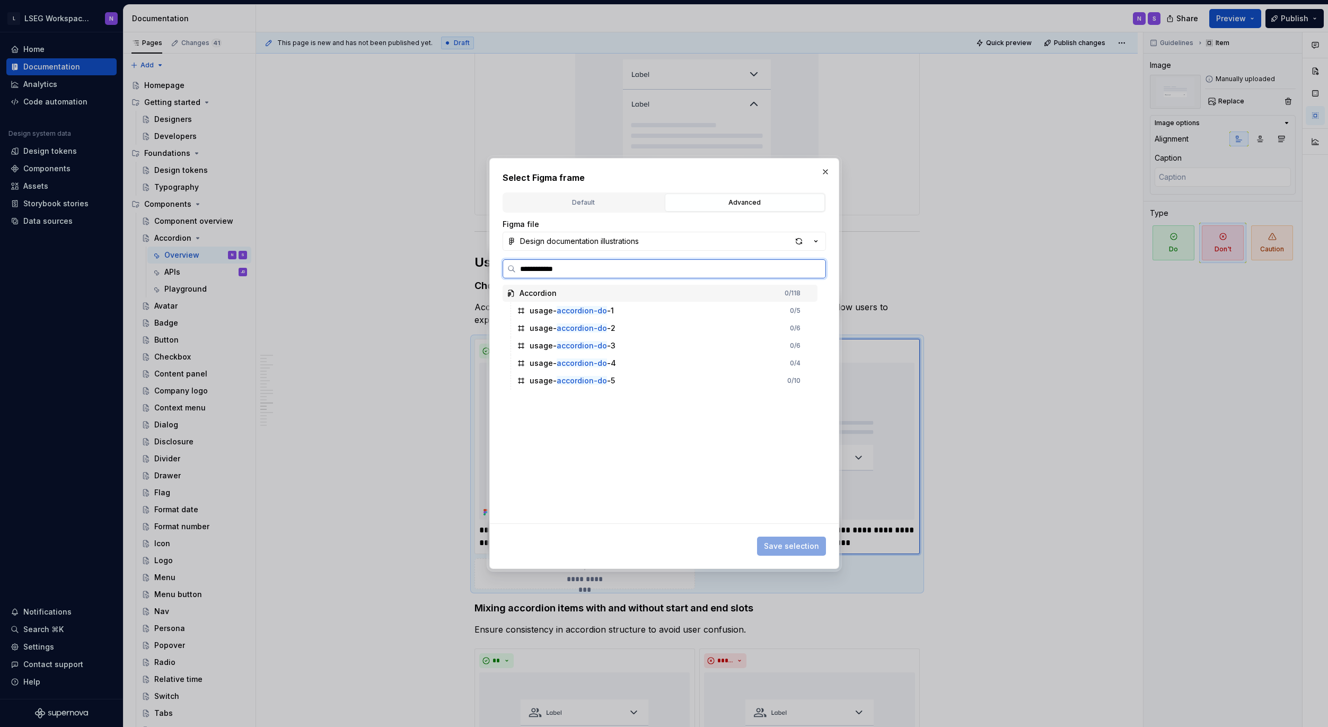
type input "**********"
click at [629, 312] on div "usage- accordion-don t-1 0 / 5" at bounding box center [665, 310] width 305 height 17
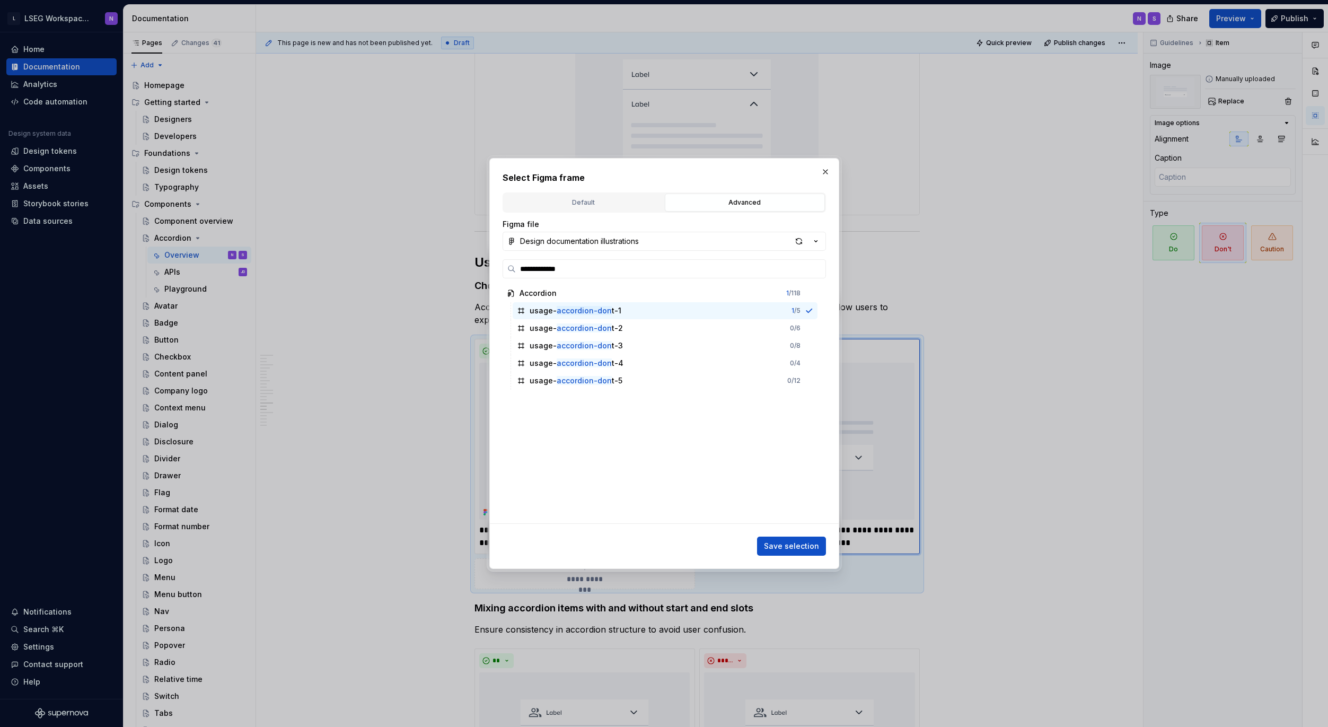
click at [802, 546] on span "Save selection" at bounding box center [791, 546] width 55 height 11
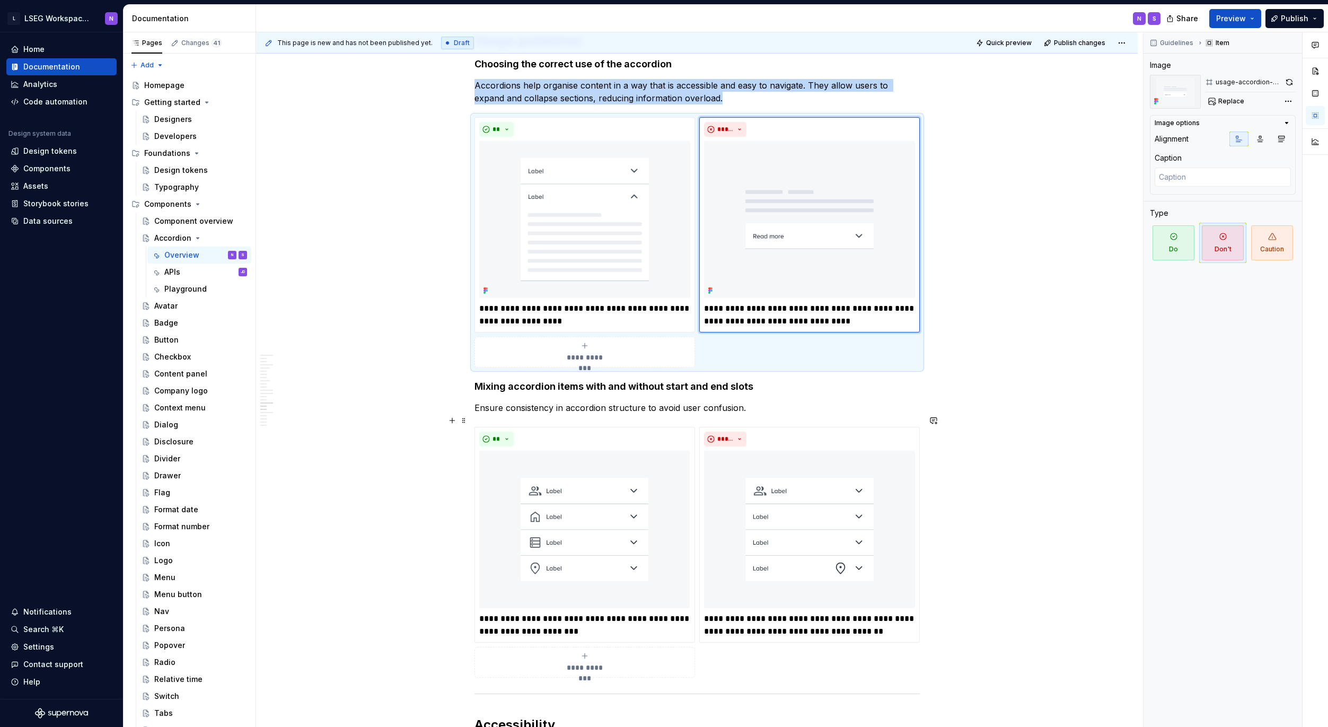
scroll to position [4058, 0]
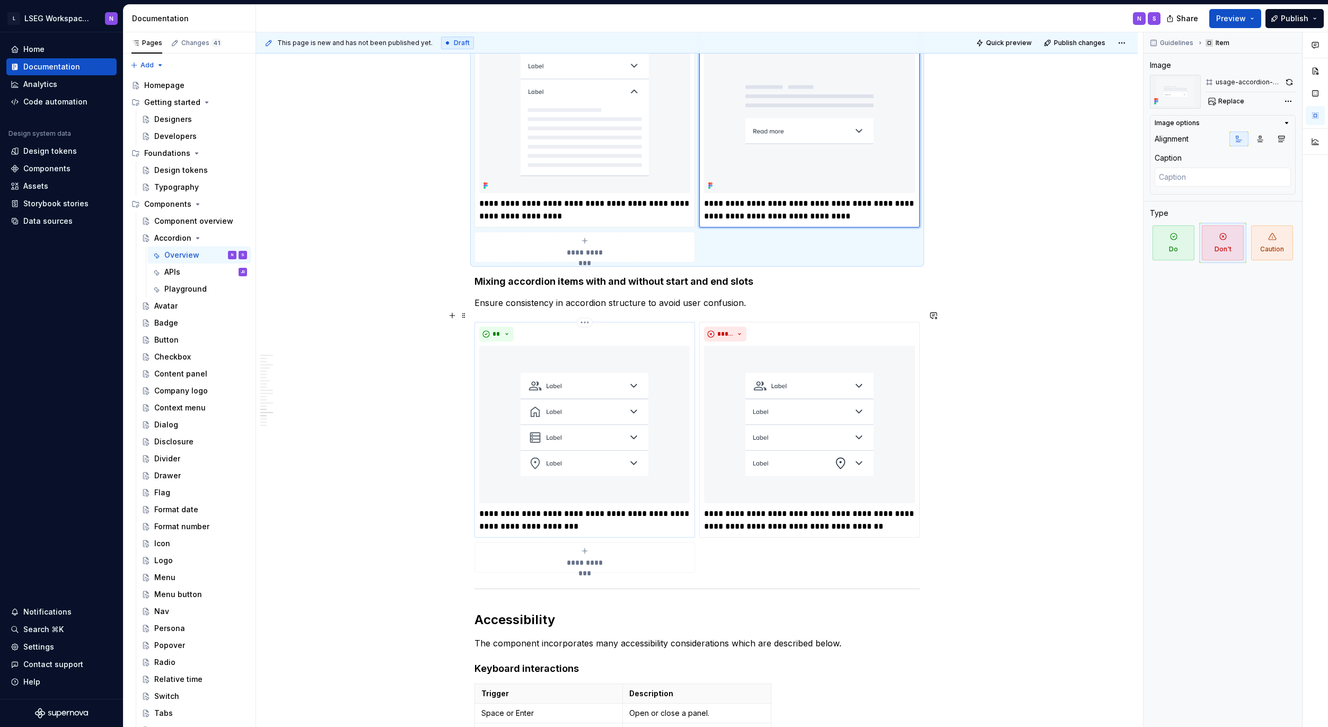
click at [617, 412] on img at bounding box center [584, 424] width 211 height 157
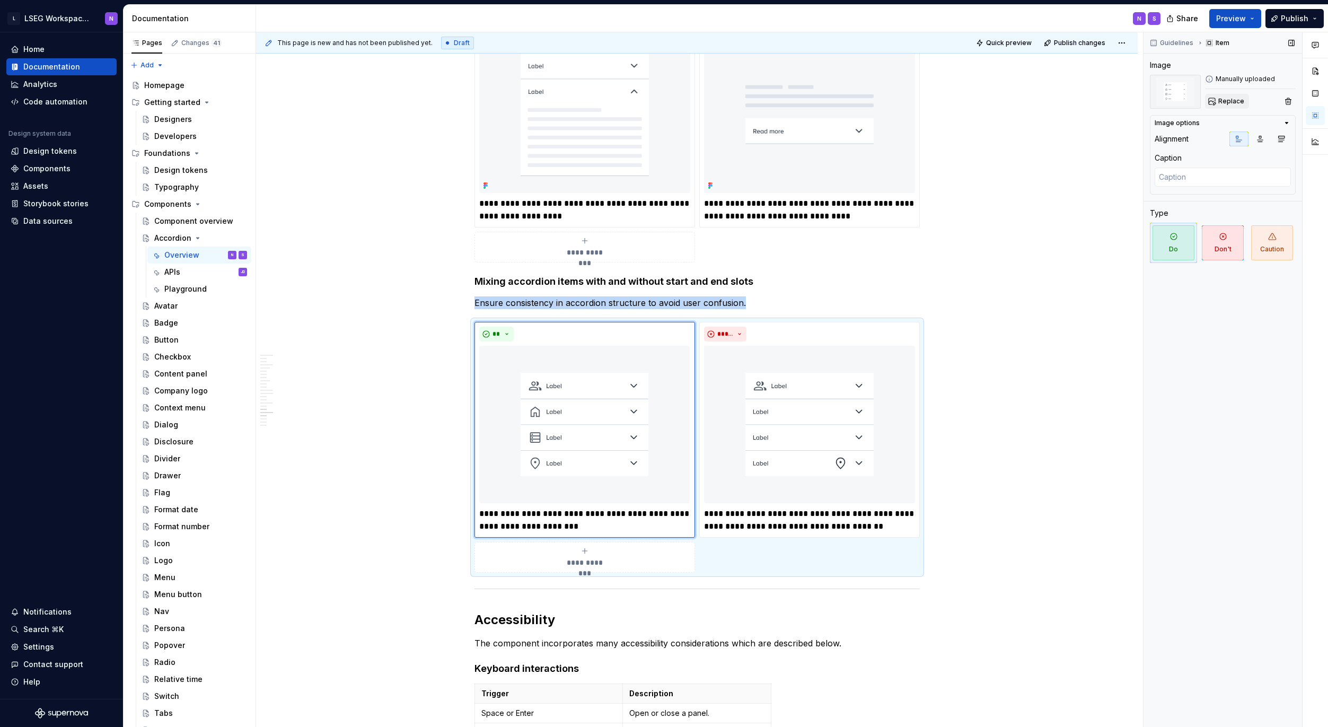
click at [1229, 100] on span "Replace" at bounding box center [1231, 101] width 26 height 8
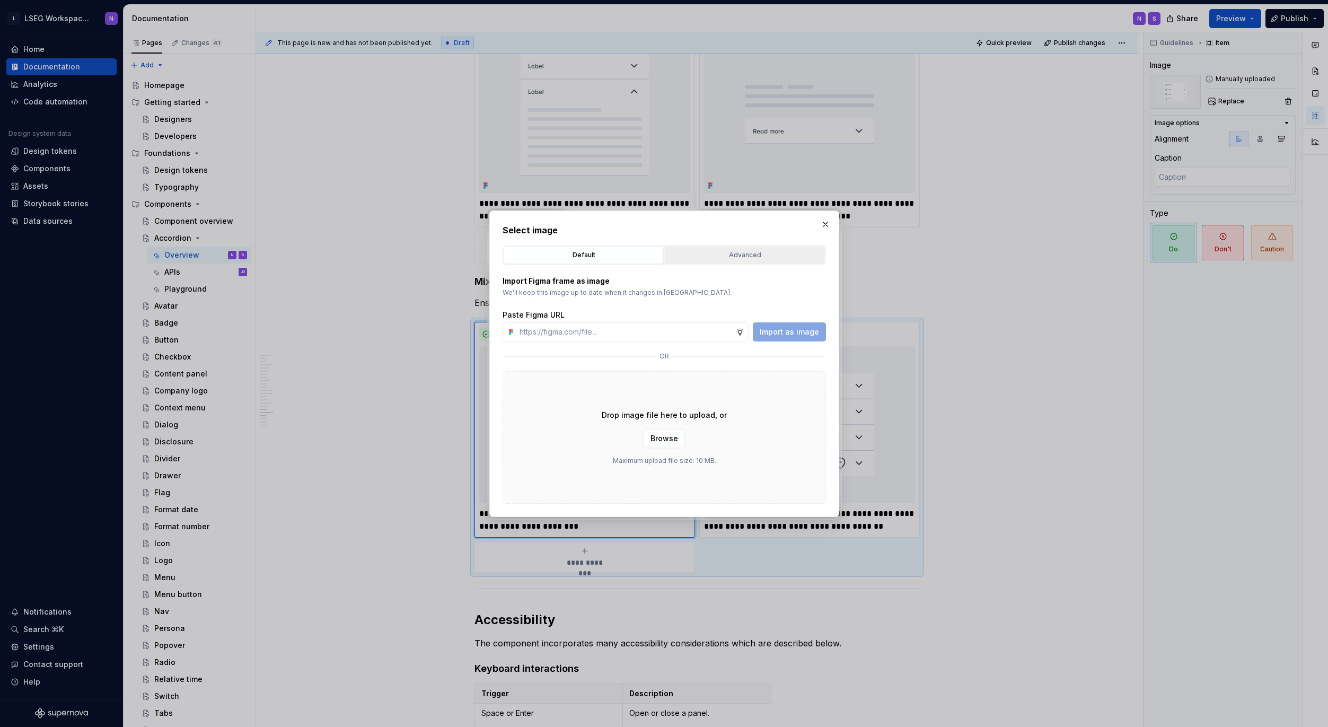
type textarea "*"
drag, startPoint x: 741, startPoint y: 252, endPoint x: 699, endPoint y: 267, distance: 44.3
click at [741, 252] on div "Advanced" at bounding box center [745, 255] width 153 height 11
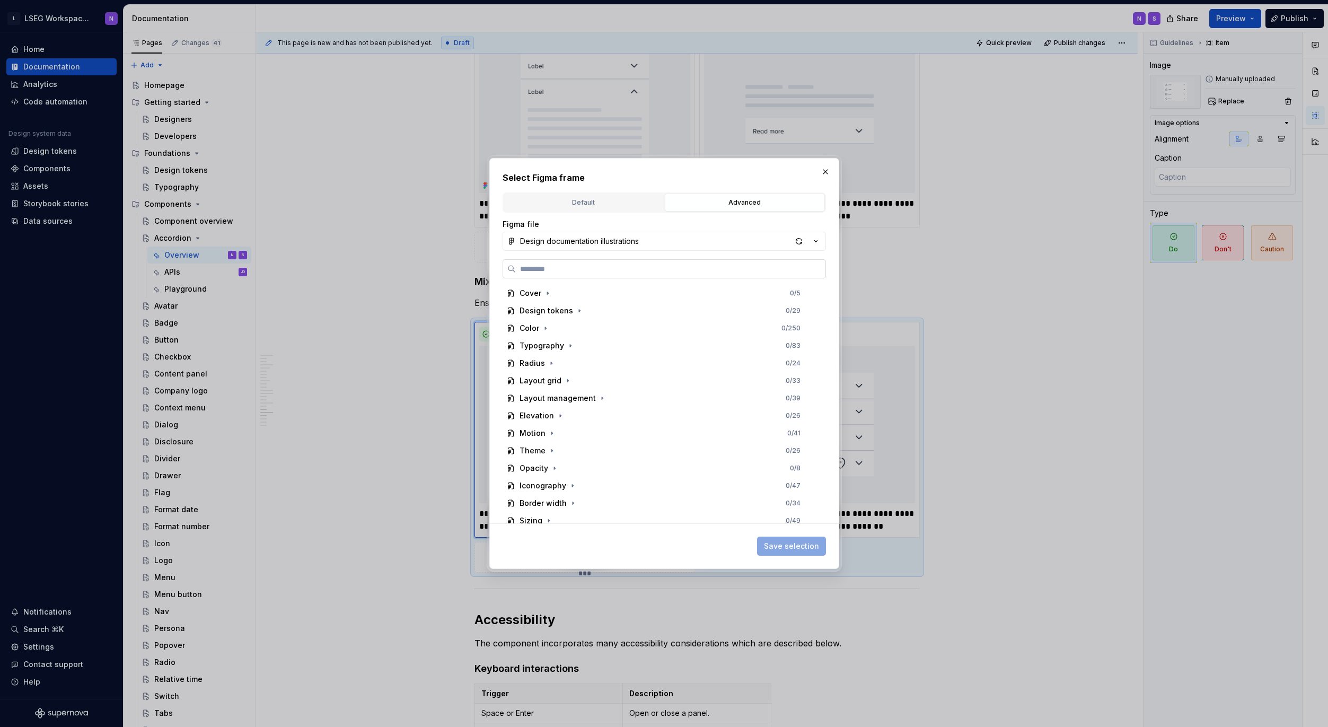
paste input "**********"
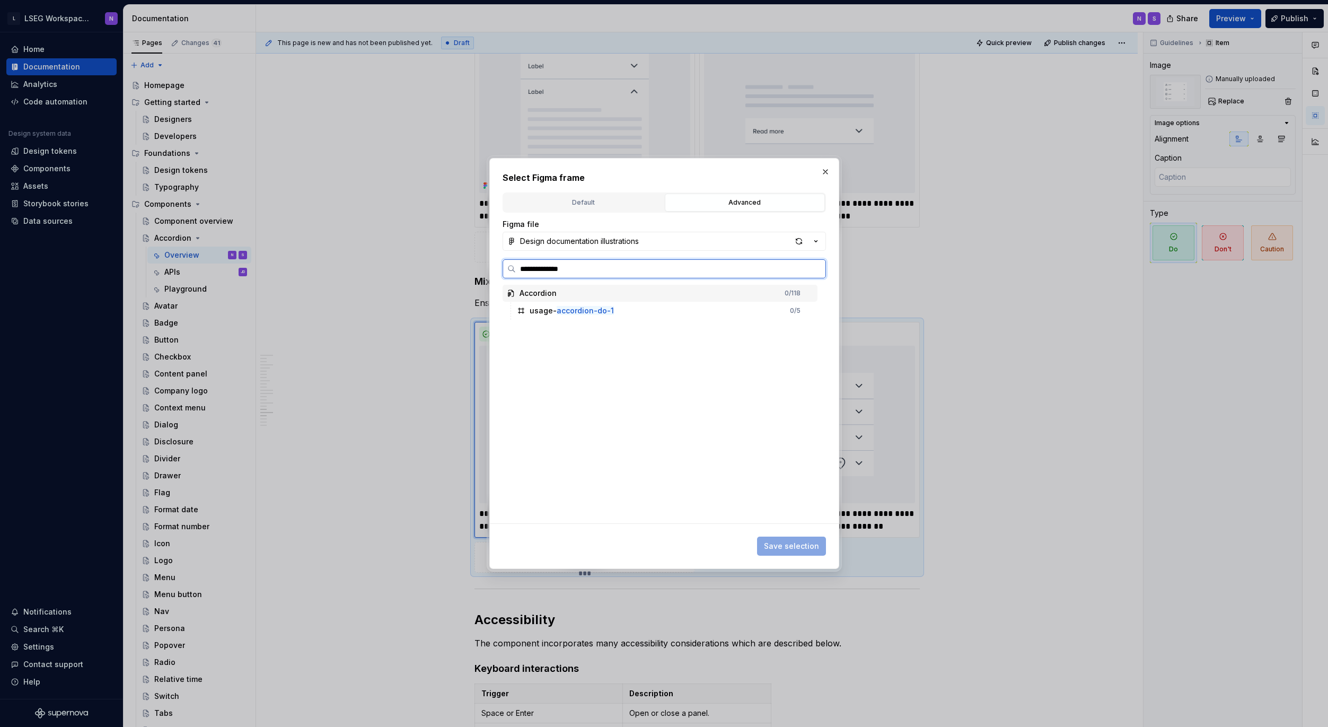
type input "**********"
click at [608, 329] on div "usage- accordion-do- 2" at bounding box center [573, 328] width 86 height 11
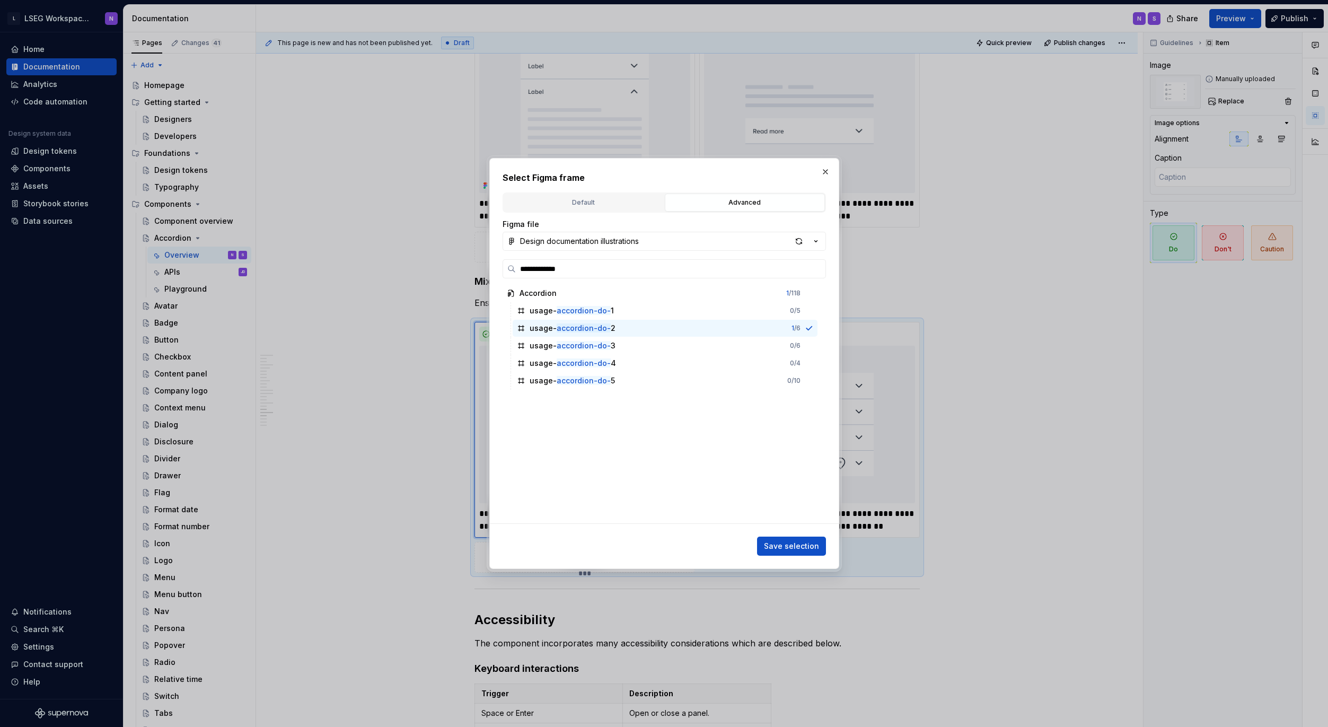
click at [783, 545] on span "Save selection" at bounding box center [791, 546] width 55 height 11
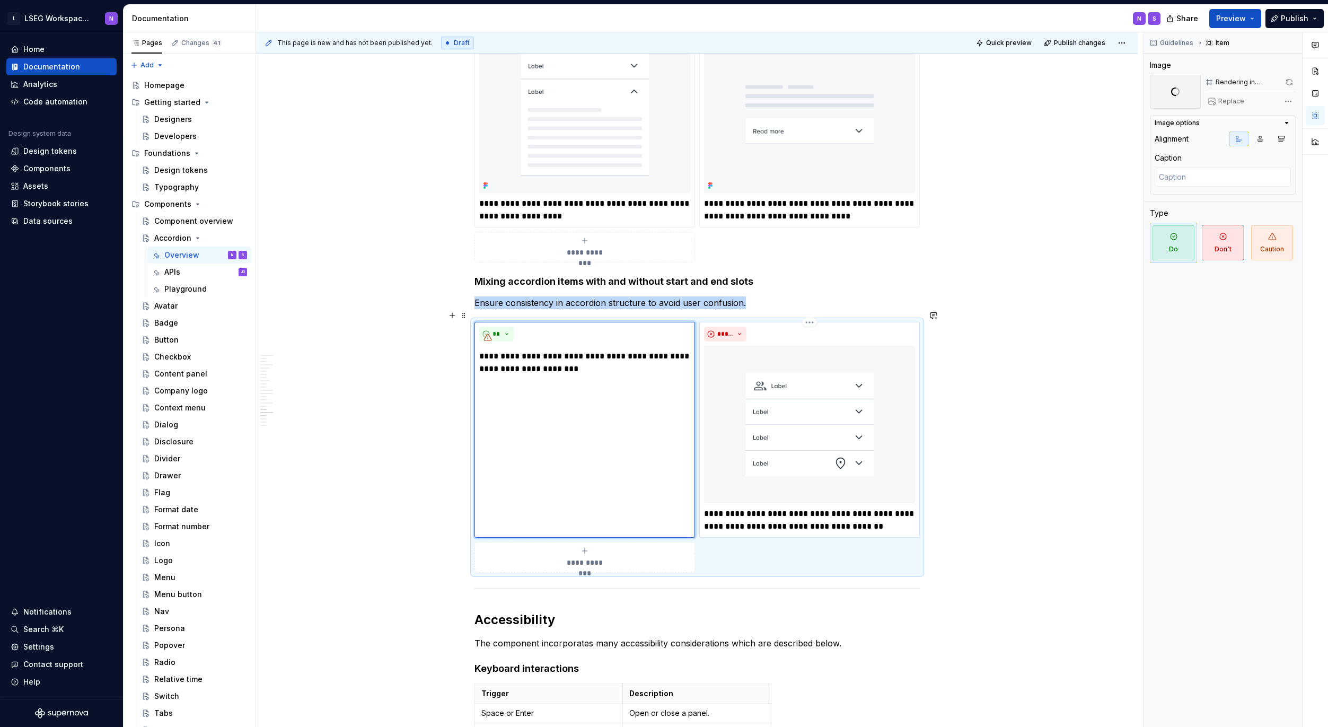
click at [814, 421] on img at bounding box center [809, 424] width 211 height 157
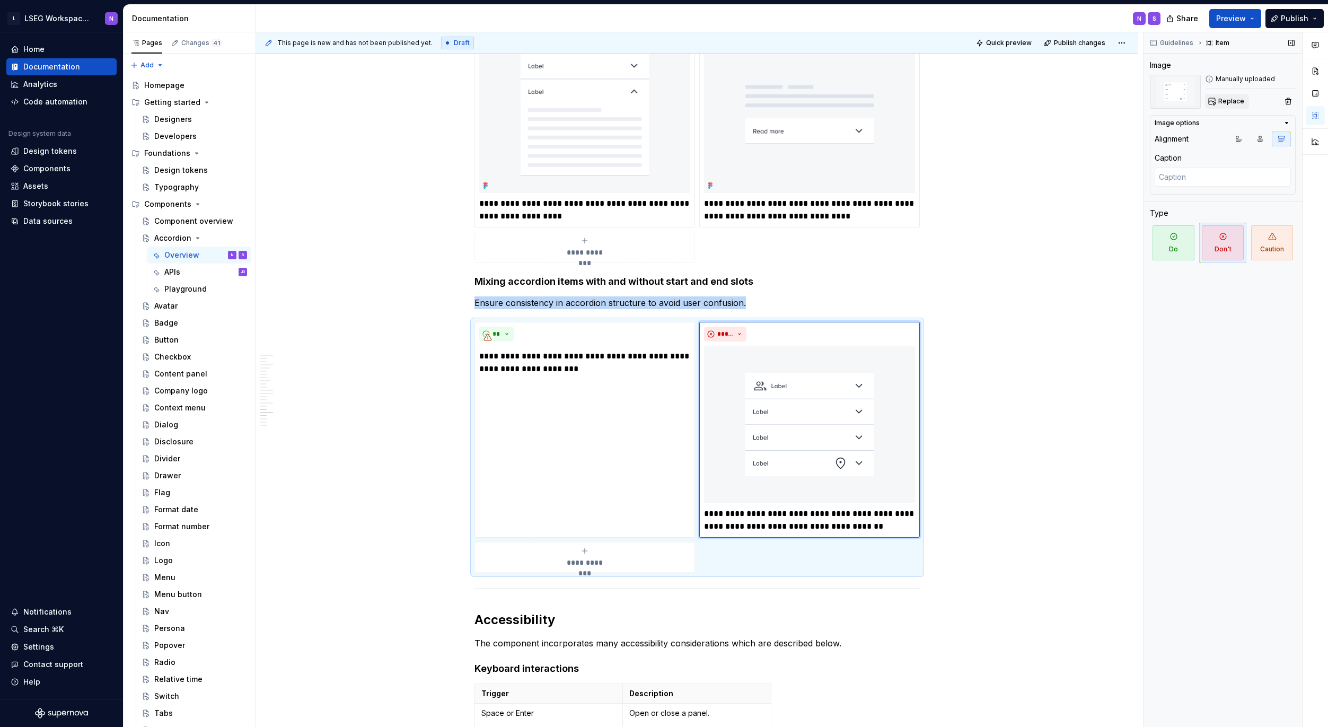
click at [1222, 99] on span "Replace" at bounding box center [1231, 101] width 26 height 8
type textarea "*"
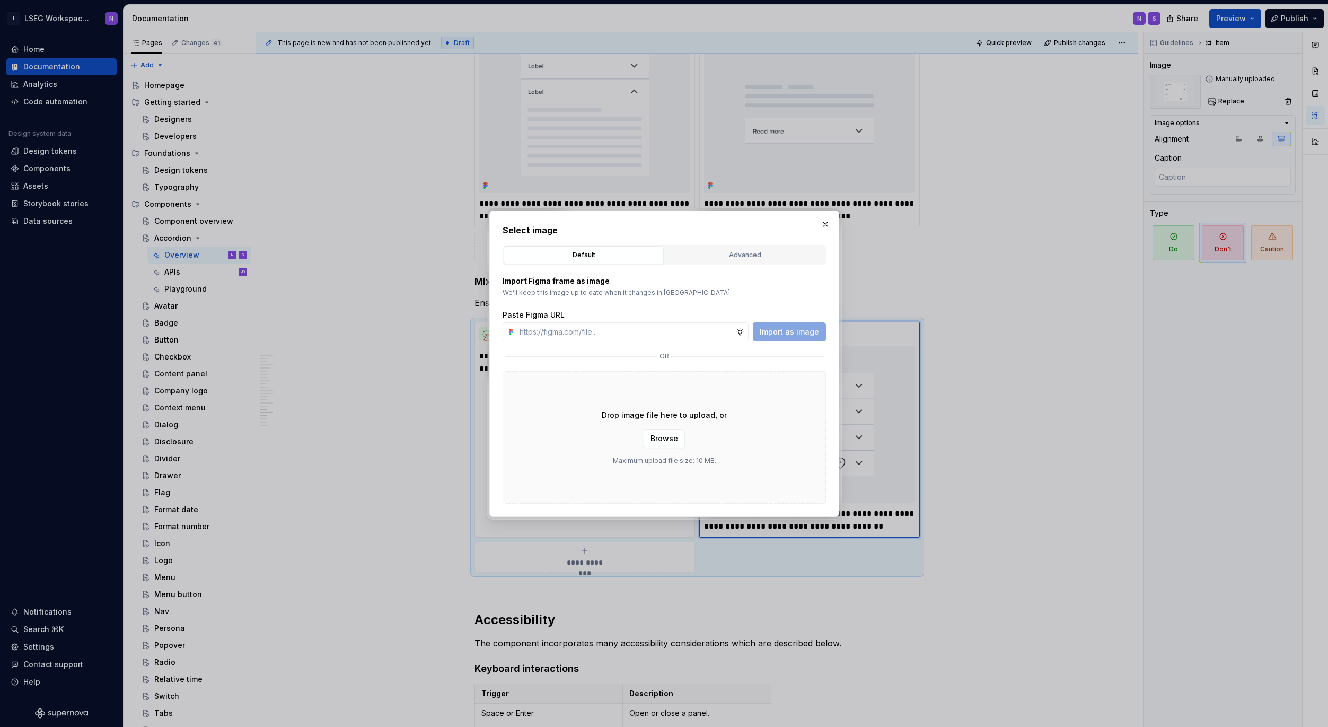
click at [708, 254] on div "Advanced" at bounding box center [745, 255] width 153 height 11
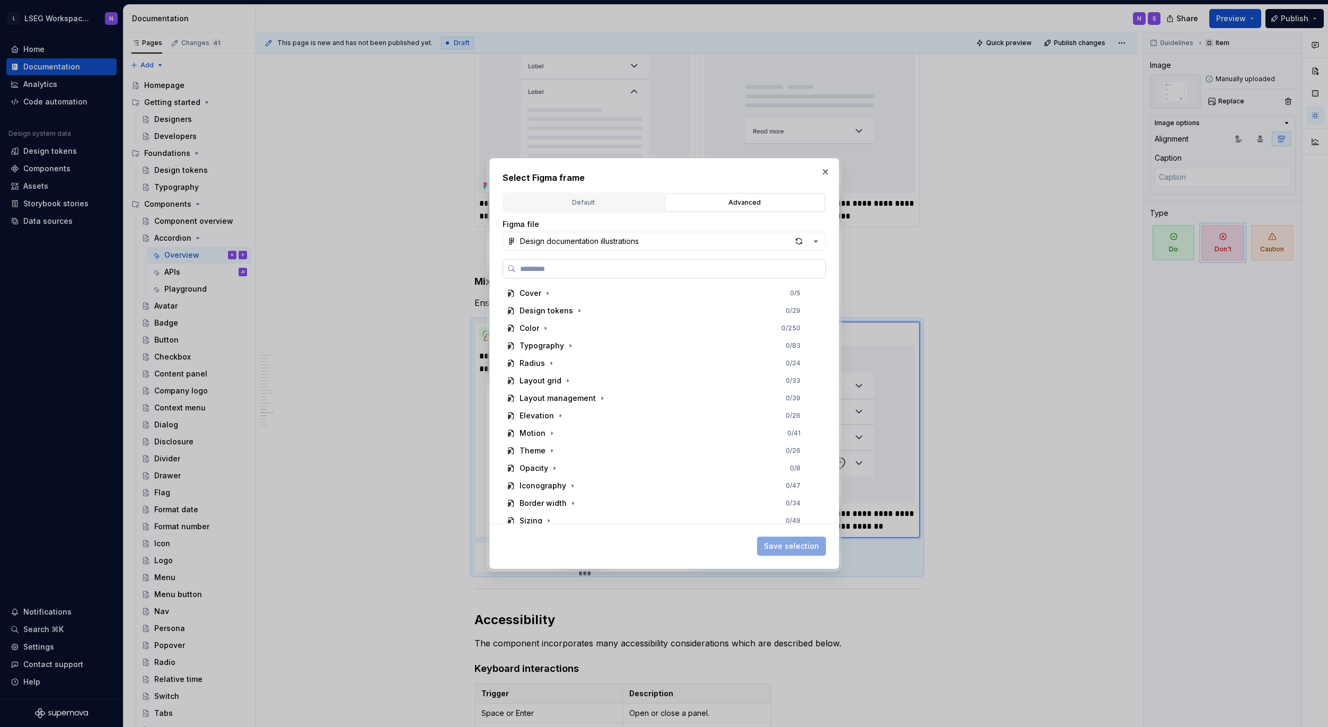
paste input "**********"
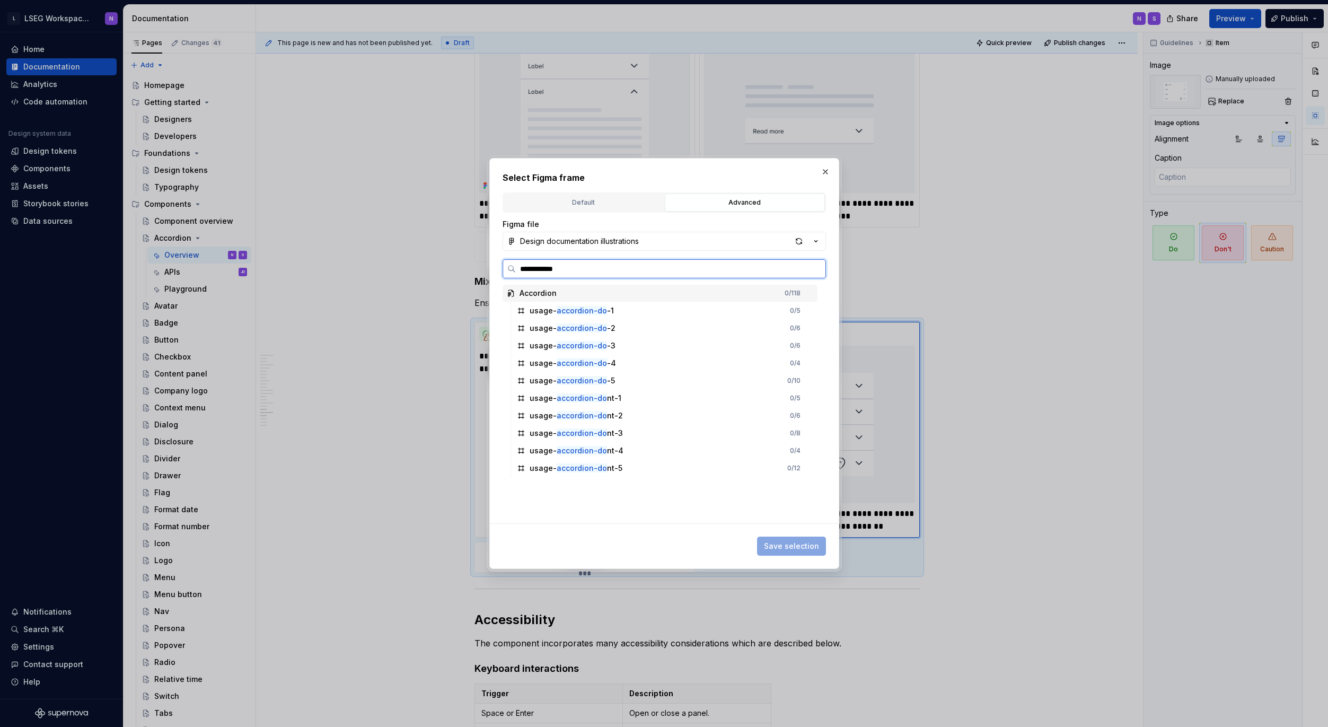
type input "**********"
click at [596, 331] on mark "accordion-don" at bounding box center [584, 327] width 55 height 9
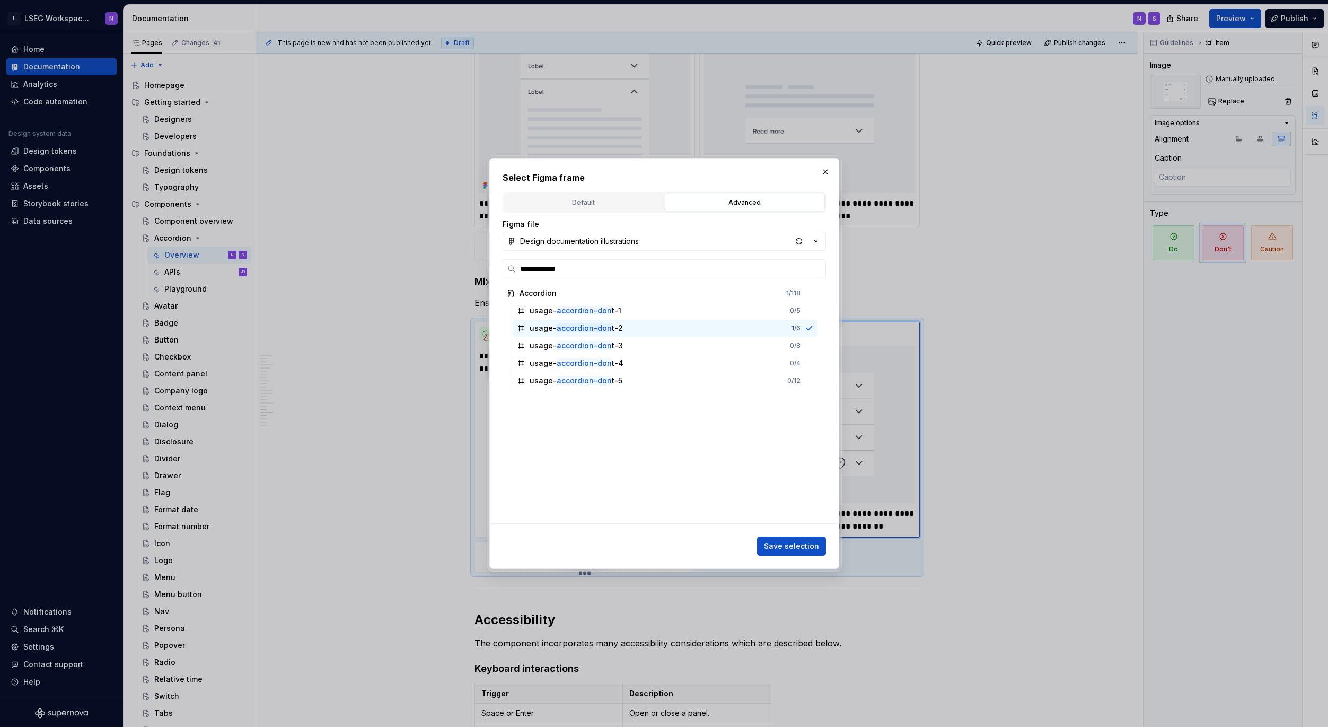
click at [775, 545] on span "Save selection" at bounding box center [791, 546] width 55 height 11
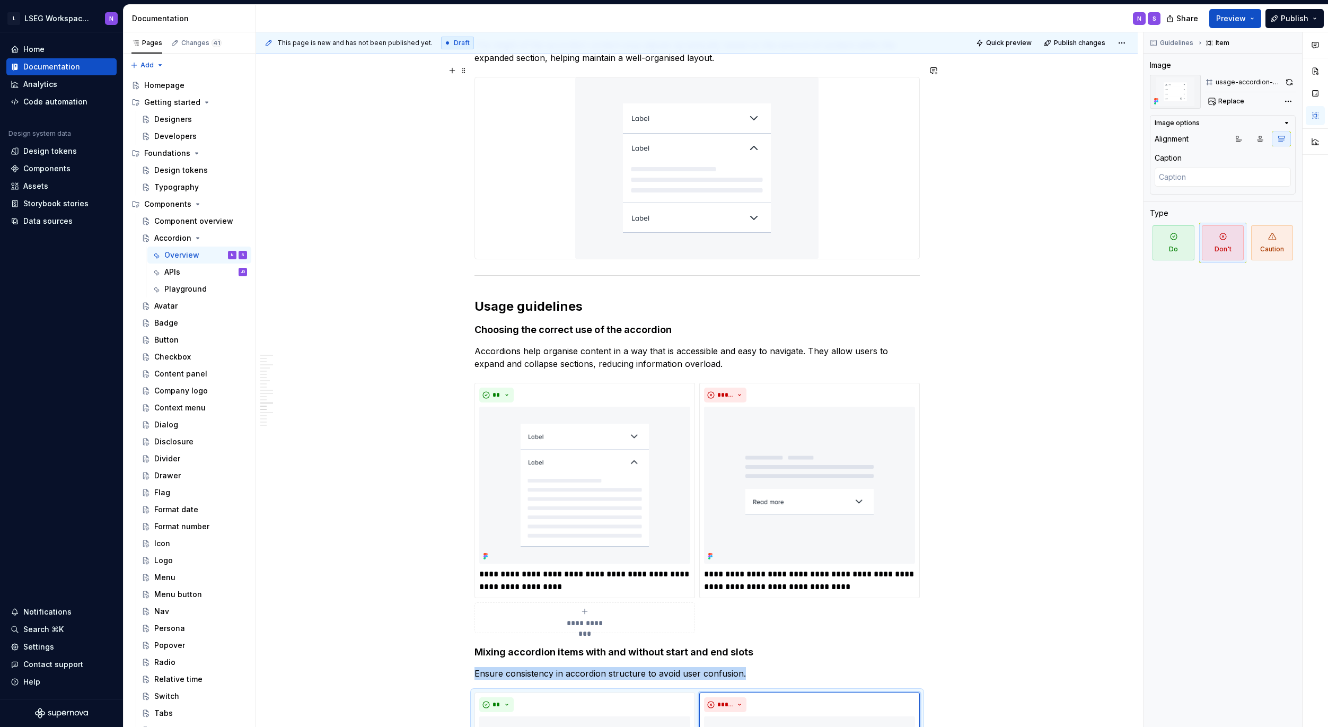
scroll to position [3687, 0]
click at [838, 430] on img at bounding box center [809, 485] width 211 height 157
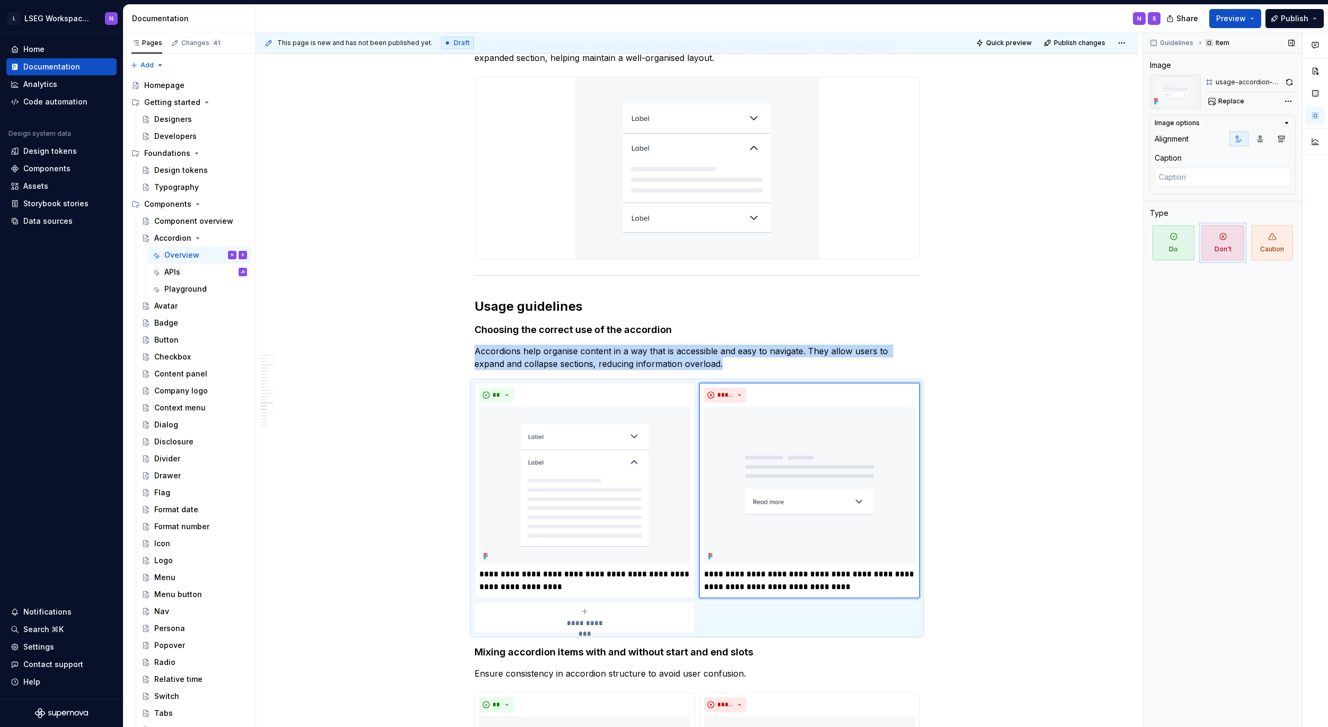
click at [1225, 242] on span "Don't" at bounding box center [1223, 242] width 42 height 35
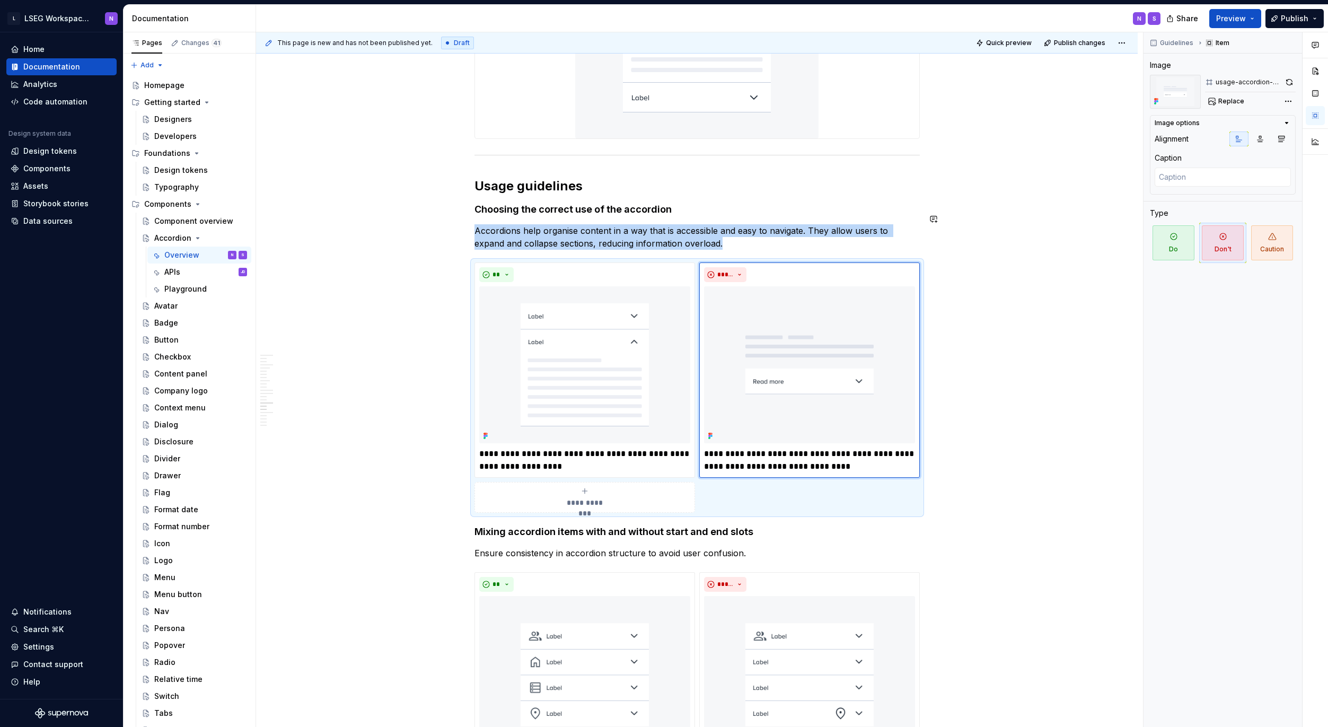
scroll to position [3818, 0]
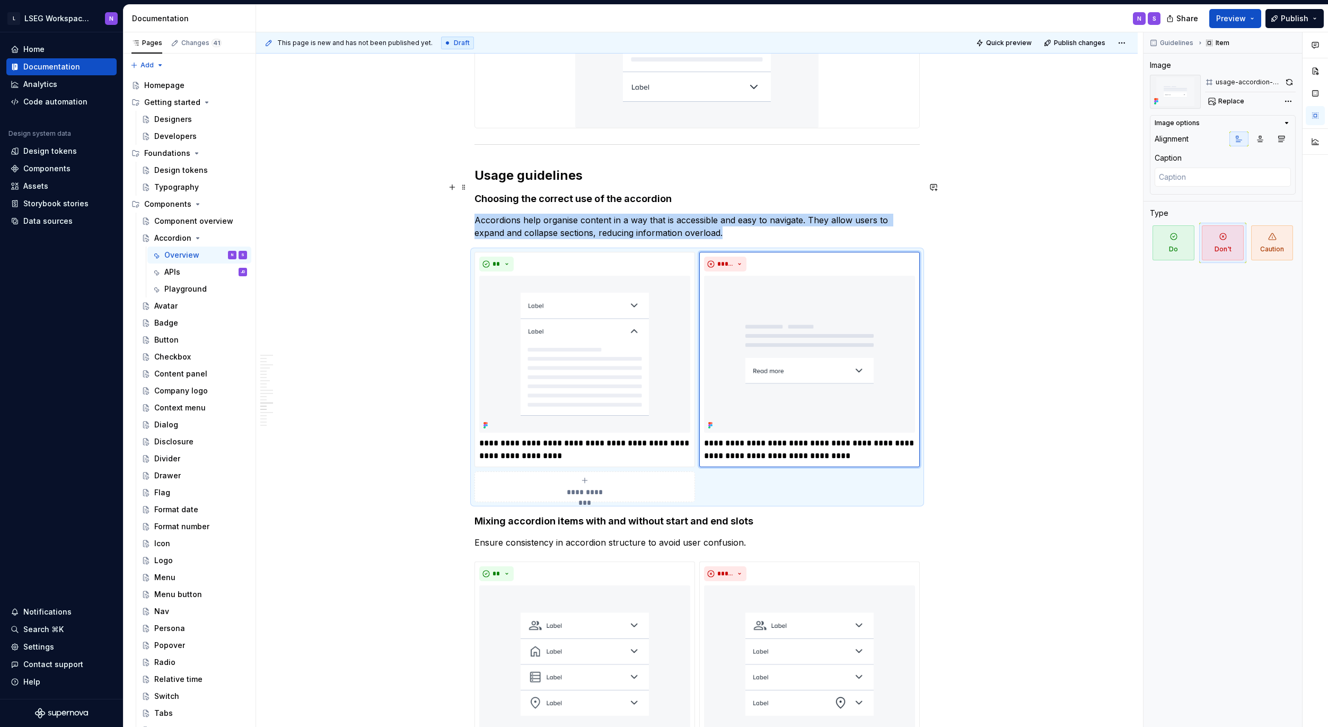
click at [519, 192] on h4 "Choosing the correct use of the accordion" at bounding box center [696, 198] width 445 height 13
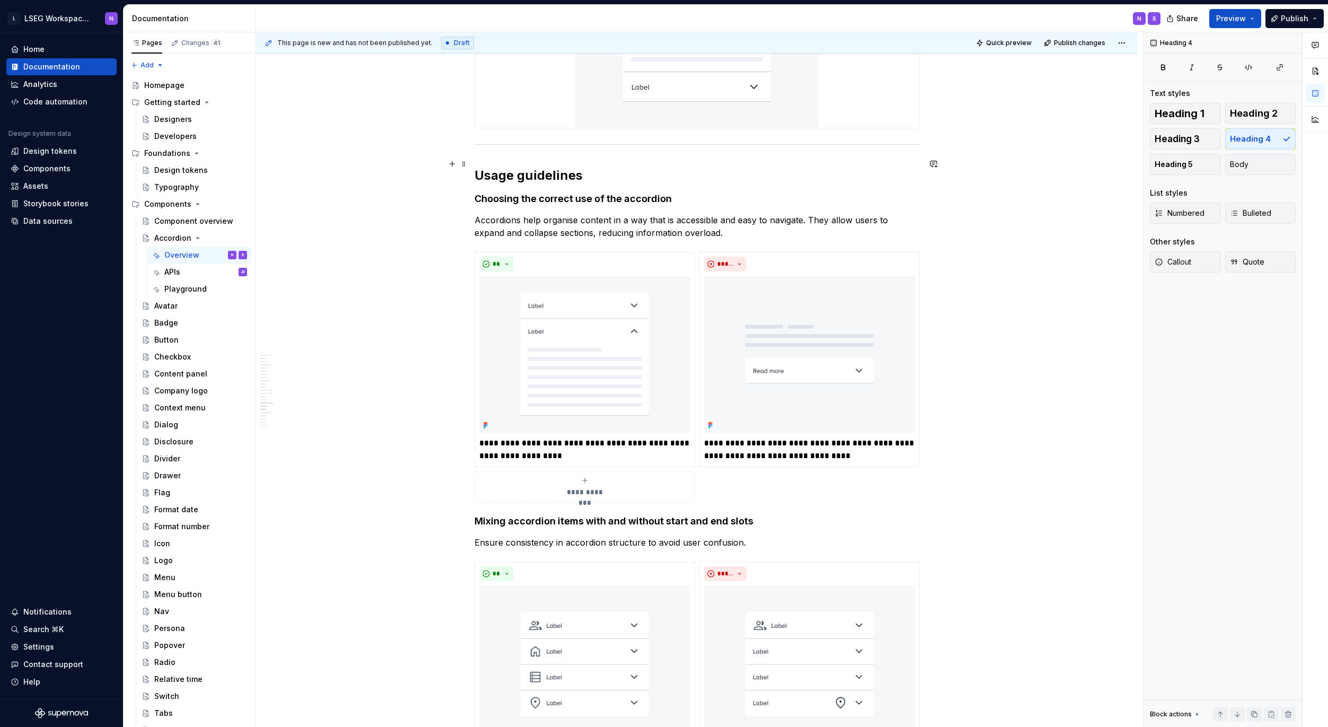
click at [485, 167] on h2 "Usage guidelines" at bounding box center [696, 175] width 445 height 17
click at [505, 192] on h4 "Choosing the correct use of the accordion" at bounding box center [696, 198] width 445 height 13
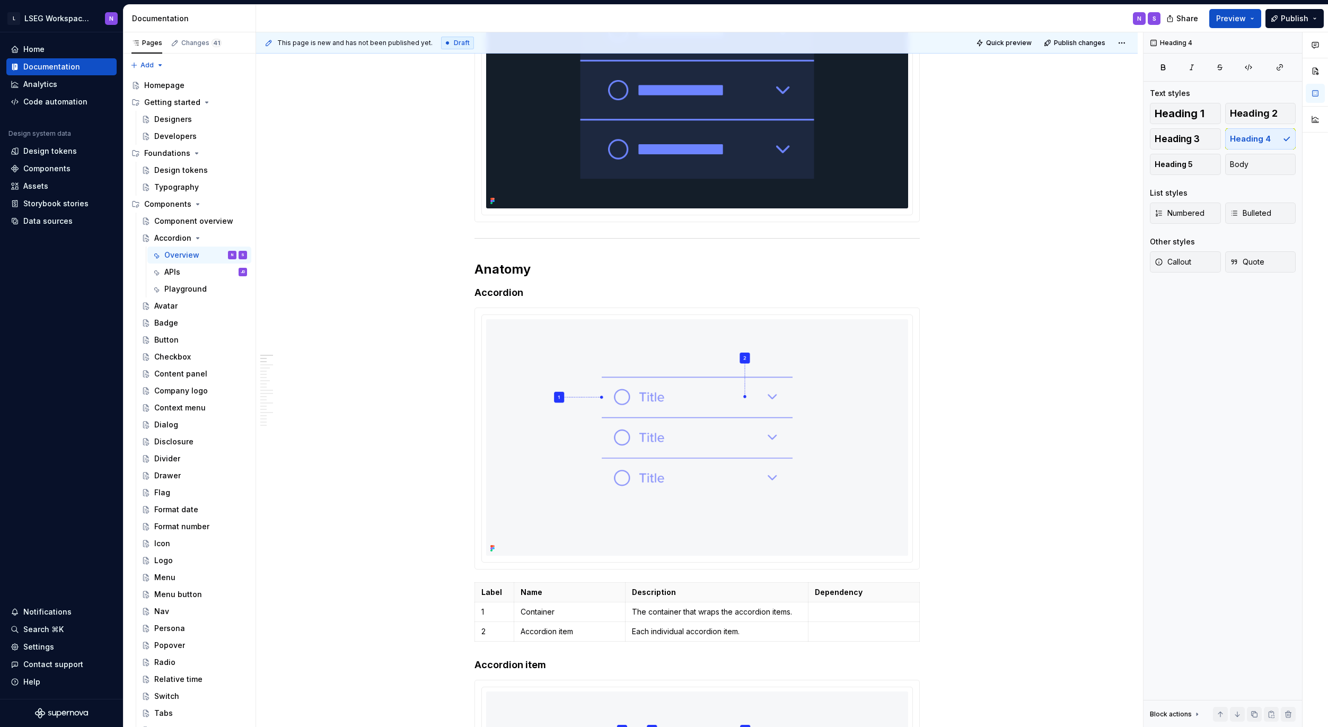
scroll to position [482, 0]
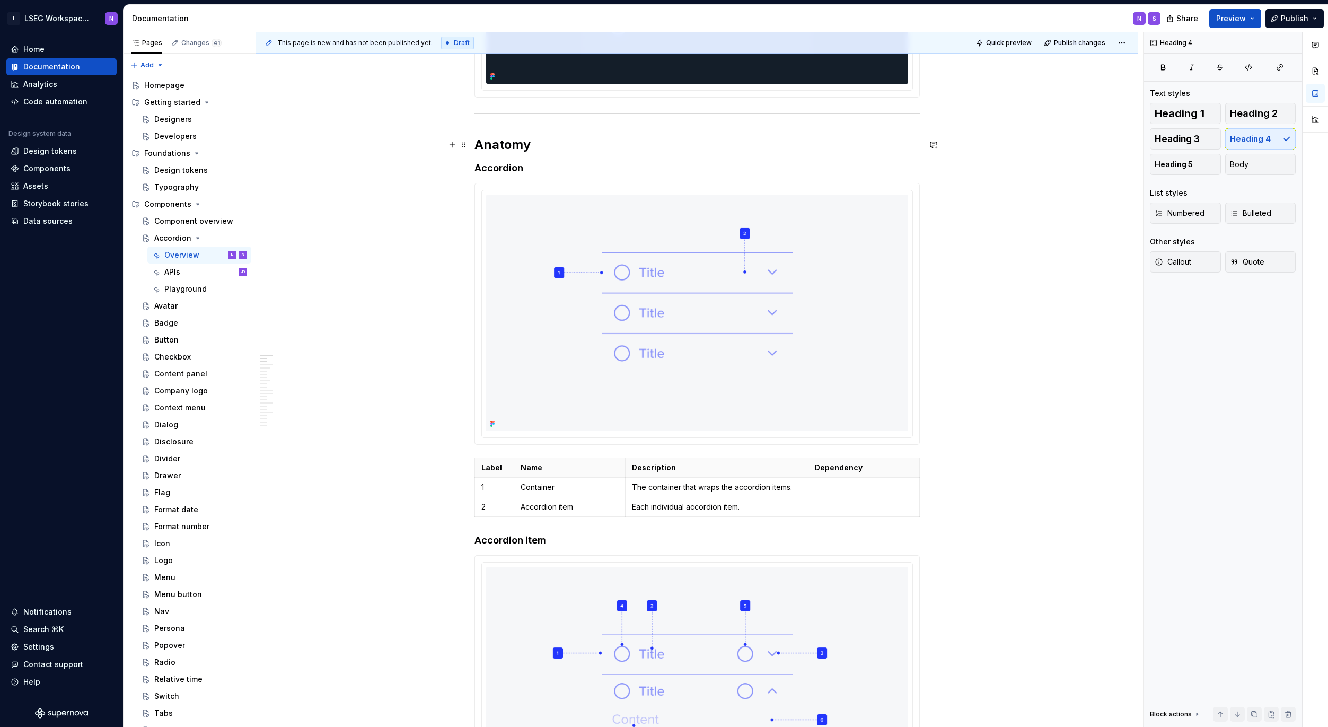
click at [477, 151] on h2 "Anatomy" at bounding box center [696, 144] width 445 height 17
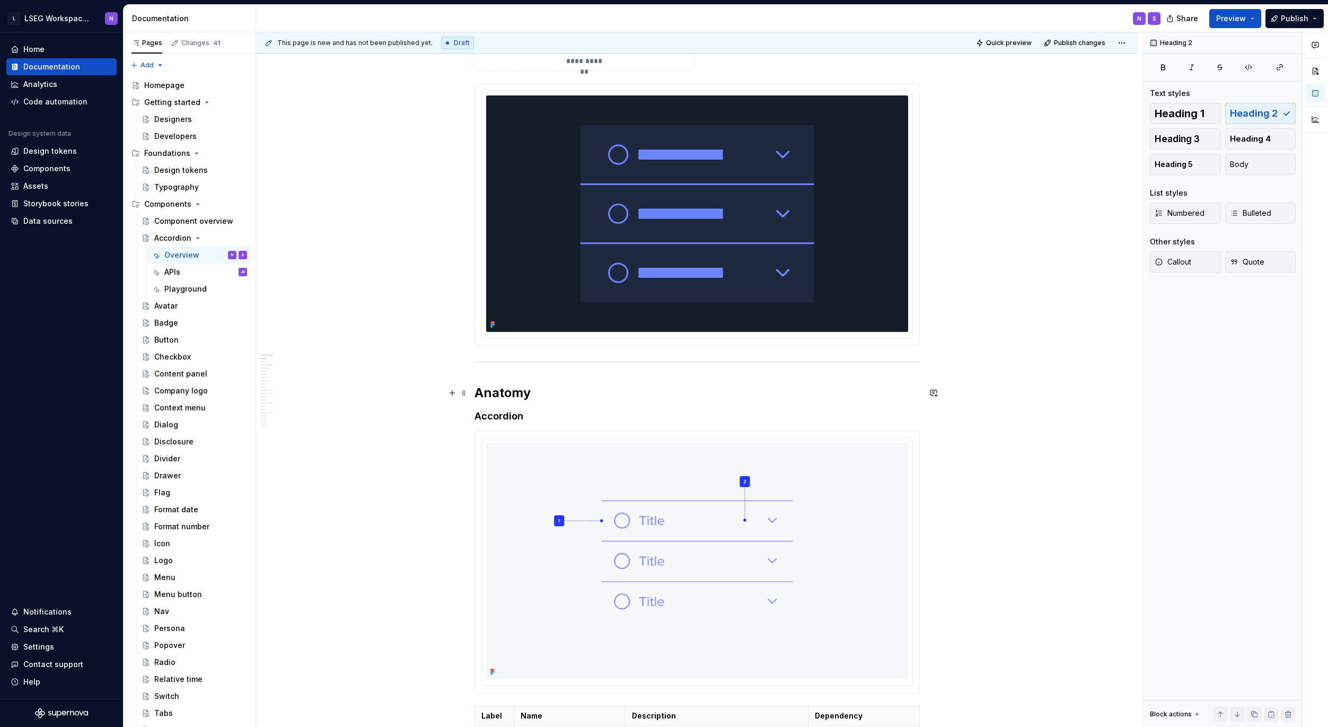
scroll to position [0, 0]
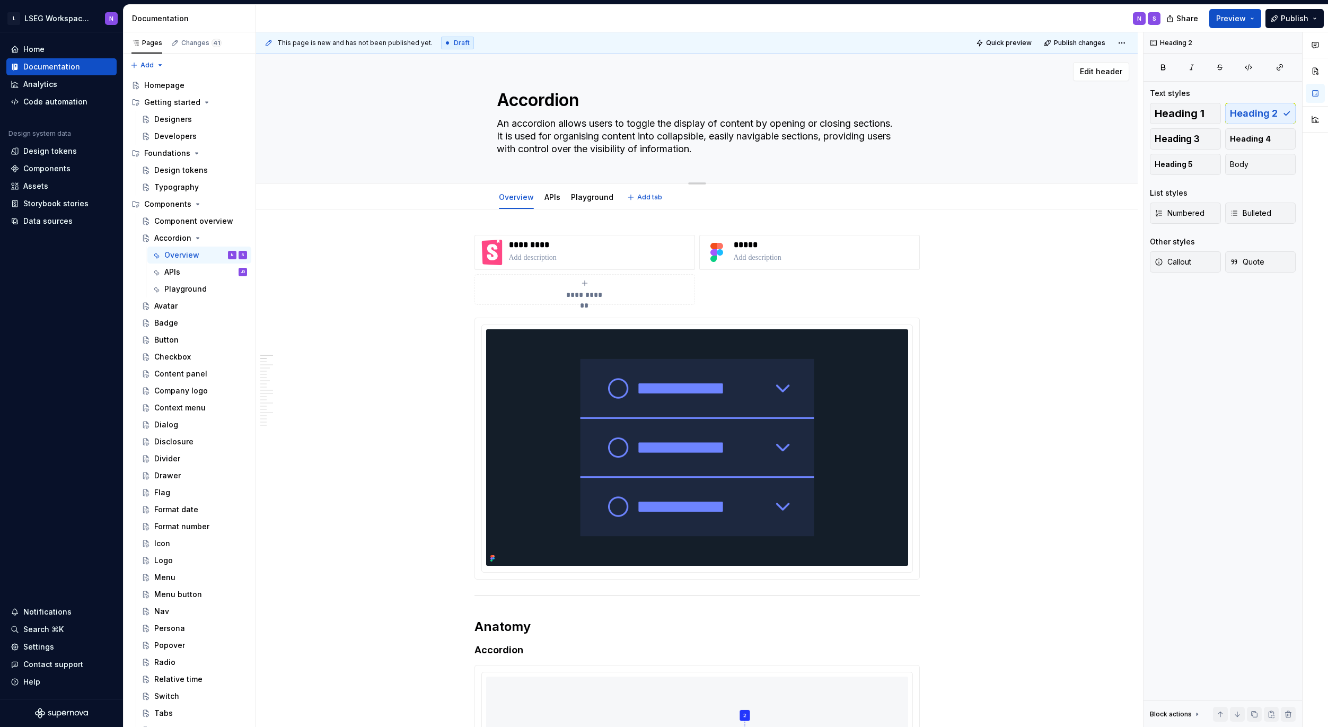
click at [530, 102] on textarea "Accordion" at bounding box center [695, 99] width 401 height 25
click at [547, 105] on textarea "Accordion" at bounding box center [695, 99] width 401 height 25
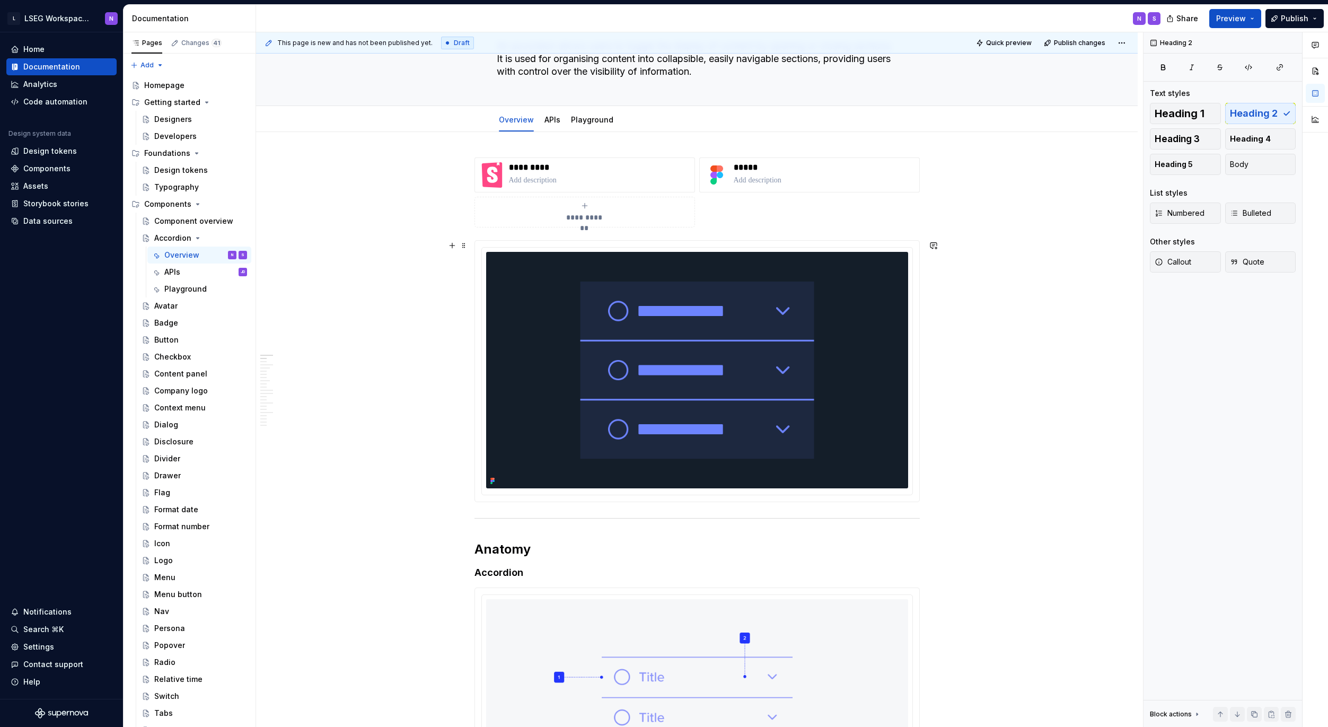
scroll to position [178, 0]
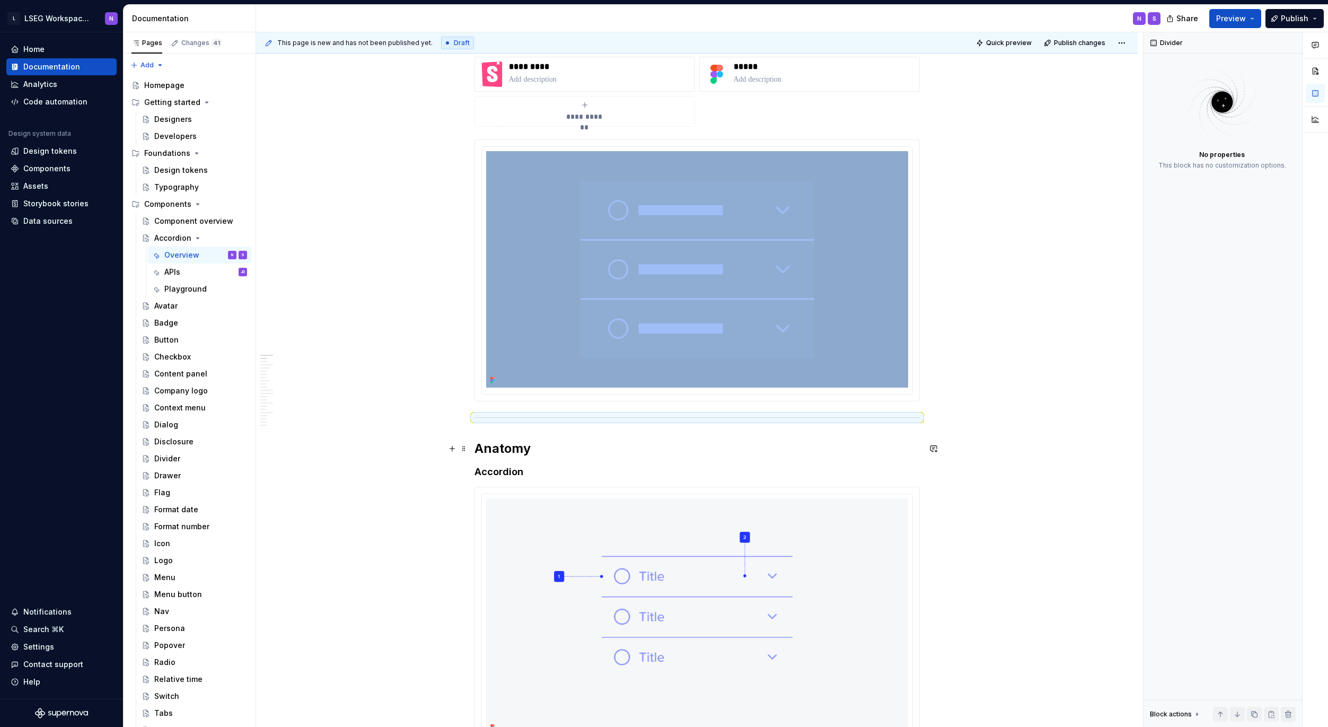
click at [485, 452] on h2 "Anatomy" at bounding box center [696, 448] width 445 height 17
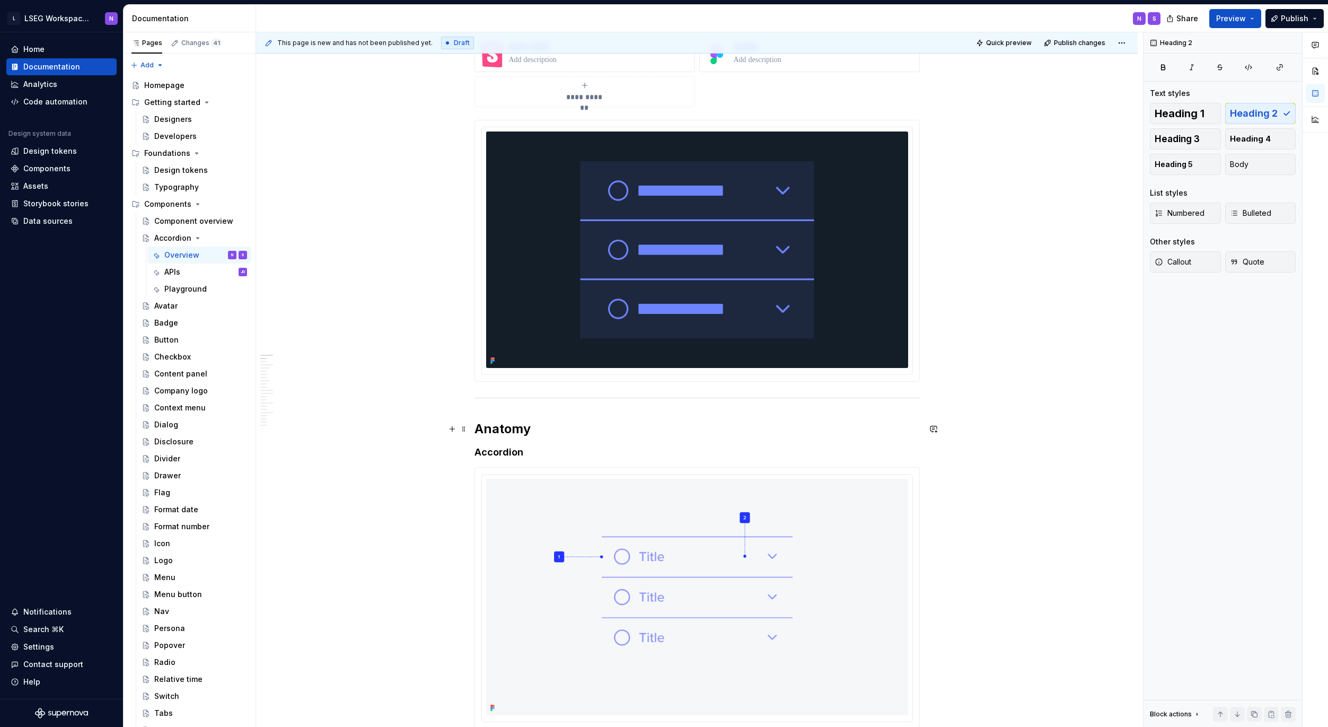
scroll to position [214, 0]
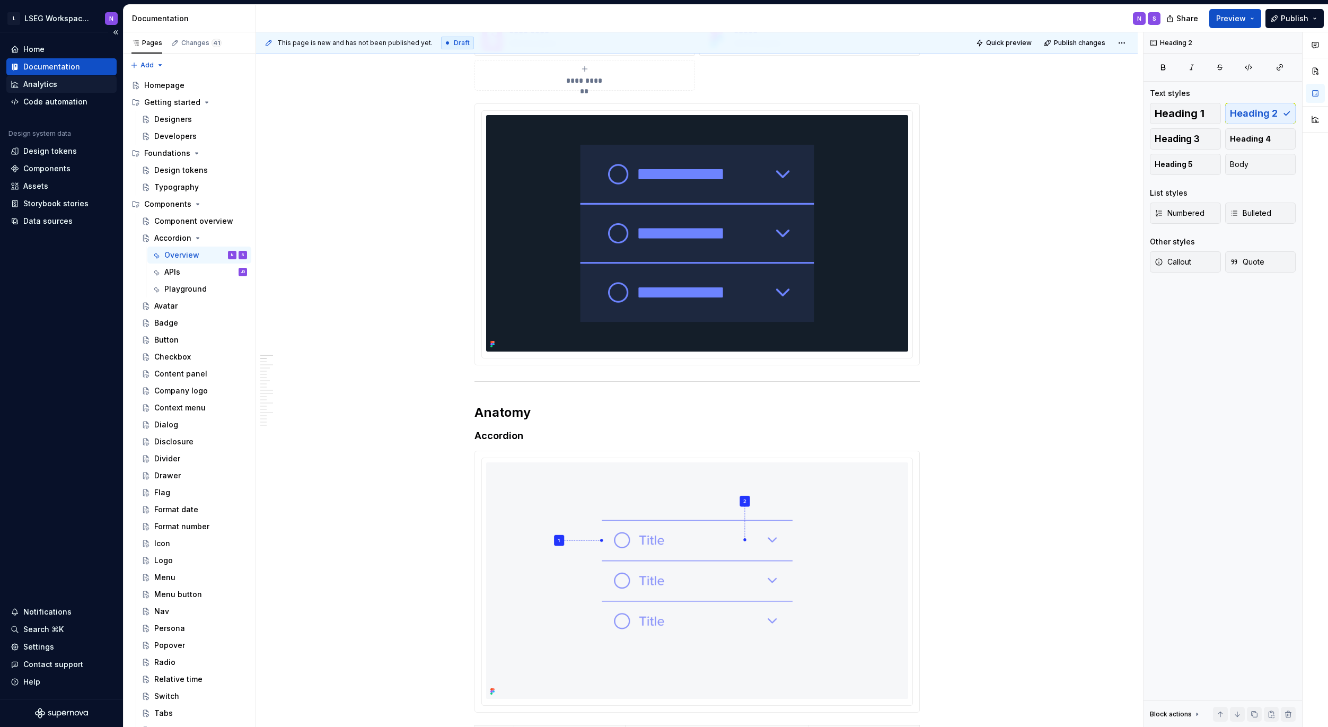
type textarea "*"
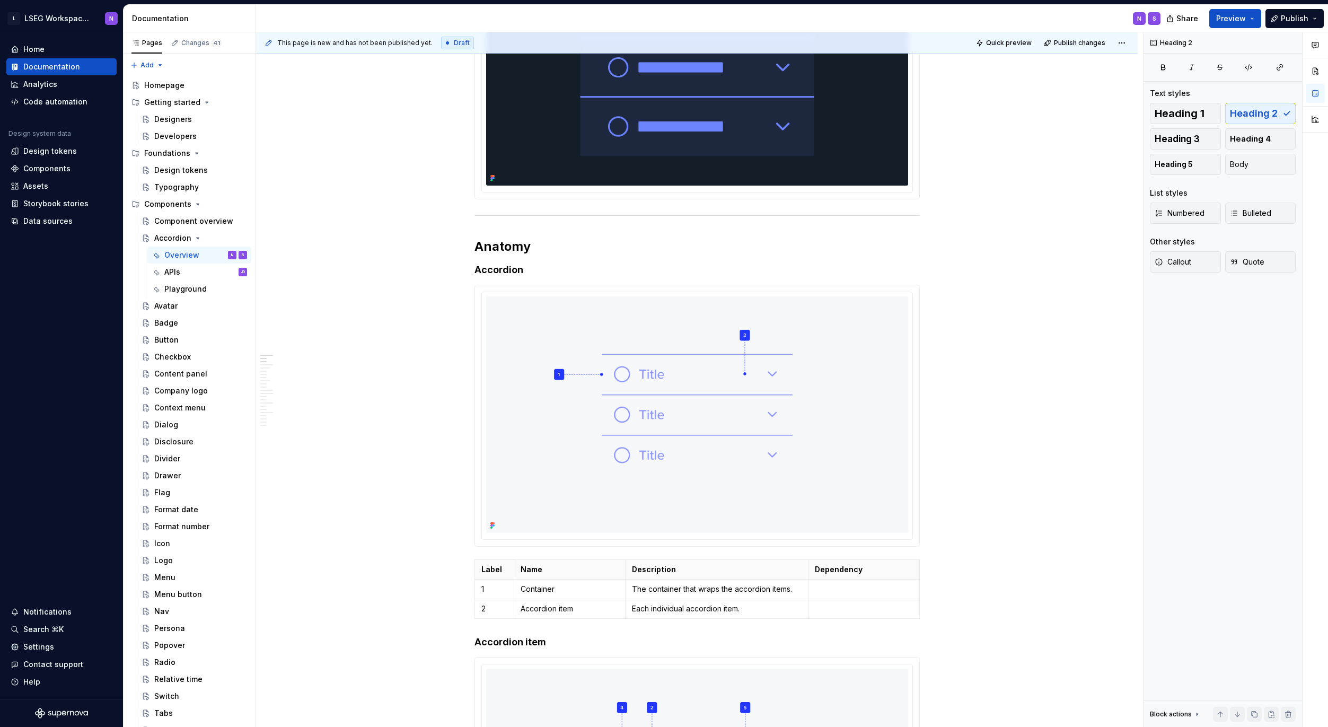
scroll to position [385, 0]
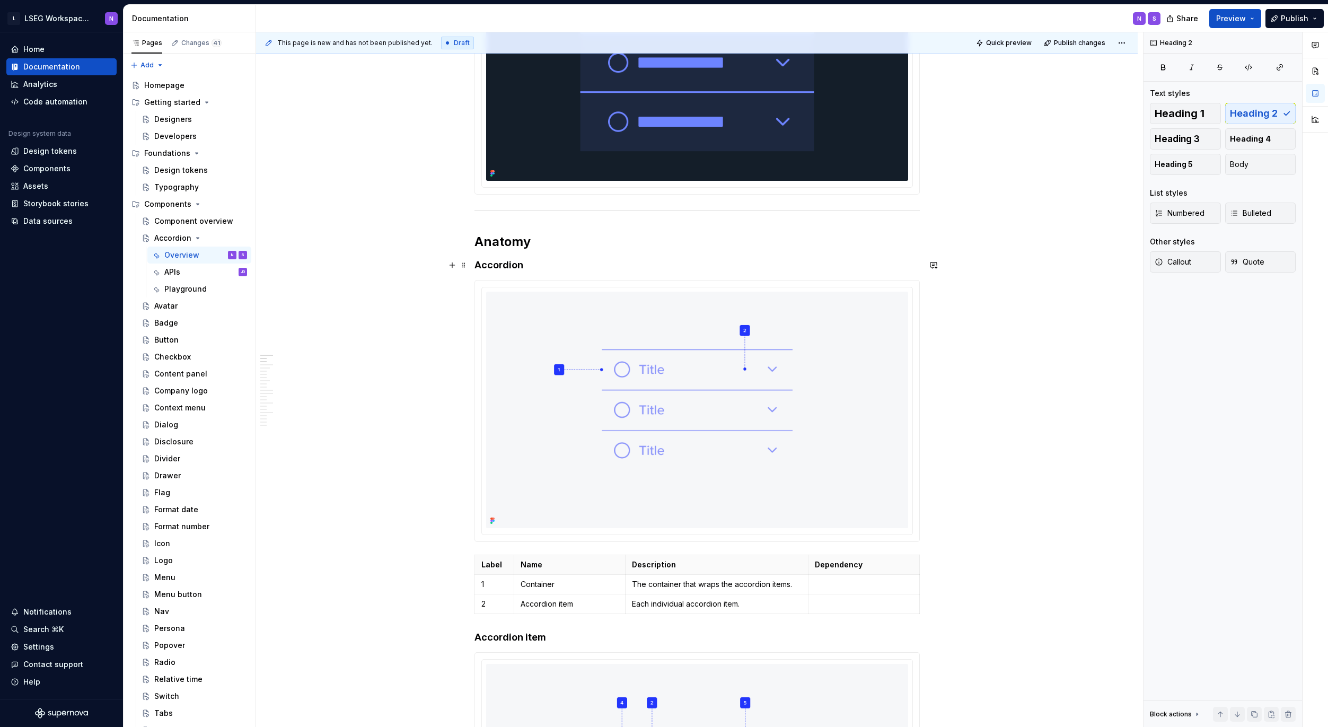
drag, startPoint x: 503, startPoint y: 265, endPoint x: 516, endPoint y: 263, distance: 13.3
click at [503, 265] on h4 "Accordion" at bounding box center [696, 265] width 445 height 13
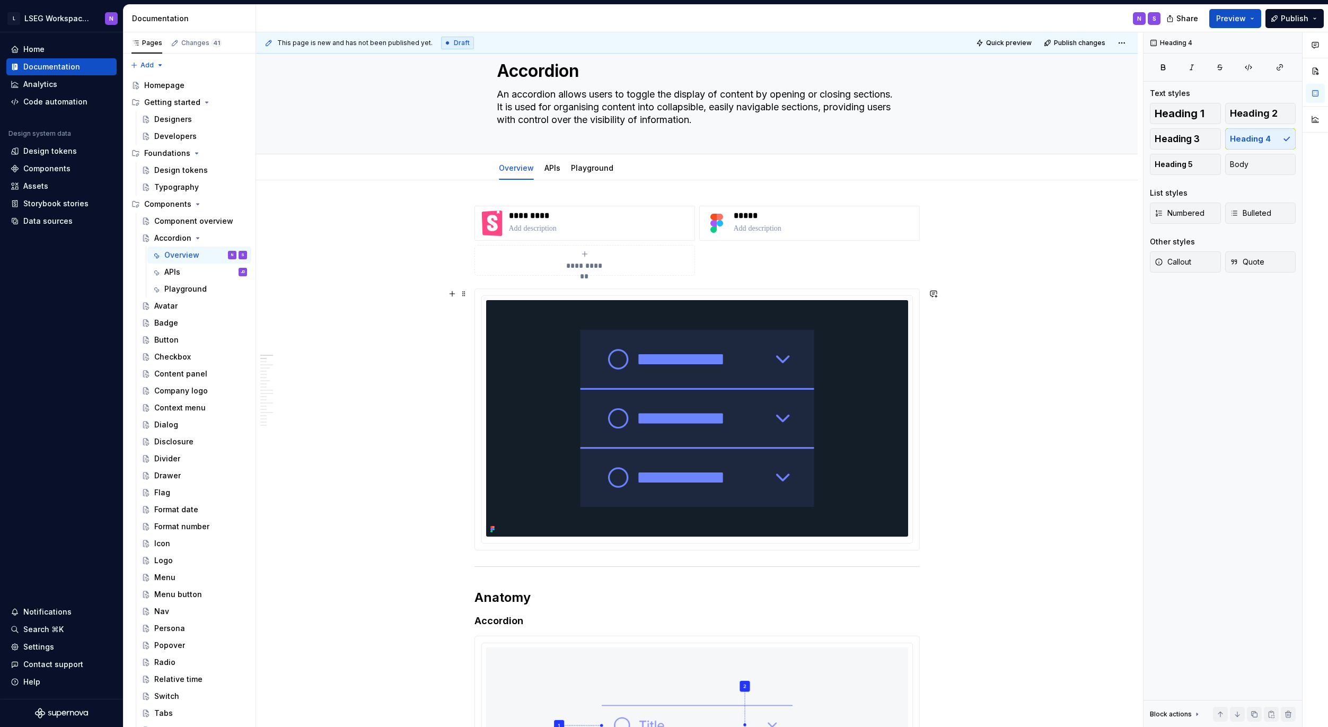
scroll to position [0, 0]
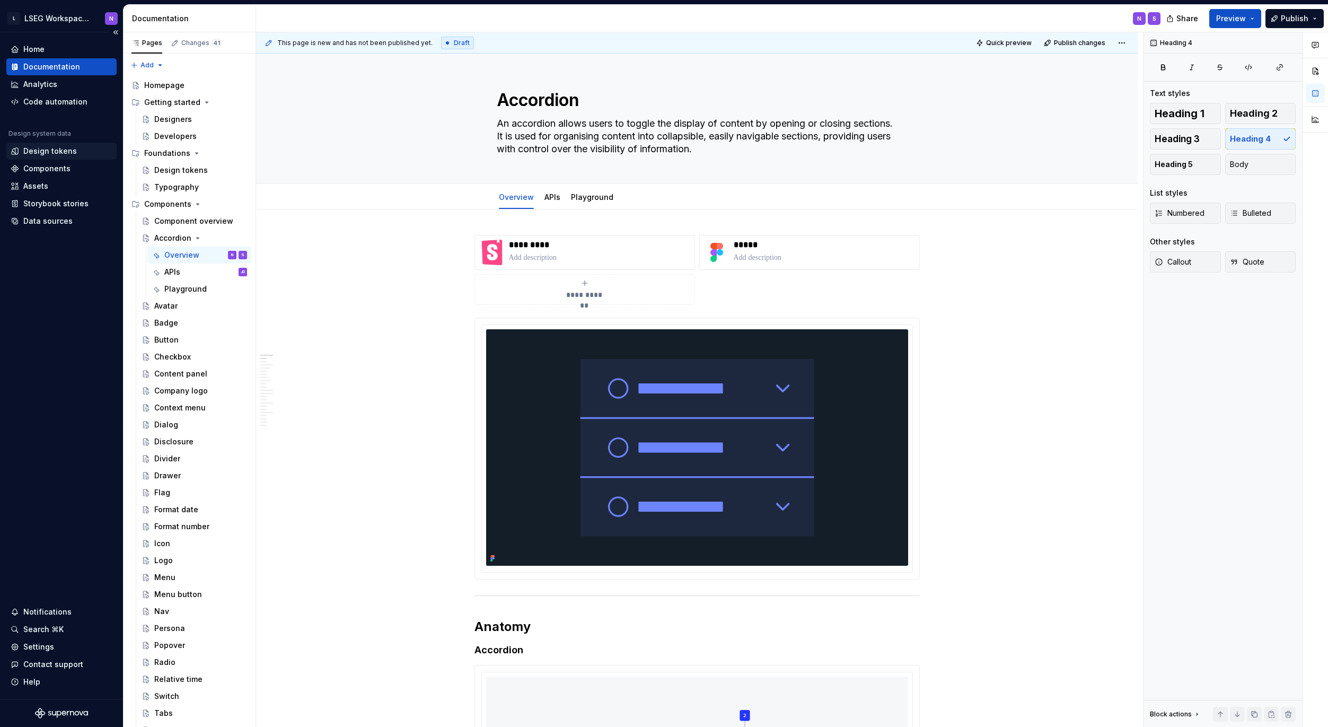
click at [42, 150] on div "Design tokens" at bounding box center [50, 151] width 54 height 11
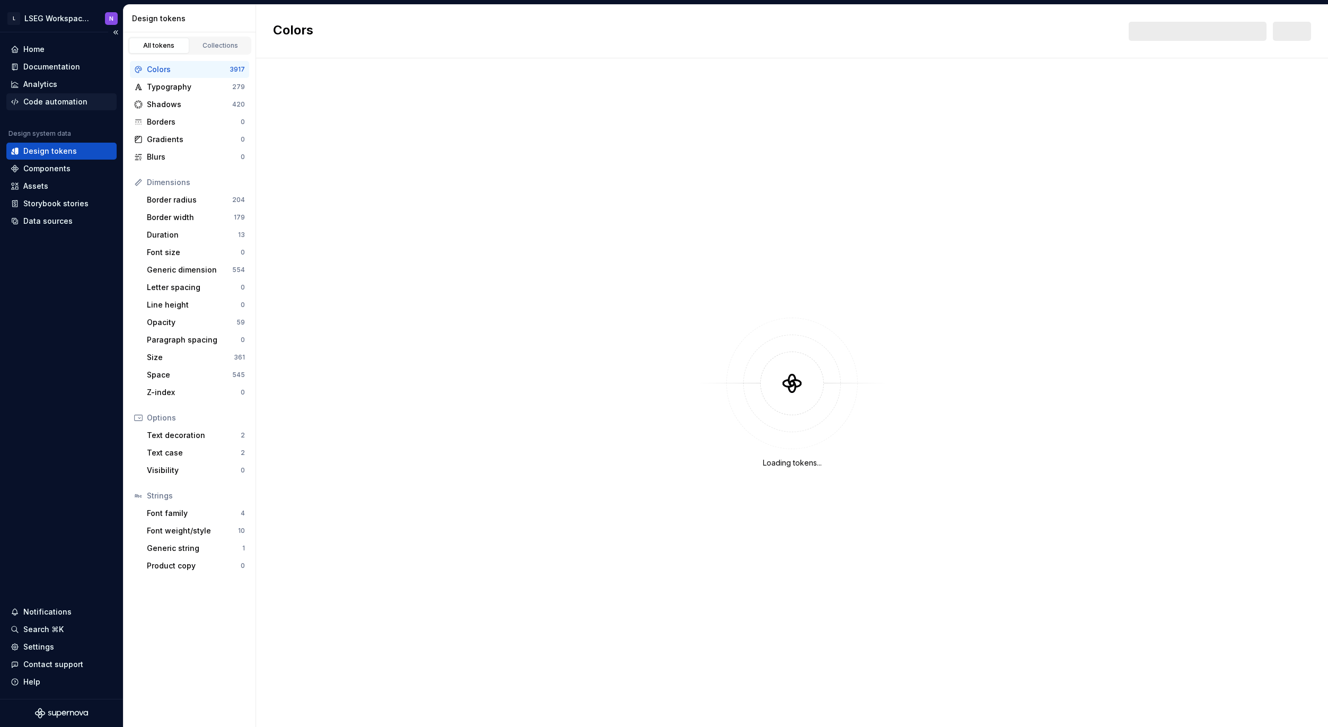
click at [40, 101] on div "Code automation" at bounding box center [55, 101] width 64 height 11
click at [46, 118] on div "Home Documentation Analytics Code automation Design system data Design tokens C…" at bounding box center [61, 135] width 110 height 189
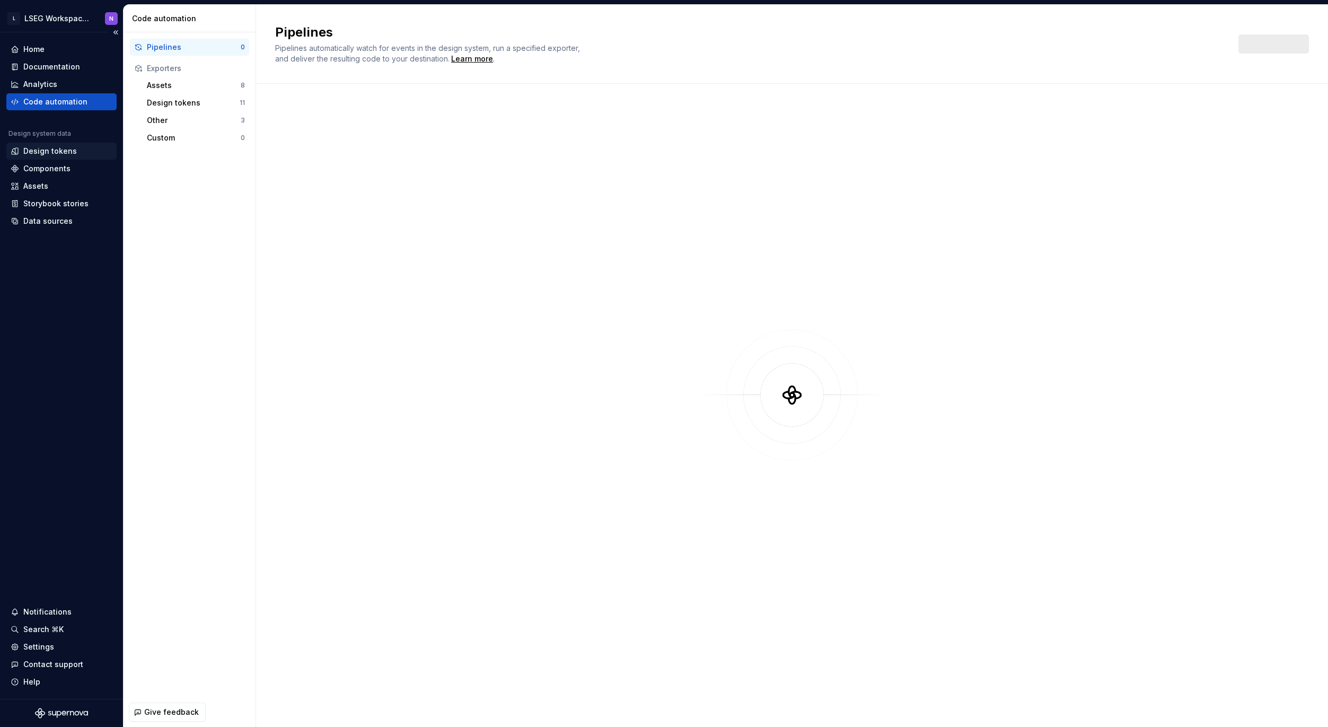
click at [39, 152] on div "Design tokens" at bounding box center [50, 151] width 54 height 11
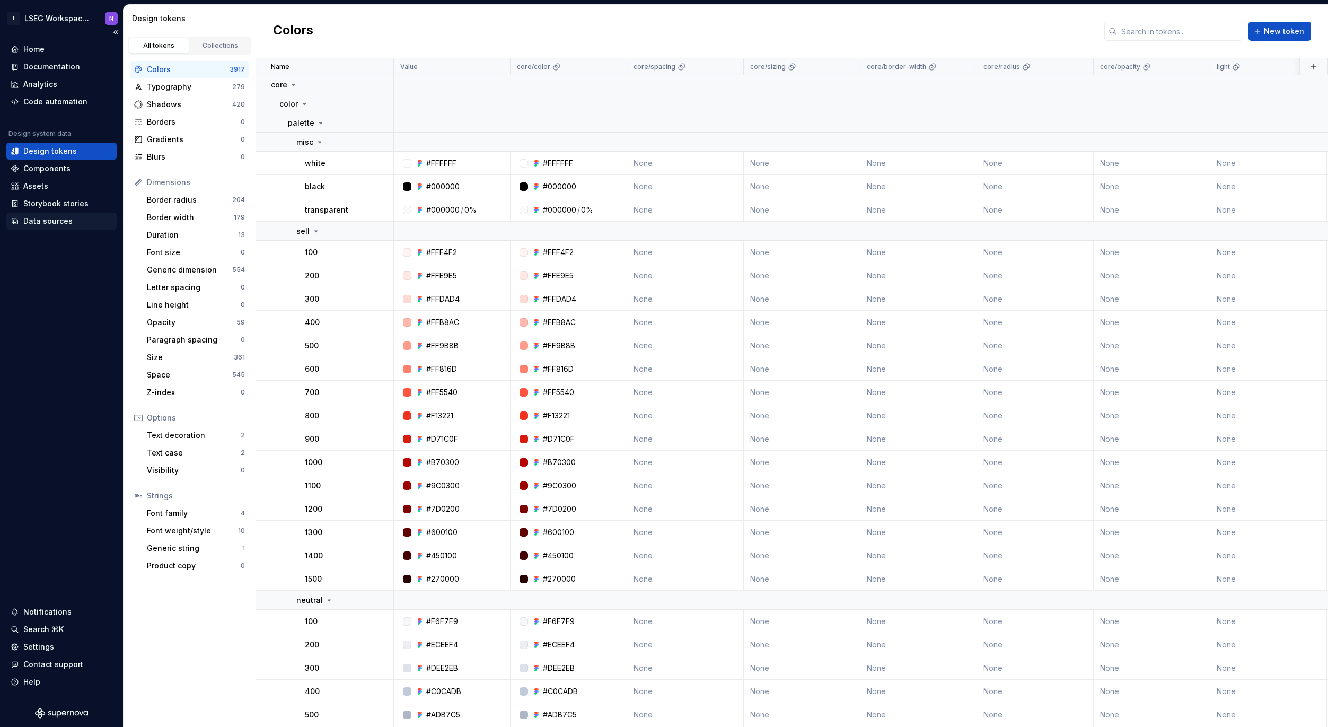
click at [43, 225] on div "Data sources" at bounding box center [47, 221] width 49 height 11
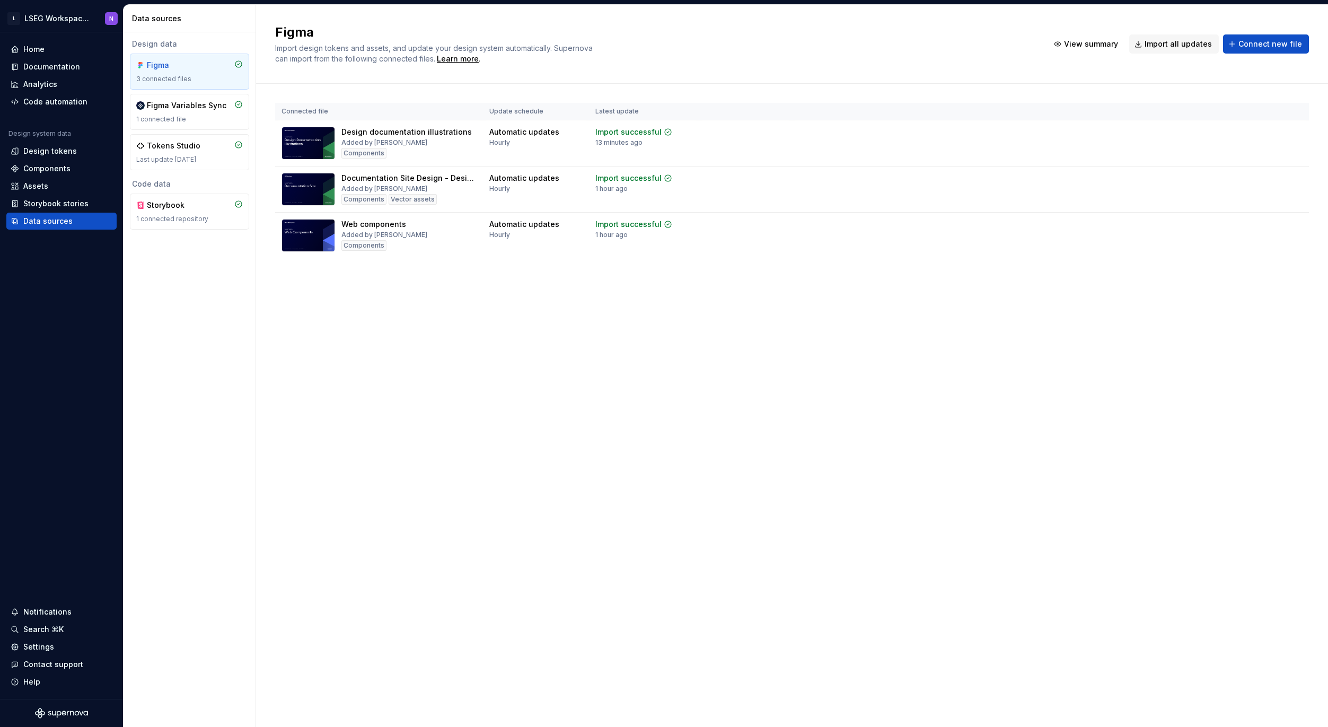
click at [493, 360] on div "Figma Import design tokens and assets, and update your design system automatica…" at bounding box center [792, 366] width 1072 height 722
click at [516, 365] on div "Figma Import design tokens and assets, and update your design system automatica…" at bounding box center [792, 366] width 1072 height 722
click at [208, 157] on div "Last update [DATE]" at bounding box center [189, 159] width 107 height 8
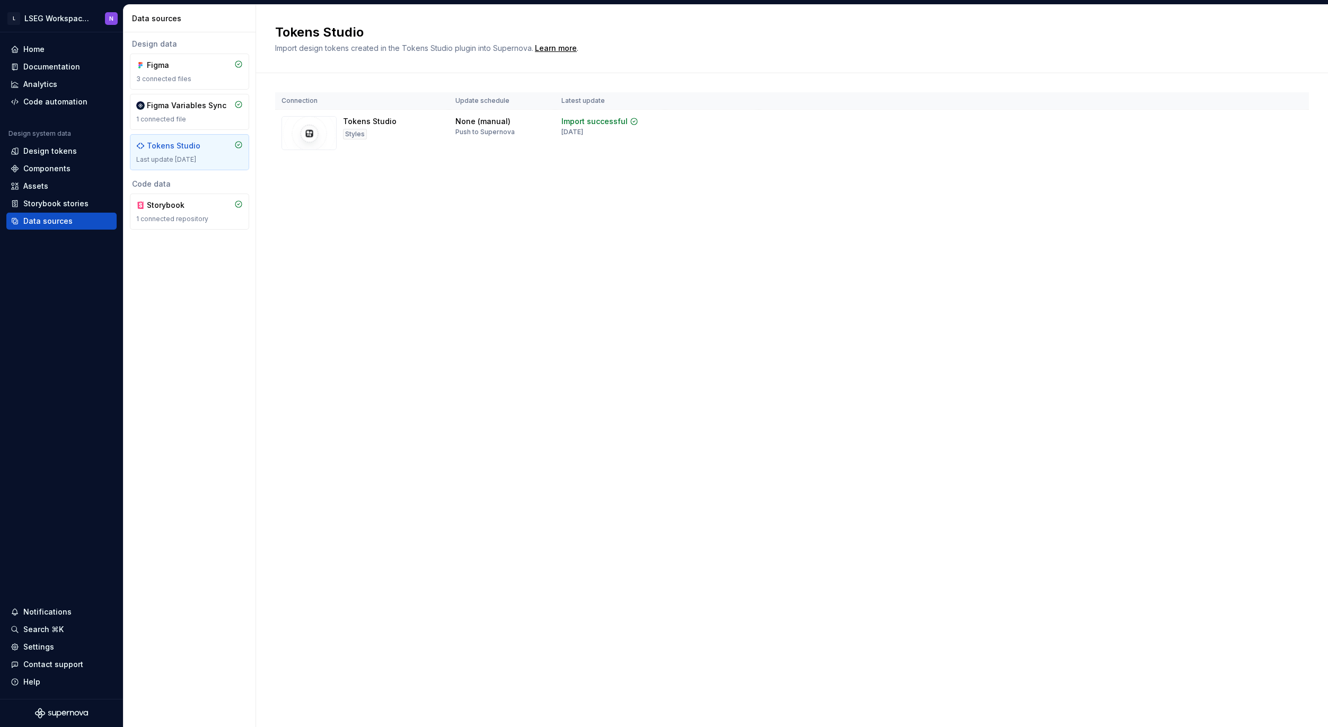
click at [367, 259] on div "Tokens Studio Import design tokens created in the Tokens Studio plugin into Sup…" at bounding box center [792, 366] width 1072 height 722
click at [340, 190] on div "Connection Update schedule Latest update Tokens Studio Styles None (manual) Pus…" at bounding box center [792, 135] width 1034 height 124
click at [748, 166] on div "Connection Update schedule Latest update Tokens Studio Styles None (manual) Pus…" at bounding box center [792, 135] width 1034 height 124
click at [691, 123] on span "View summary" at bounding box center [708, 123] width 47 height 8
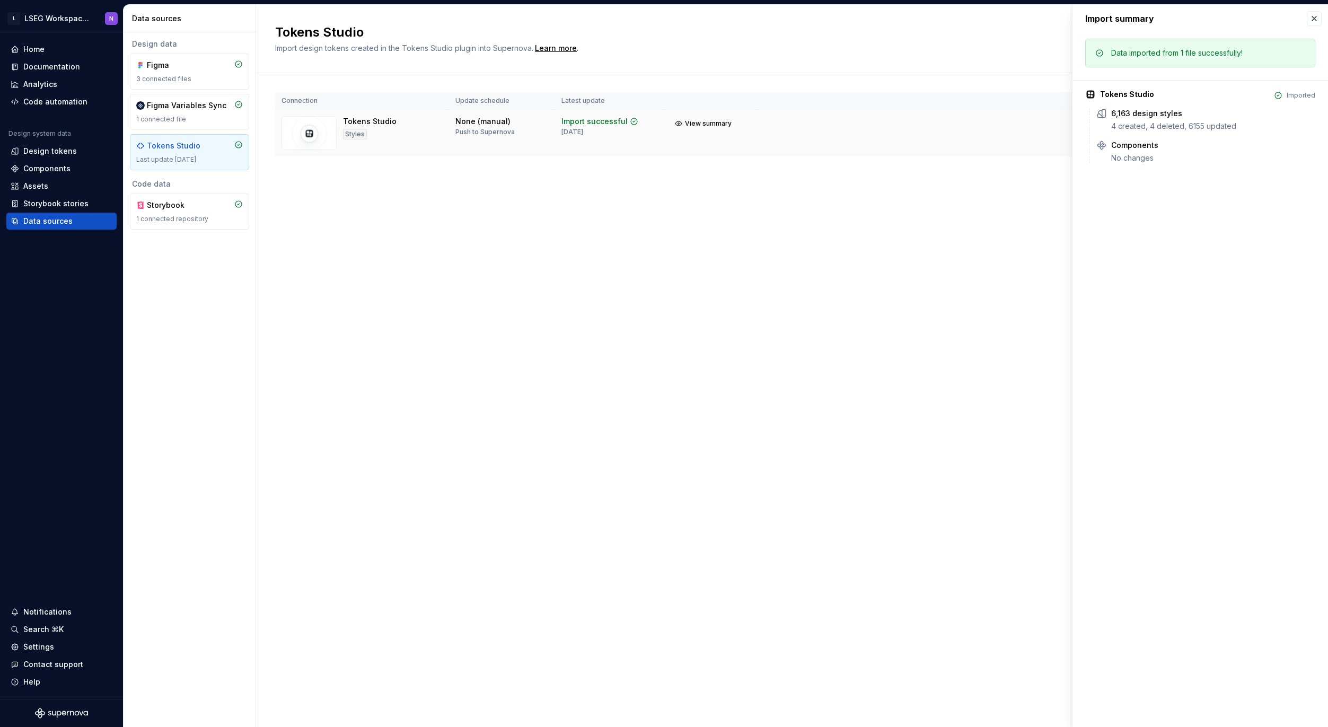
click at [468, 122] on div "None (manual)" at bounding box center [482, 121] width 55 height 11
click at [483, 126] on div "None (manual) Push to Supernova" at bounding box center [484, 126] width 59 height 20
drag, startPoint x: 570, startPoint y: 188, endPoint x: 585, endPoint y: 183, distance: 15.1
click at [570, 188] on div "Connection Update schedule Latest update Tokens Studio Styles None (manual) Pus…" at bounding box center [792, 135] width 1034 height 124
click at [1315, 16] on button "button" at bounding box center [1314, 18] width 15 height 15
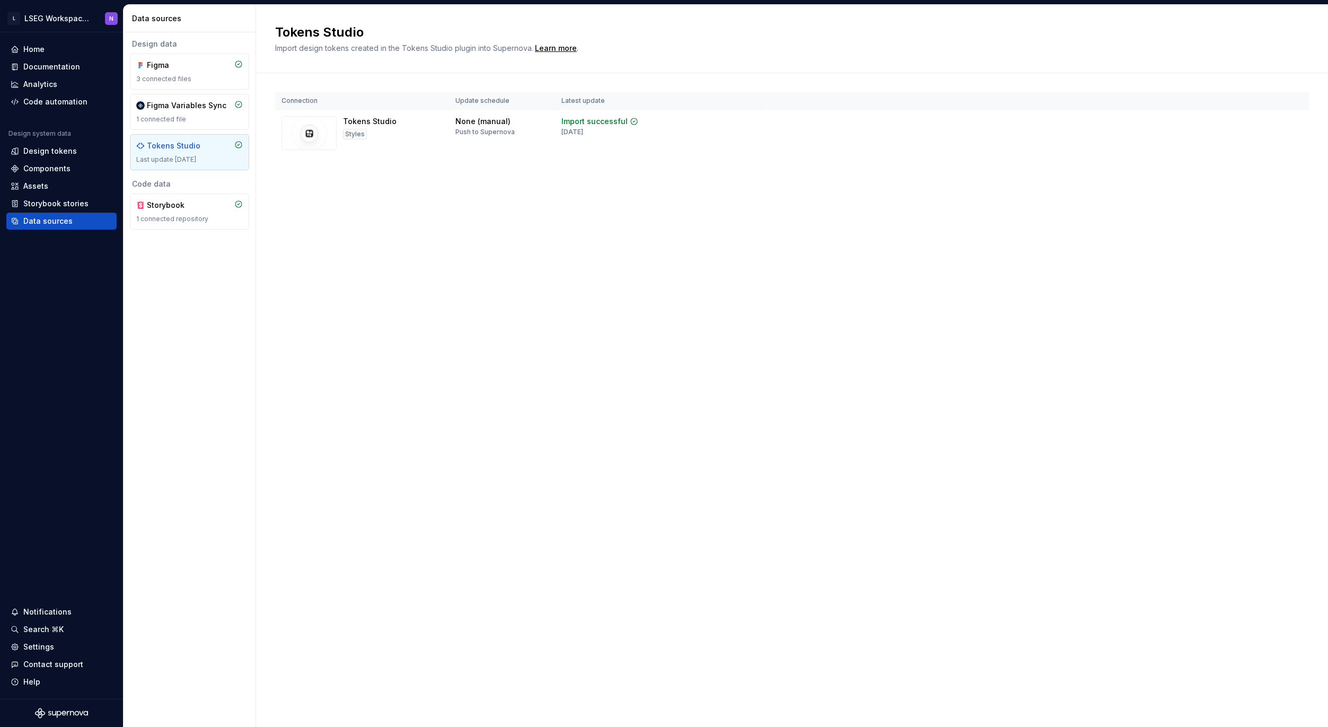
click at [463, 207] on div "Tokens Studio Import design tokens created in the Tokens Studio plugin into Sup…" at bounding box center [792, 366] width 1072 height 722
click at [552, 49] on div "Learn more" at bounding box center [556, 48] width 42 height 11
click at [322, 194] on div "Connection Update schedule Latest update Tokens Studio Styles None (manual) Pus…" at bounding box center [792, 135] width 1034 height 124
click at [380, 138] on div "Tokens Studio Styles" at bounding box center [370, 133] width 54 height 34
click at [588, 125] on div "Import successful" at bounding box center [594, 121] width 66 height 11
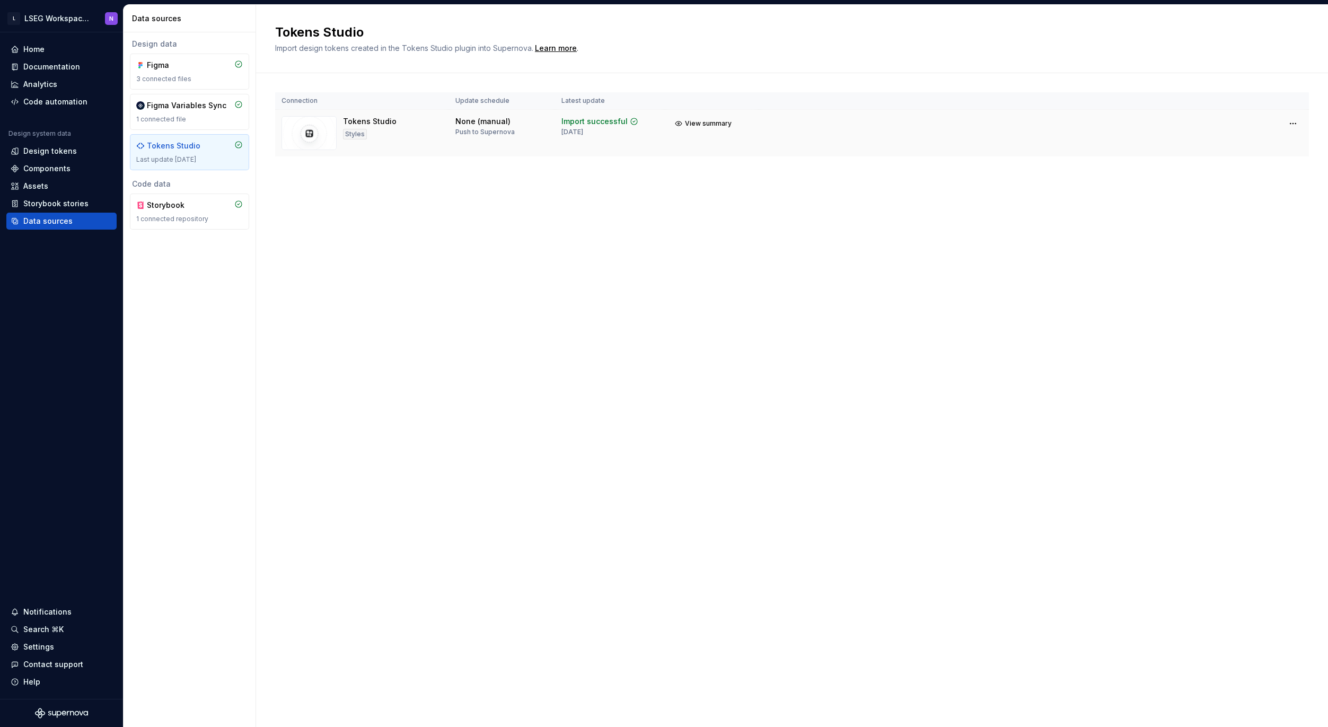
click at [473, 122] on div "None (manual)" at bounding box center [482, 121] width 55 height 11
drag, startPoint x: 469, startPoint y: 124, endPoint x: 485, endPoint y: 127, distance: 15.8
click at [492, 125] on div "None (manual)" at bounding box center [482, 121] width 55 height 11
click at [493, 128] on div "Push to Supernova" at bounding box center [484, 132] width 59 height 8
click at [496, 135] on div "Push to Supernova" at bounding box center [484, 132] width 59 height 8
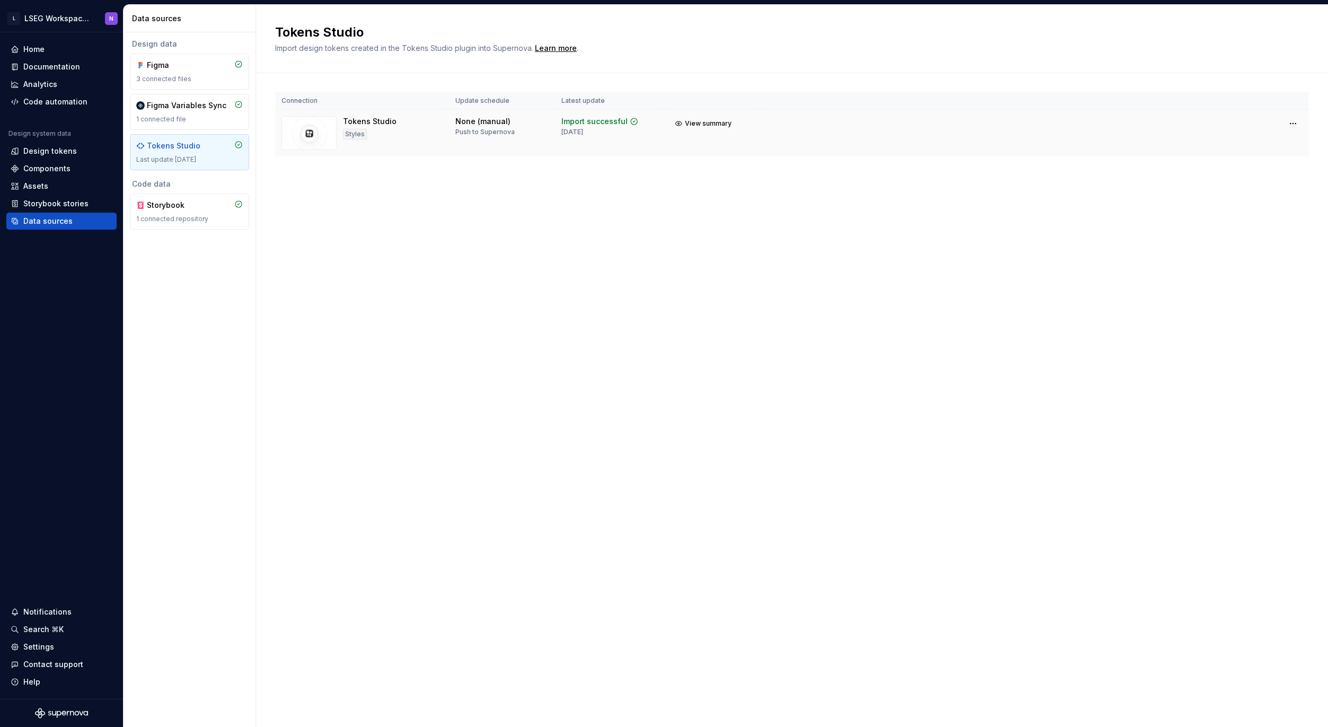
click at [569, 140] on td "Import successful [DATE]" at bounding box center [610, 133] width 110 height 47
click at [700, 125] on span "View summary" at bounding box center [708, 123] width 47 height 8
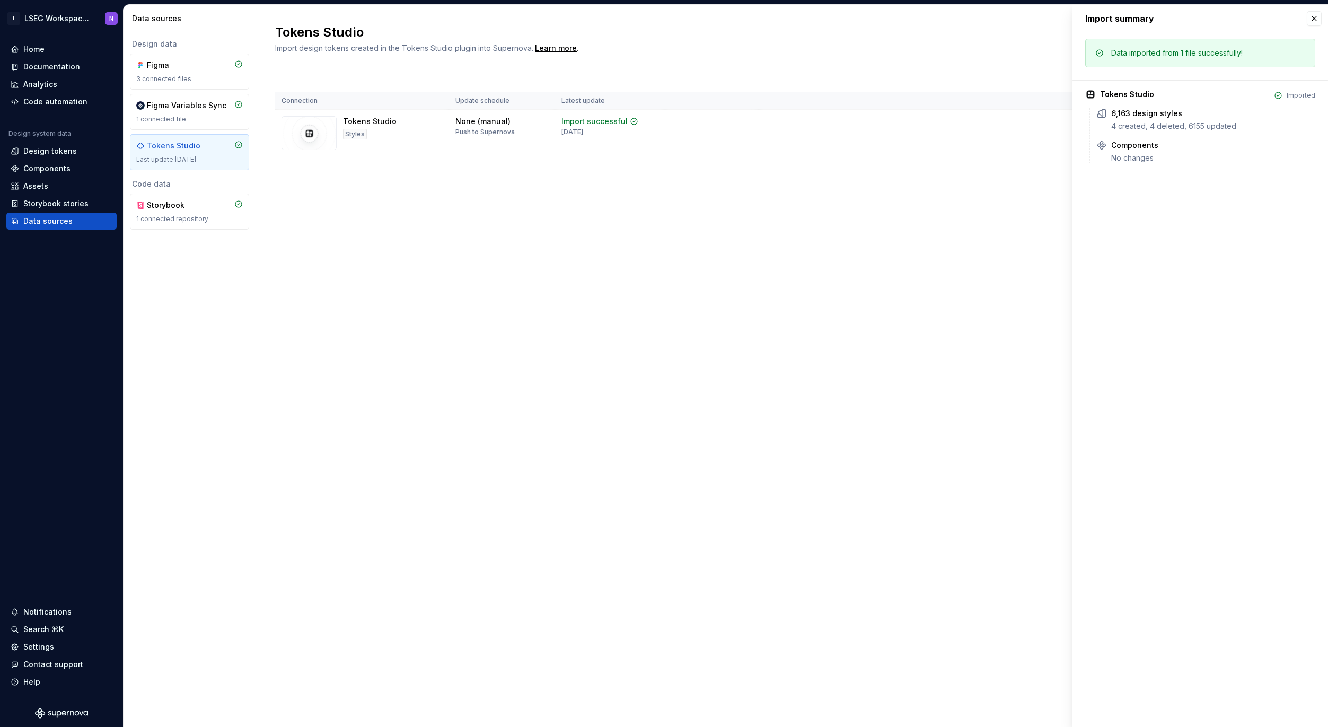
drag, startPoint x: 1317, startPoint y: 17, endPoint x: 1305, endPoint y: 16, distance: 11.7
click at [1317, 16] on button "button" at bounding box center [1314, 18] width 15 height 15
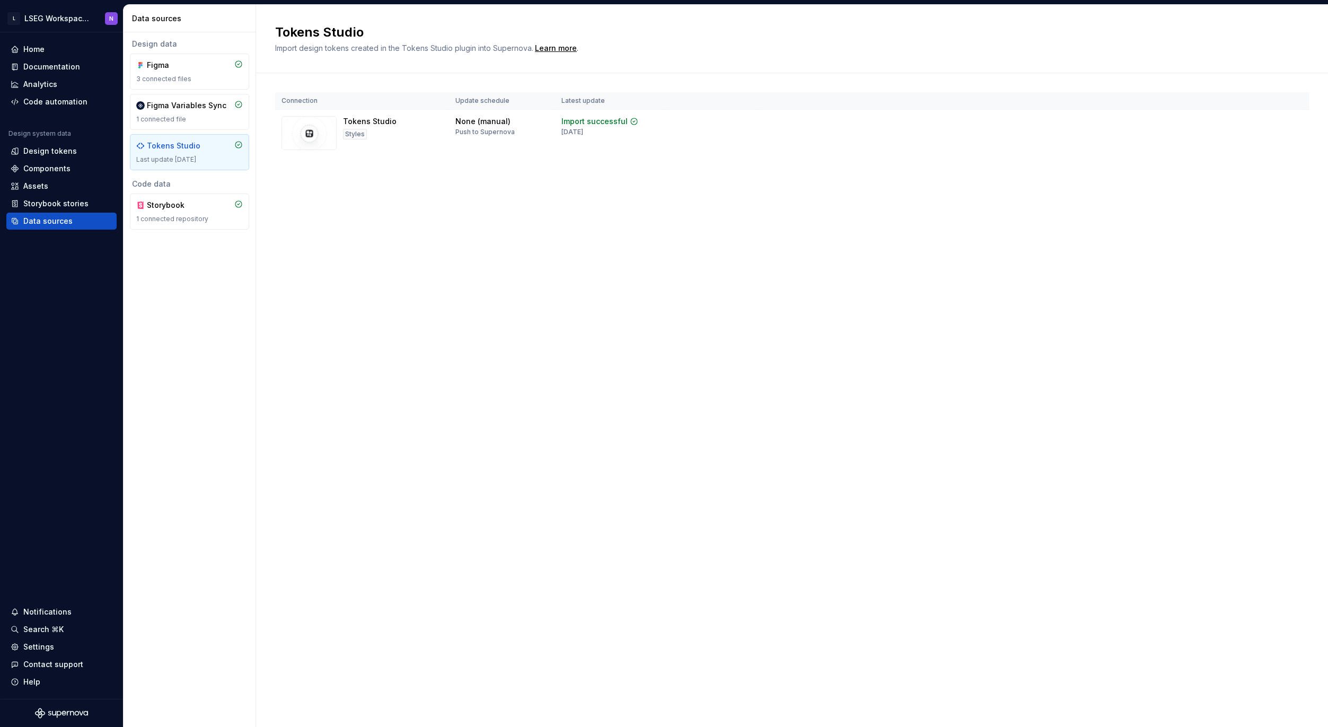
drag, startPoint x: 696, startPoint y: 62, endPoint x: 632, endPoint y: 69, distance: 64.6
click at [696, 62] on div "Tokens Studio Import design tokens created in the Tokens Studio plugin into Sup…" at bounding box center [792, 39] width 1072 height 68
click at [1296, 125] on html "L LSEG Workspace Design System N Home Documentation Analytics Code automation D…" at bounding box center [664, 363] width 1328 height 727
click at [1252, 147] on div "View import summary" at bounding box center [1283, 146] width 85 height 11
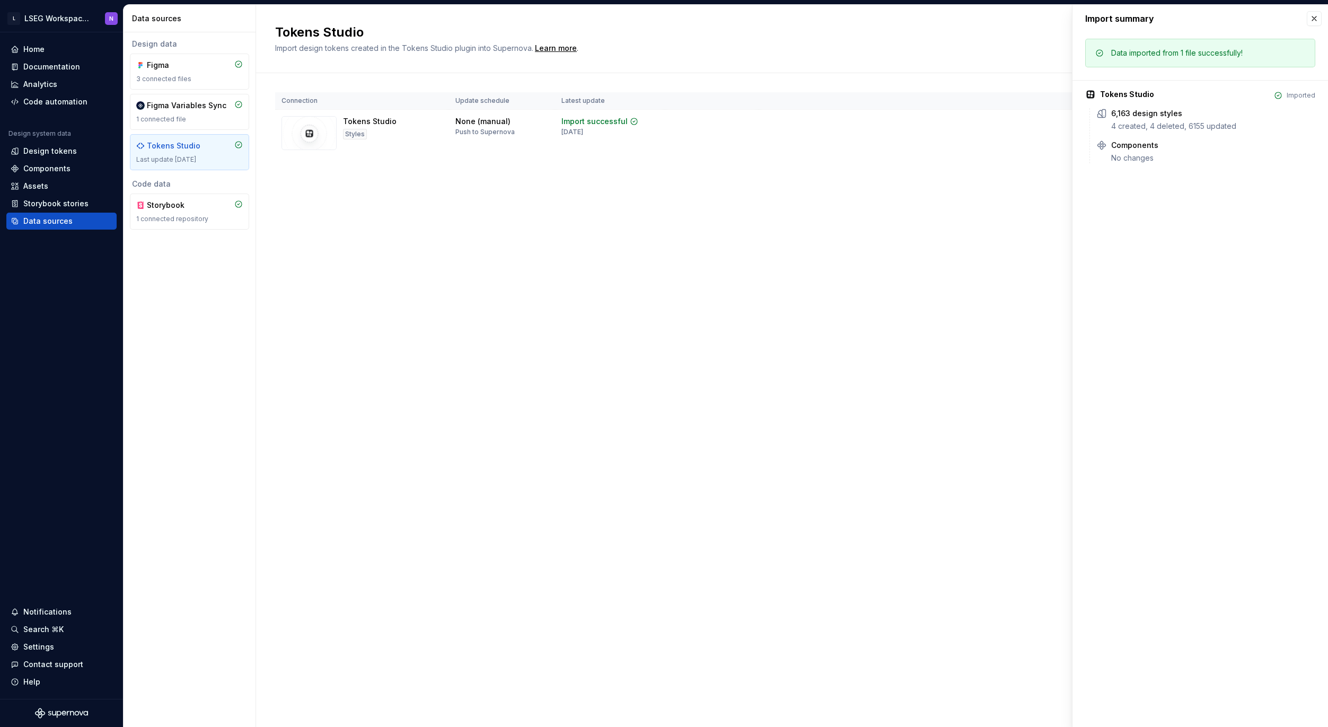
click at [1123, 139] on div "6,163 design styles 4 created, 4 deleted, 6155 updated Components No changes" at bounding box center [1202, 135] width 226 height 55
click at [1145, 145] on div "Components" at bounding box center [1134, 145] width 47 height 11
click at [1314, 19] on button "button" at bounding box center [1314, 18] width 15 height 15
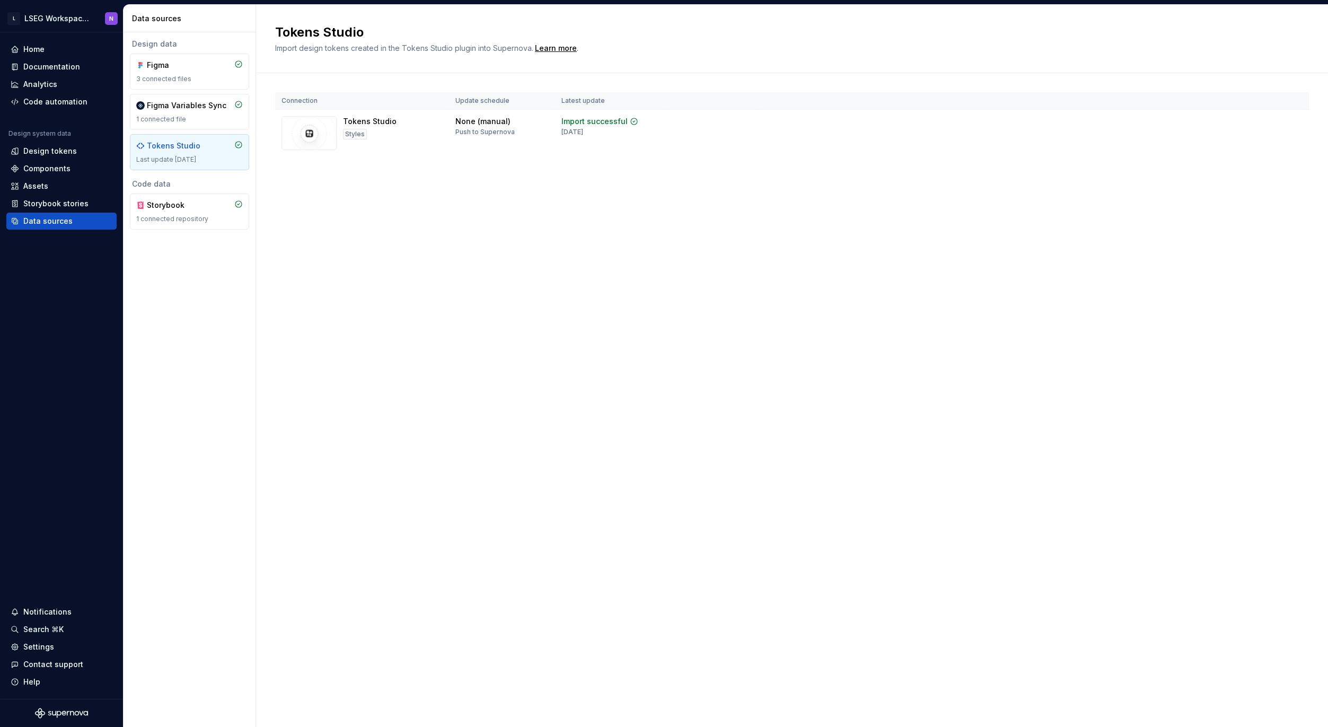
click at [610, 261] on div "Tokens Studio Import design tokens created in the Tokens Studio plugin into Sup…" at bounding box center [792, 366] width 1072 height 722
click at [585, 258] on div "Tokens Studio Import design tokens created in the Tokens Studio plugin into Sup…" at bounding box center [792, 366] width 1072 height 722
click at [573, 261] on div "Tokens Studio Import design tokens created in the Tokens Studio plugin into Sup…" at bounding box center [792, 366] width 1072 height 722
click at [356, 244] on div "Tokens Studio Import design tokens created in the Tokens Studio plugin into Sup…" at bounding box center [792, 366] width 1072 height 722
click at [39, 151] on div "Design tokens" at bounding box center [50, 151] width 54 height 11
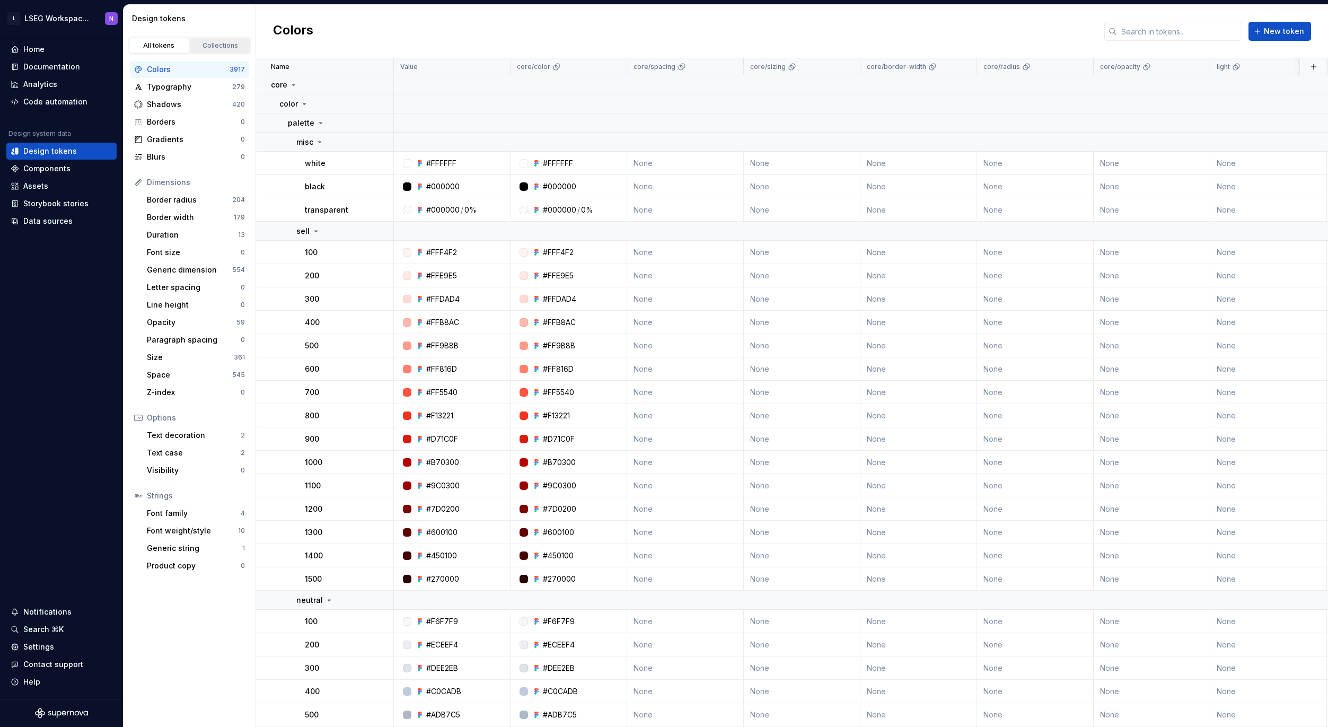
click at [222, 46] on div "Collections" at bounding box center [220, 45] width 53 height 8
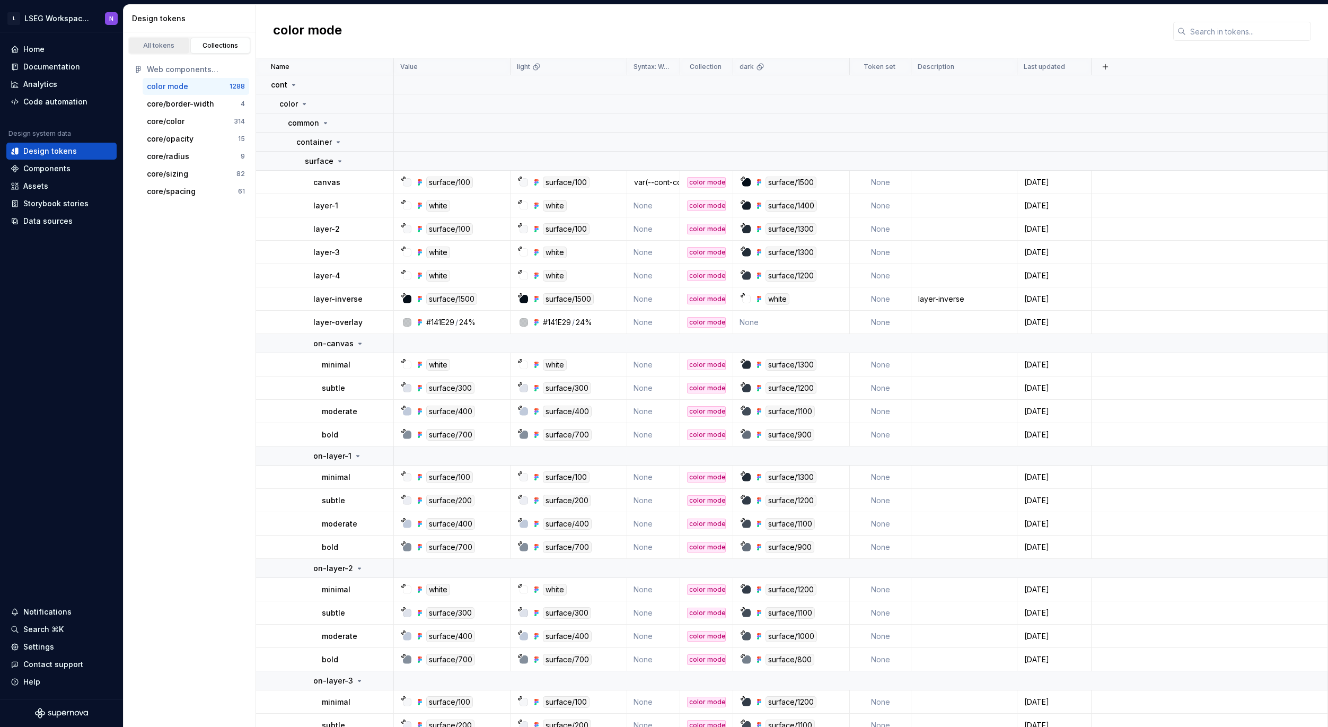
click at [168, 42] on div "All tokens" at bounding box center [159, 45] width 53 height 8
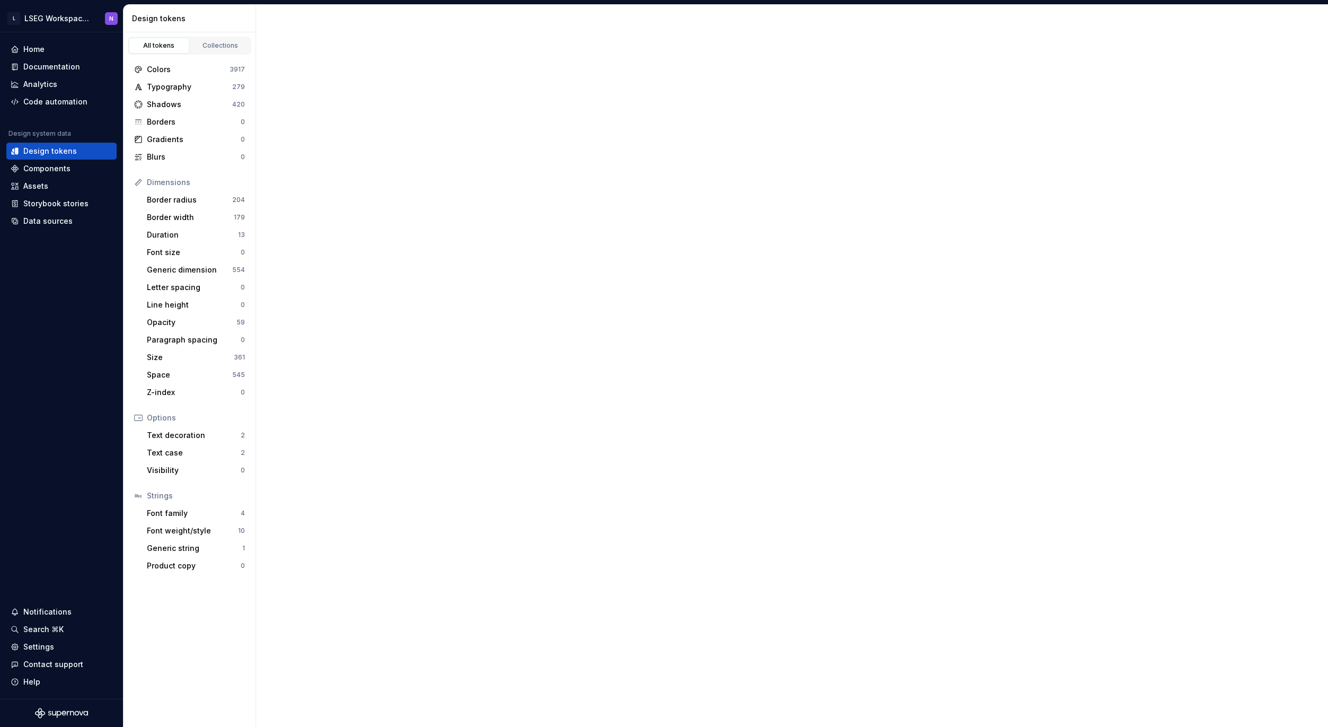
drag, startPoint x: 166, startPoint y: 42, endPoint x: 50, endPoint y: 165, distance: 169.1
click at [166, 43] on div "All tokens" at bounding box center [159, 45] width 53 height 8
click at [73, 107] on div "Code automation" at bounding box center [55, 101] width 64 height 11
click at [51, 100] on div "Code automation" at bounding box center [55, 101] width 64 height 11
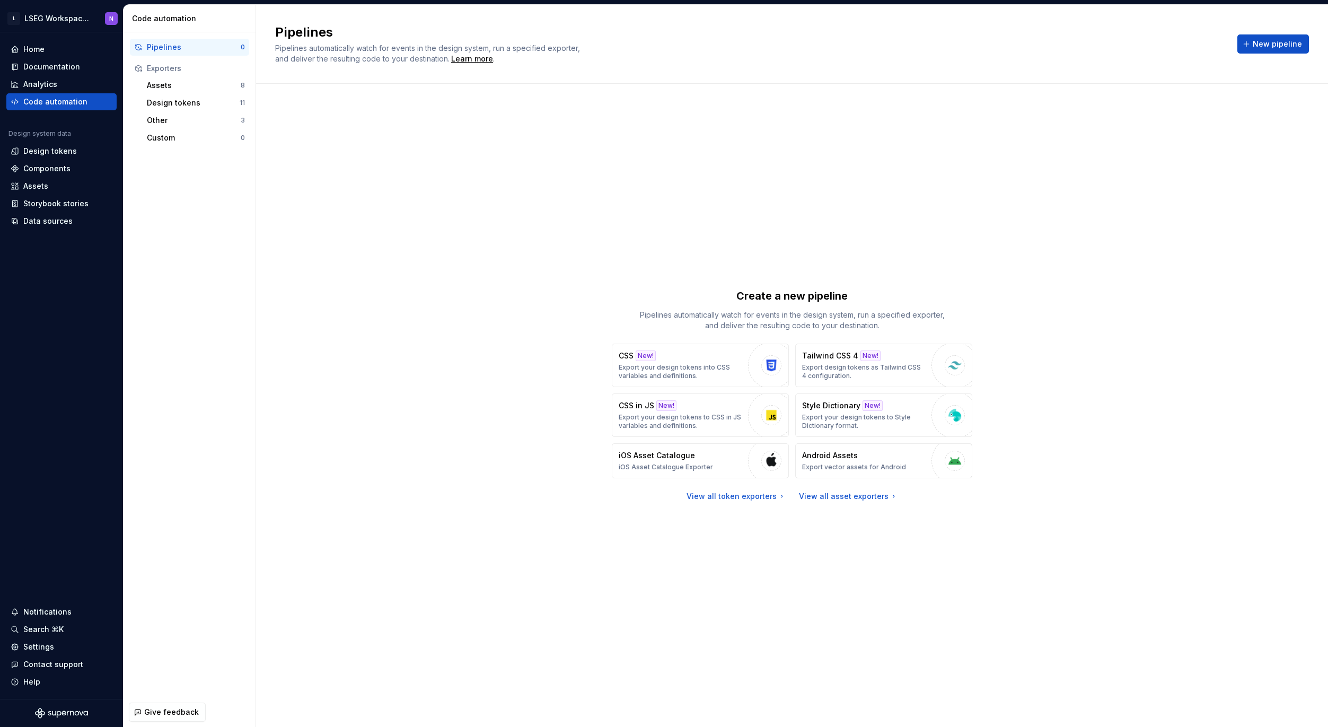
click at [354, 263] on div "Create a new pipeline Pipelines automatically watch for events in the design sy…" at bounding box center [792, 395] width 1034 height 584
click at [49, 218] on div "Data sources" at bounding box center [47, 221] width 49 height 11
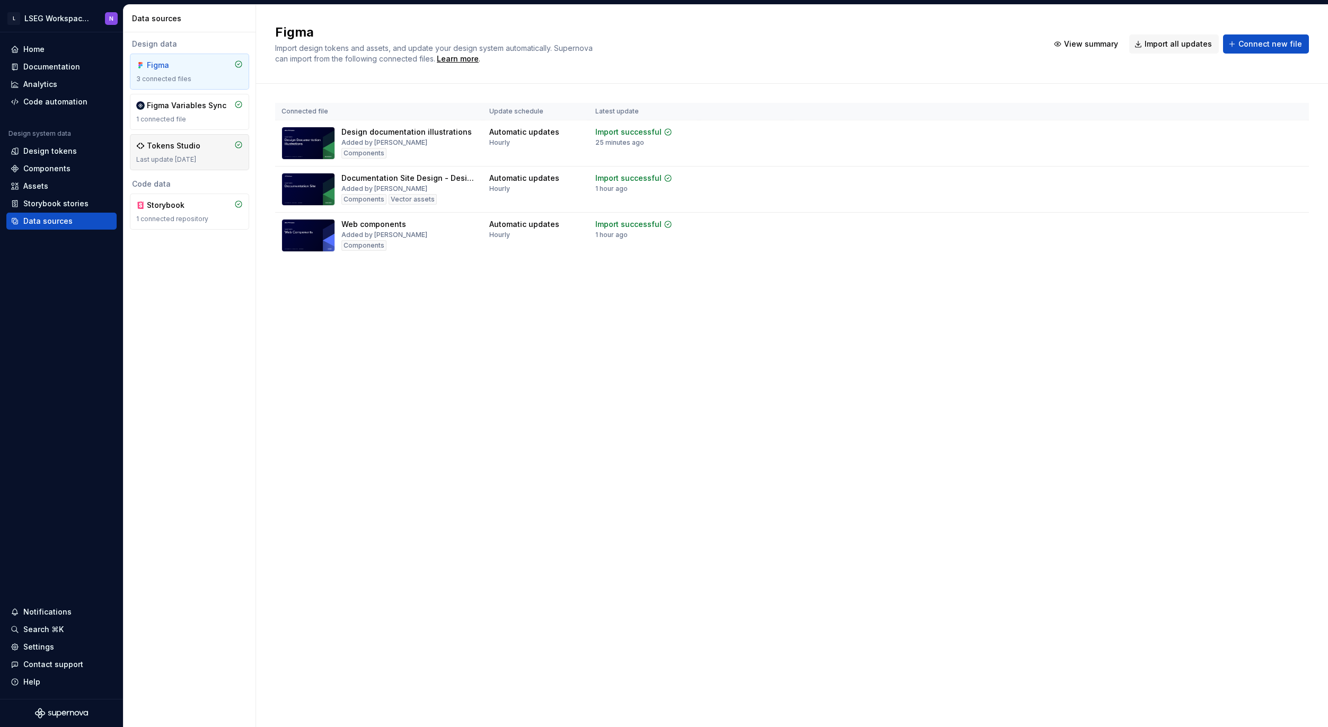
click at [205, 153] on div "Tokens Studio Last update [DATE]" at bounding box center [189, 151] width 107 height 23
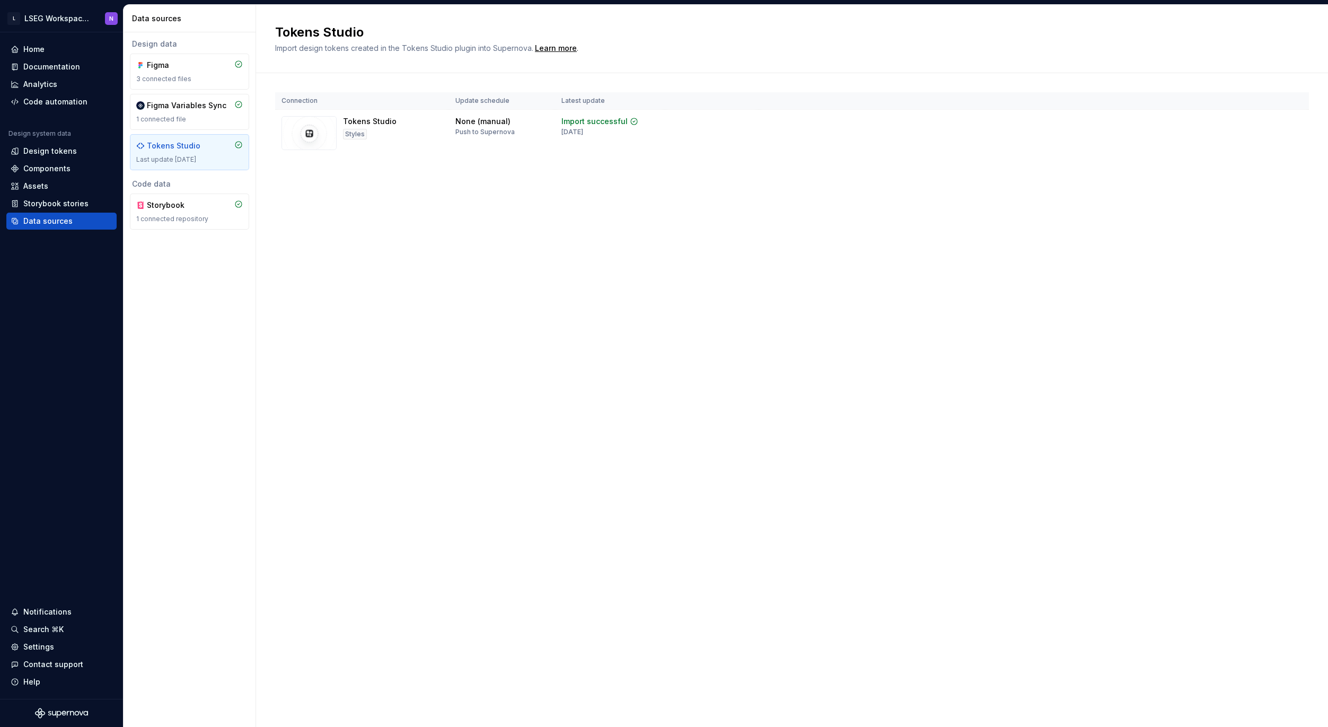
click at [401, 437] on div "Tokens Studio Import design tokens created in the Tokens Studio plugin into Sup…" at bounding box center [792, 366] width 1072 height 722
click at [34, 627] on div "Search ⌘K" at bounding box center [43, 629] width 40 height 11
click at [42, 649] on div "Settings" at bounding box center [38, 646] width 31 height 11
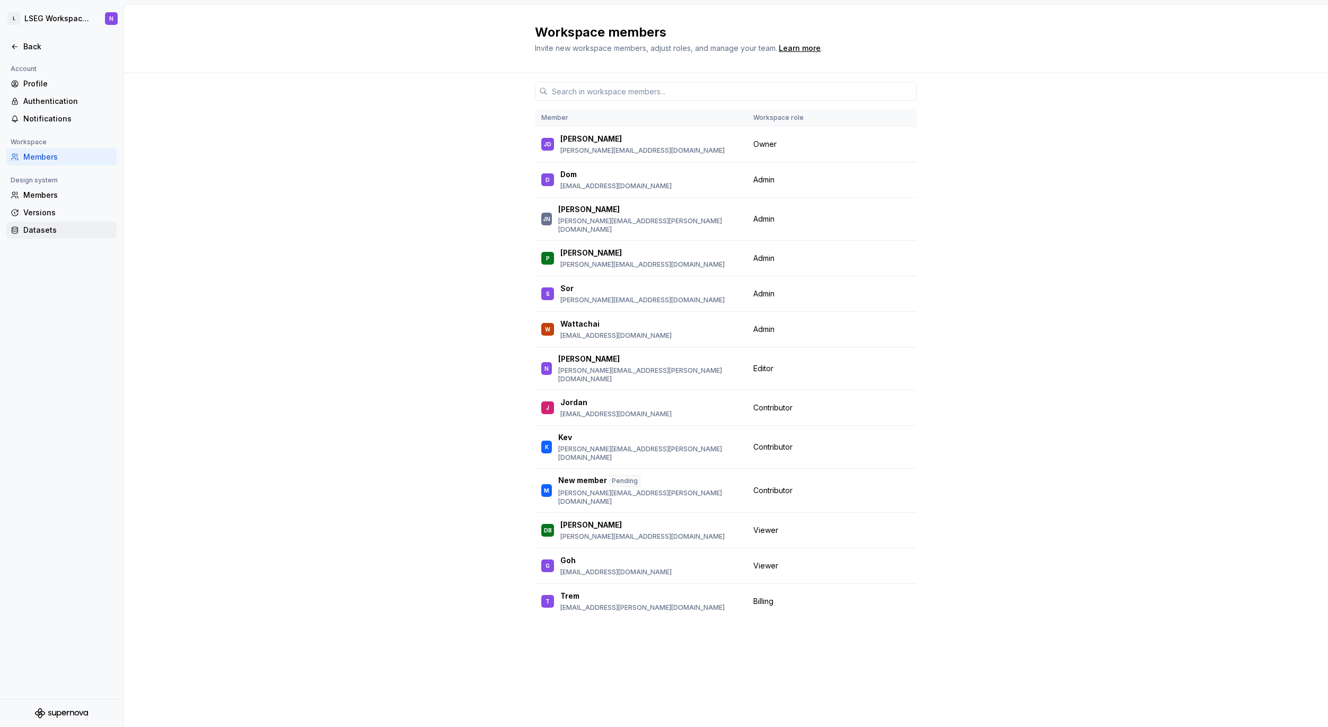
click at [46, 231] on div "Datasets" at bounding box center [67, 230] width 89 height 11
click at [51, 231] on div "Datasets" at bounding box center [67, 230] width 89 height 11
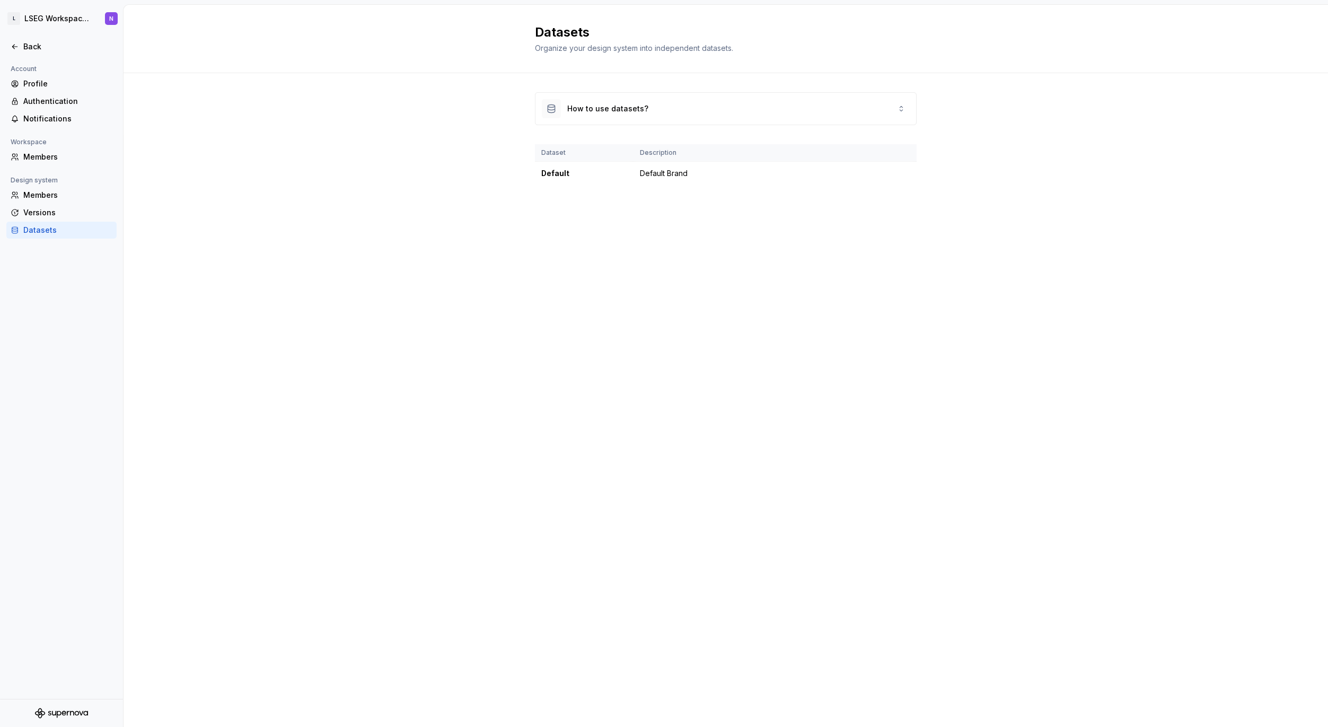
click at [390, 196] on div "How to use datasets? Dataset Description Default Default Brand" at bounding box center [726, 149] width 1204 height 152
click at [652, 111] on div "How to use datasets?" at bounding box center [725, 109] width 381 height 32
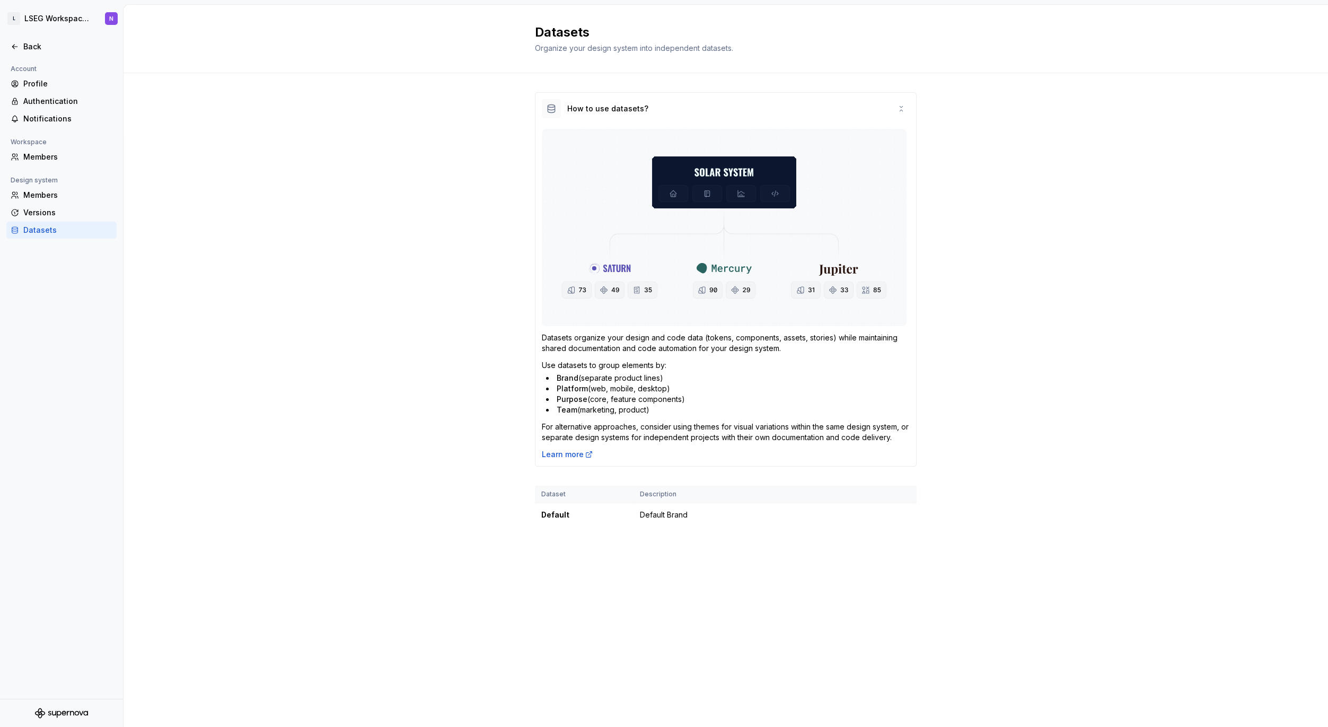
click at [213, 257] on div "How to use datasets? Datasets organize your design and code data (tokens, compo…" at bounding box center [726, 320] width 1204 height 494
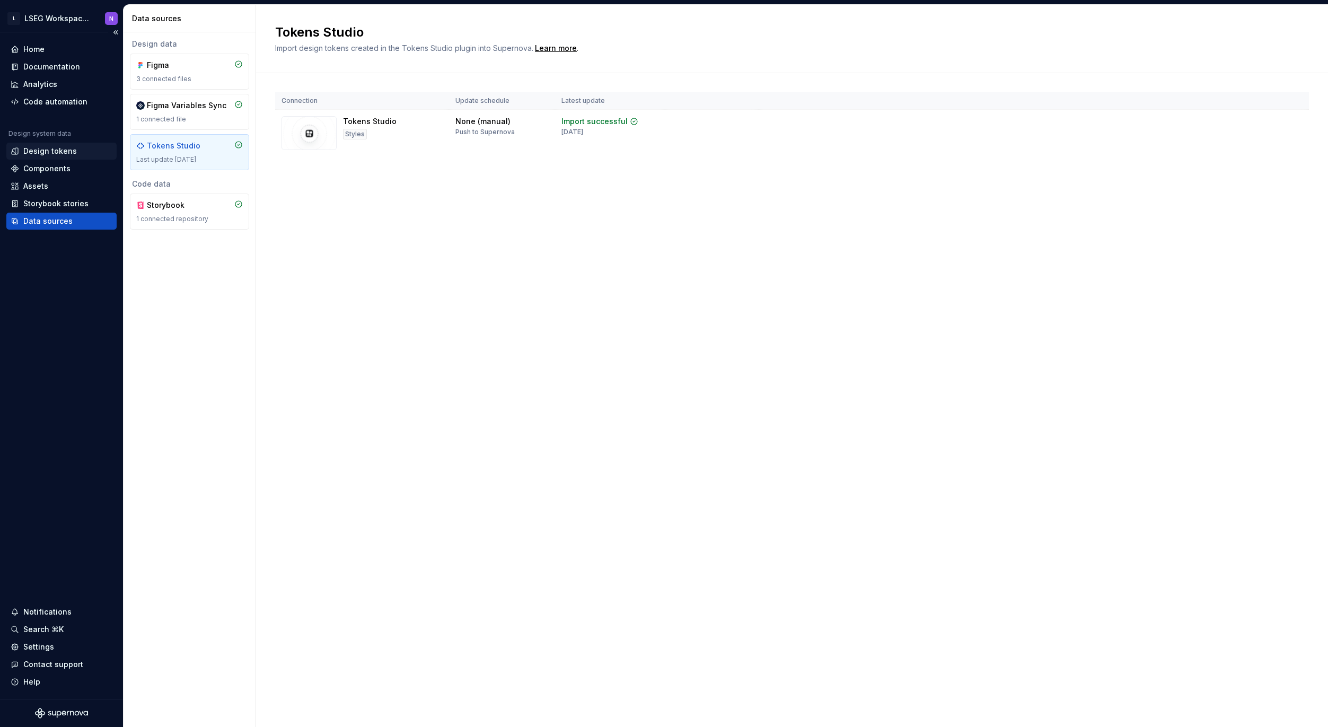
click at [46, 154] on div "Design tokens" at bounding box center [50, 151] width 54 height 11
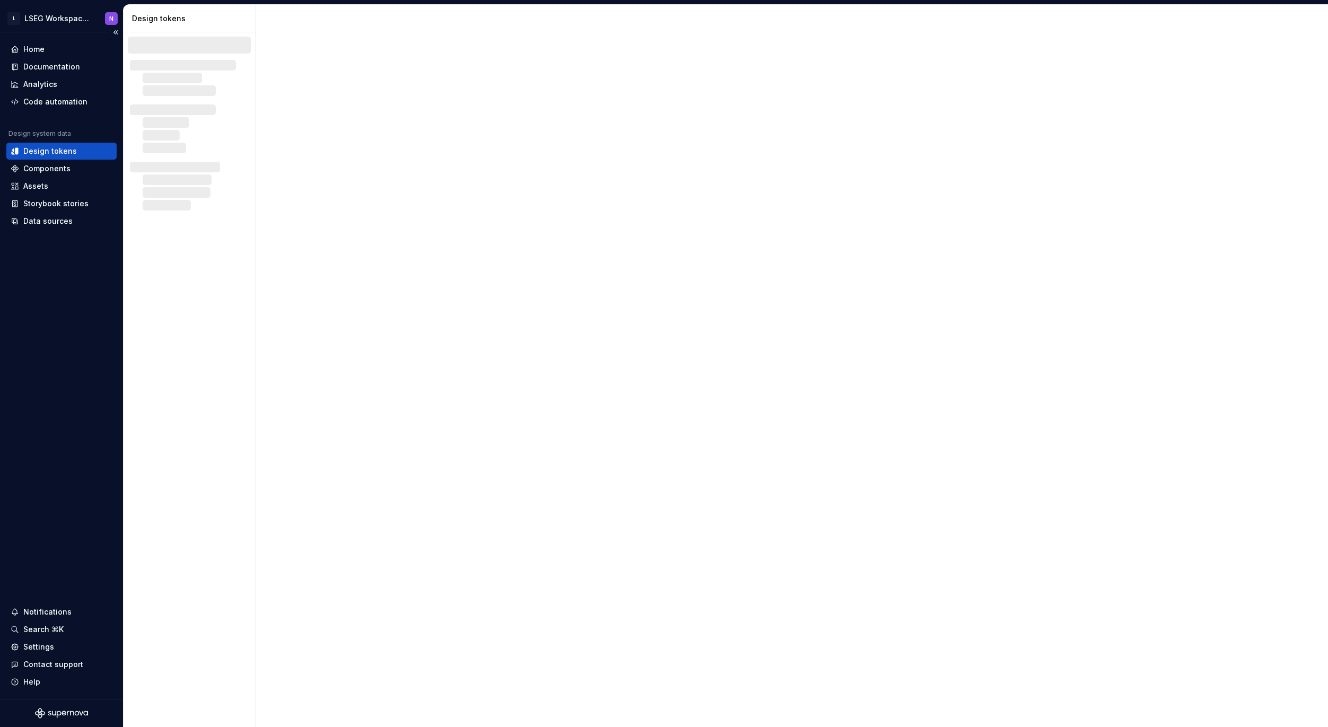
click at [39, 263] on div "Home Documentation Analytics Code automation Design system data Design tokens C…" at bounding box center [61, 365] width 123 height 666
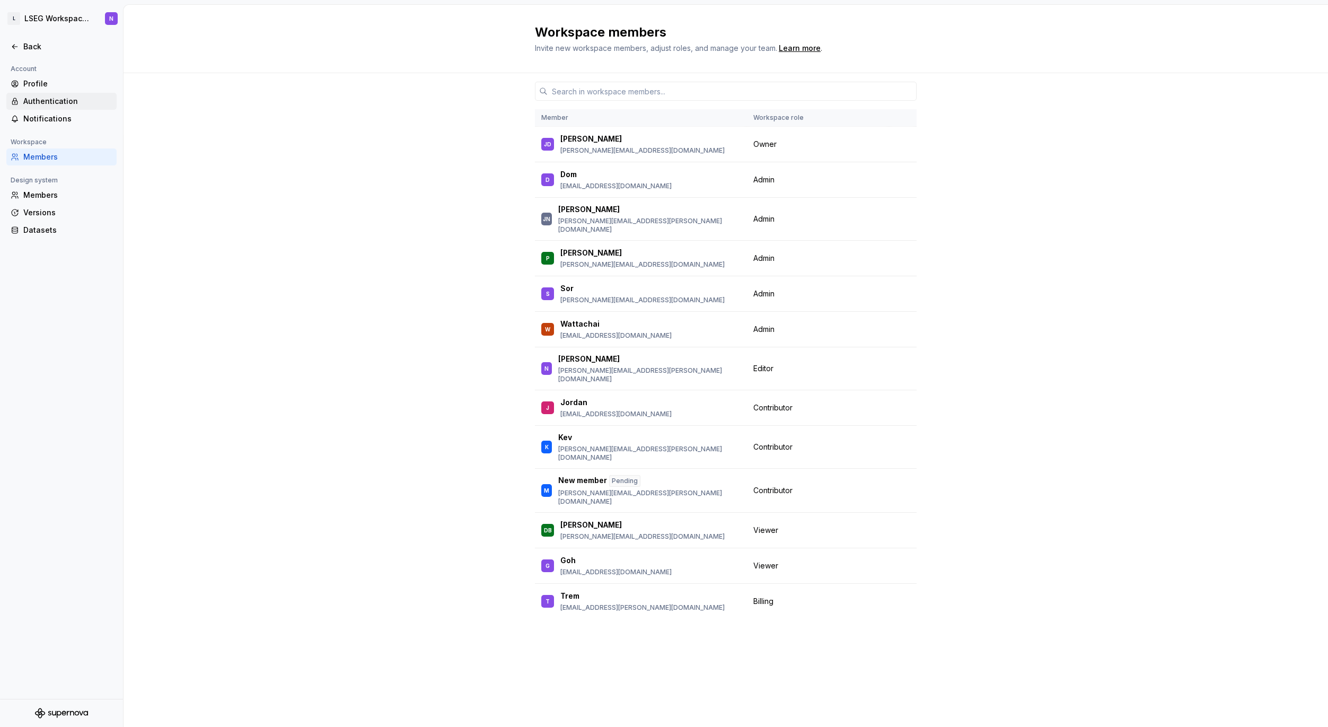
click at [43, 96] on div "Authentication" at bounding box center [67, 101] width 89 height 11
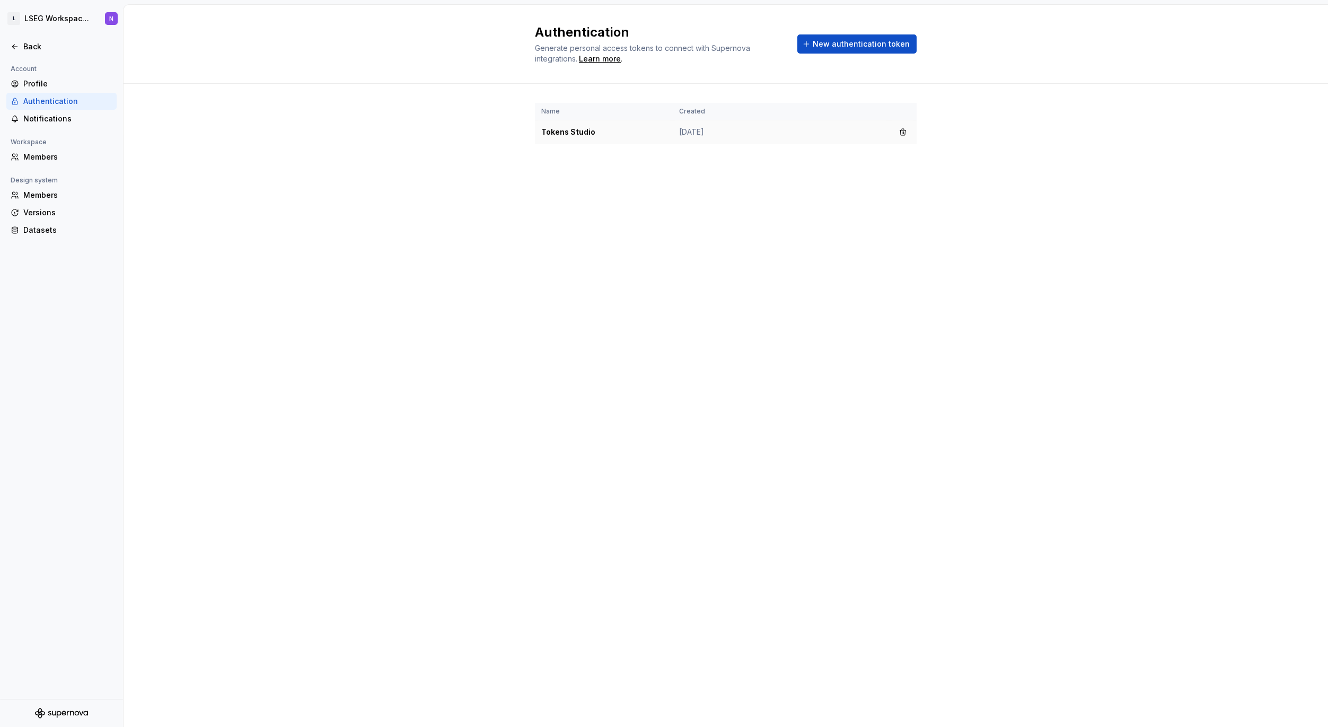
click at [573, 135] on td "Tokens Studio" at bounding box center [604, 132] width 138 height 24
click at [697, 142] on td "Jul 17, 2024" at bounding box center [781, 132] width 216 height 24
click at [817, 140] on td "Jul 17, 2024" at bounding box center [781, 132] width 216 height 24
drag, startPoint x: 578, startPoint y: 135, endPoint x: 628, endPoint y: 121, distance: 52.4
click at [578, 135] on td "Tokens Studio" at bounding box center [604, 132] width 138 height 24
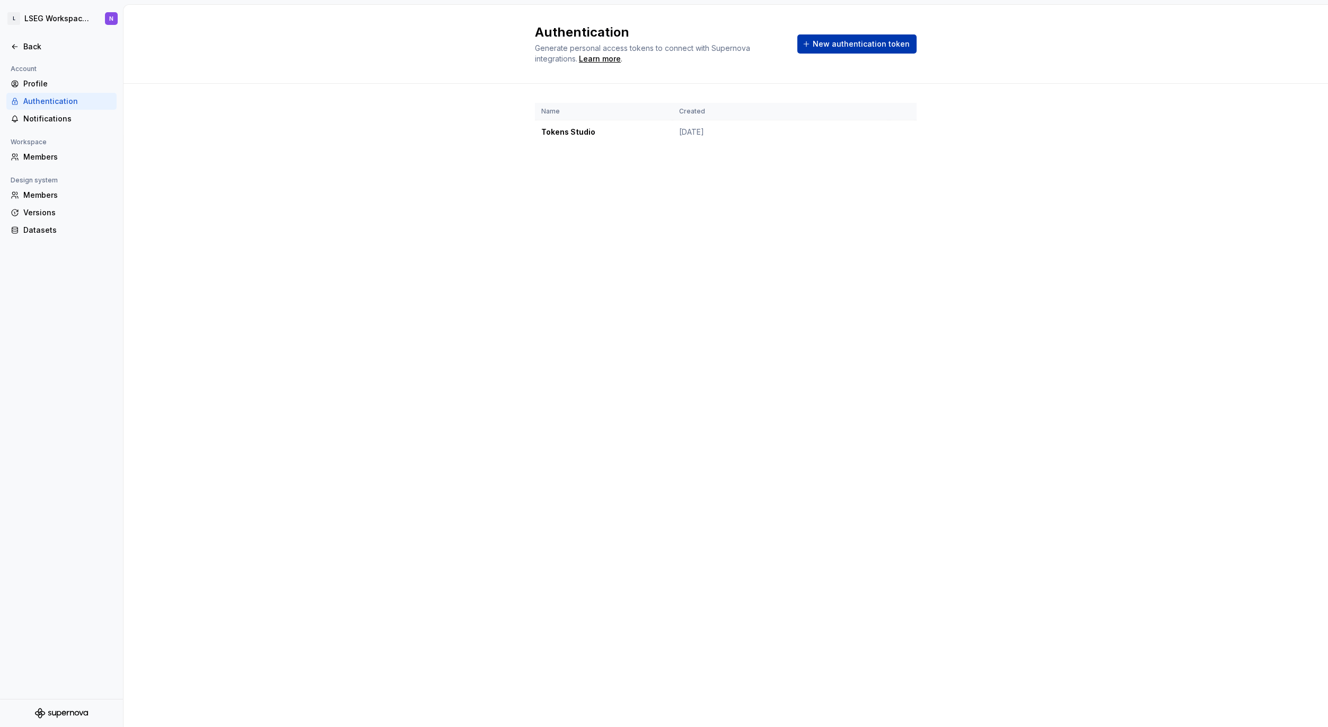
click at [831, 37] on button "New authentication token" at bounding box center [856, 43] width 119 height 19
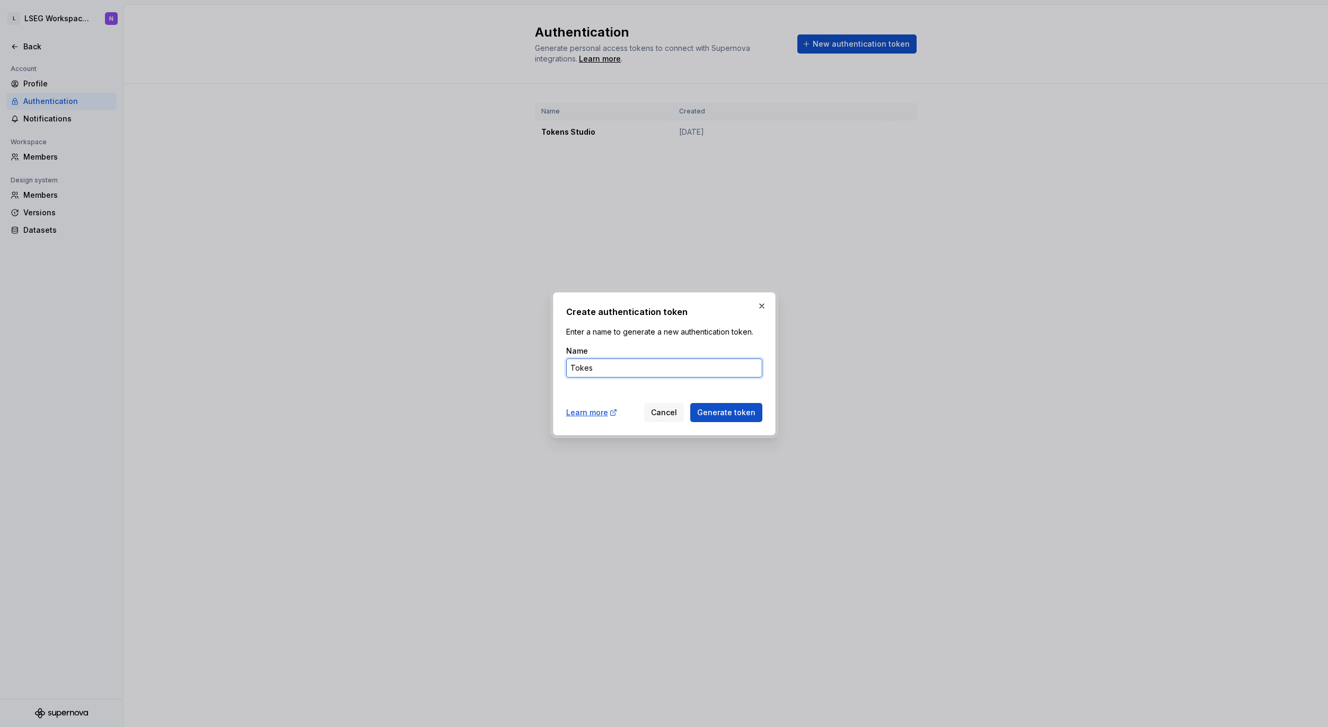
type input "Toke"
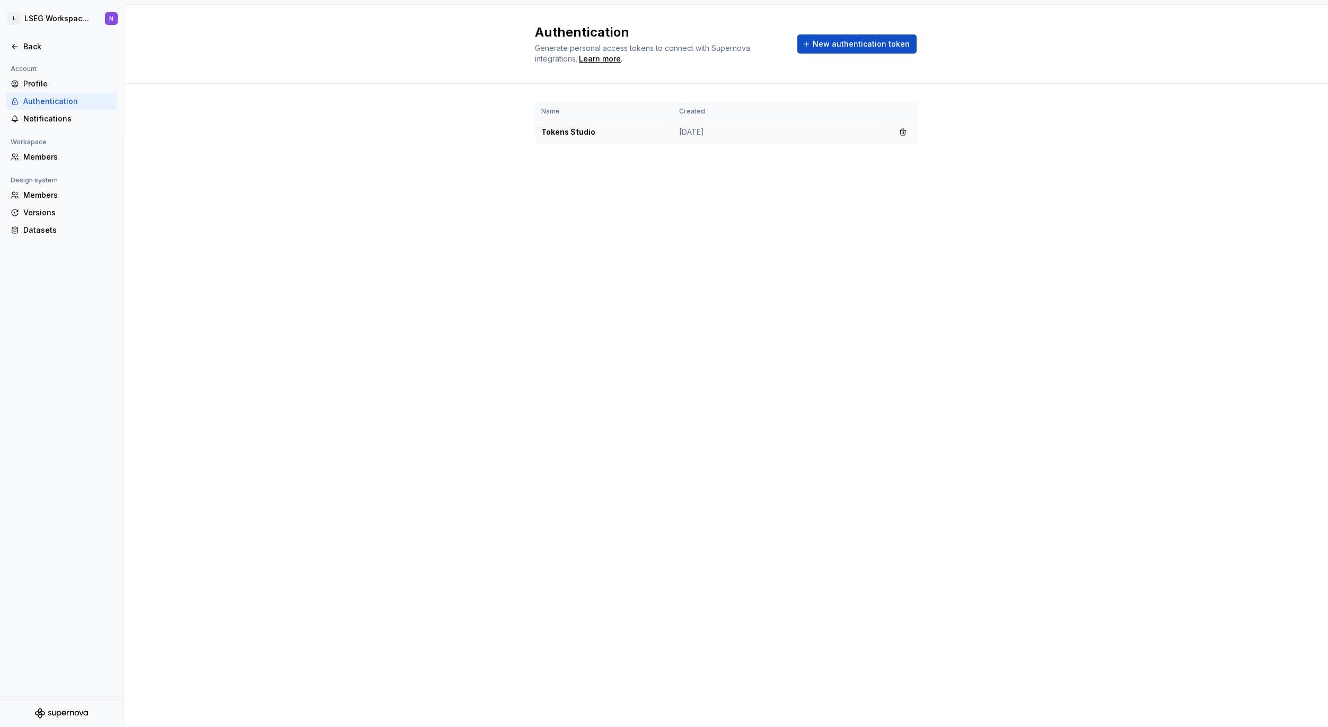
click at [569, 130] on td "Tokens Studio" at bounding box center [604, 132] width 138 height 24
click at [902, 131] on button "button" at bounding box center [902, 132] width 15 height 15
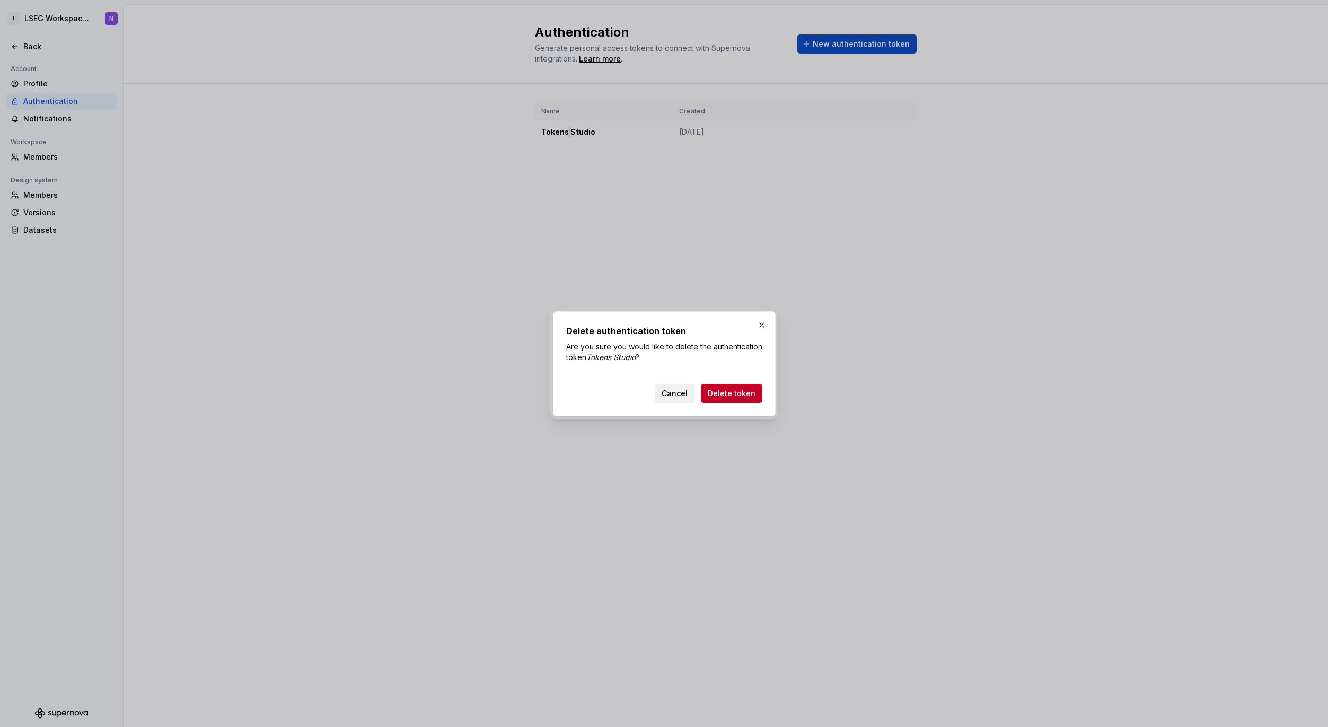
click at [675, 392] on span "Cancel" at bounding box center [675, 393] width 26 height 11
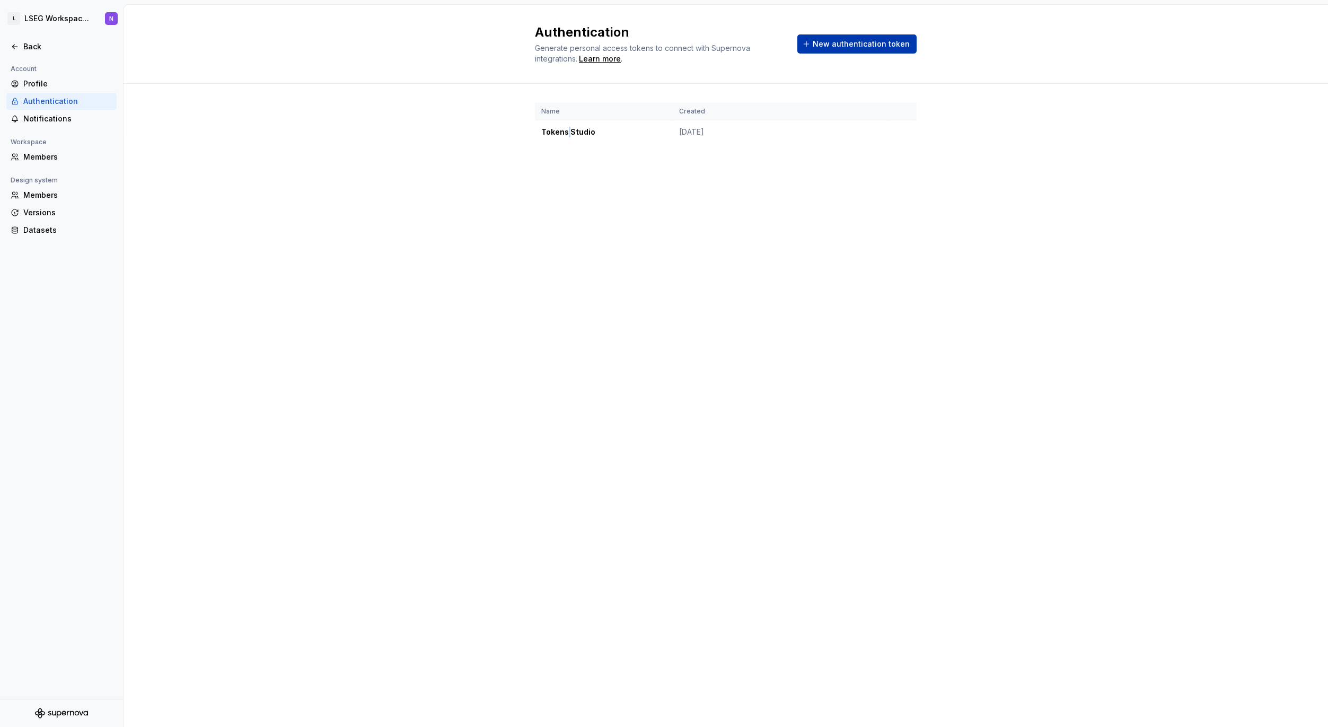
click at [825, 40] on span "New authentication token" at bounding box center [861, 44] width 97 height 11
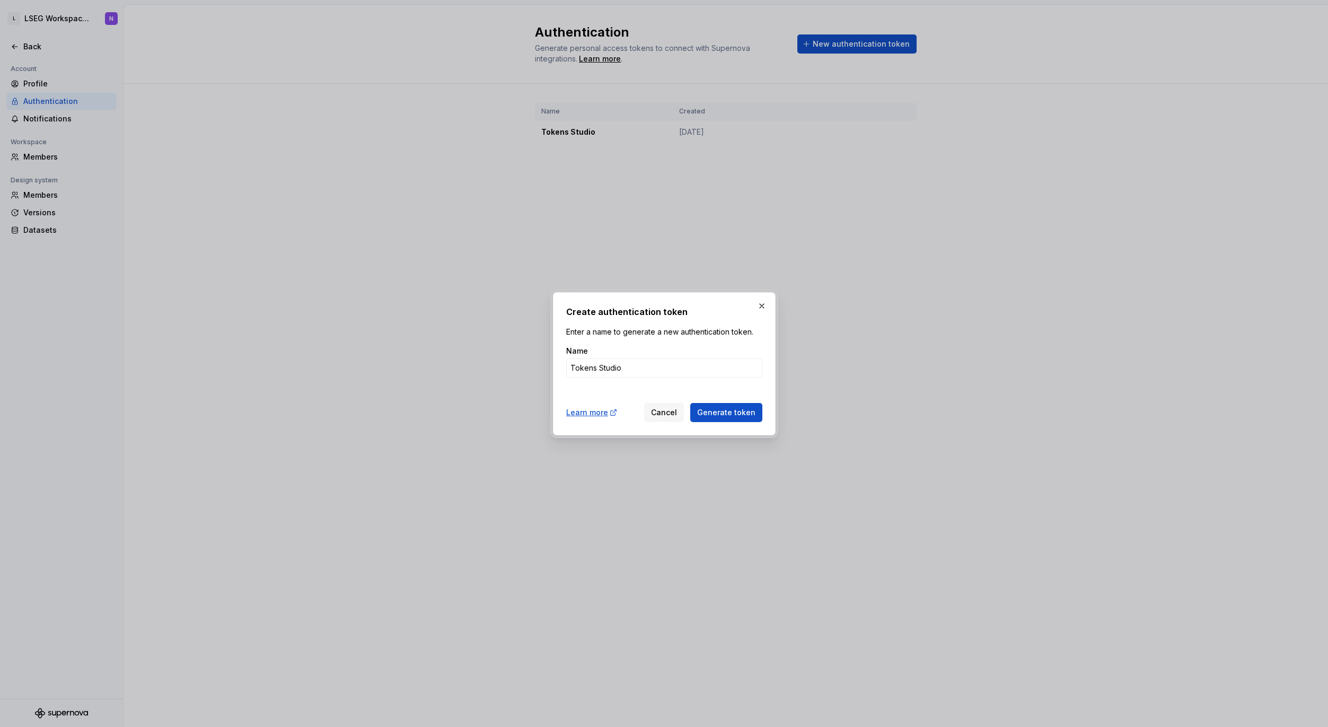
type input "Tokens Studio"
click at [690, 403] on button "Generate token" at bounding box center [726, 412] width 72 height 19
click at [725, 416] on button "Generate token" at bounding box center [726, 412] width 72 height 19
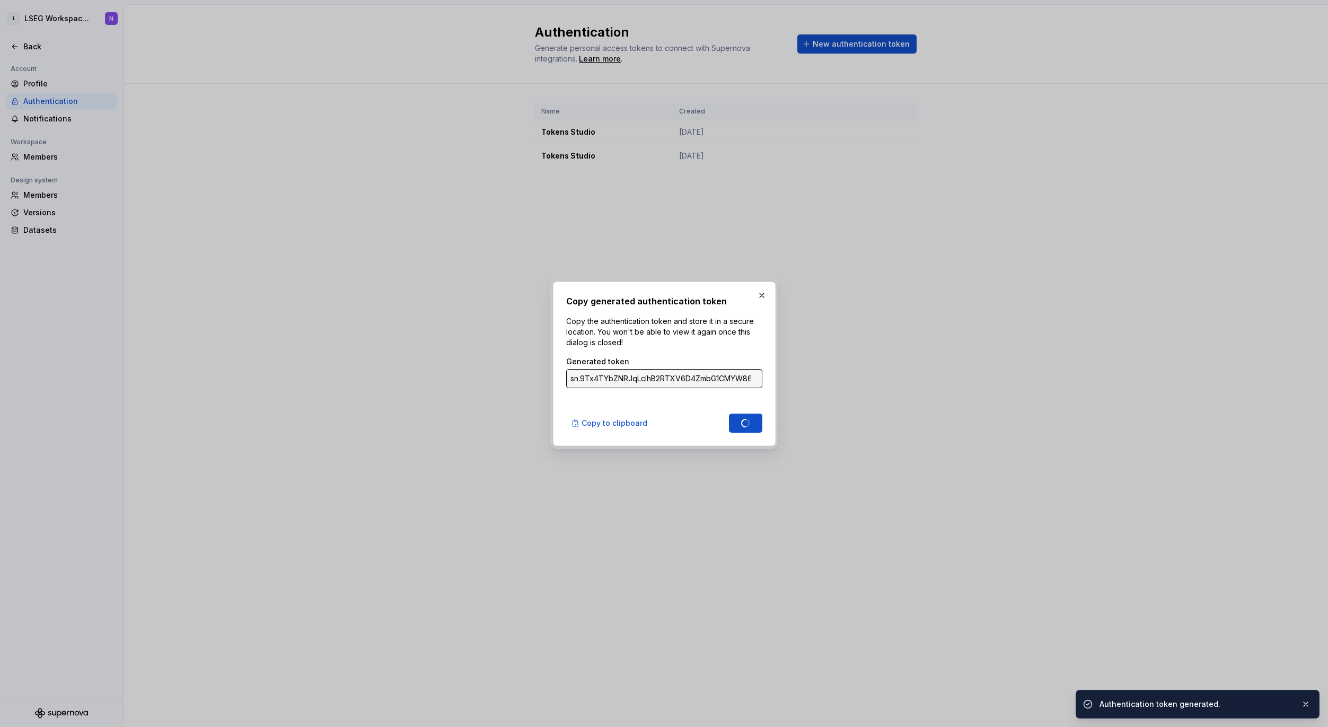
type input "sn.v3cASgde49GzZpWip7umfHcqZxTpt82qedmmPYcMtylkYQa58yivBwR5Ytyi4SGFjmhRBgslAxQW…"
click at [606, 423] on span "Copy to clipboard" at bounding box center [615, 423] width 66 height 11
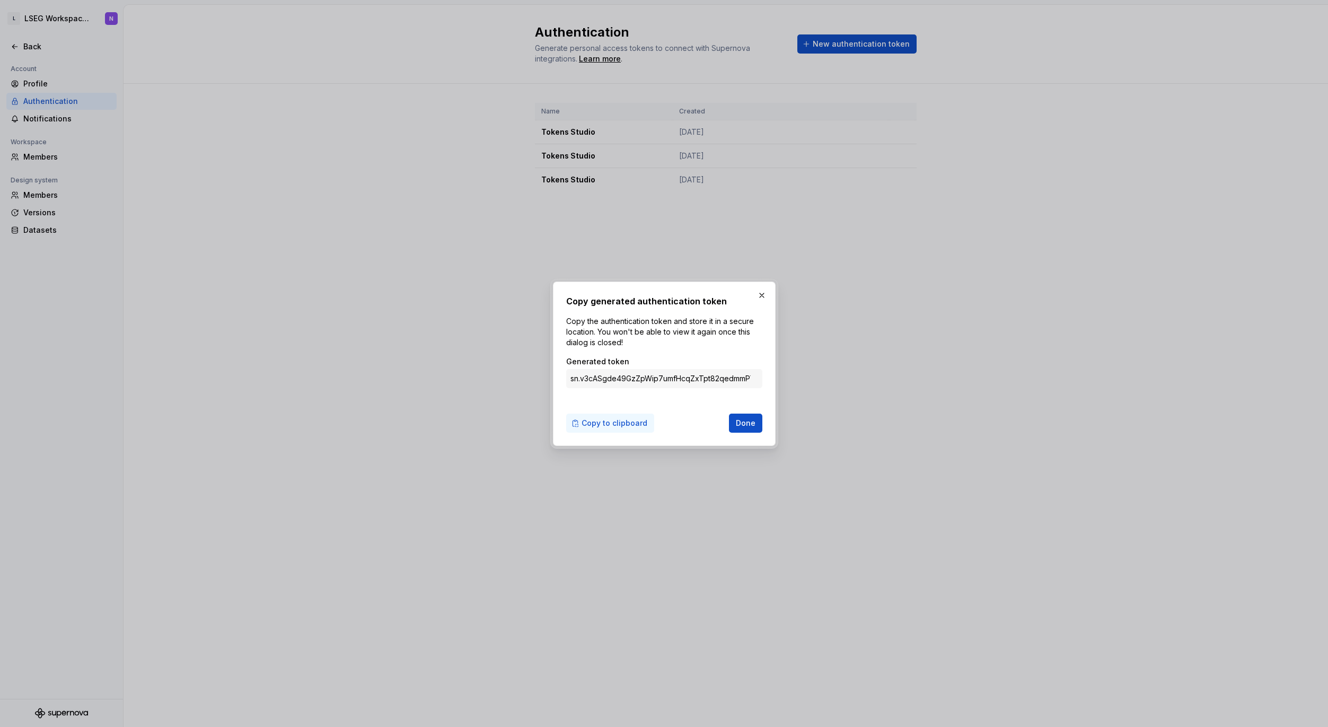
click at [590, 423] on span "Copy to clipboard" at bounding box center [615, 423] width 66 height 11
drag, startPoint x: 253, startPoint y: 166, endPoint x: 195, endPoint y: 169, distance: 58.4
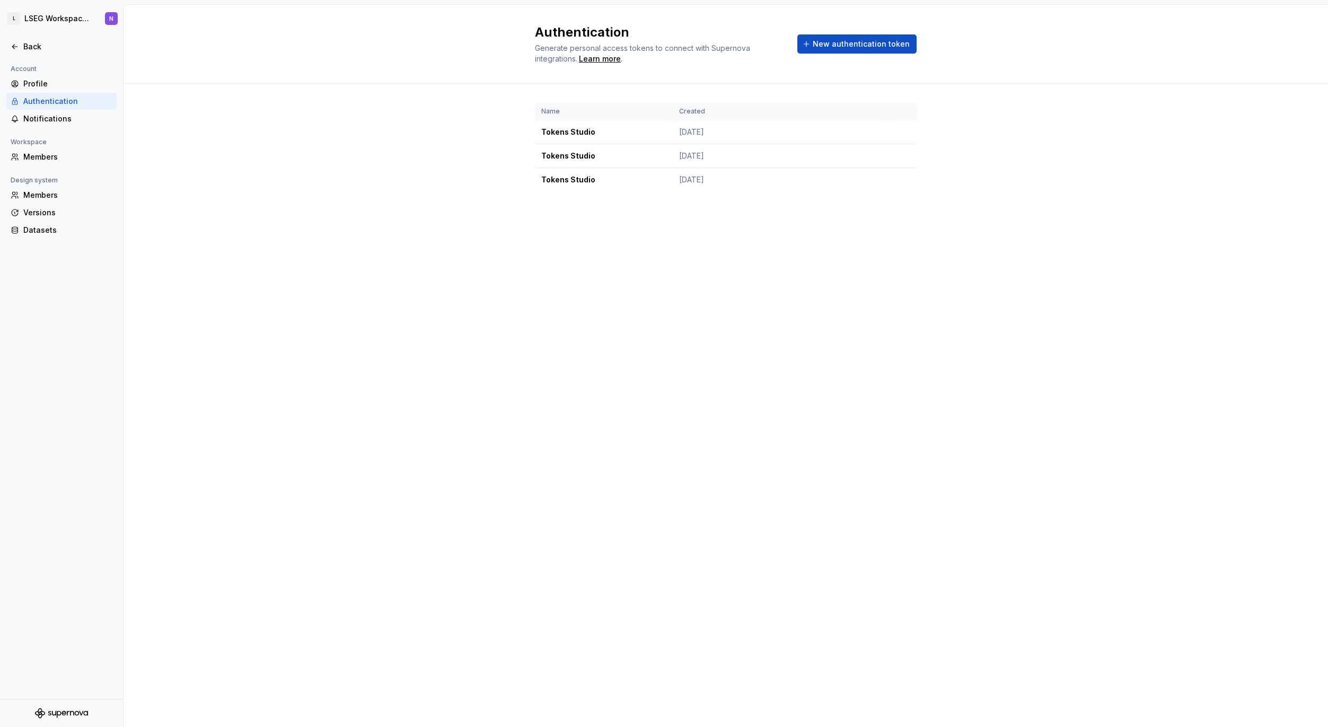
drag, startPoint x: 846, startPoint y: 230, endPoint x: 838, endPoint y: 227, distance: 8.9
click at [846, 230] on div "Name Created Tokens Studio Jul 17, 2024 Tokens Studio Sep 05, 2025 Tokens Studi…" at bounding box center [726, 158] width 382 height 148
click at [599, 234] on div "Authentication Generate personal access tokens to connect with Supernova integr…" at bounding box center [726, 366] width 1204 height 722
drag, startPoint x: 425, startPoint y: 127, endPoint x: 570, endPoint y: 152, distance: 147.3
click at [427, 130] on div "Name Created Tokens Studio Jul 17, 2024 Tokens Studio Sep 05, 2025 Tokens Studi…" at bounding box center [726, 158] width 1204 height 148
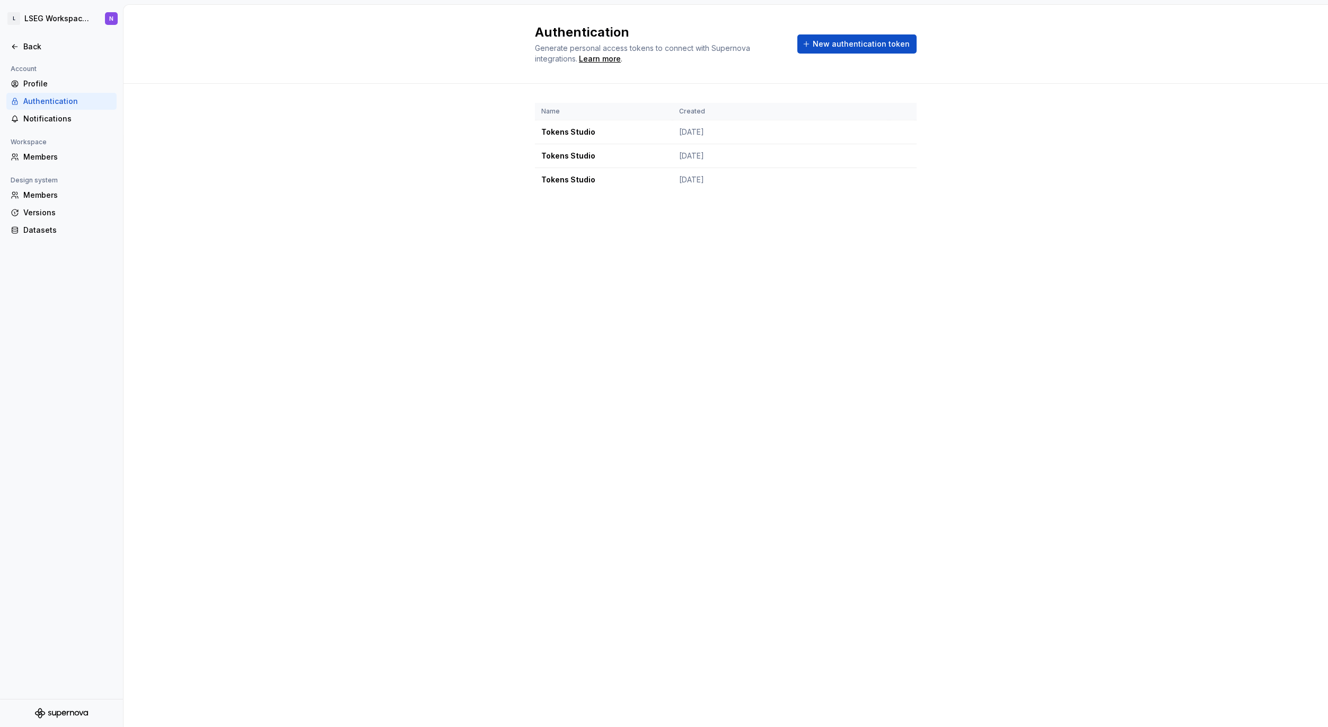
drag, startPoint x: 307, startPoint y: 164, endPoint x: 277, endPoint y: 174, distance: 31.9
click at [302, 168] on div "Name Created Tokens Studio Jul 17, 2024 Tokens Studio Sep 05, 2025 Tokens Studi…" at bounding box center [726, 158] width 1204 height 148
click at [244, 203] on div "Name Created Tokens Studio Jul 17, 2024 Tokens Studio Sep 05, 2025 Tokens Studi…" at bounding box center [726, 158] width 1204 height 148
drag, startPoint x: 216, startPoint y: 151, endPoint x: 200, endPoint y: 145, distance: 16.4
click at [207, 147] on div "Name Created Tokens Studio Jul 17, 2024 Tokens Studio Sep 05, 2025 Tokens Studi…" at bounding box center [726, 158] width 1204 height 148
